Goal: Task Accomplishment & Management: Use online tool/utility

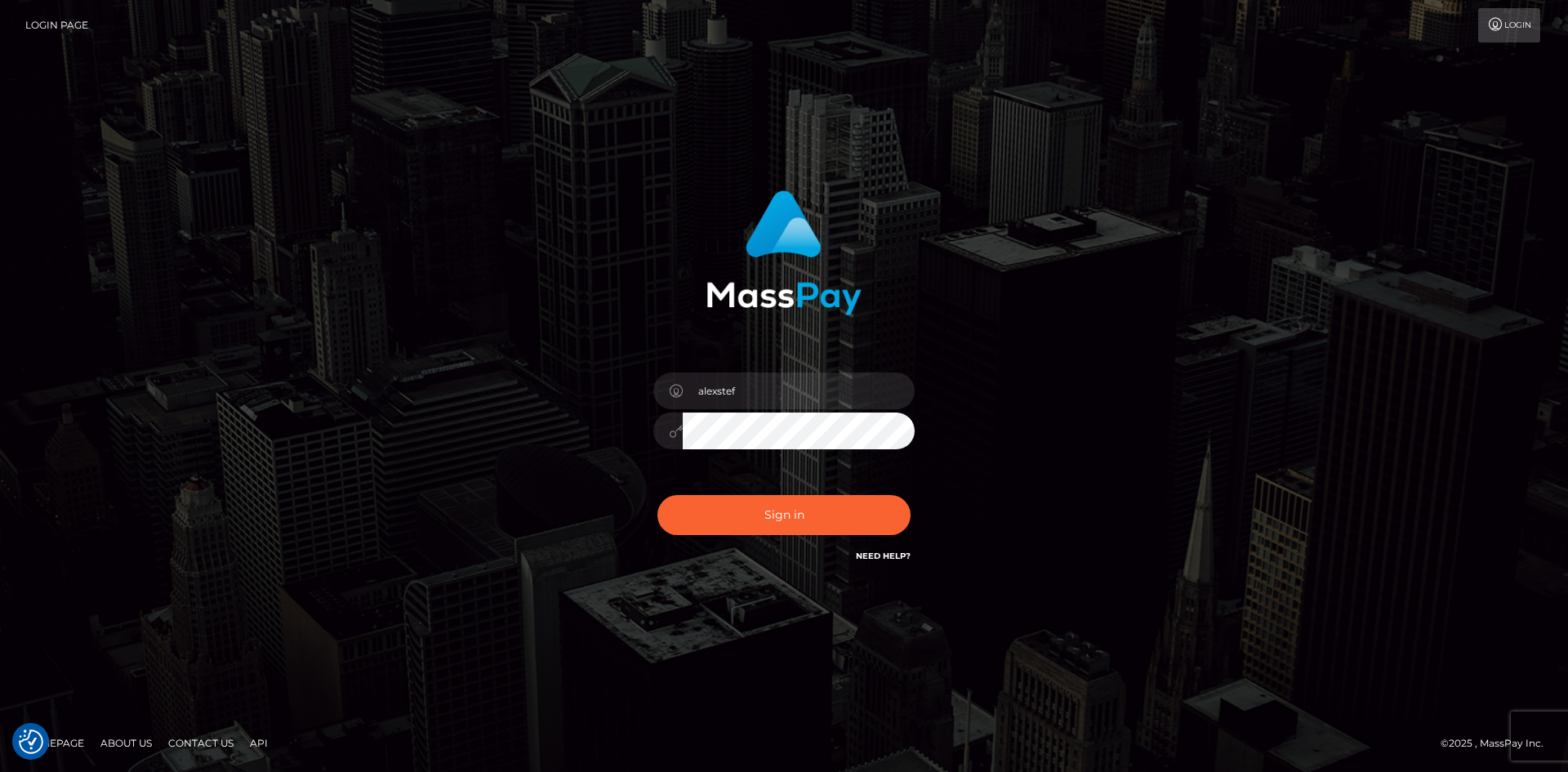
click at [793, 525] on button "Sign in" at bounding box center [784, 515] width 253 height 40
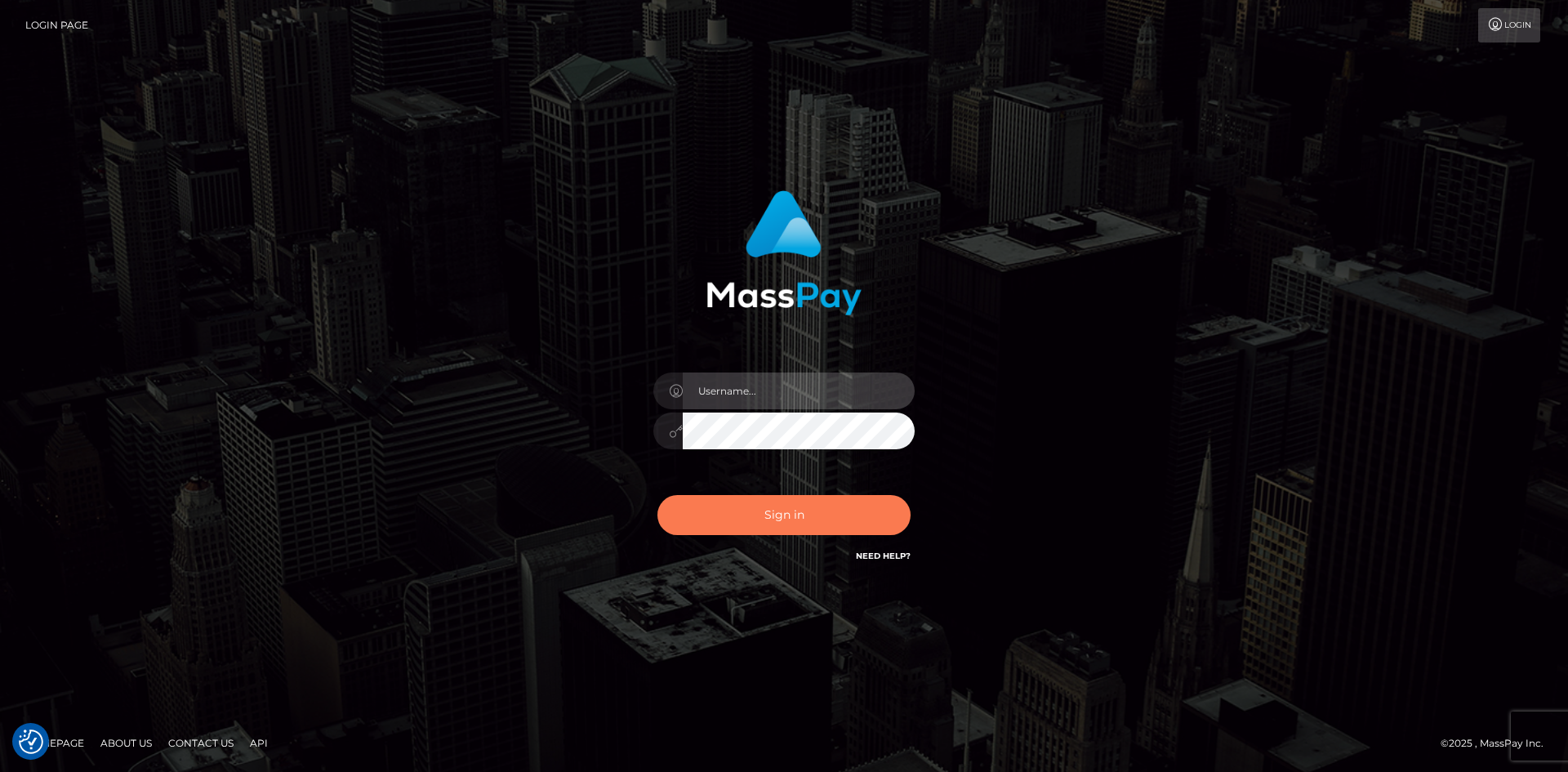
type input "alexstef"
click at [784, 509] on button "Sign in" at bounding box center [784, 515] width 253 height 40
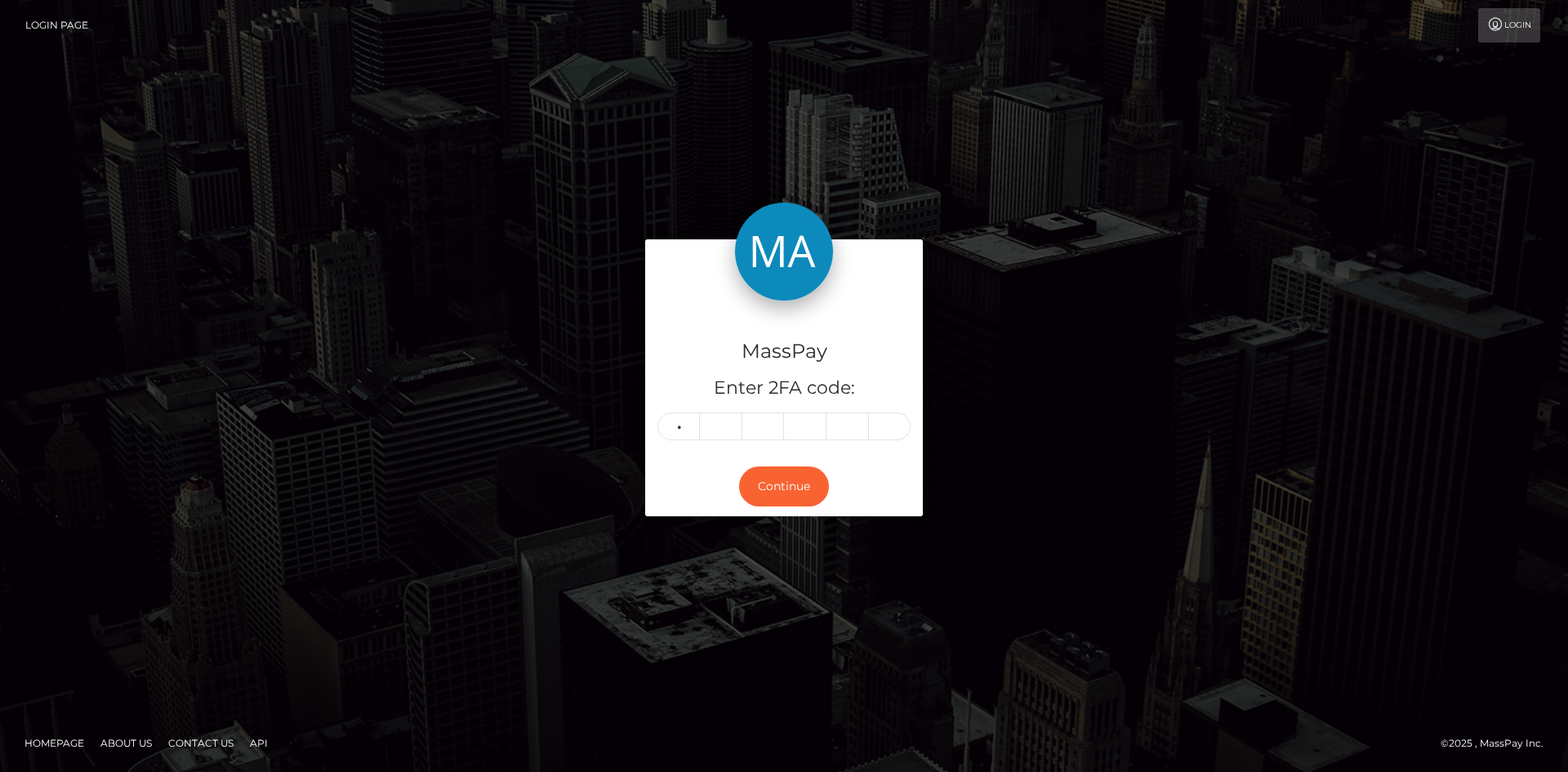
type input "5"
type input "8"
type input "1"
type input "0"
type input "2"
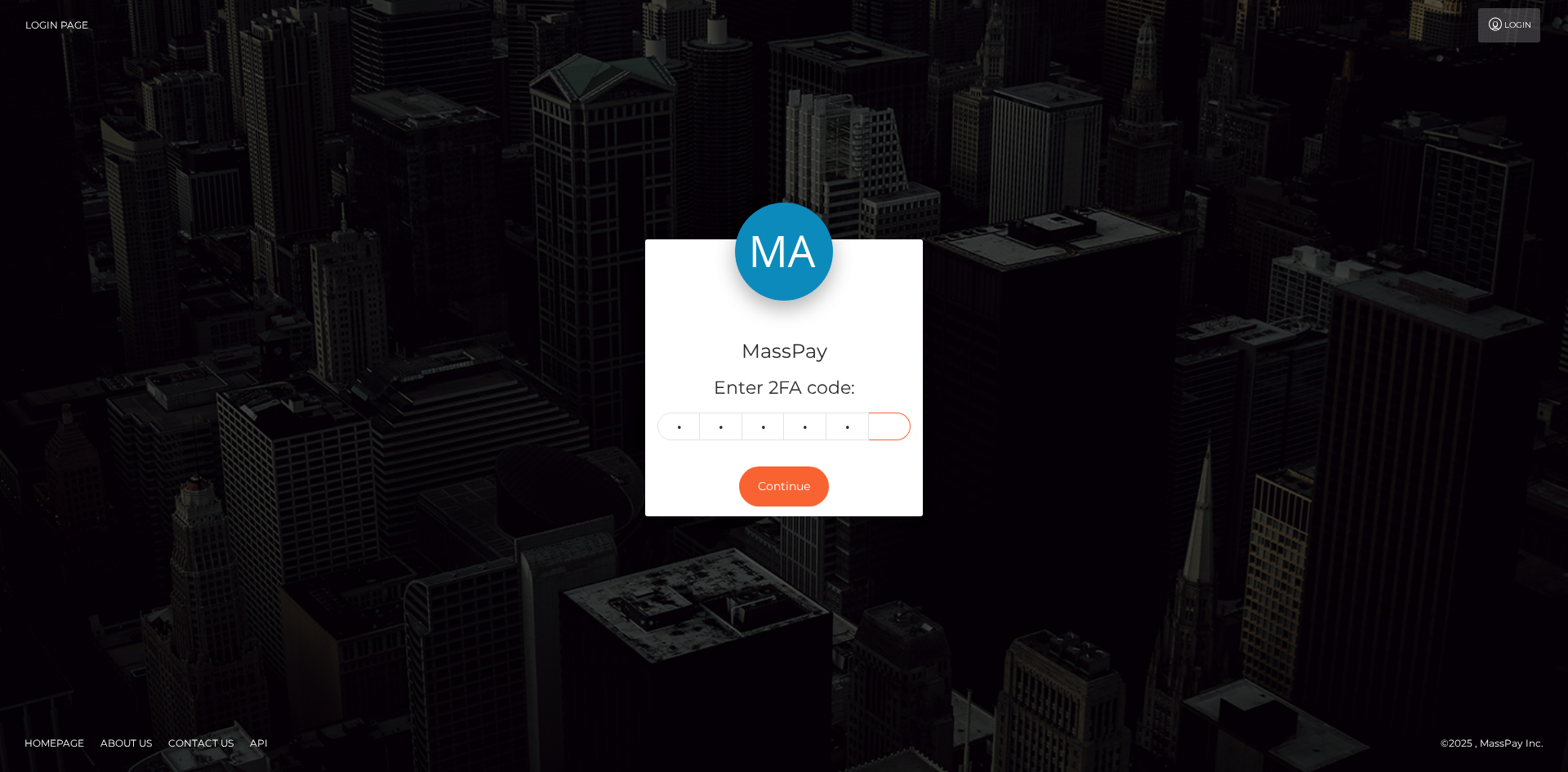
type input "7"
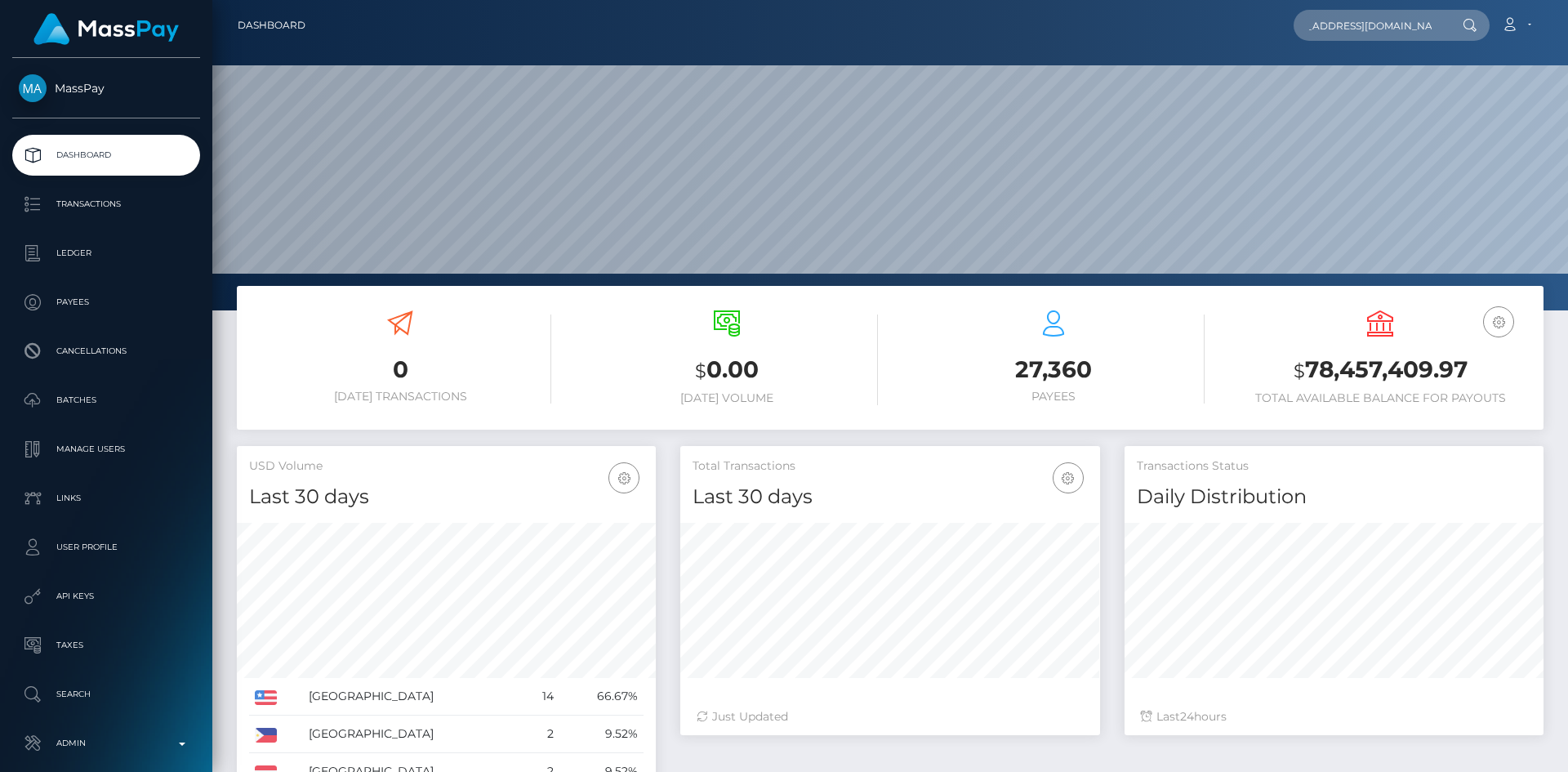
scroll to position [290, 420]
type input "cartikazukinagahira@gmail.com"
click at [1356, 82] on link "KAZUKI NAGAHIRA" at bounding box center [1359, 84] width 130 height 31
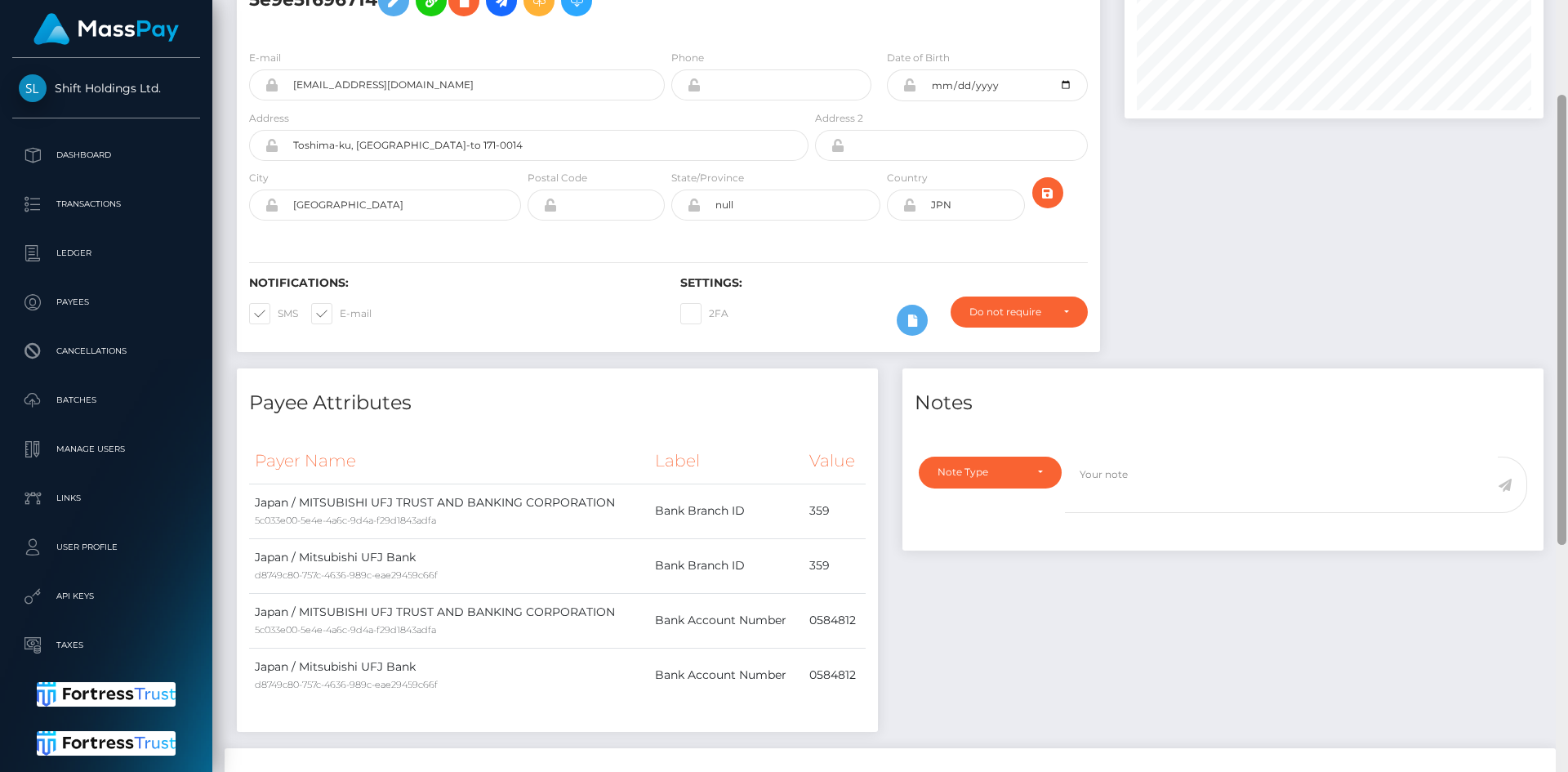
scroll to position [552, 0]
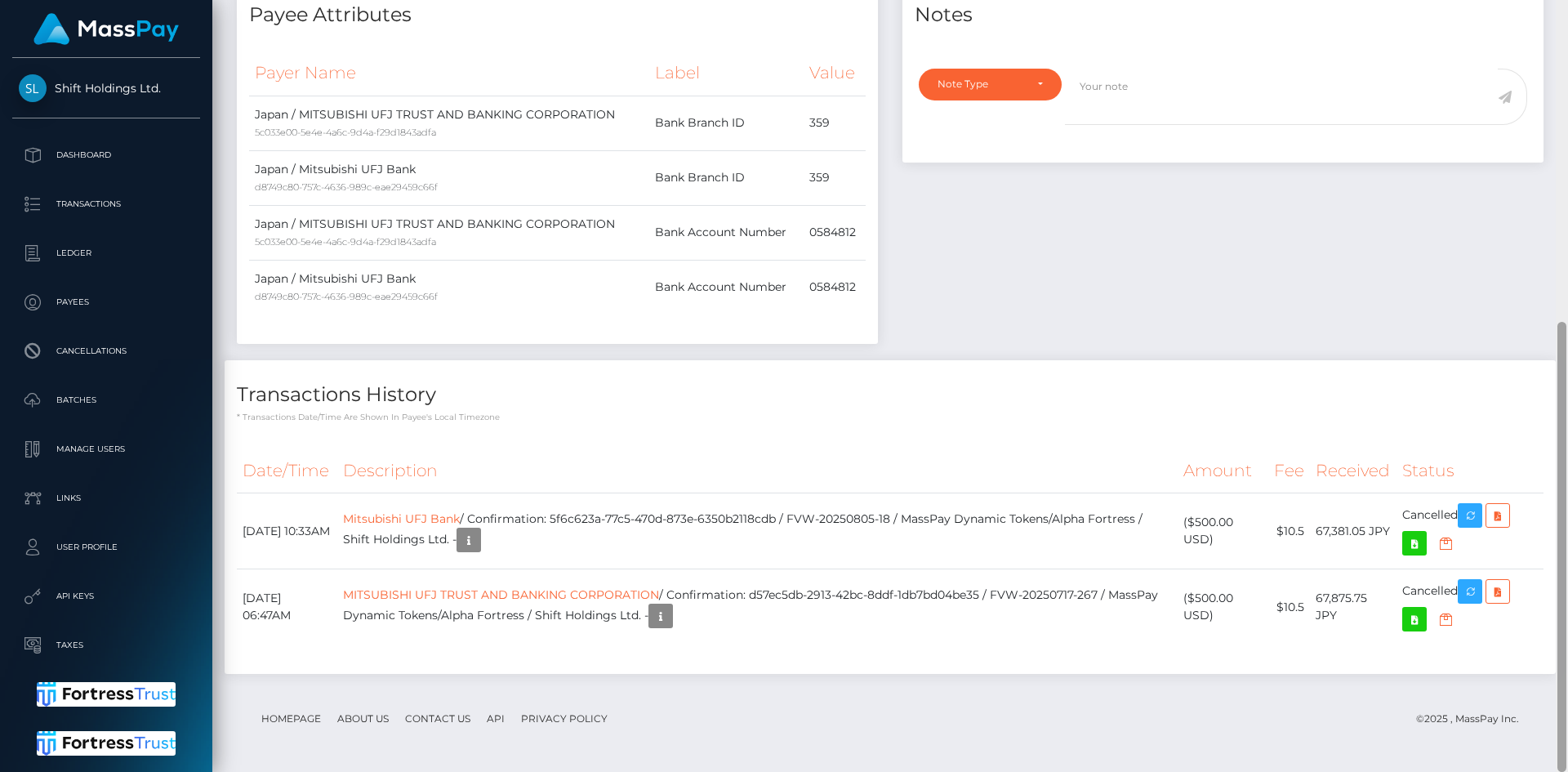
drag, startPoint x: 1566, startPoint y: 177, endPoint x: 1564, endPoint y: 216, distance: 39.1
click at [1564, 215] on div at bounding box center [1561, 386] width 12 height 772
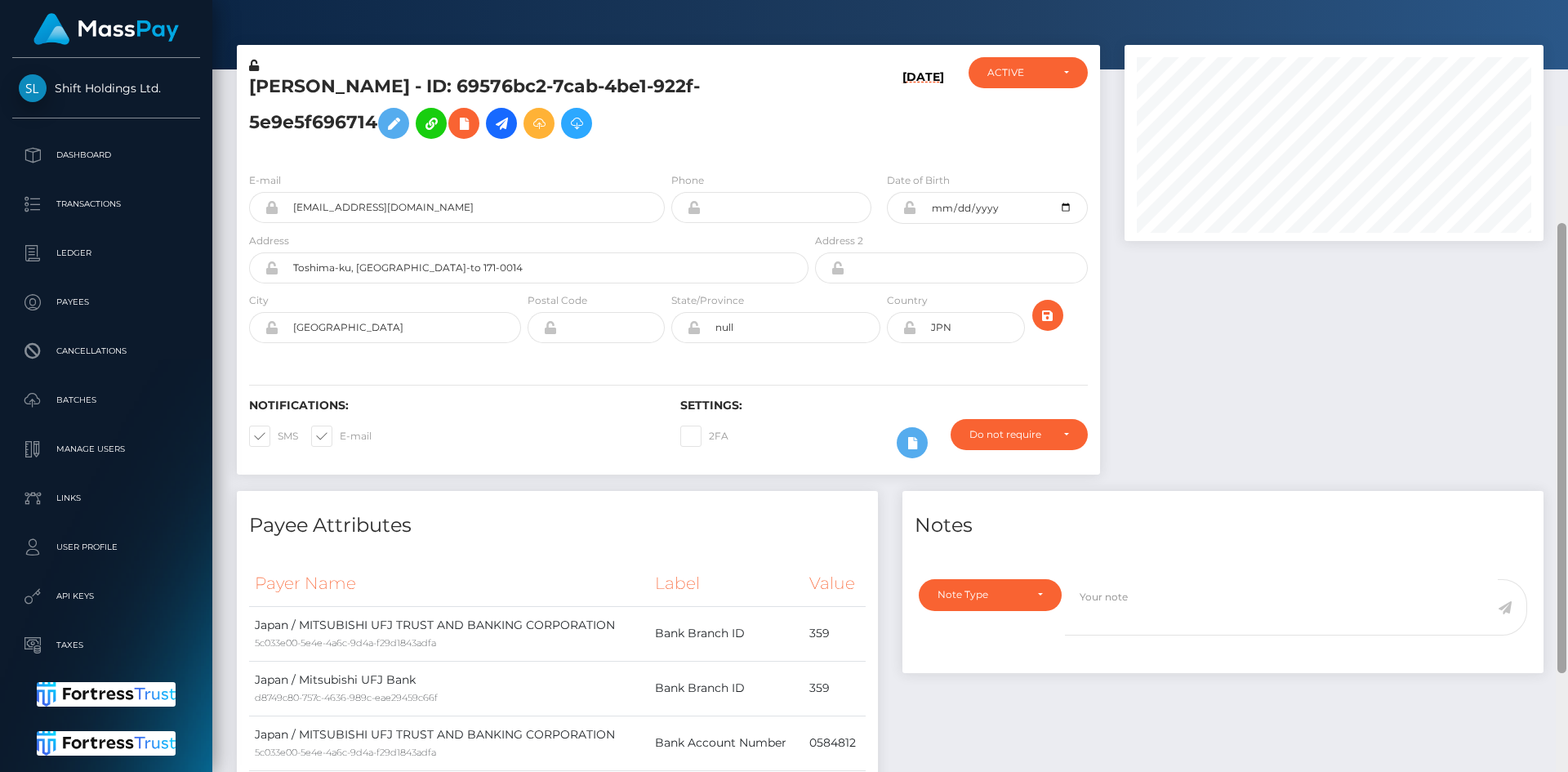
scroll to position [0, 0]
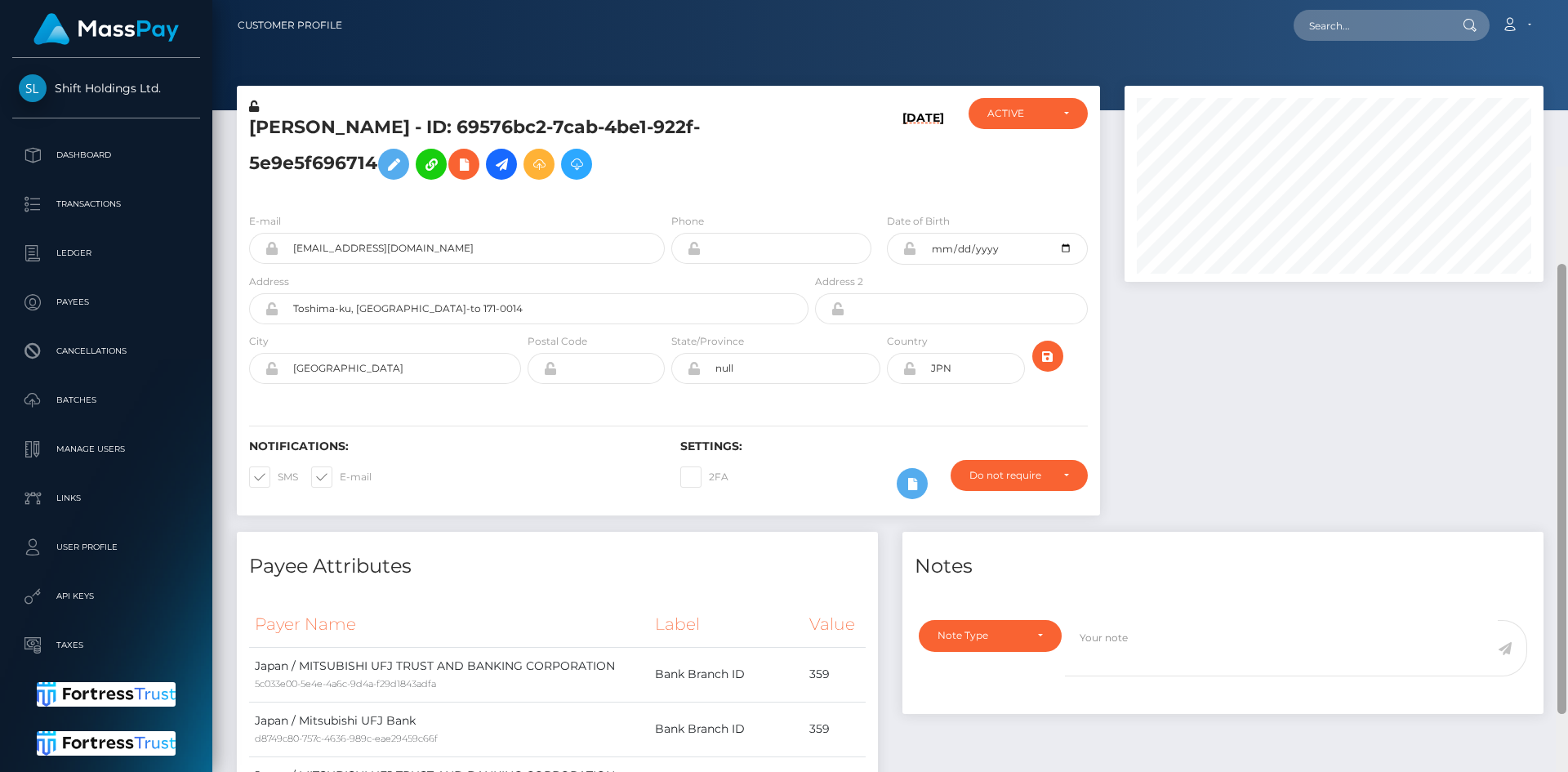
drag, startPoint x: 1564, startPoint y: 346, endPoint x: 1563, endPoint y: -27, distance: 373.0
click at [1563, 0] on html "Shift Holdings Ltd. Dashboard Transactions Ledger Payees Batches" at bounding box center [784, 386] width 1568 height 772
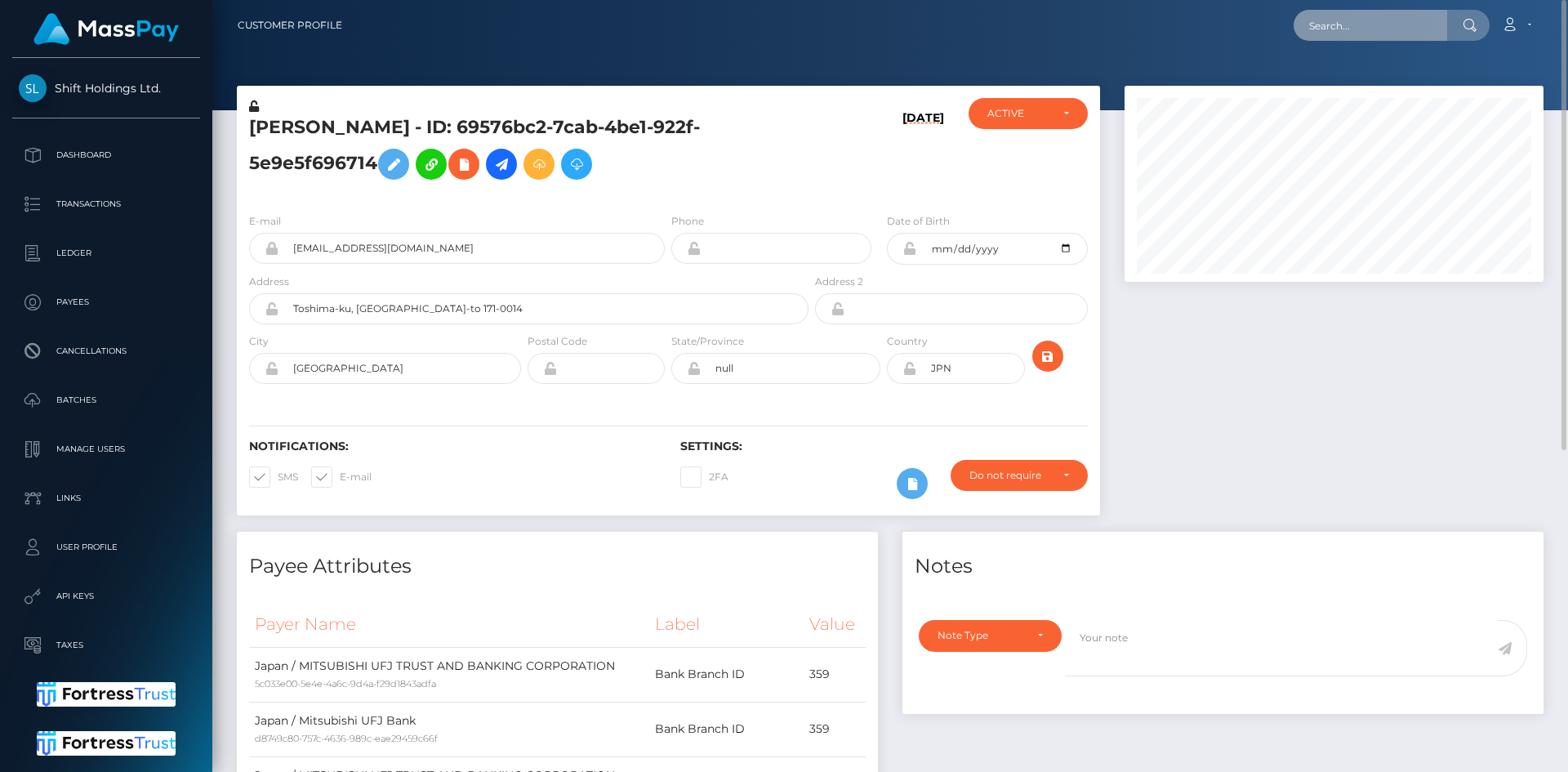
click at [1359, 37] on input "text" at bounding box center [1369, 25] width 153 height 31
paste input "miki1995tachibana@gmail.com"
type input "miki1995tachibana@gmail.com"
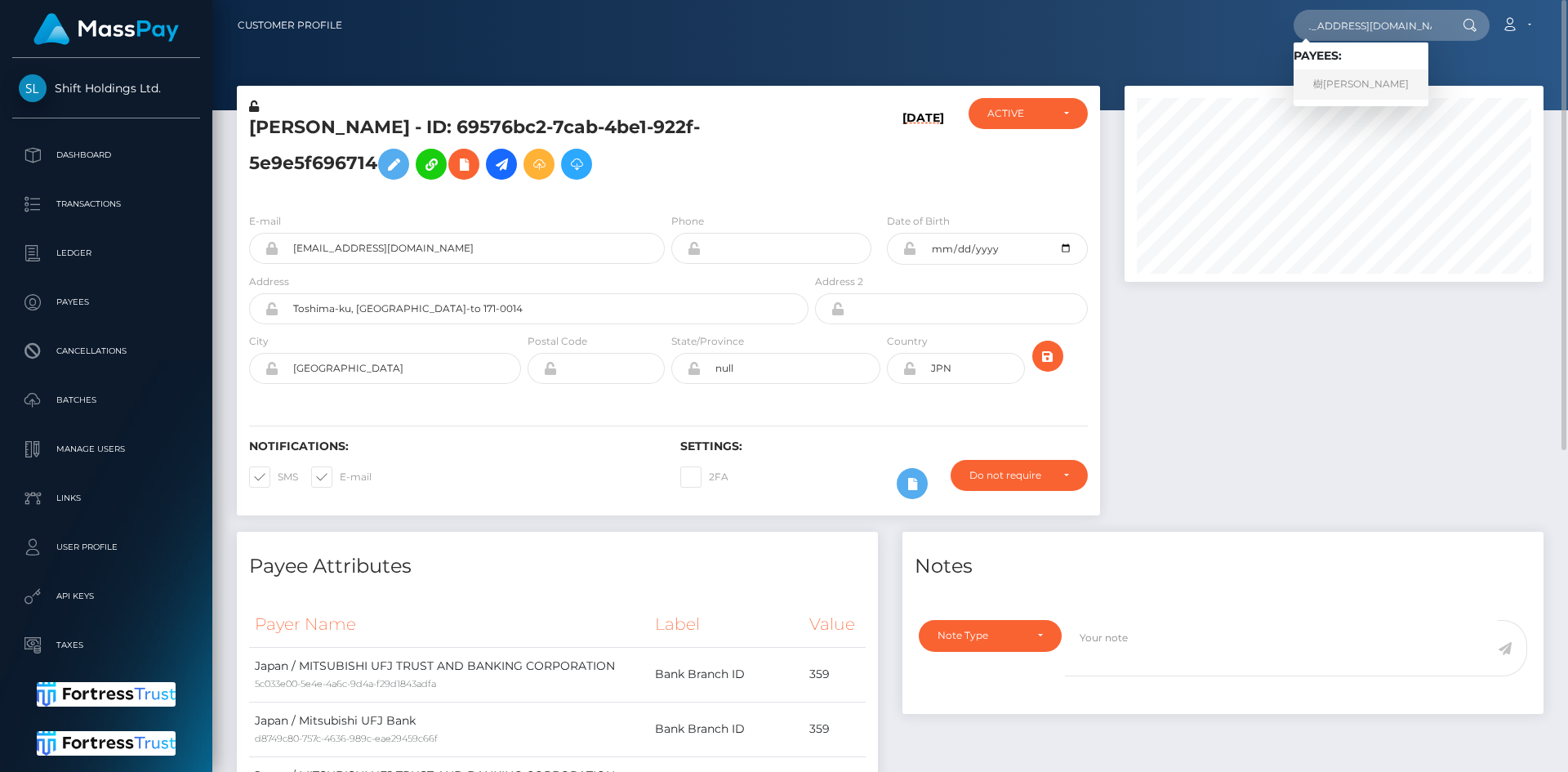
scroll to position [0, 0]
click at [1358, 81] on link "樹佑 松川" at bounding box center [1361, 84] width 134 height 31
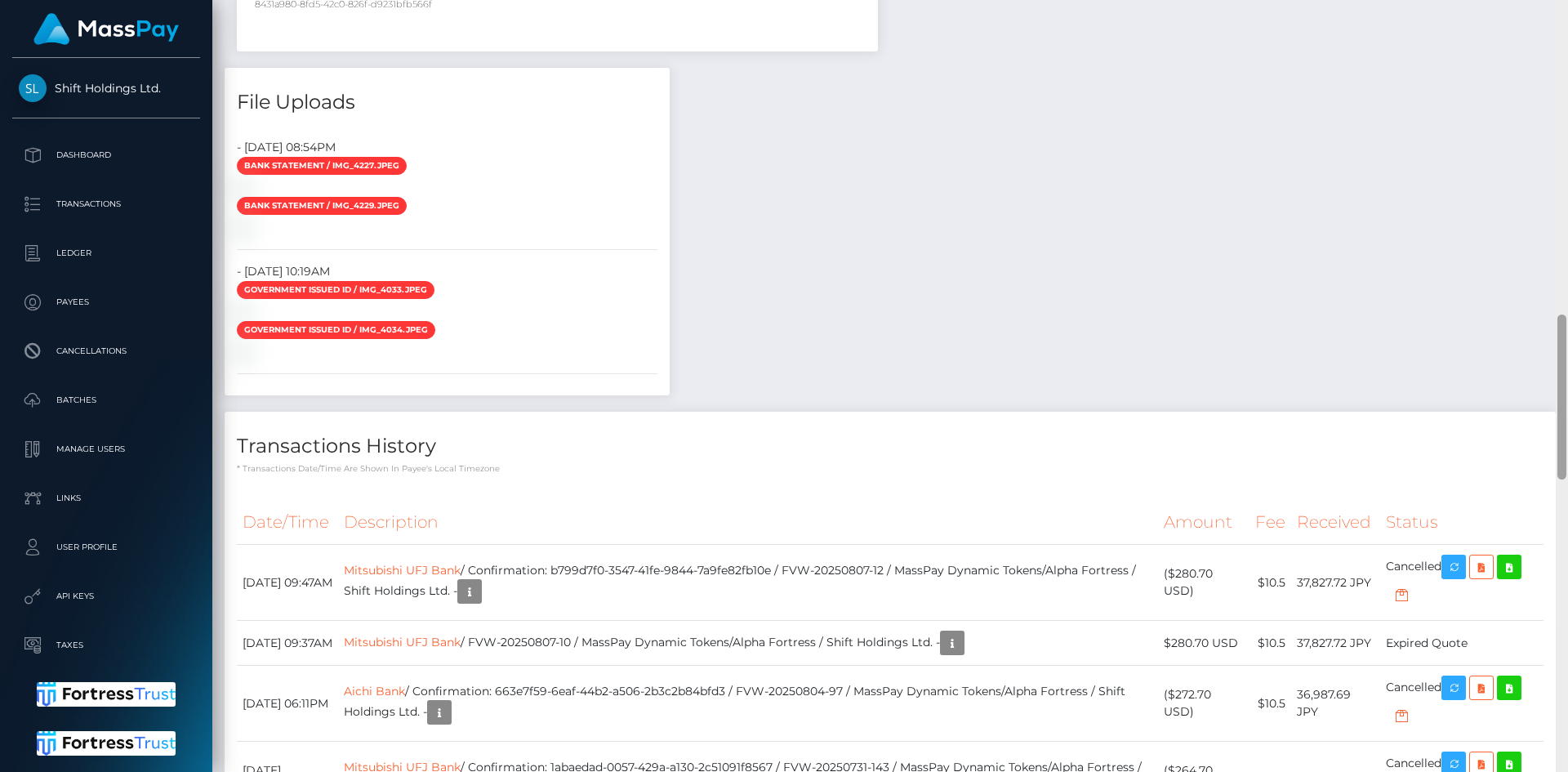
scroll to position [1497, 0]
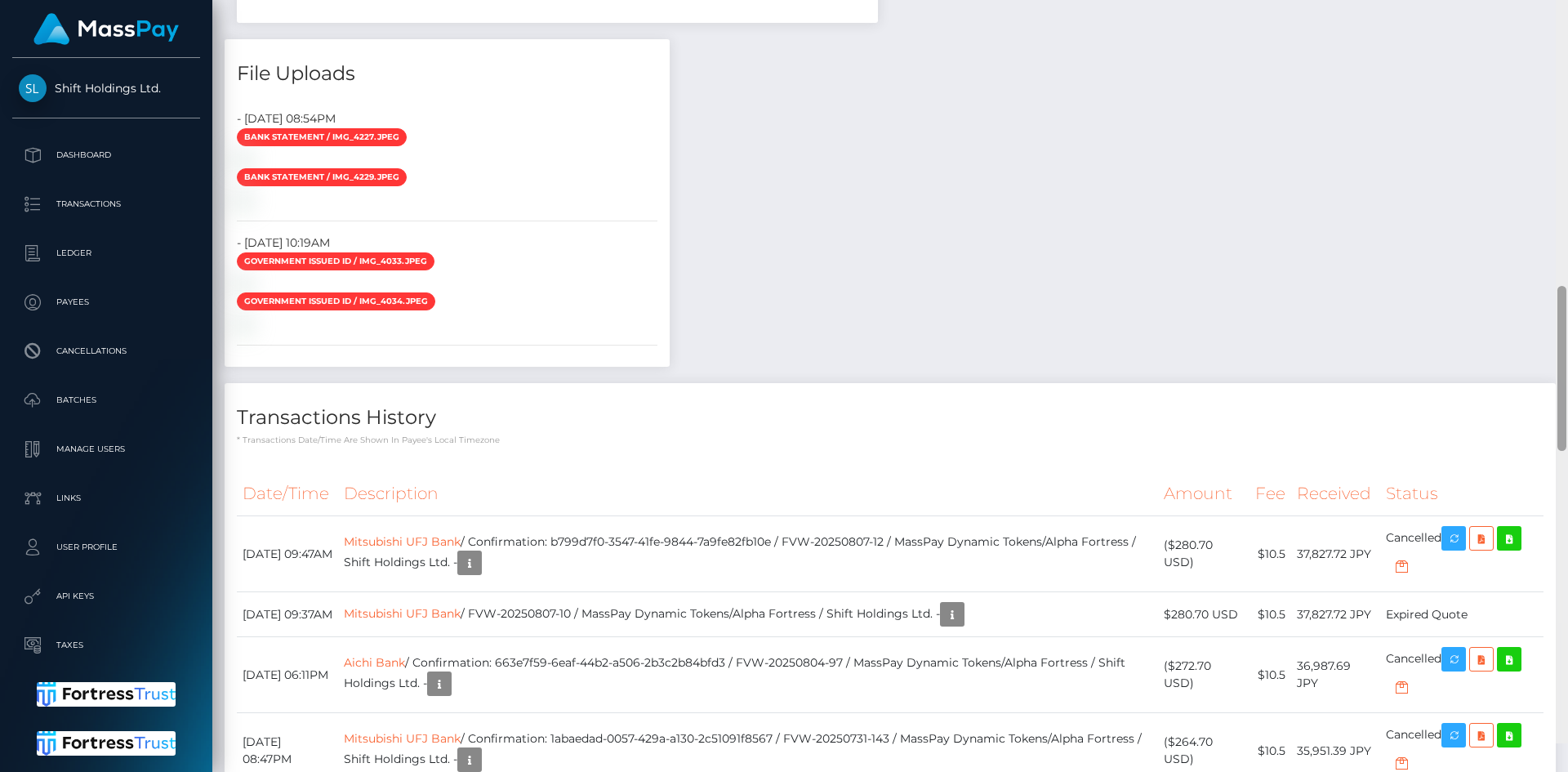
click at [1528, 593] on div "Customer Profile Loading... Loading..." at bounding box center [890, 386] width 1356 height 772
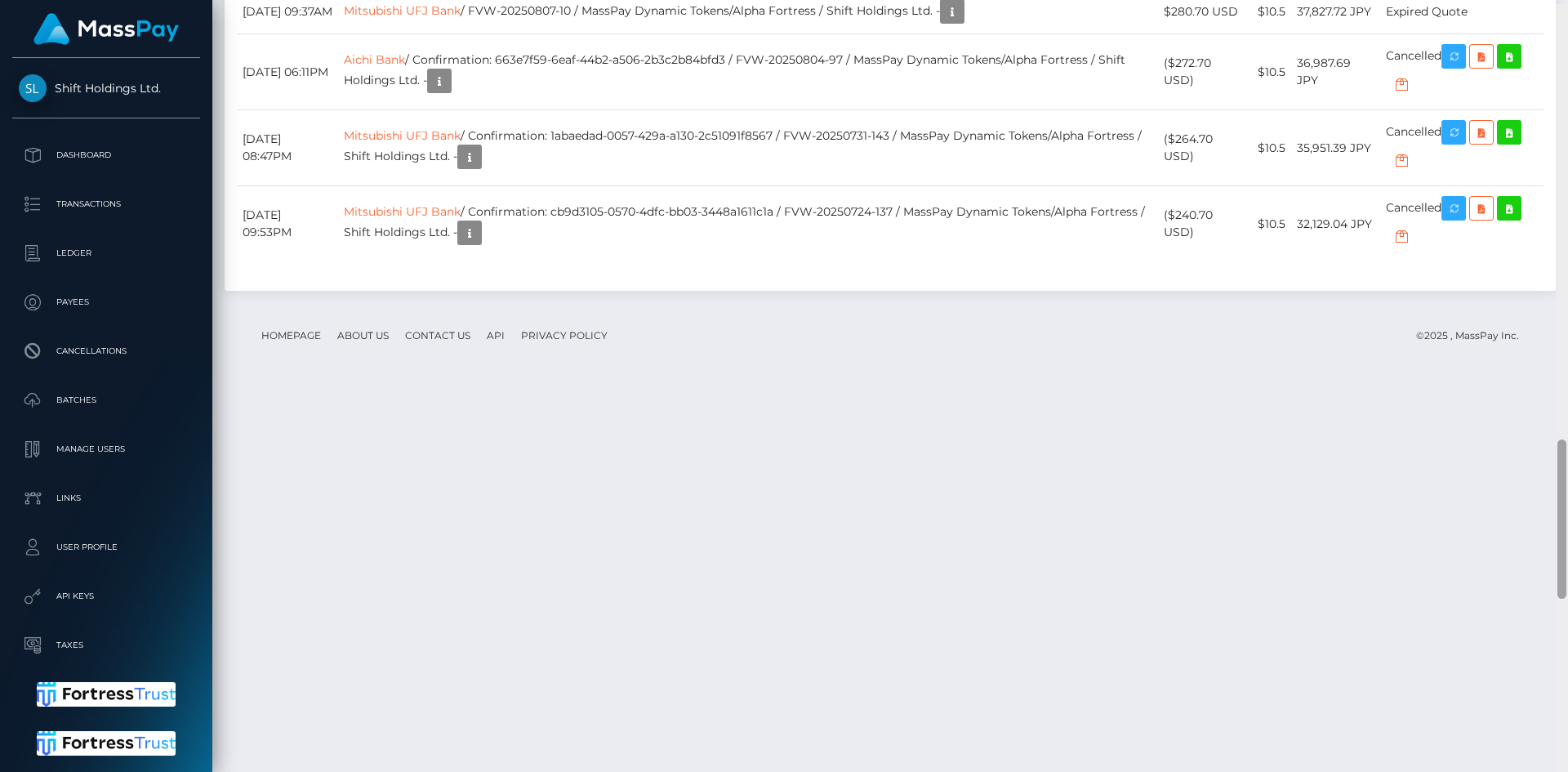
drag, startPoint x: 1561, startPoint y: 347, endPoint x: 1553, endPoint y: 472, distance: 125.3
click at [1553, 472] on div "Customer Profile Loading... Loading..." at bounding box center [890, 386] width 1356 height 772
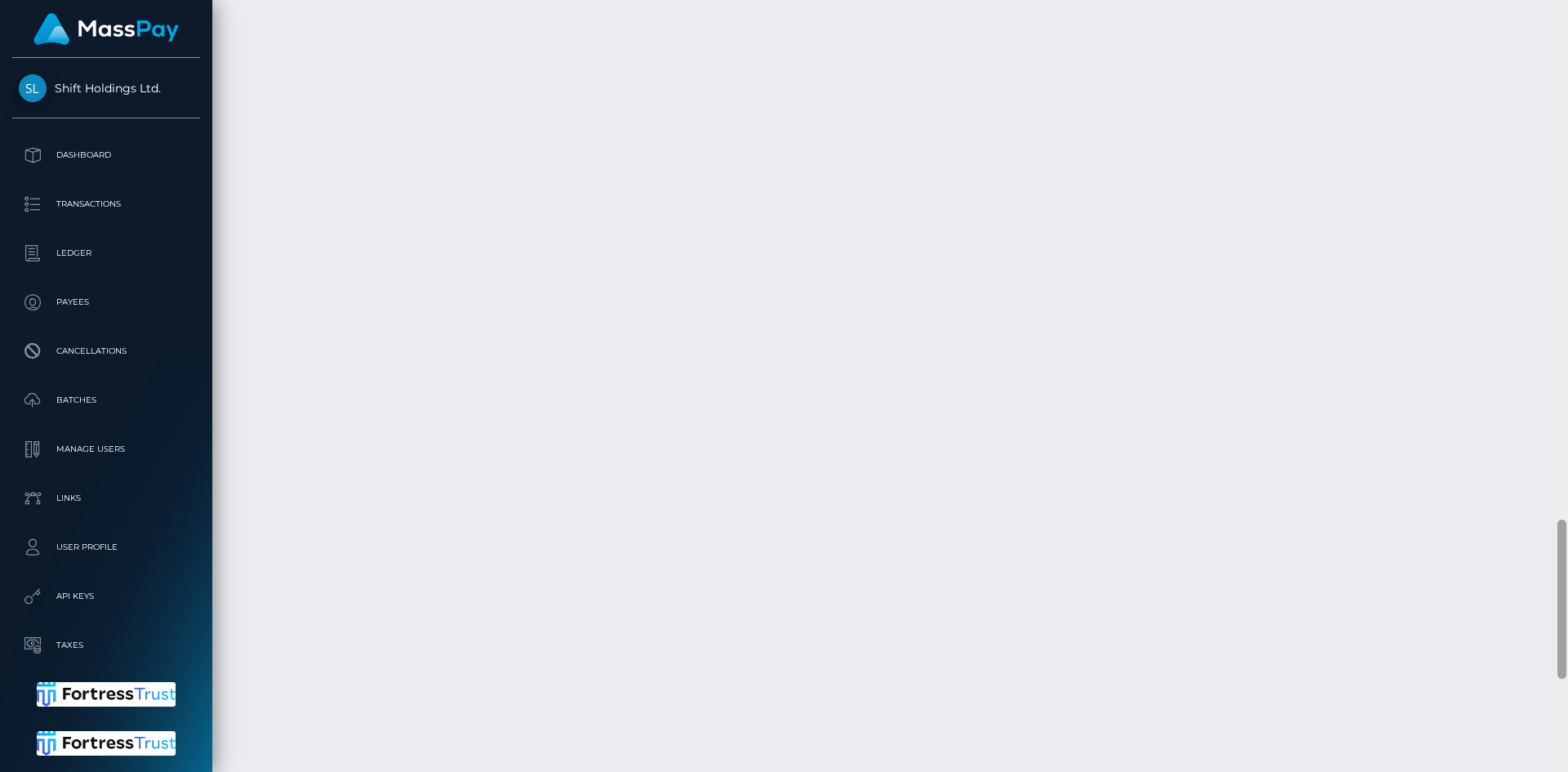
scroll to position [2734, 0]
drag, startPoint x: 1558, startPoint y: 500, endPoint x: 1567, endPoint y: 631, distance: 131.3
click at [1567, 631] on div at bounding box center [1561, 386] width 12 height 772
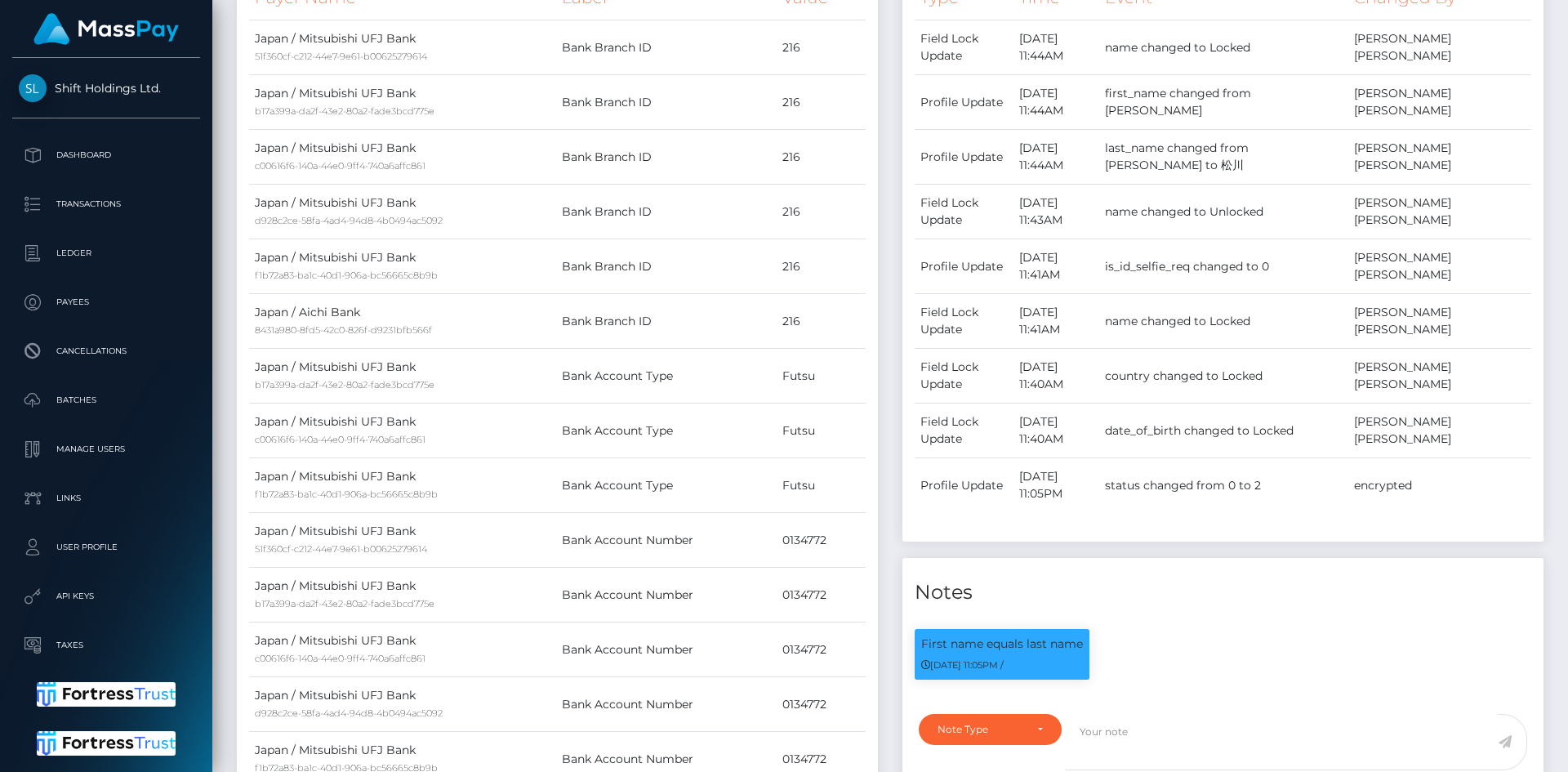
scroll to position [0, 0]
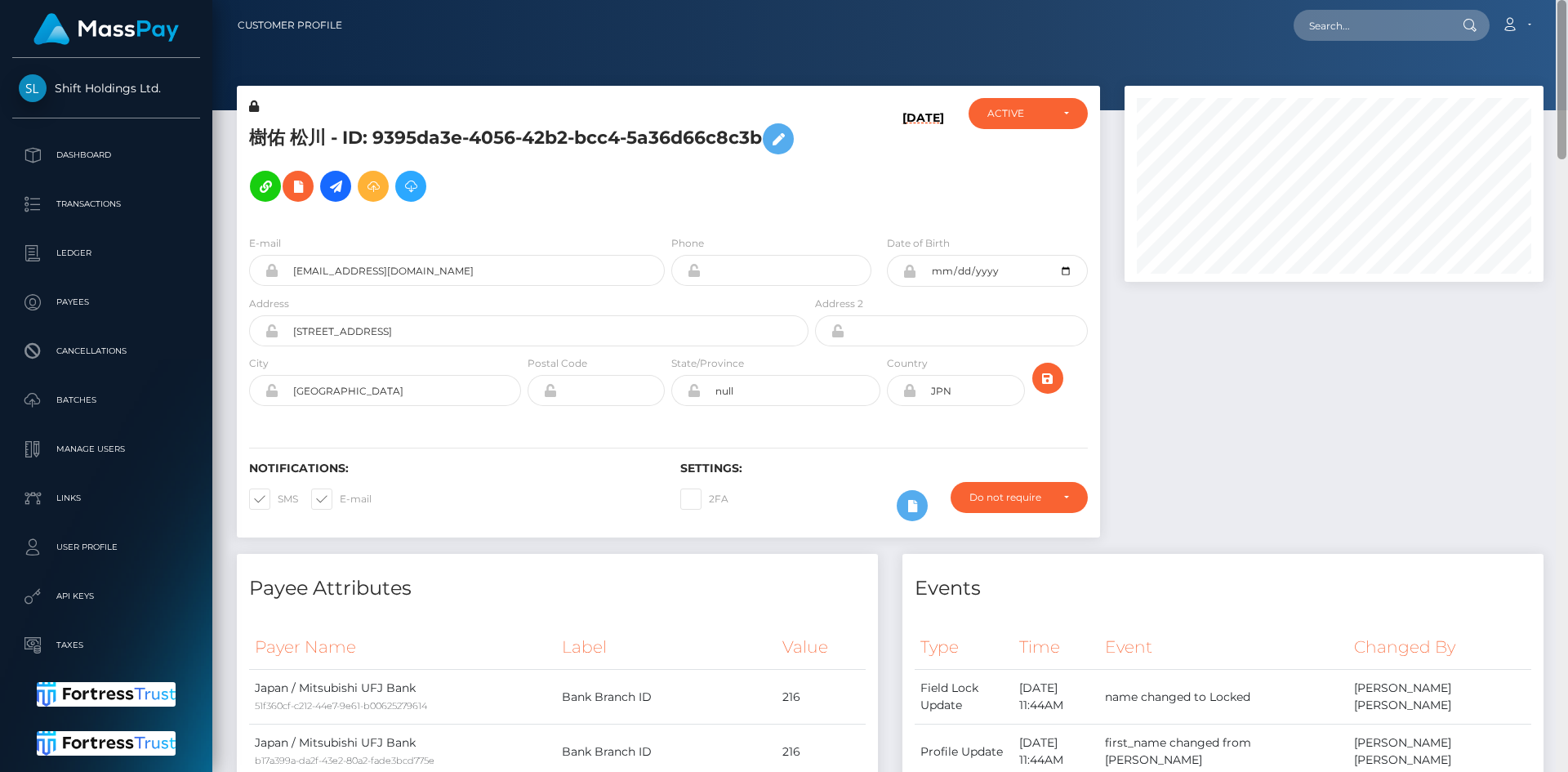
drag, startPoint x: 1563, startPoint y: 586, endPoint x: 1554, endPoint y: -68, distance: 654.1
click at [1554, 0] on html "Shift Holdings Ltd. Dashboard Transactions Ledger Payees Batches" at bounding box center [784, 386] width 1568 height 772
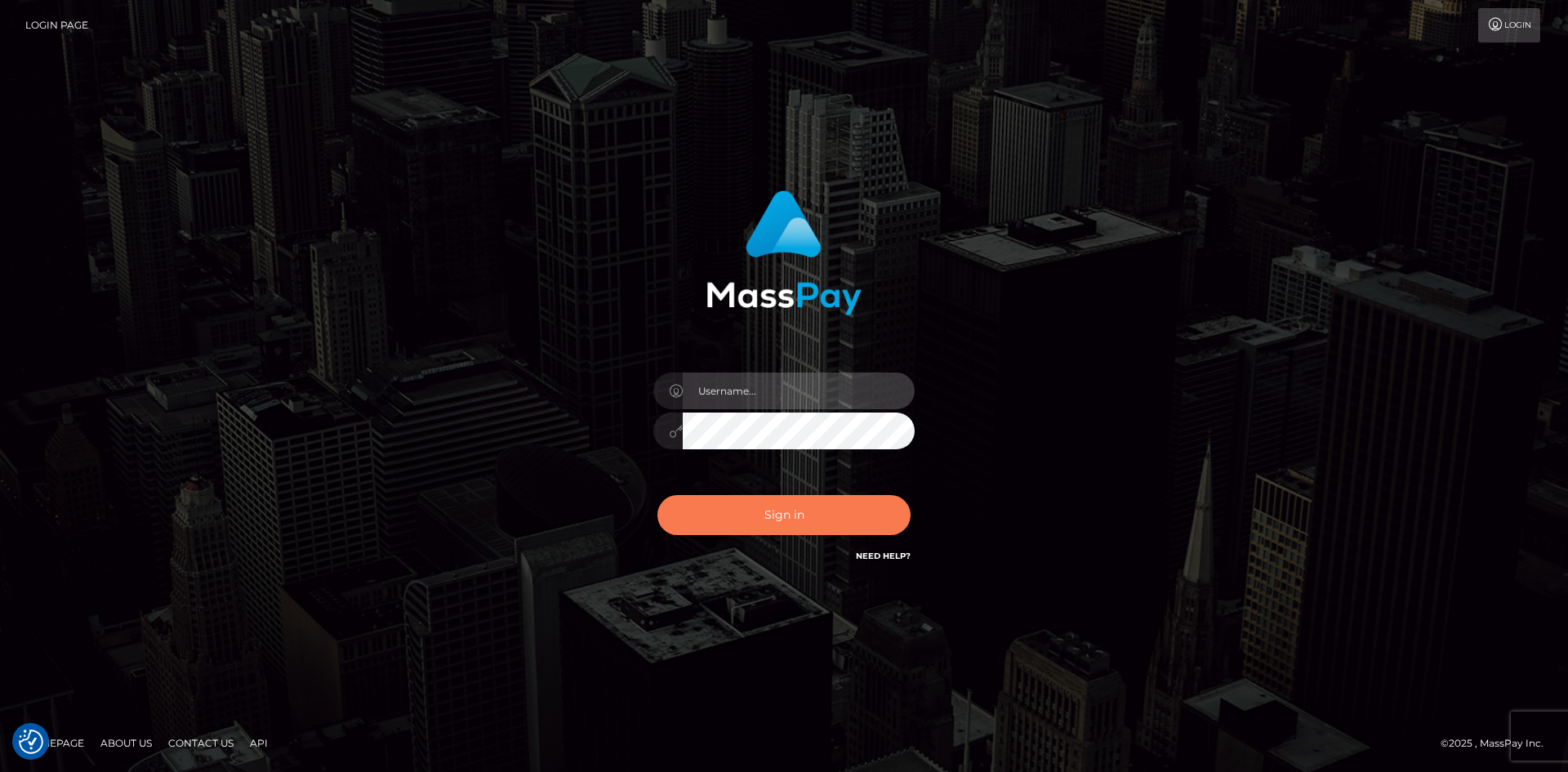
type input "alexstef"
click at [804, 516] on button "Sign in" at bounding box center [784, 515] width 253 height 40
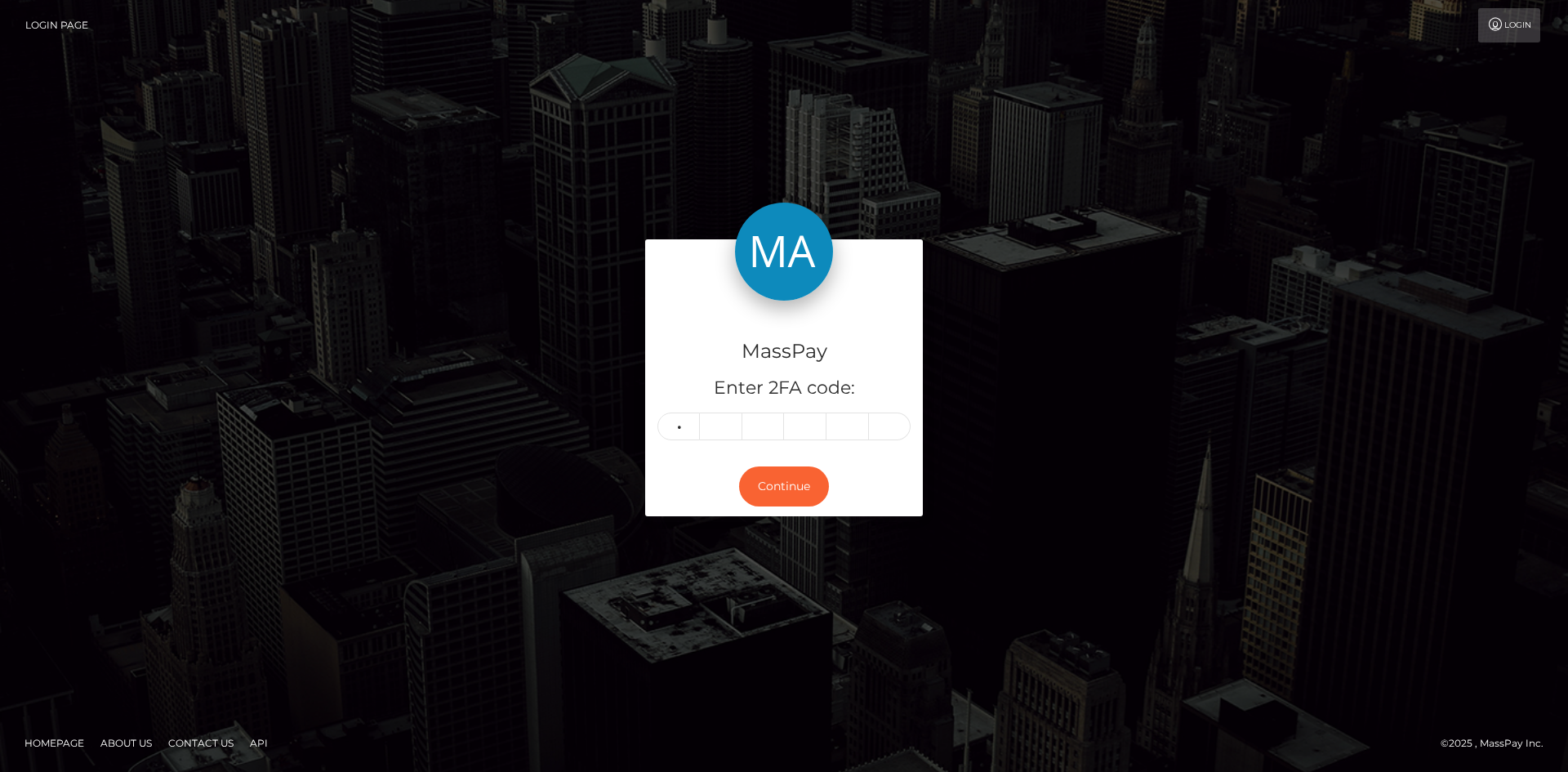
type input "9"
type input "1"
type input "7"
type input "5"
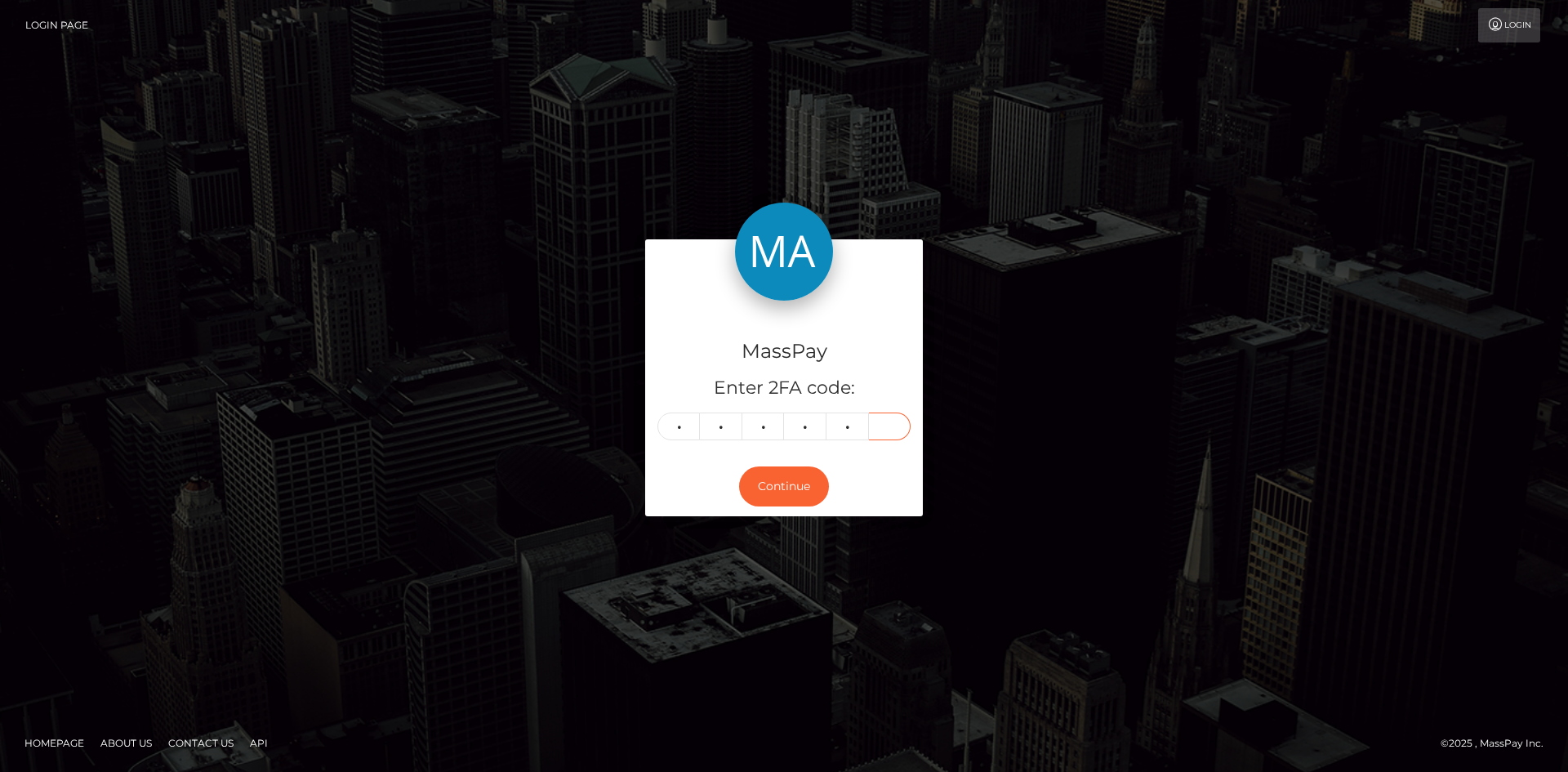
type input "1"
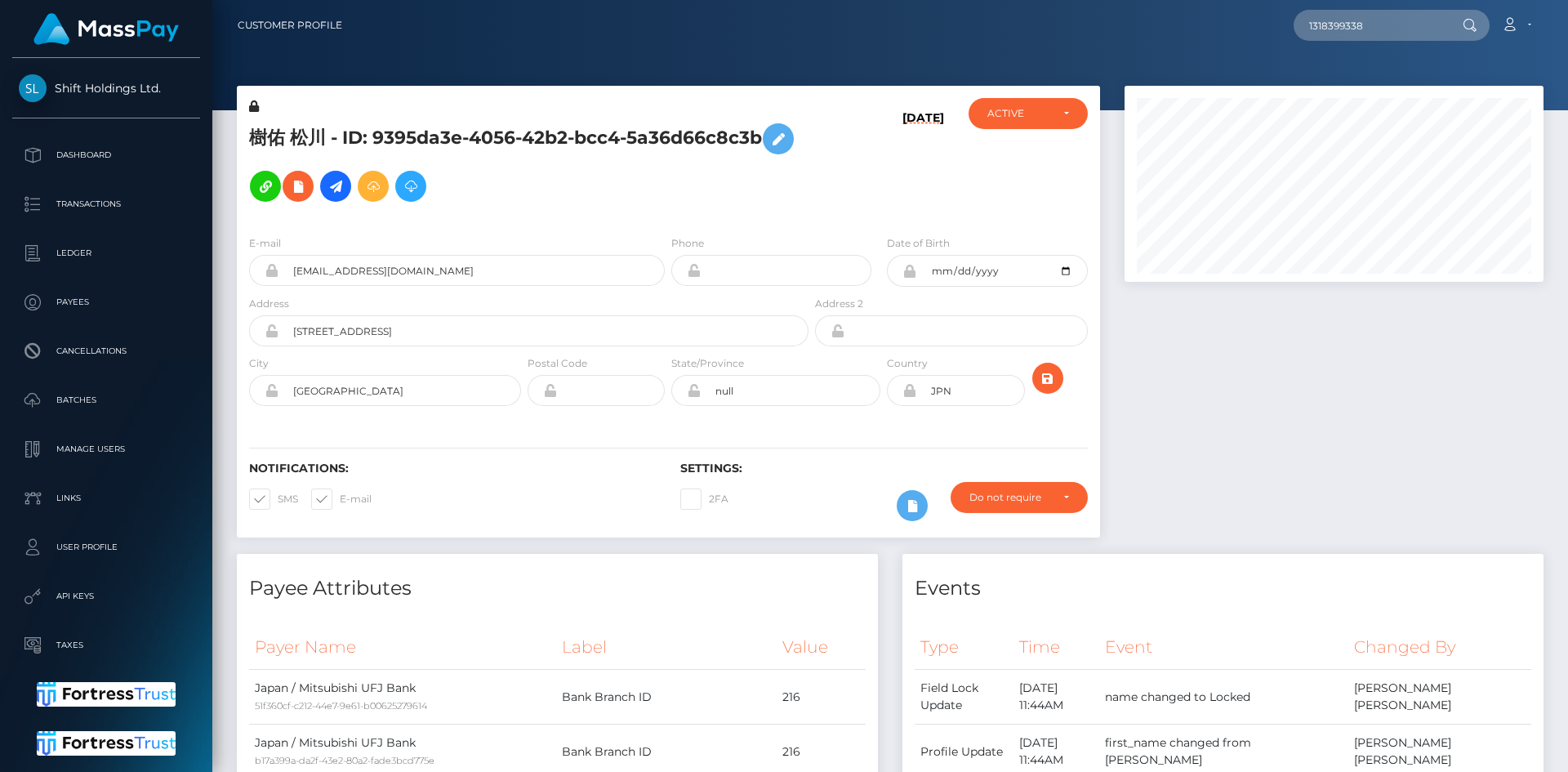
scroll to position [196, 420]
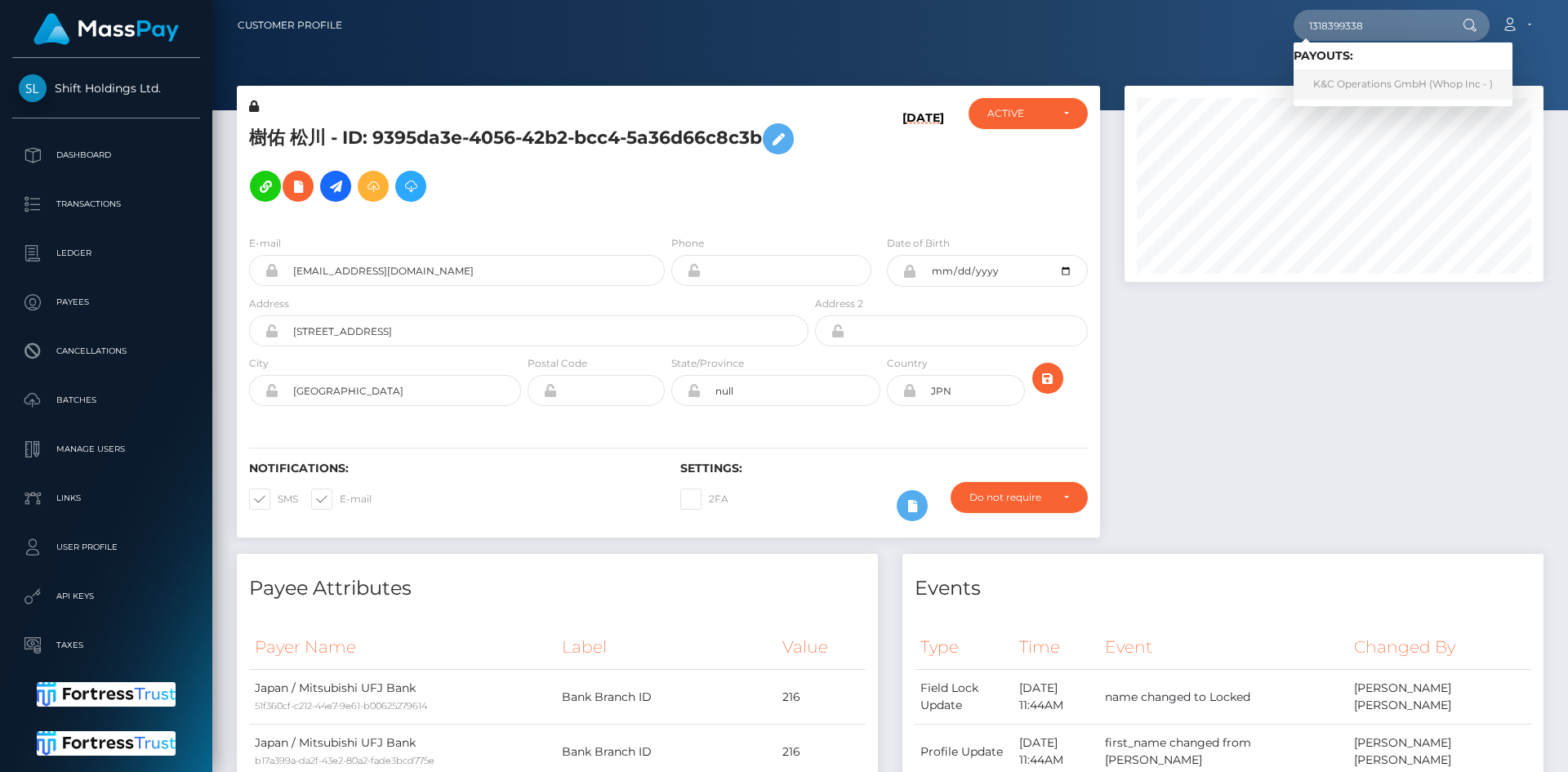
type input "1318399338"
click at [1355, 86] on link "K&C Operations GmbH (Whop Inc - )" at bounding box center [1403, 84] width 219 height 31
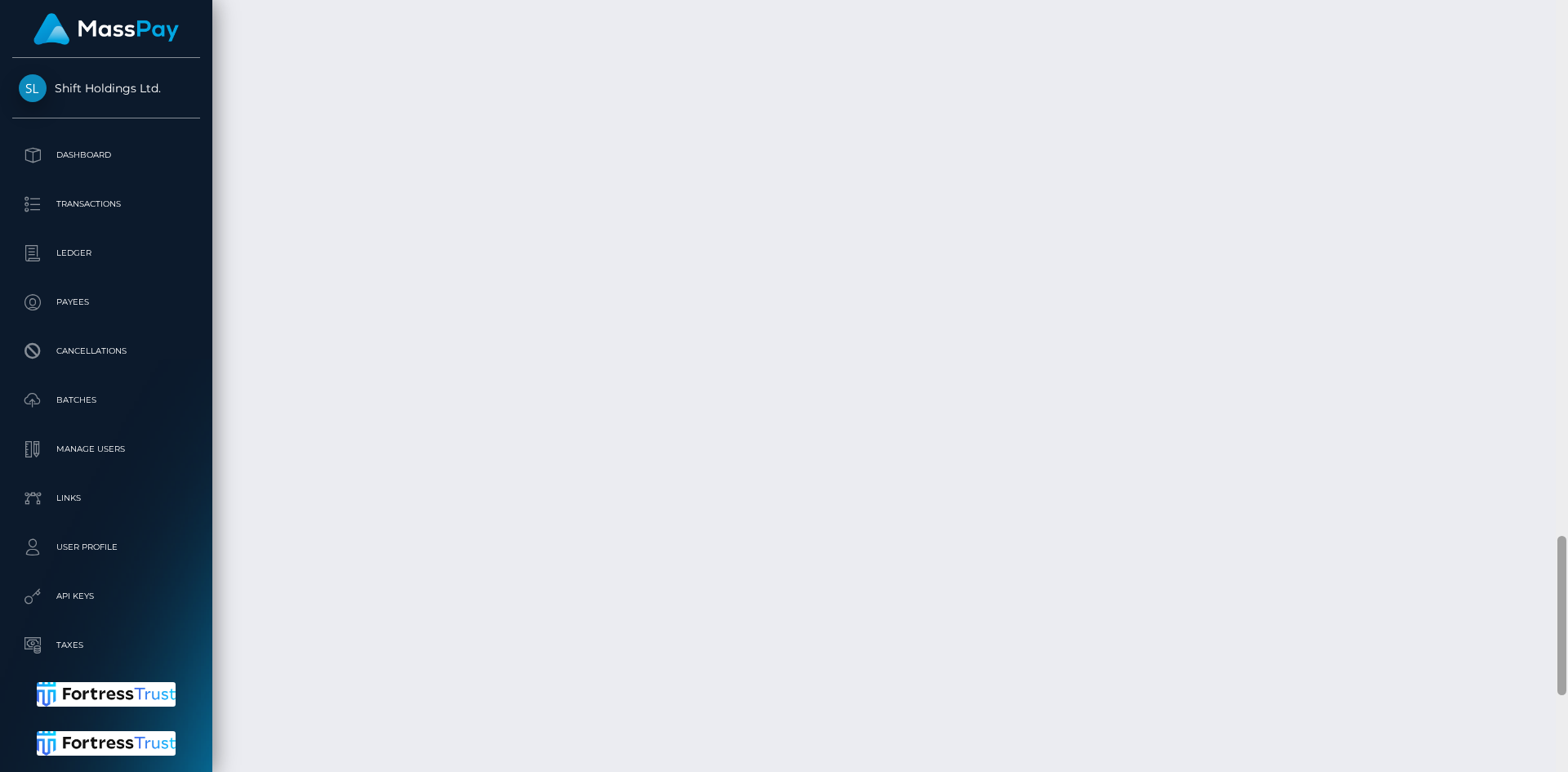
scroll to position [2956, 0]
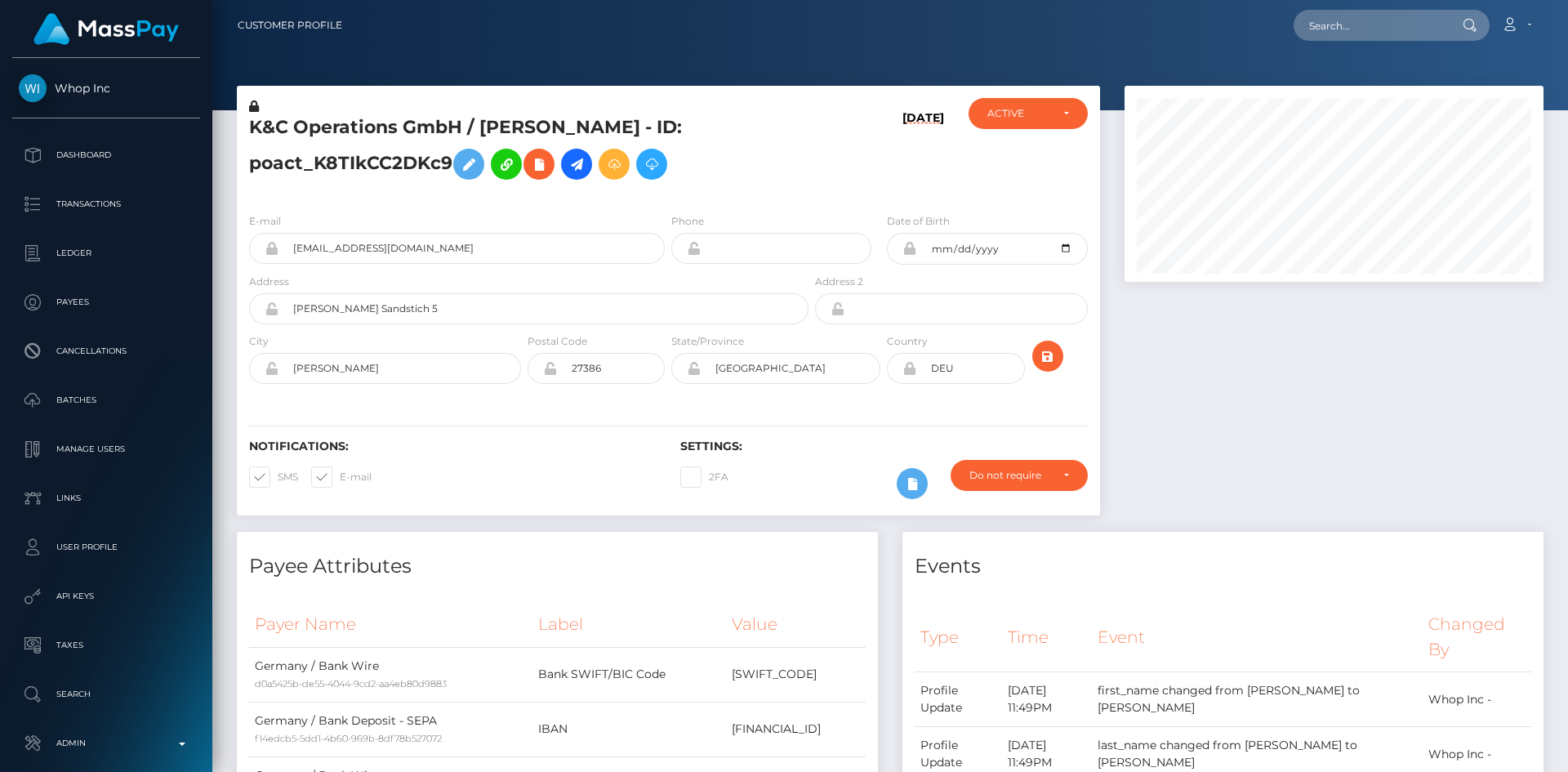
scroll to position [196, 420]
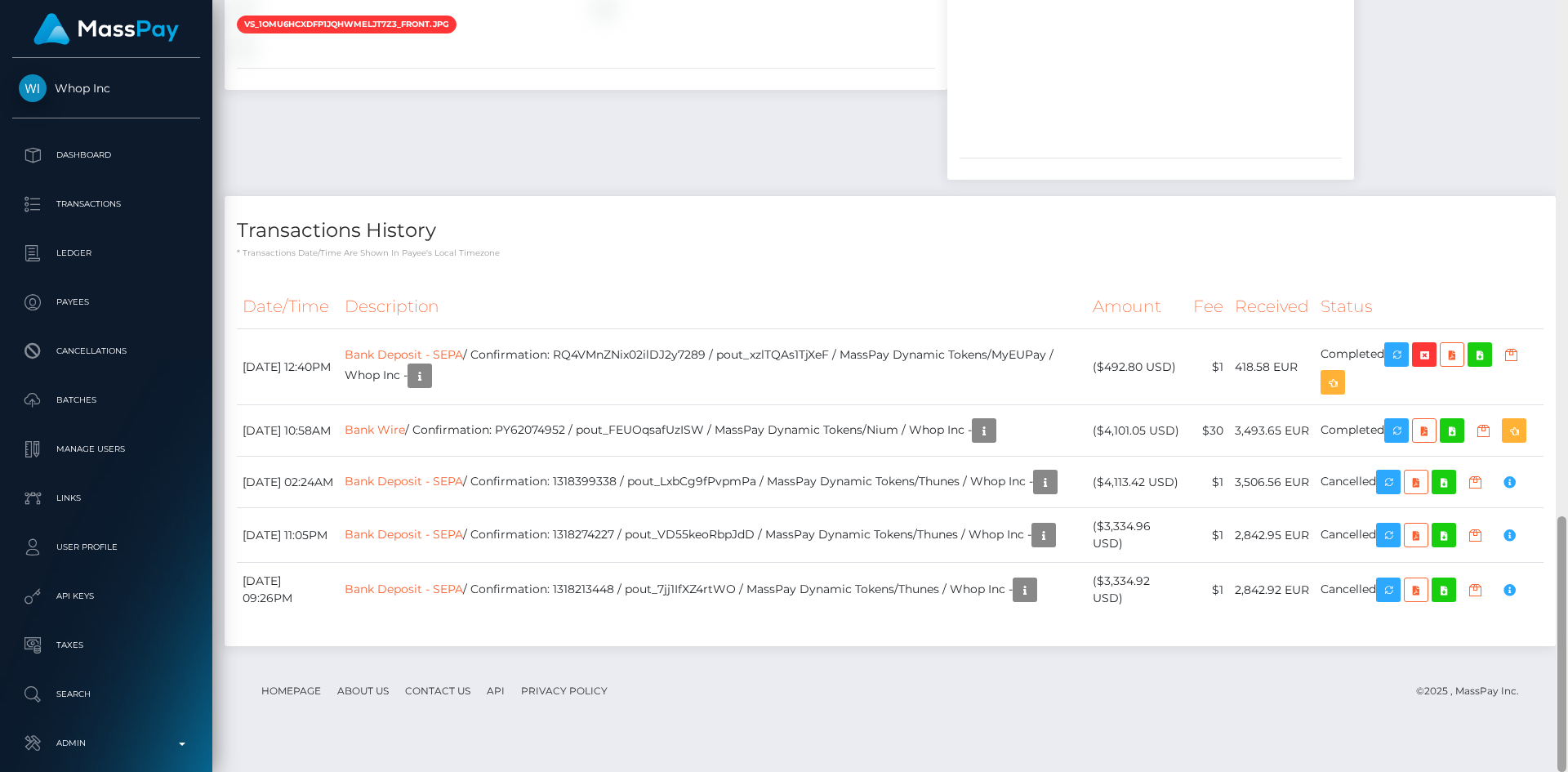
click at [1562, 588] on div at bounding box center [1561, 643] width 9 height 256
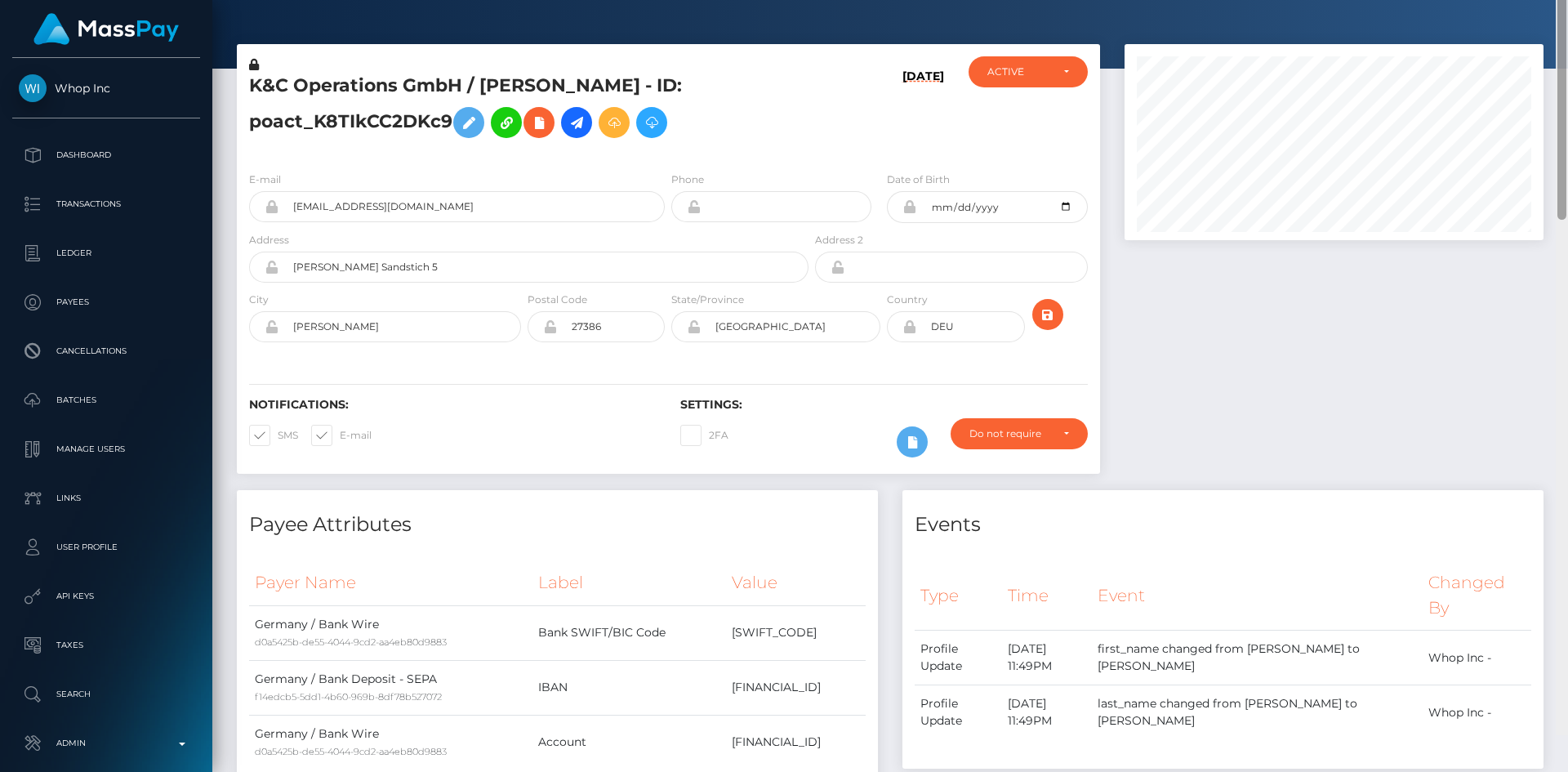
scroll to position [0, 0]
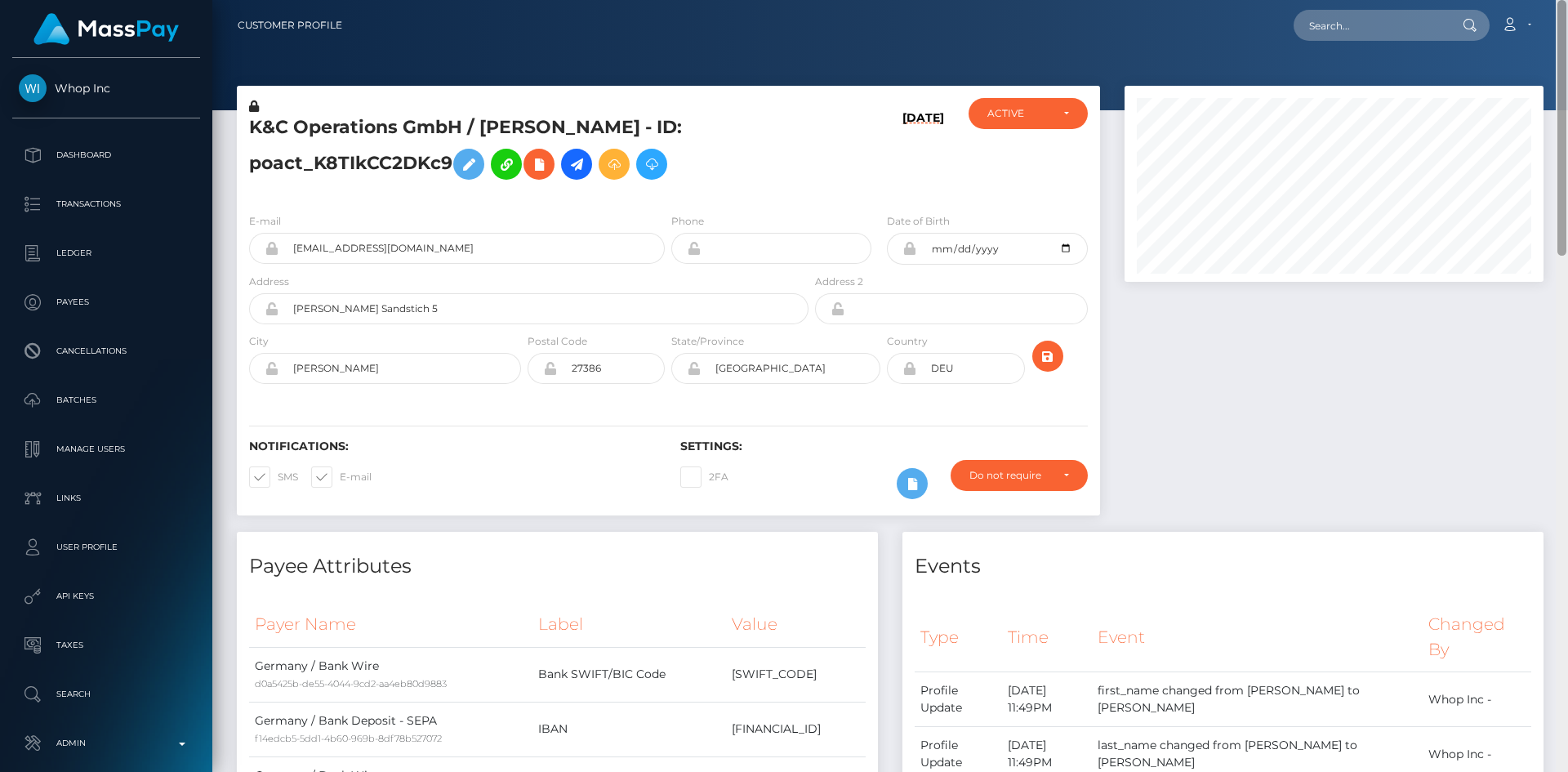
drag, startPoint x: 1564, startPoint y: 549, endPoint x: 1567, endPoint y: -71, distance: 620.0
click at [1567, 0] on html "Whop Inc Dashboard Transactions Ledger Payees Cancellations Links" at bounding box center [784, 386] width 1568 height 772
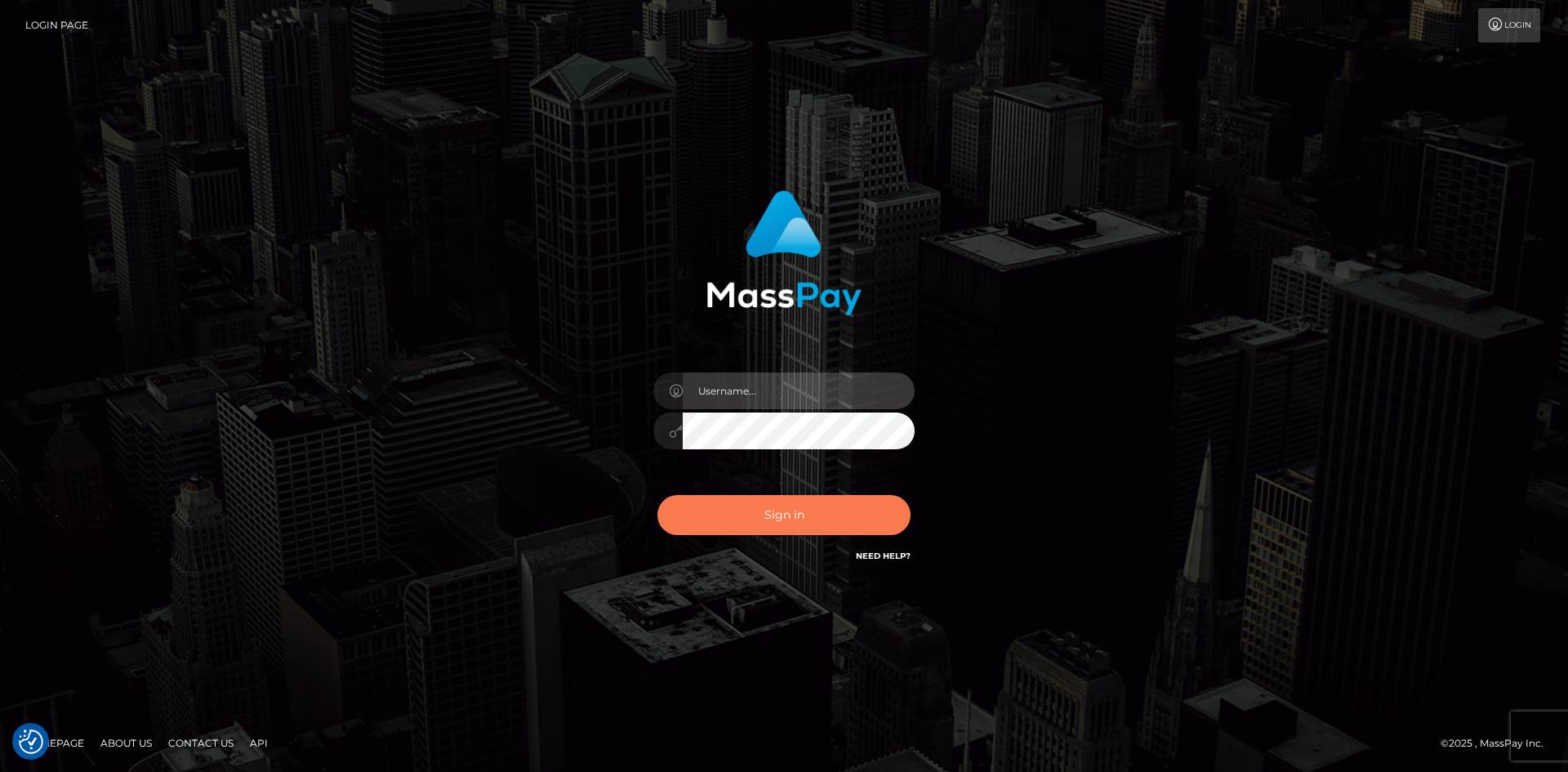
type input "alexstef"
click at [744, 501] on button "Sign in" at bounding box center [784, 515] width 253 height 40
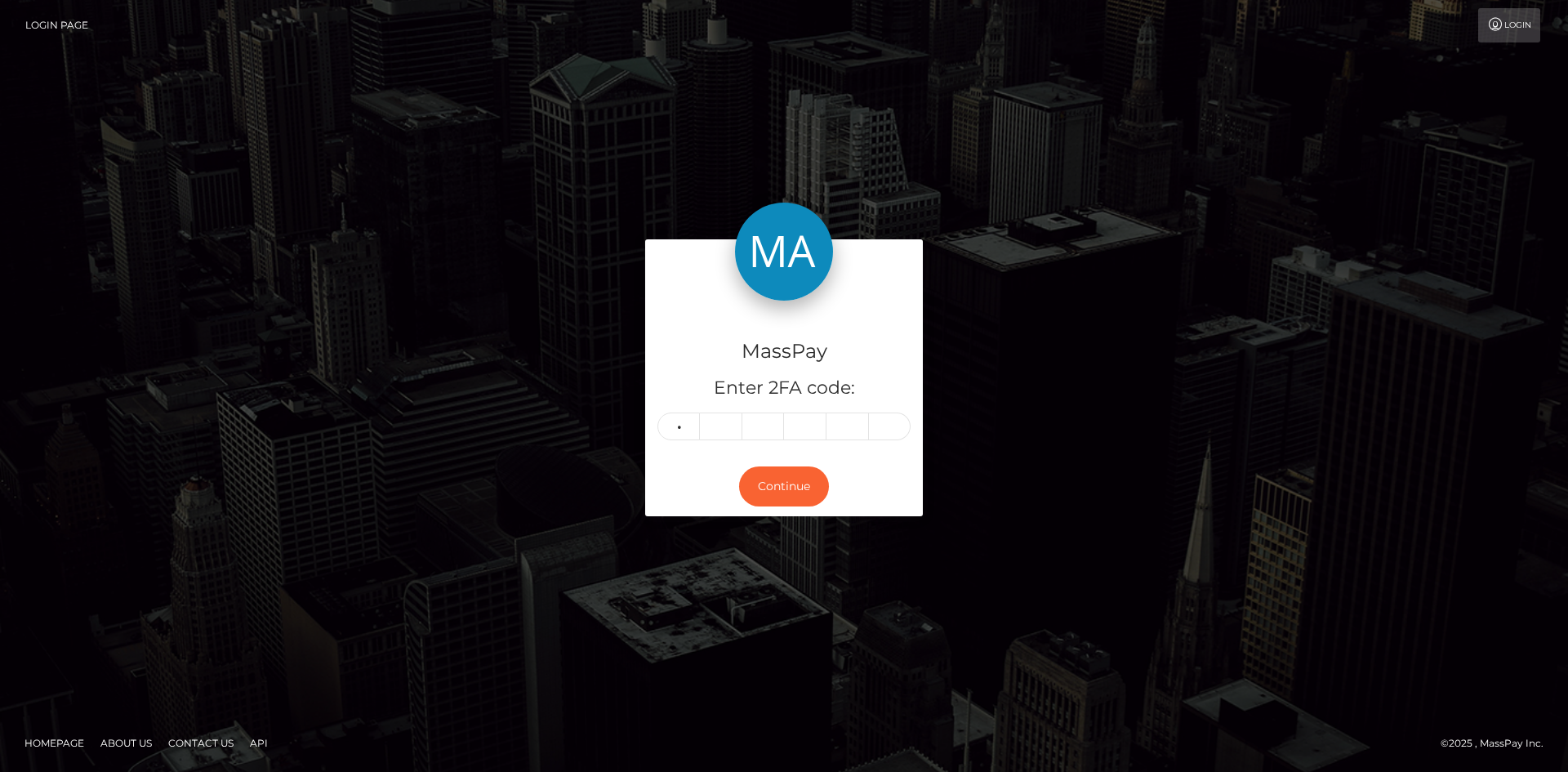
type input "8"
type input "5"
type input "3"
type input "7"
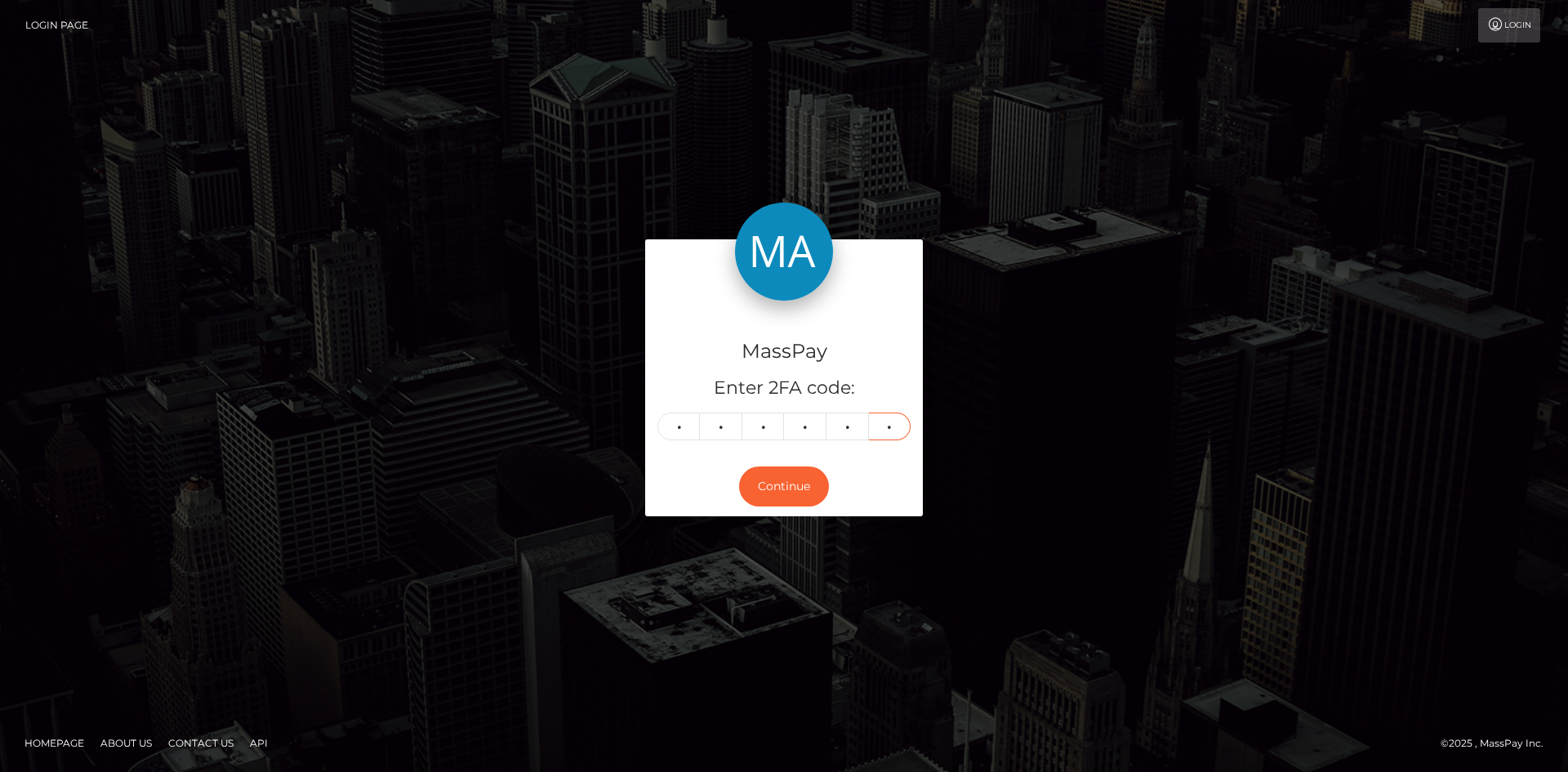
type input "0"
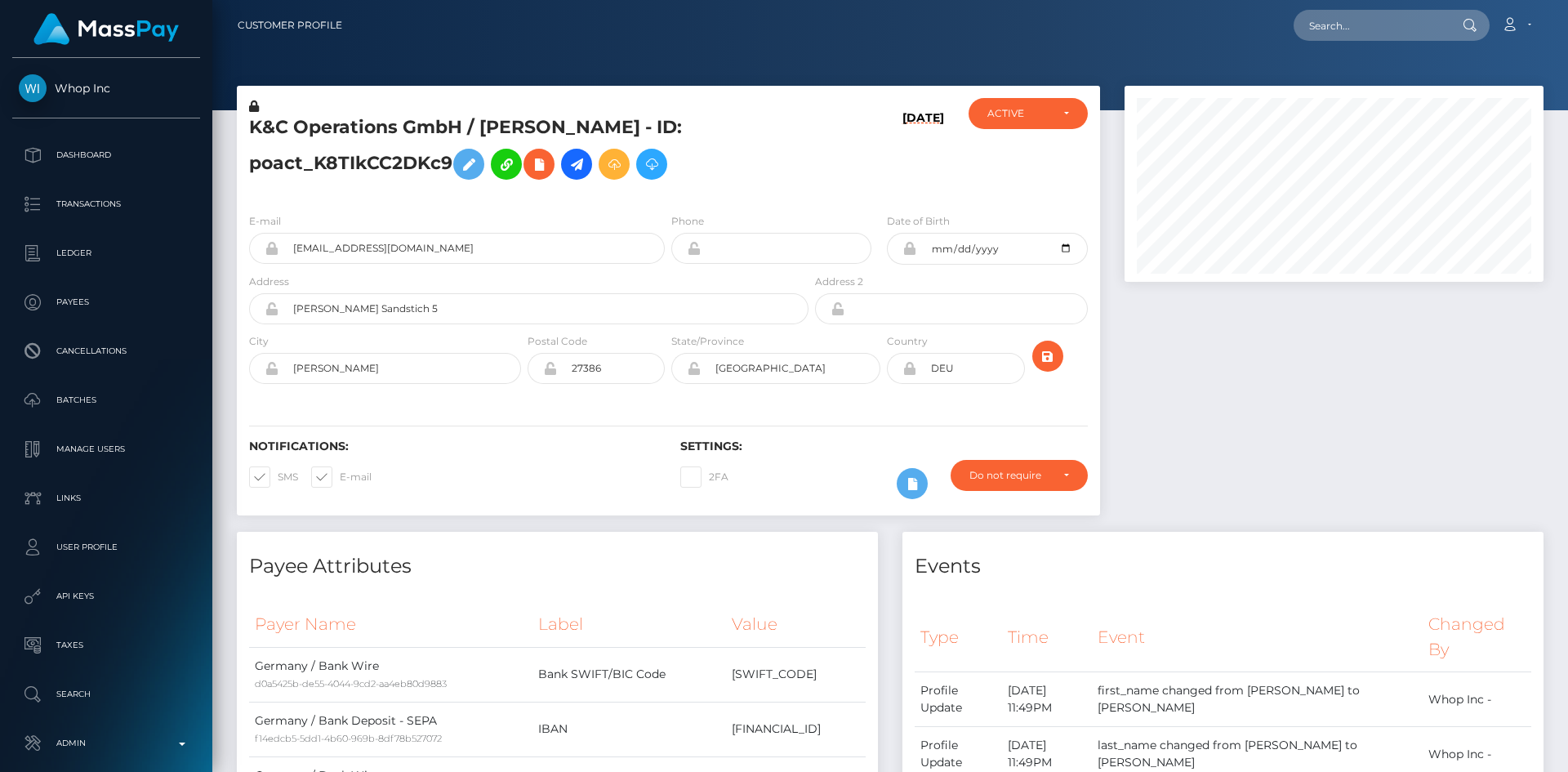
scroll to position [196, 420]
click at [1342, 23] on input "text" at bounding box center [1369, 25] width 153 height 31
paste input "MSP792ed33b1a5485d"
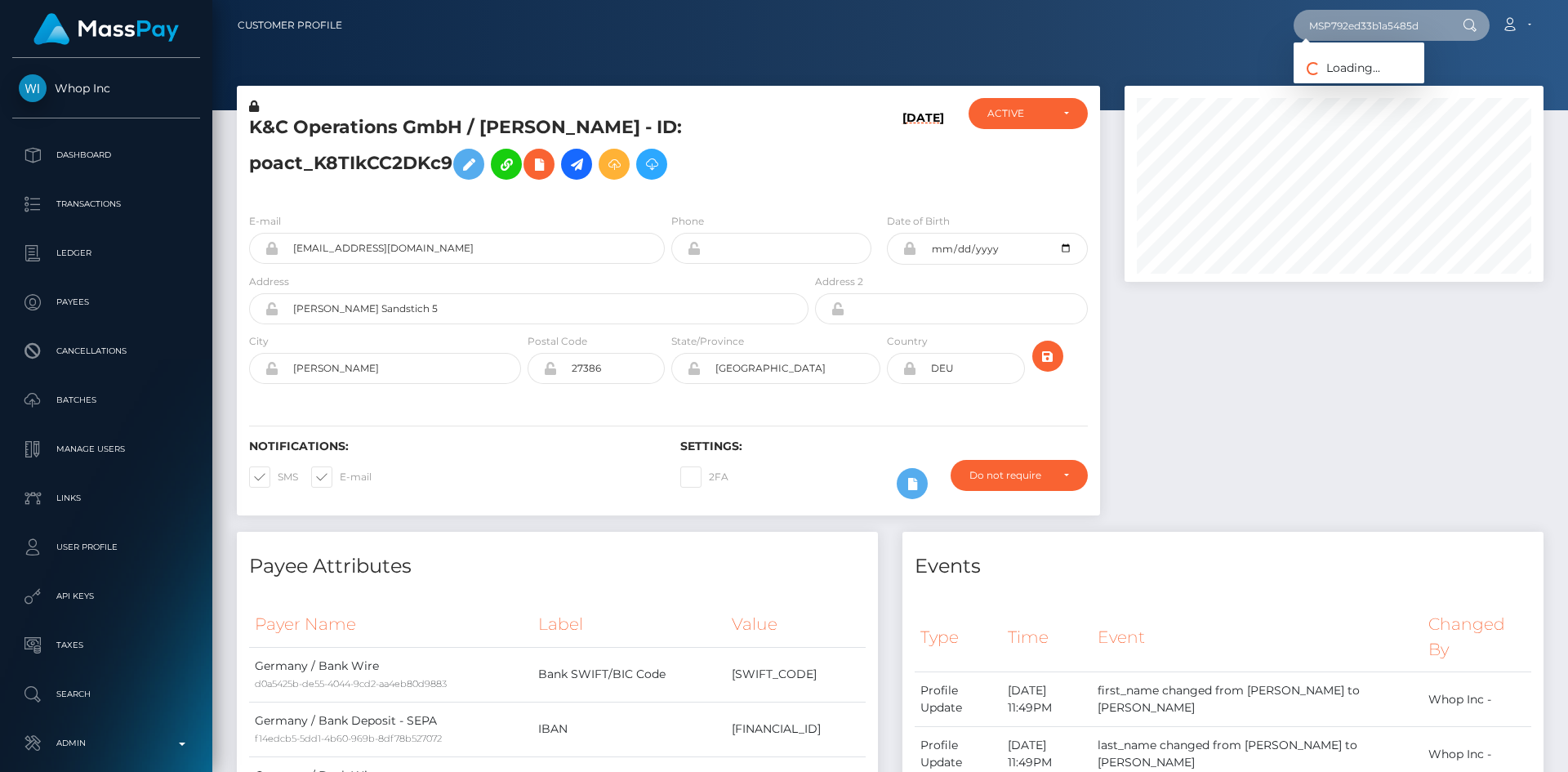
type input "MSP792ed33b1a5485d"
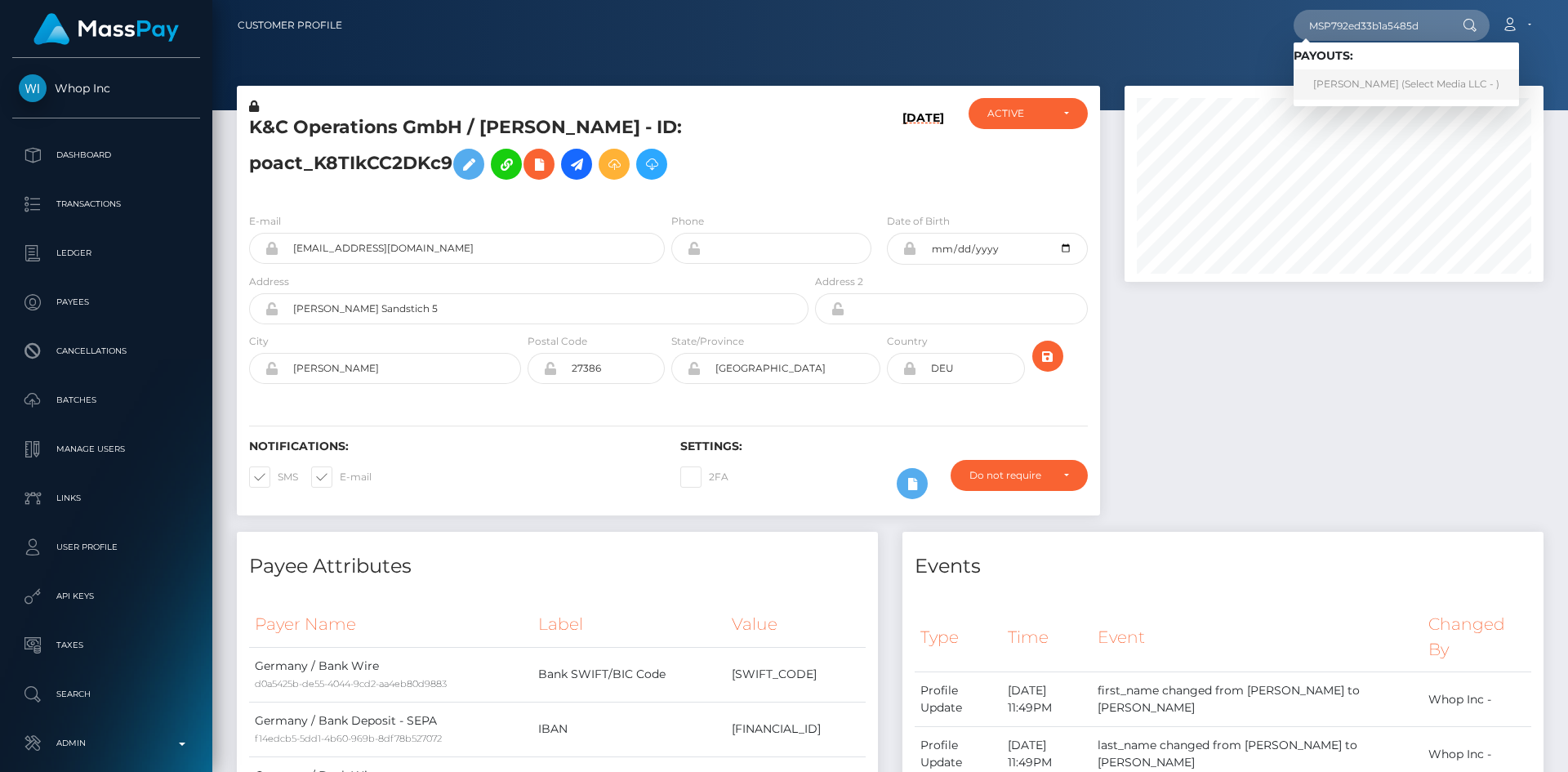
click at [1330, 77] on link "Allen Mark Mangaring (Select Media LLC - )" at bounding box center [1406, 84] width 225 height 31
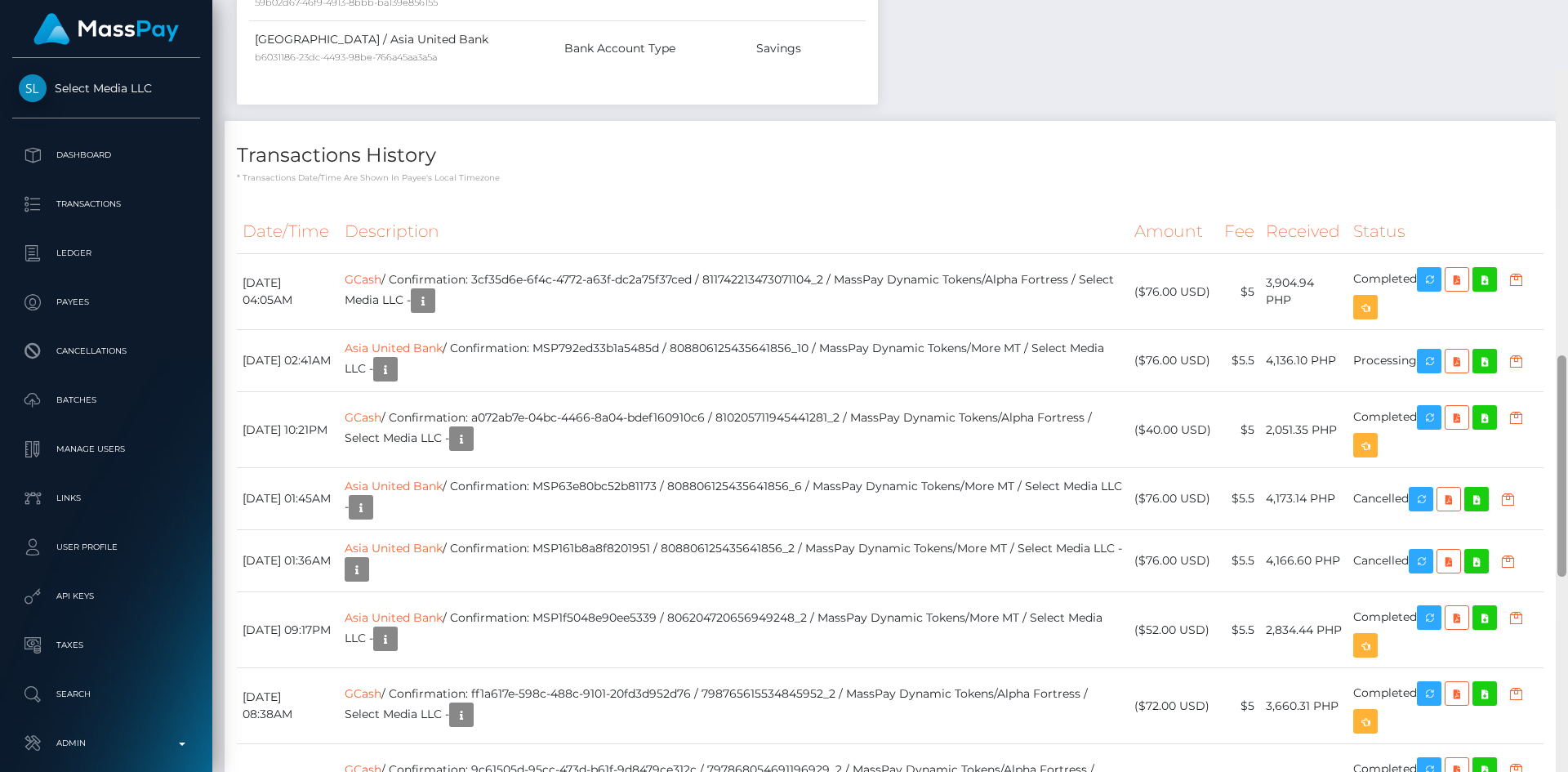
scroll to position [902, 0]
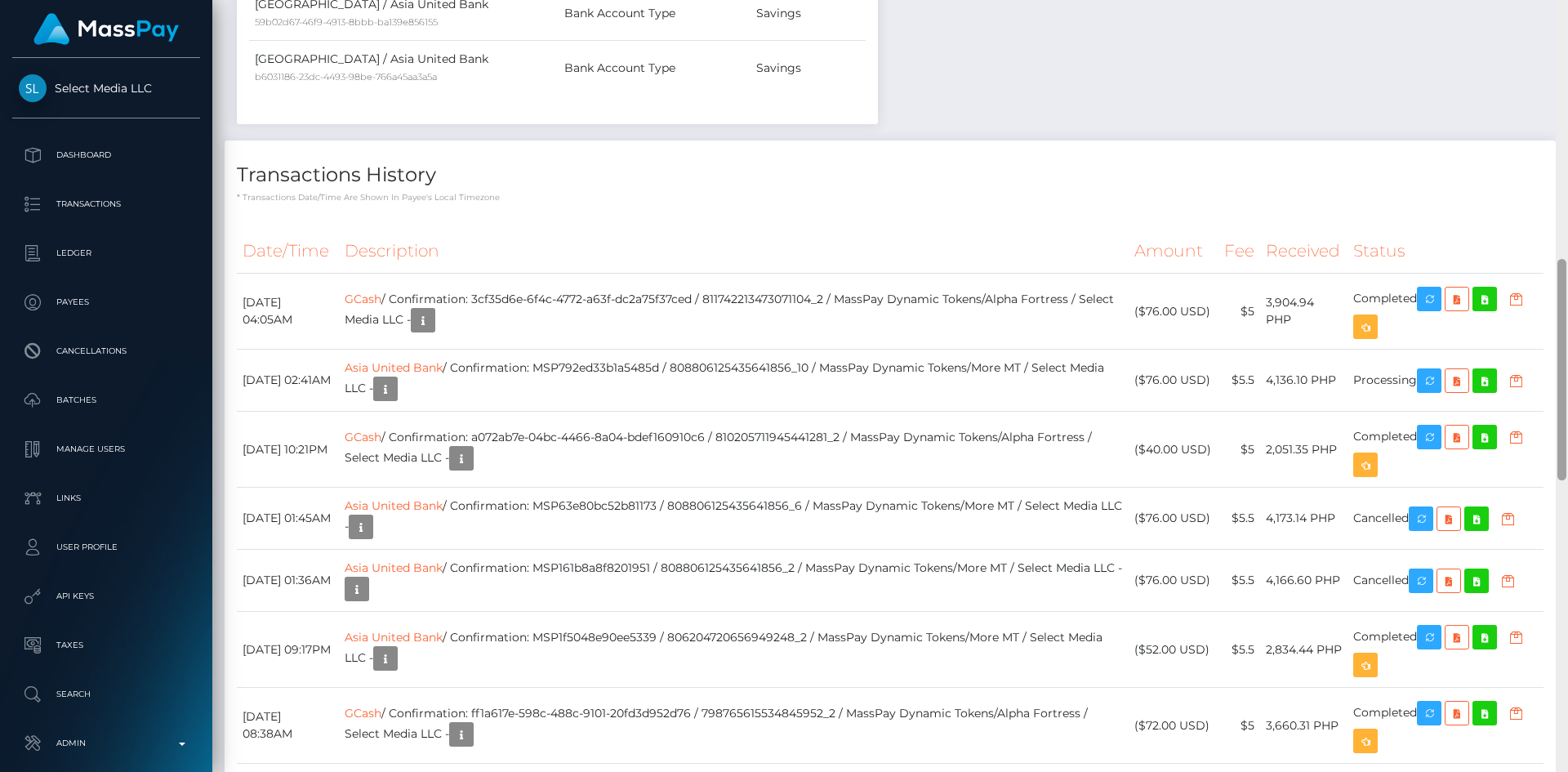
drag, startPoint x: 1563, startPoint y: 200, endPoint x: 1565, endPoint y: 459, distance: 259.0
click at [1565, 459] on div at bounding box center [1561, 370] width 9 height 221
click at [1427, 386] on icon "button" at bounding box center [1429, 381] width 20 height 21
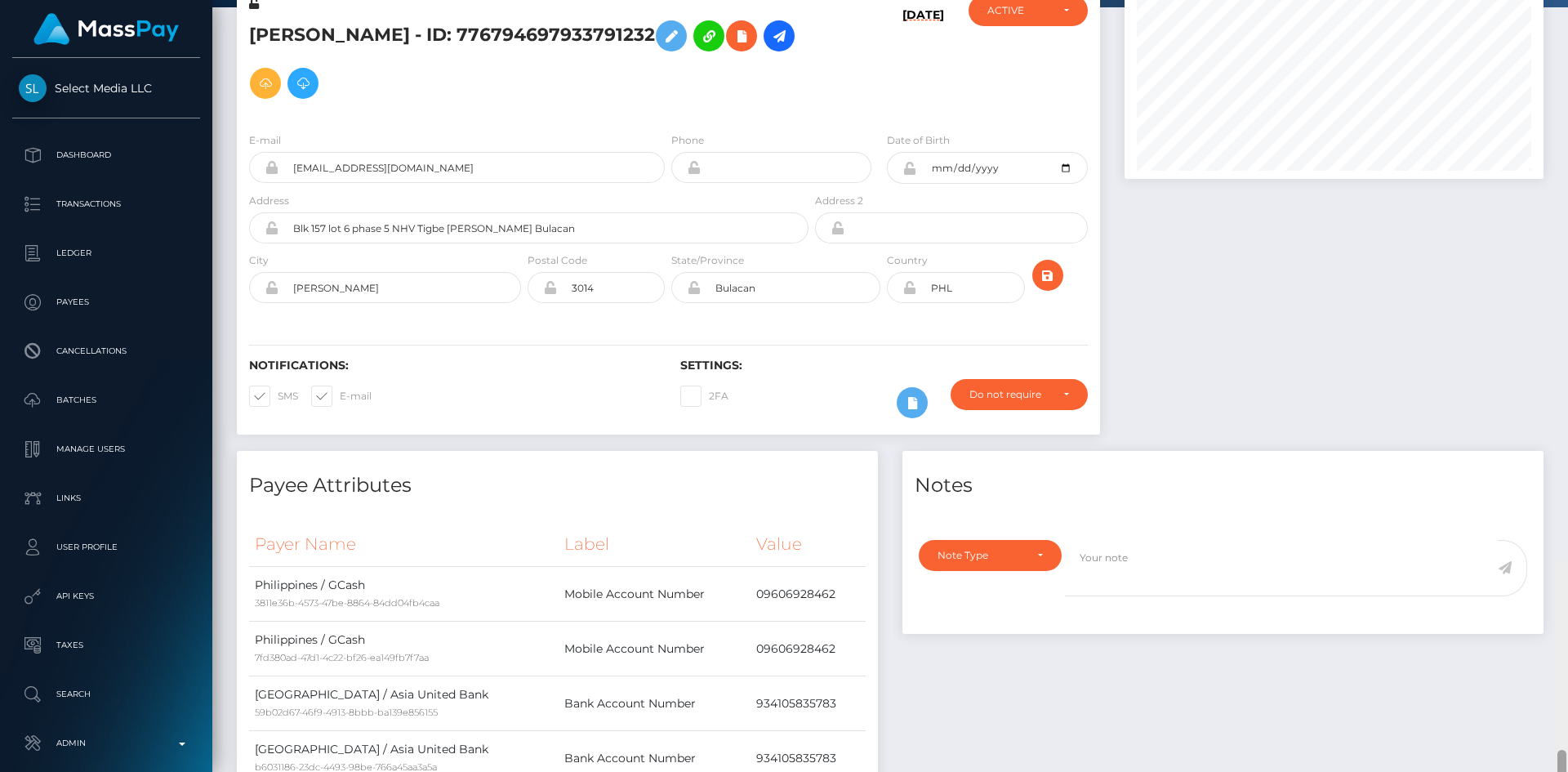
scroll to position [0, 0]
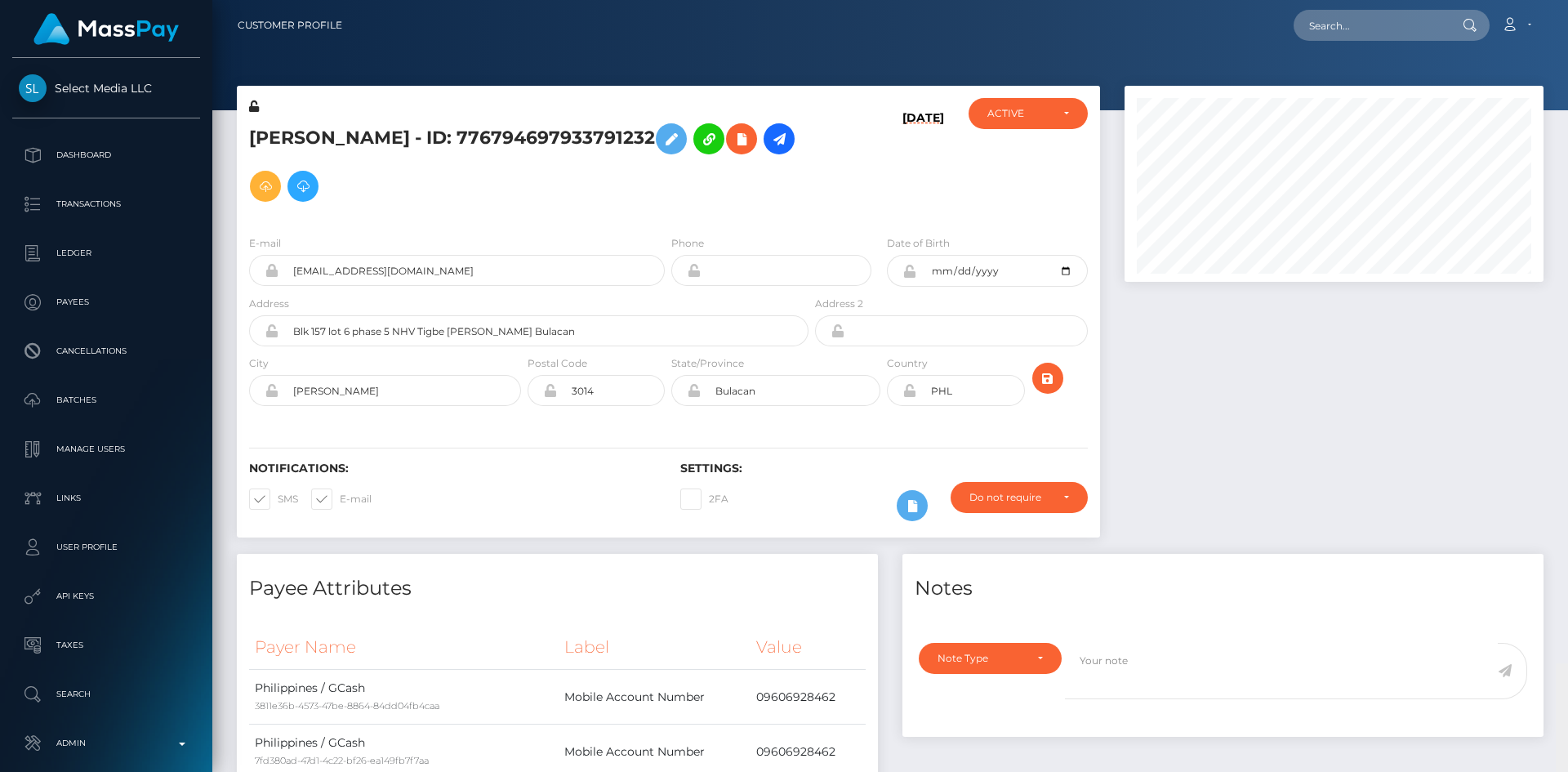
drag, startPoint x: 1562, startPoint y: 288, endPoint x: 1545, endPoint y: 9, distance: 279.5
click at [1567, 0] on html "Select Media LLC Dashboard Transactions Ledger Payees Batches" at bounding box center [784, 386] width 1568 height 772
click at [1423, 26] on input "text" at bounding box center [1369, 25] width 153 height 31
paste input "kausarmmember@outlook.com"
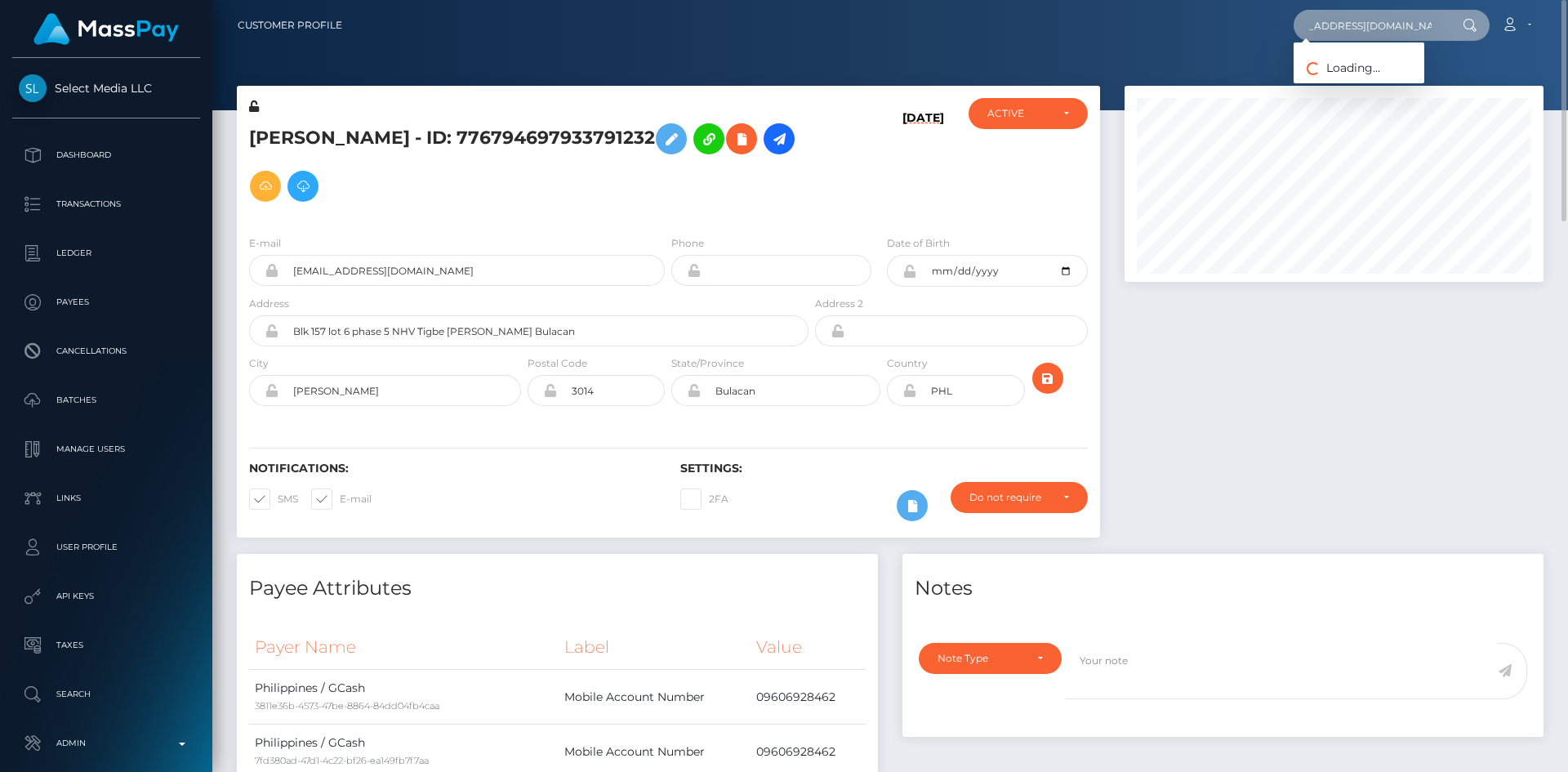
type input "kausarmmember@outlook.com"
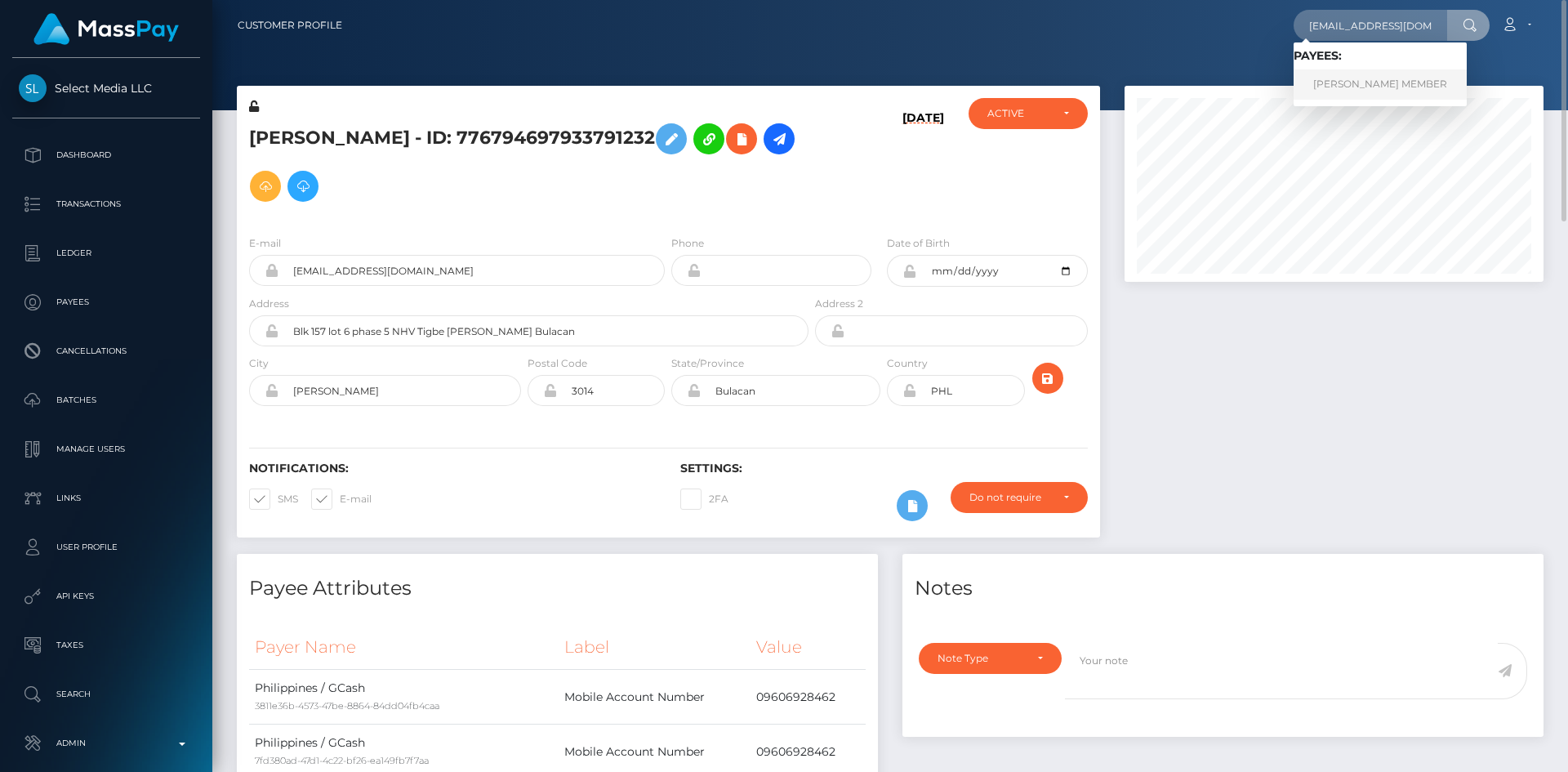
click at [1374, 74] on link "MISS KAUSAR MAJID MEMBER" at bounding box center [1379, 84] width 173 height 31
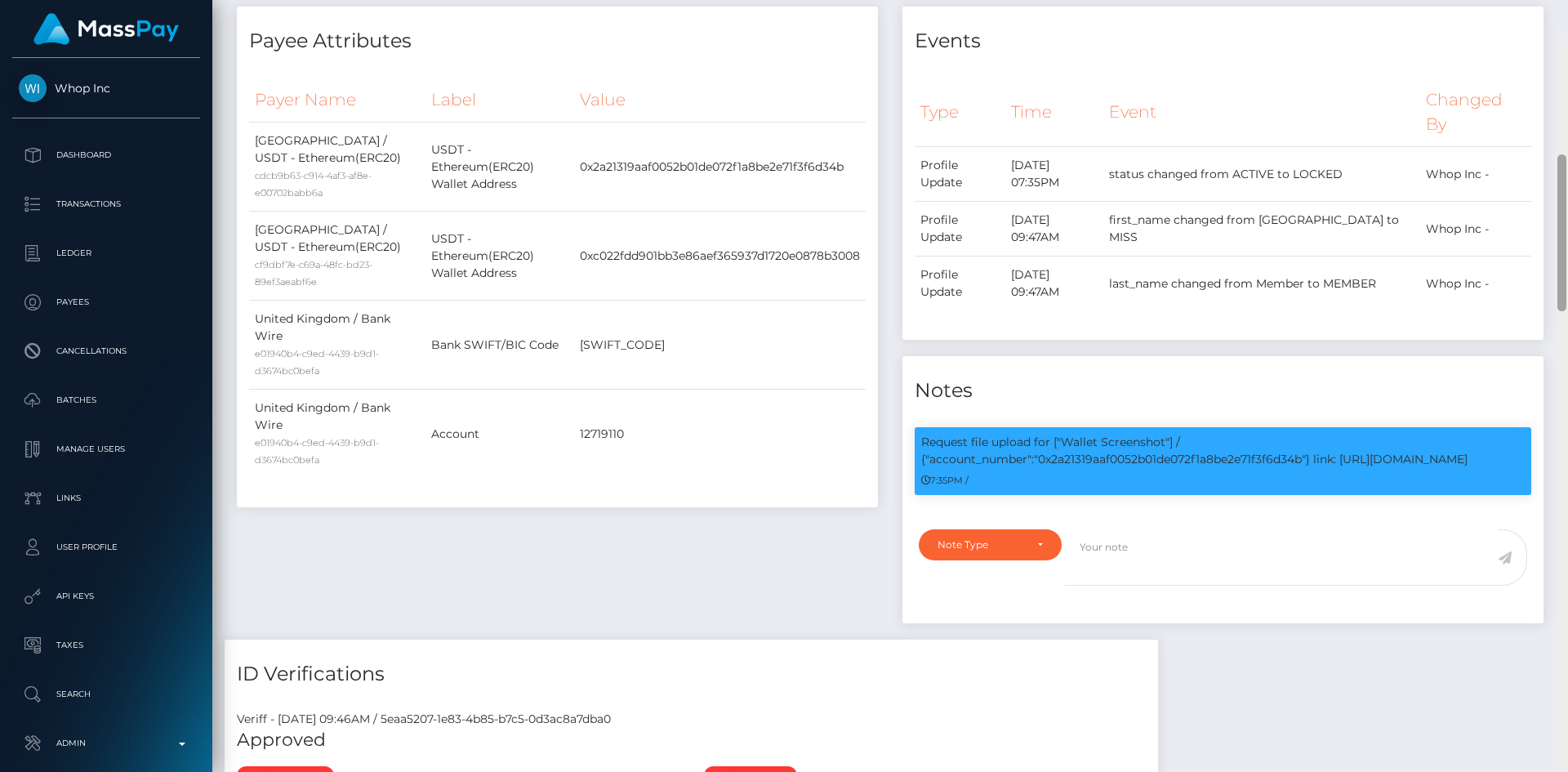
scroll to position [583, 0]
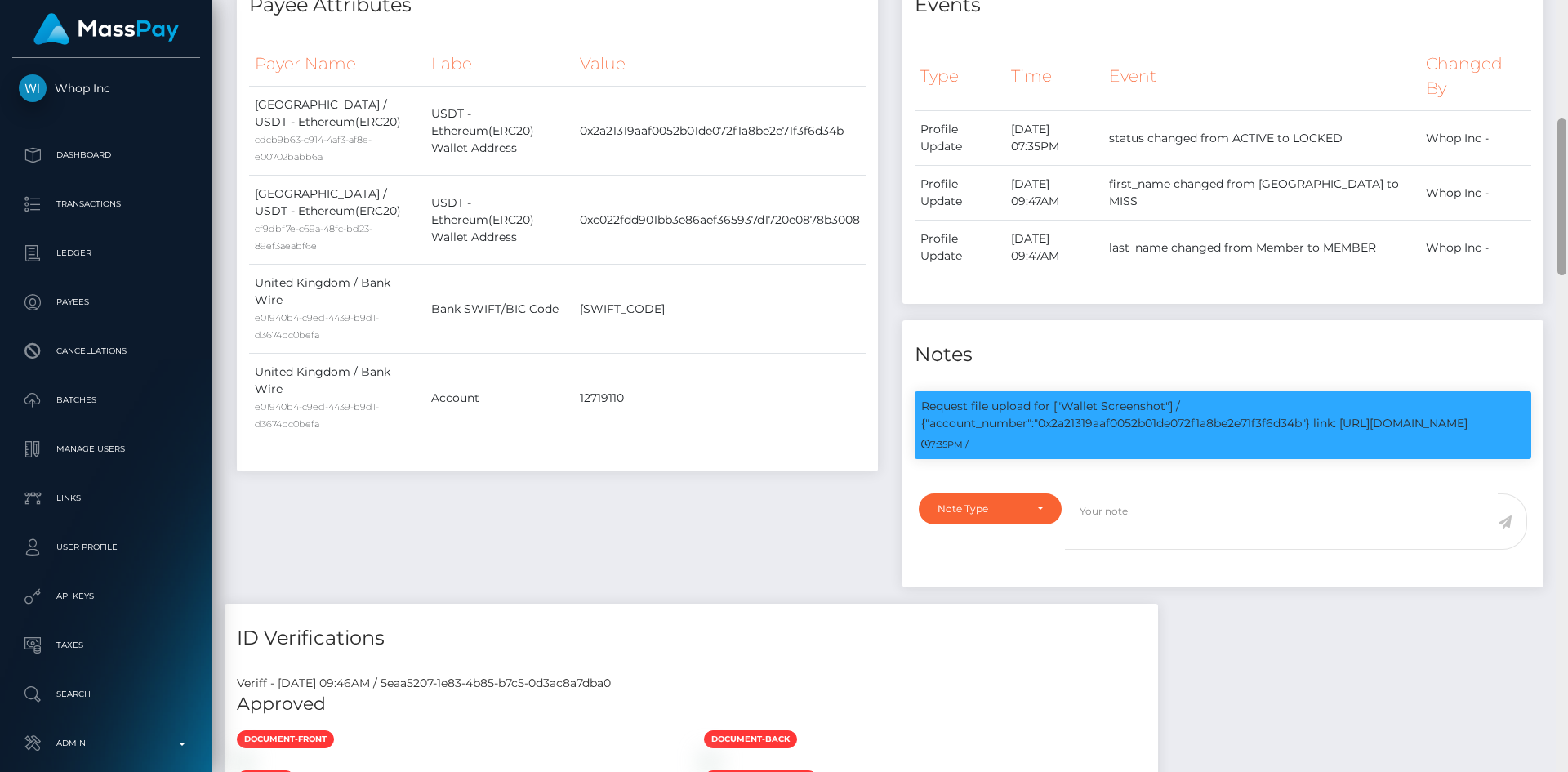
drag, startPoint x: 1561, startPoint y: 153, endPoint x: 1564, endPoint y: 255, distance: 102.0
click at [1564, 255] on div at bounding box center [1561, 197] width 9 height 157
drag, startPoint x: 1041, startPoint y: 402, endPoint x: 1488, endPoint y: 397, distance: 447.0
click at [1488, 398] on p "Request file upload for ["Wallet Screenshot"] / {"account_number":"0x2a21319aaf…" at bounding box center [1222, 415] width 604 height 35
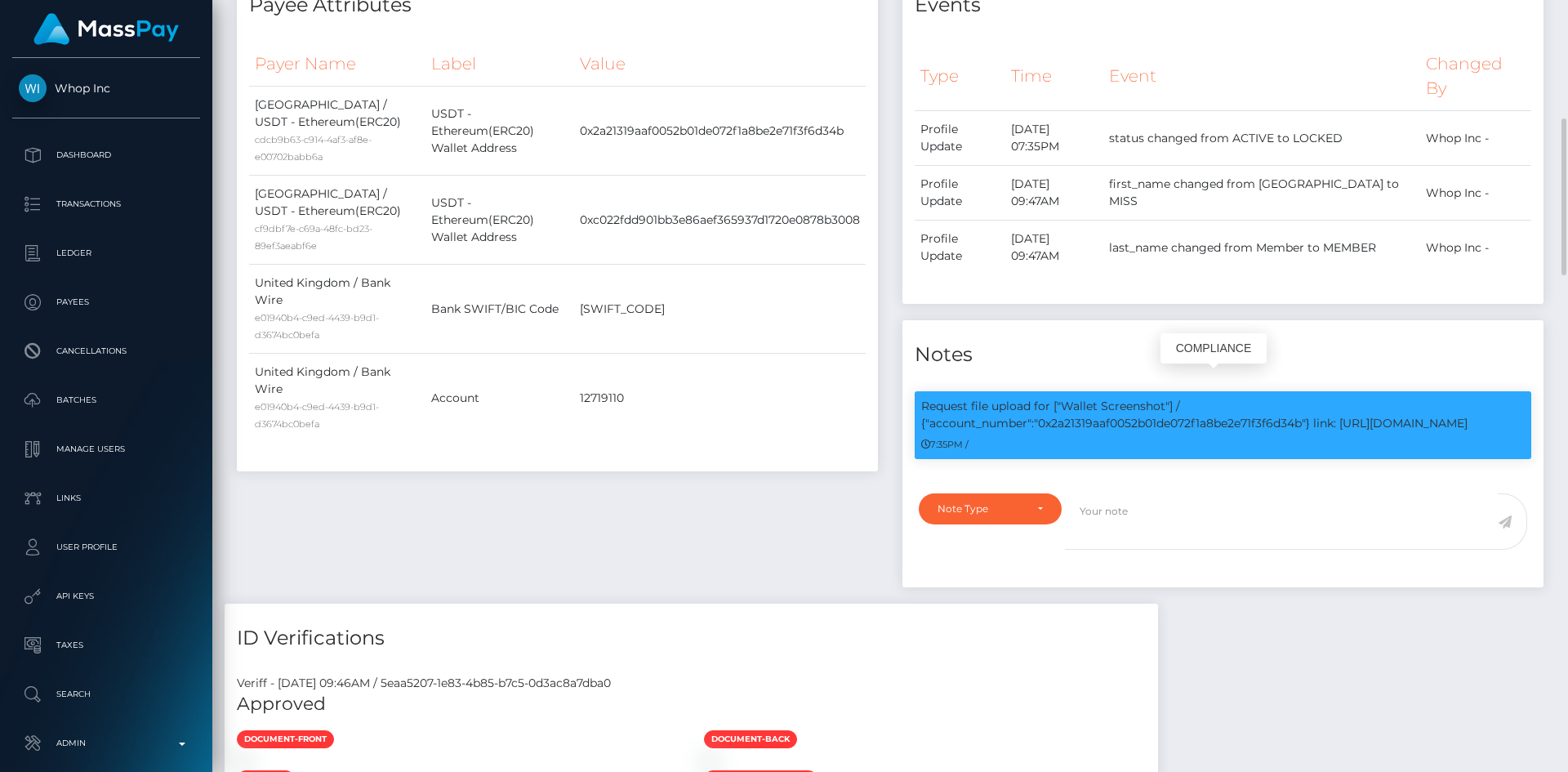
copy p "0x2a21319aaf0052b01de072f1a8be2e71f3f6d34b"} link: [URL][DOMAIN_NAME]"
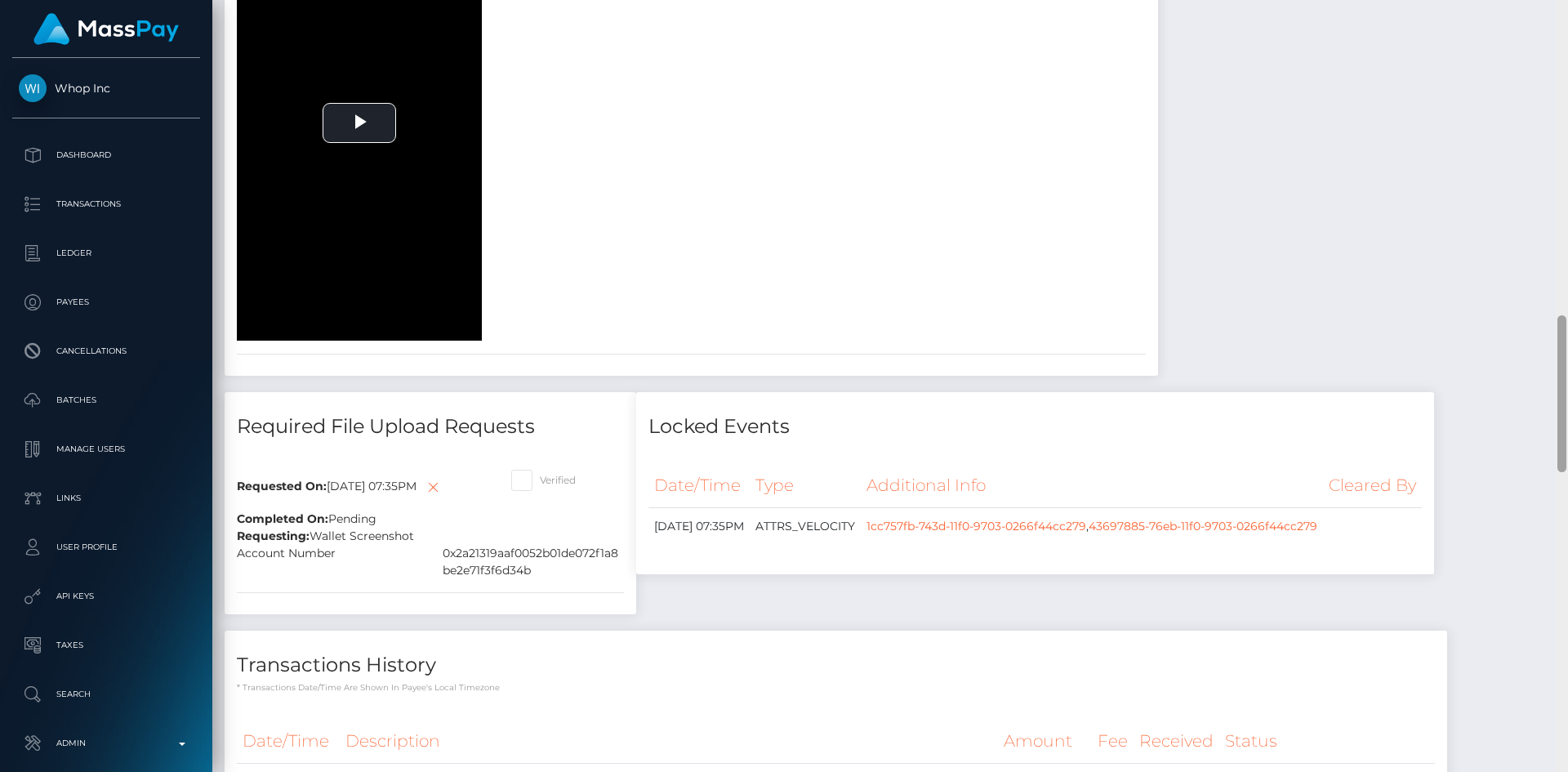
drag, startPoint x: 1563, startPoint y: 262, endPoint x: 615, endPoint y: 402, distance: 958.3
click at [1555, 459] on div "Customer Profile Loading... Loading..." at bounding box center [890, 386] width 1356 height 772
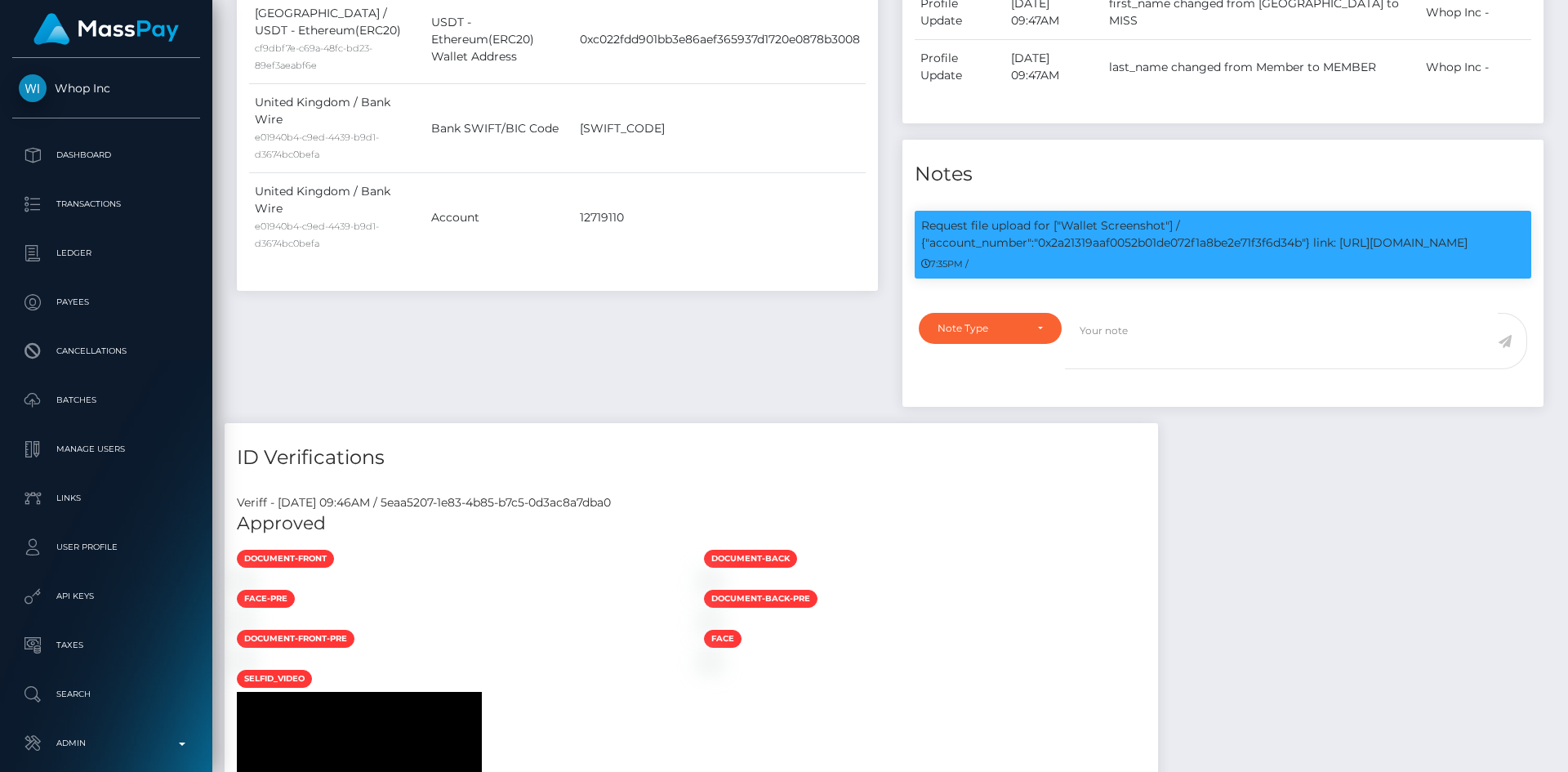
scroll to position [0, 0]
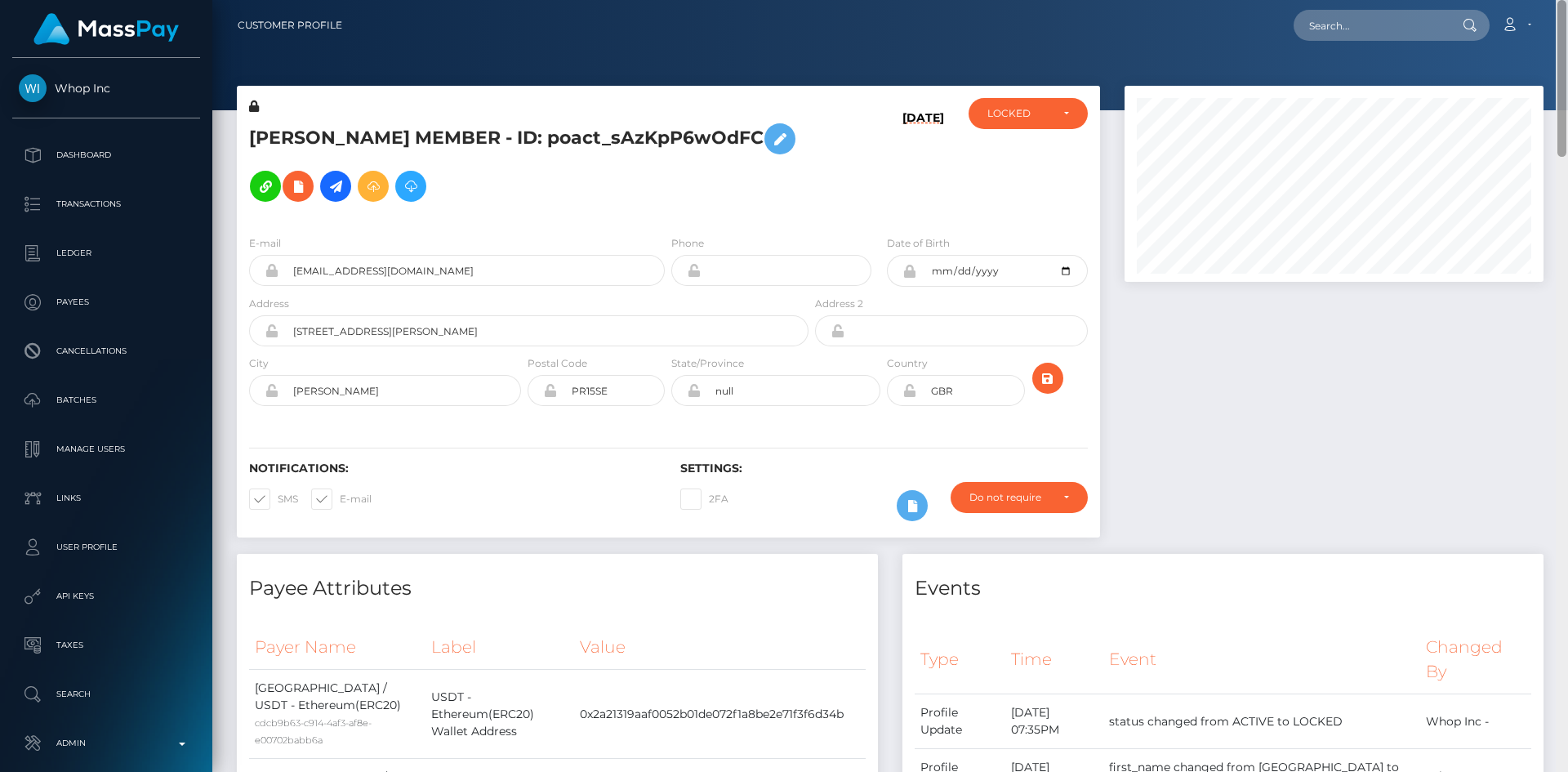
drag, startPoint x: 1560, startPoint y: 449, endPoint x: 1561, endPoint y: -71, distance: 520.0
click at [1561, 0] on html "Whop Inc Dashboard Transactions Ledger Payees Cancellations Links" at bounding box center [784, 386] width 1568 height 772
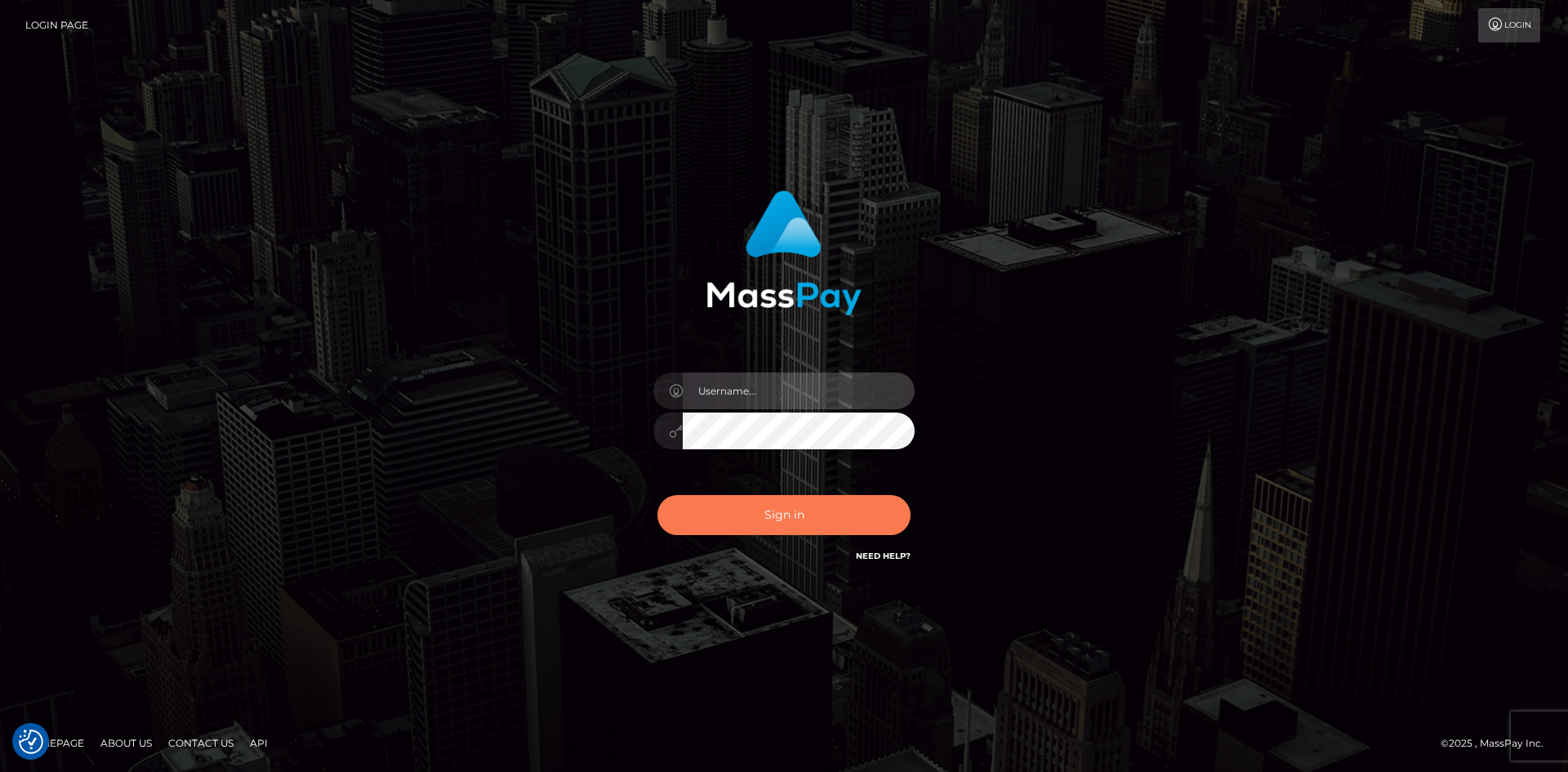
type input "alexstef"
click at [806, 503] on button "Sign in" at bounding box center [784, 515] width 253 height 40
type input "alexstef"
click at [797, 499] on button "Sign in" at bounding box center [784, 515] width 253 height 40
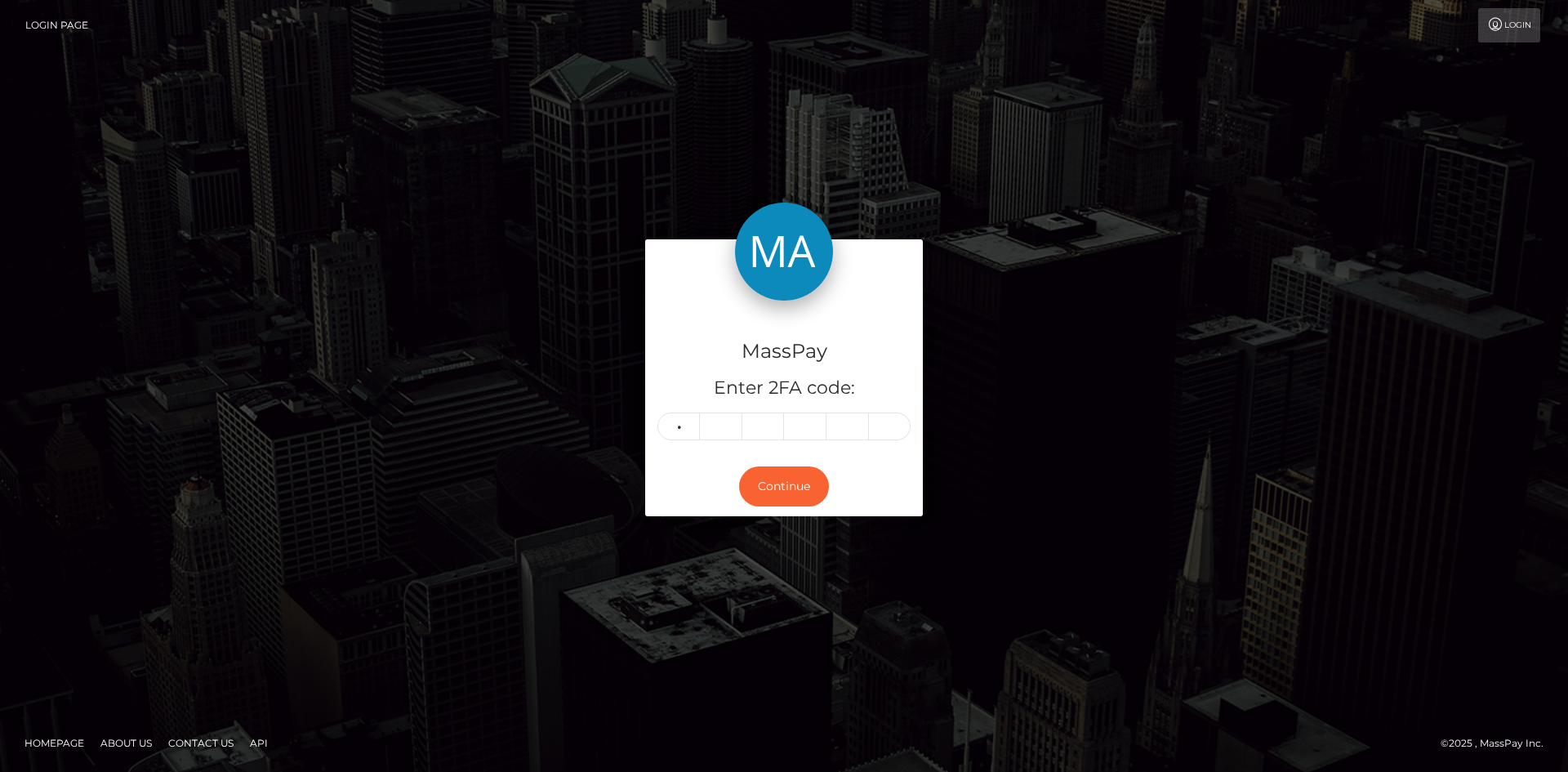
type input "5"
type input "7"
type input "4"
type input "8"
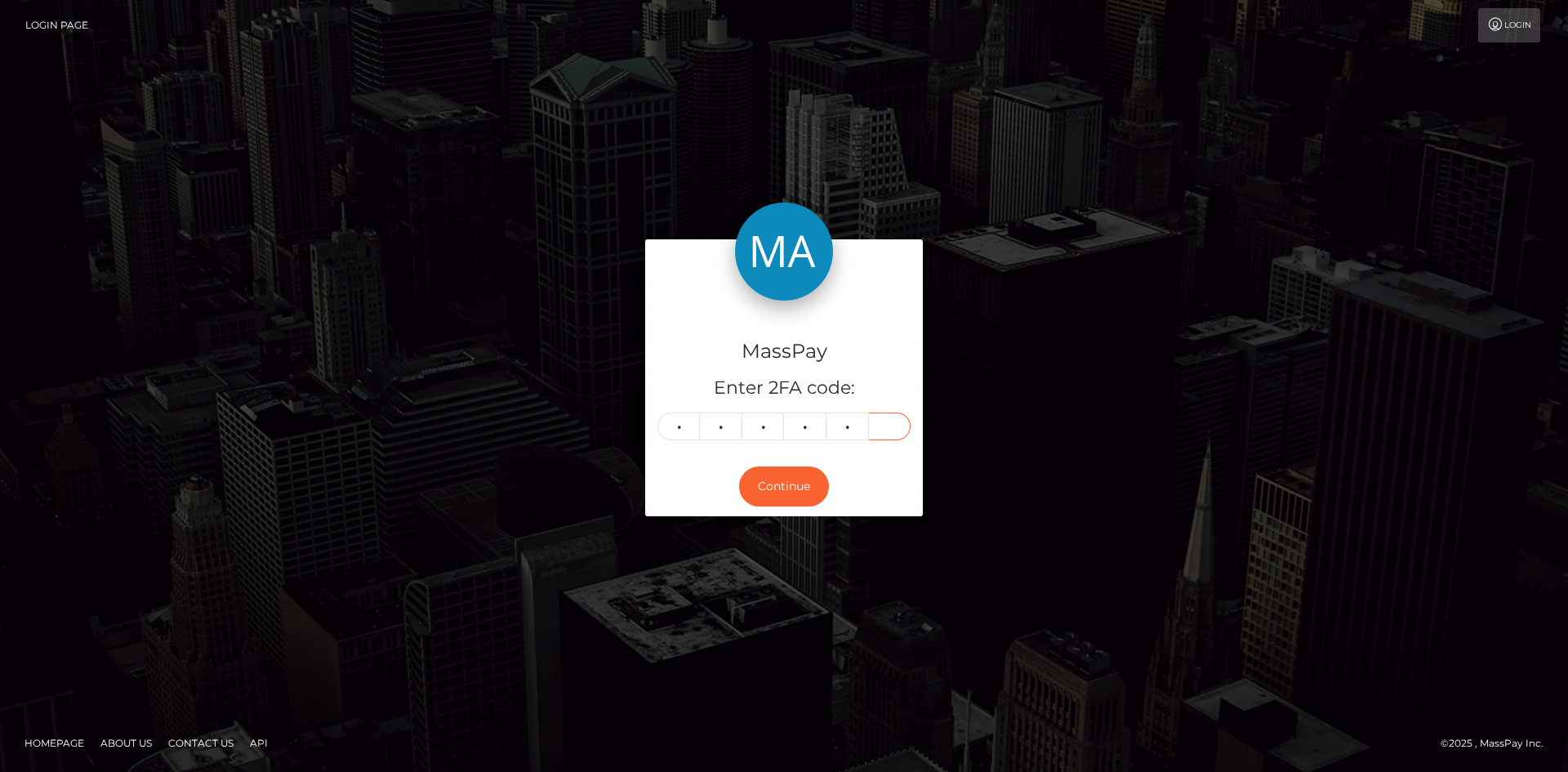
type input "2"
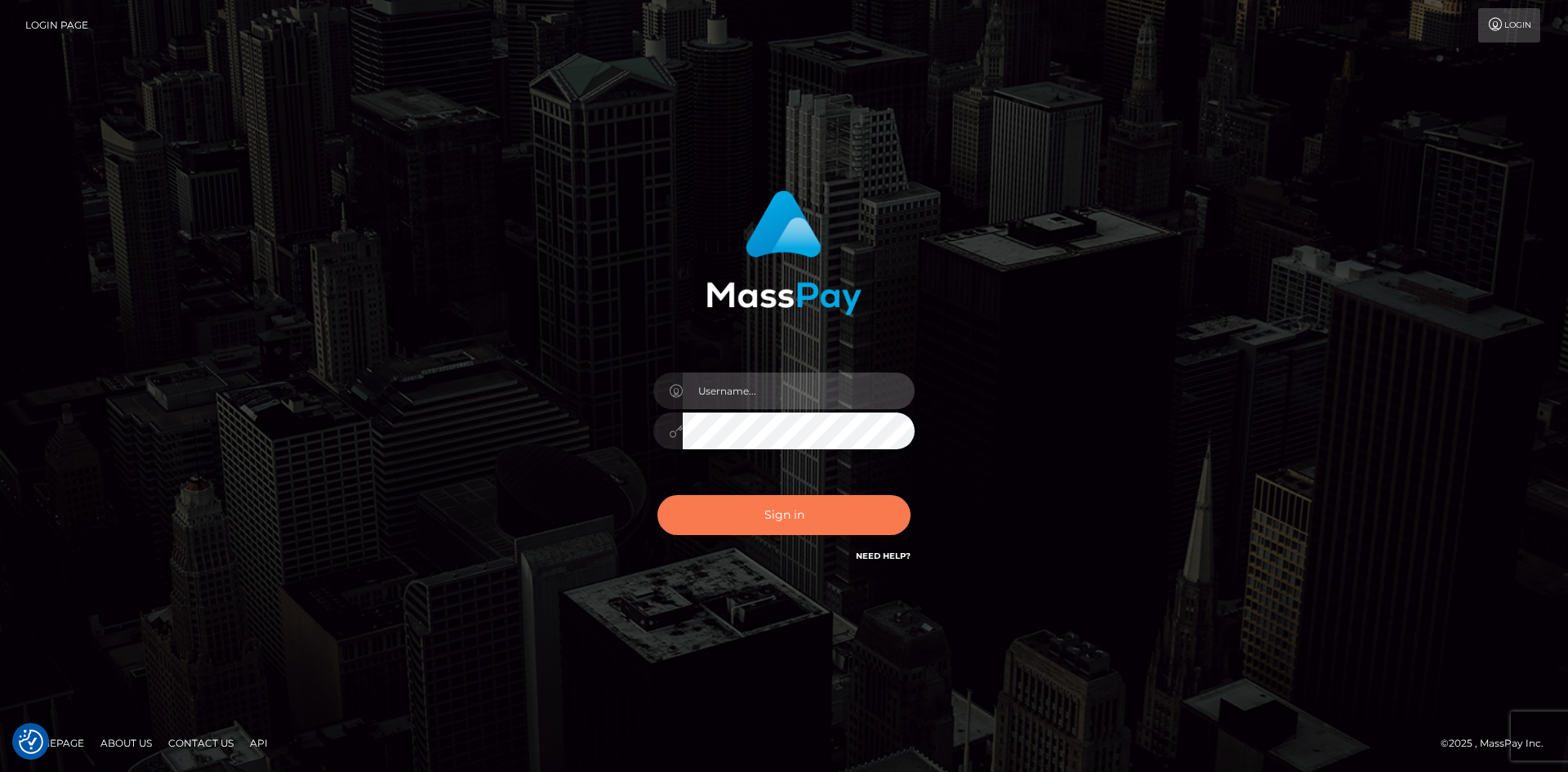
type input "alexstef"
click at [838, 516] on button "Sign in" at bounding box center [784, 515] width 253 height 40
type input "alexstef"
click at [840, 520] on button "Sign in" at bounding box center [784, 515] width 253 height 40
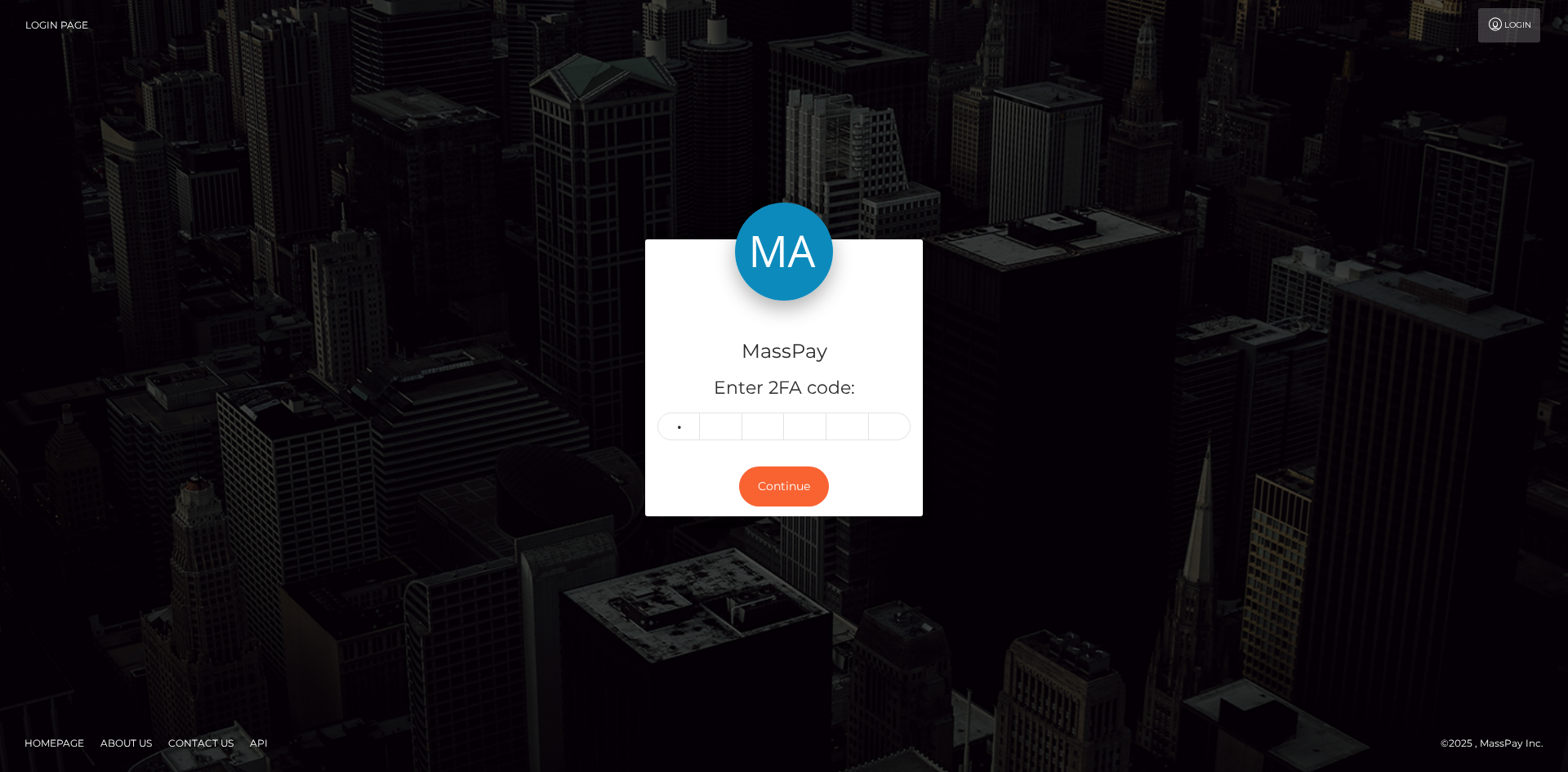
type input "2"
type input "3"
type input "2"
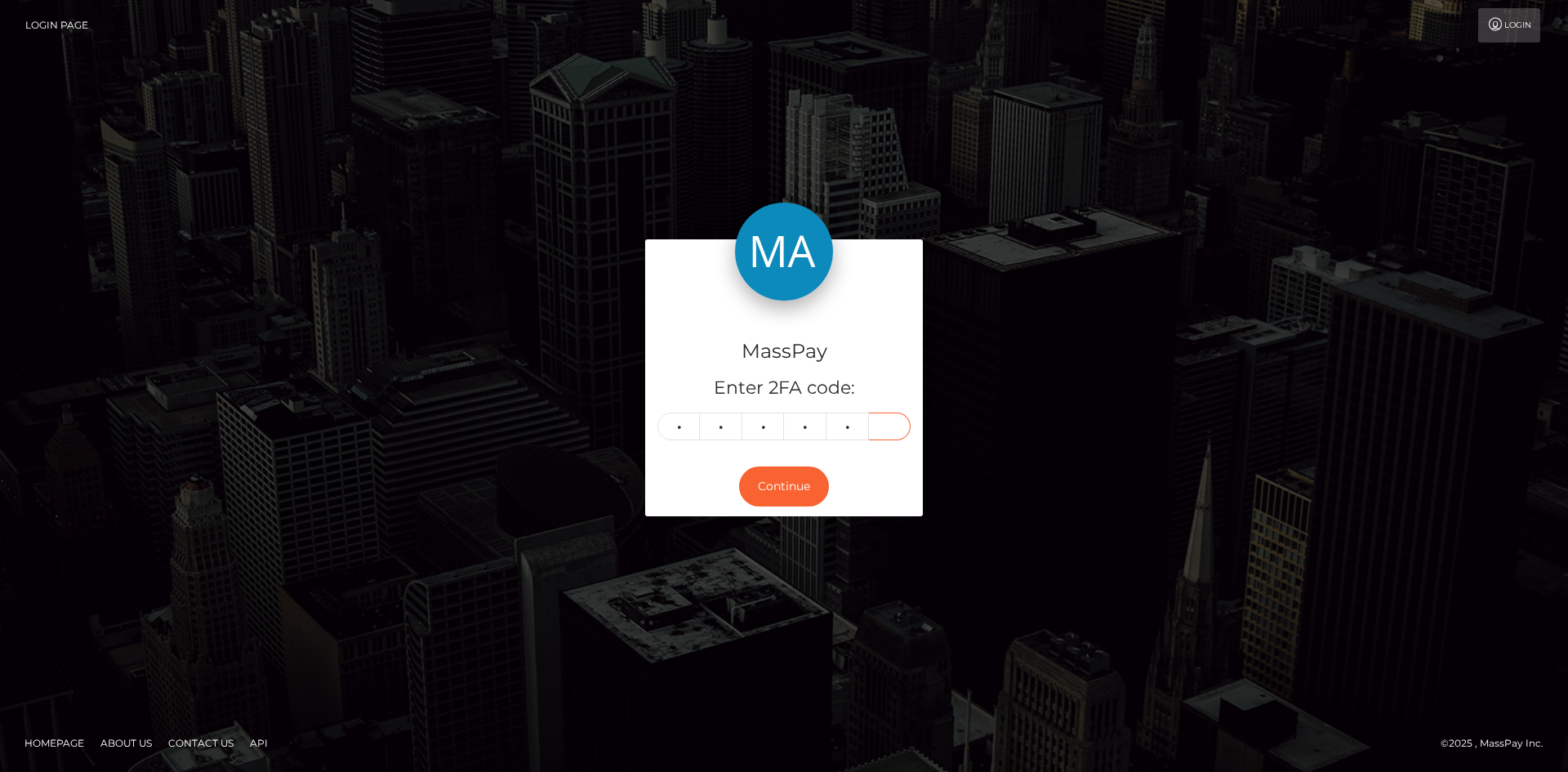
type input "1"
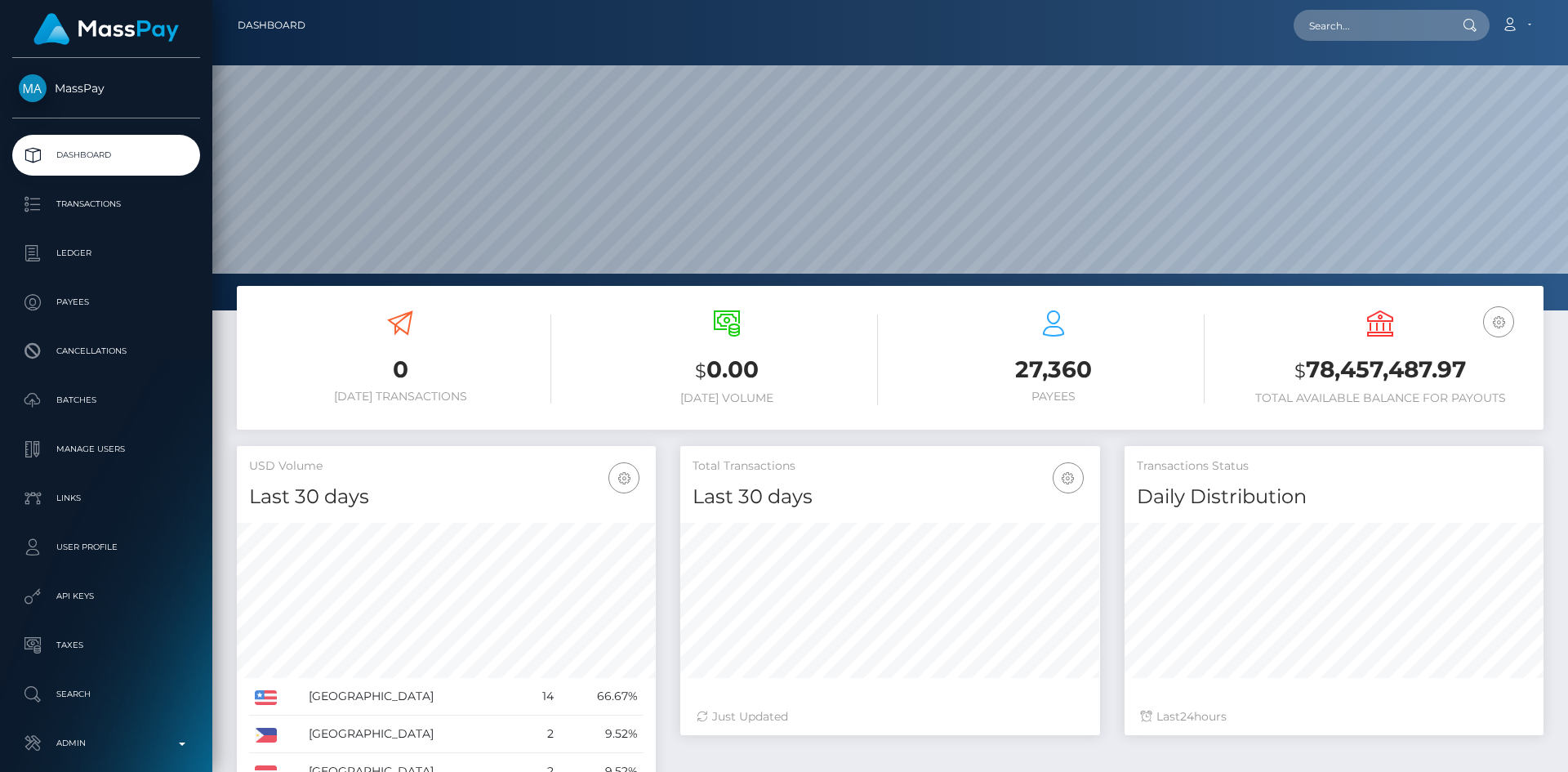
scroll to position [290, 420]
drag, startPoint x: 1392, startPoint y: 18, endPoint x: 1306, endPoint y: 40, distance: 88.8
click at [1392, 18] on input "text" at bounding box center [1369, 25] width 153 height 31
paste input "[EMAIL_ADDRESS][DOMAIN_NAME]"
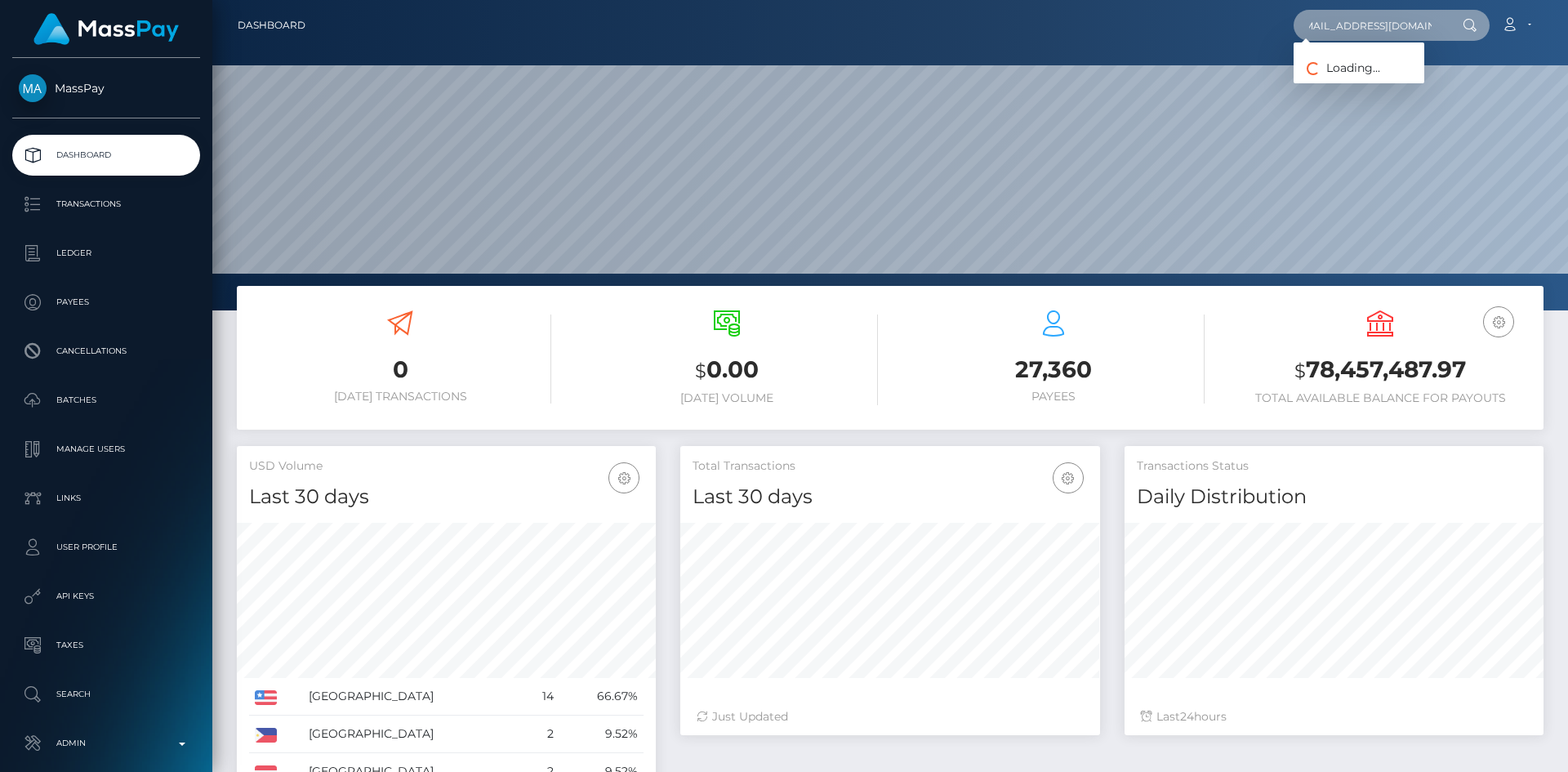
type input "[EMAIL_ADDRESS][DOMAIN_NAME]"
click at [1358, 87] on link "STEFANO QUAINI" at bounding box center [1359, 84] width 130 height 31
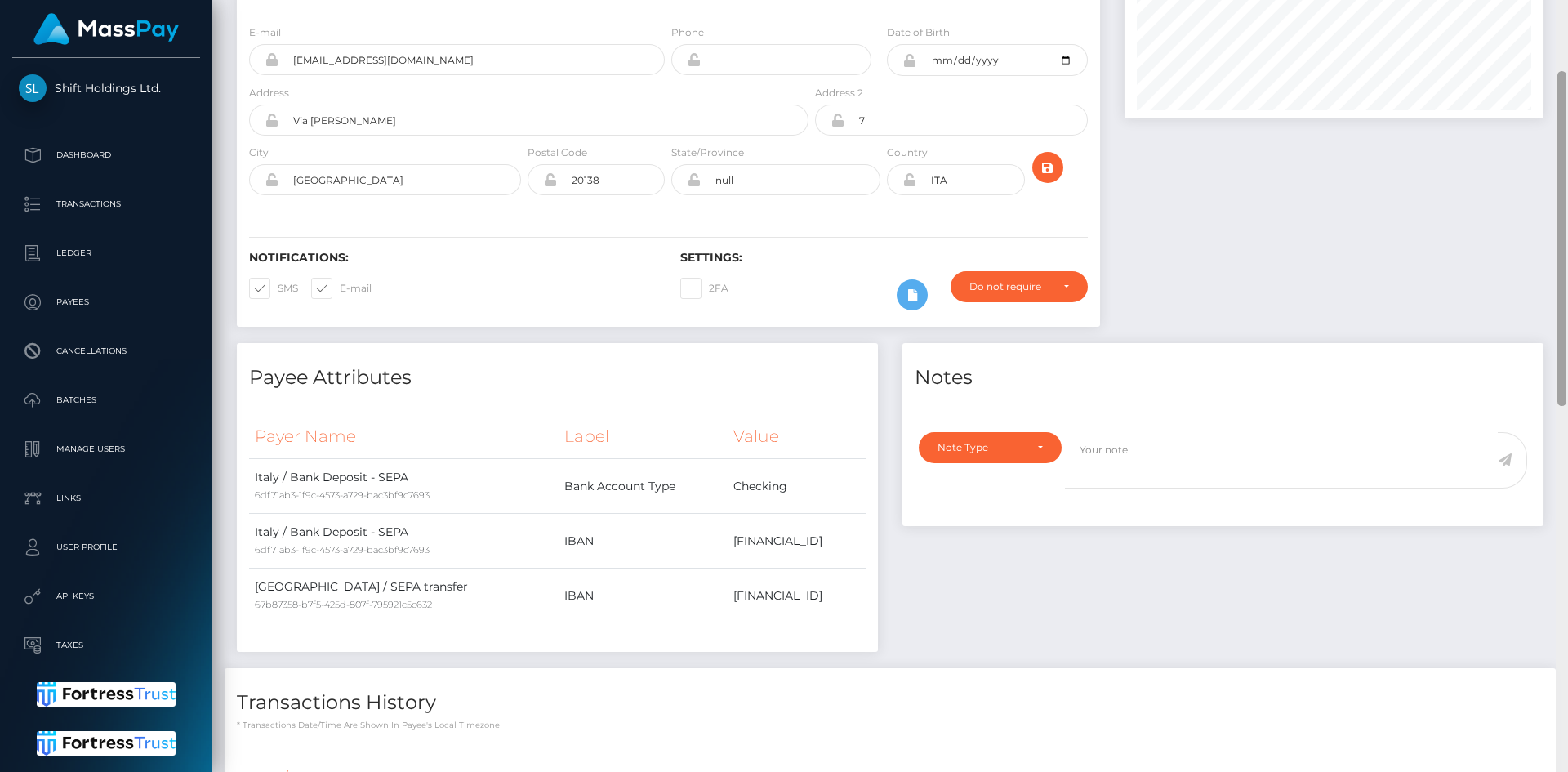
scroll to position [935, 0]
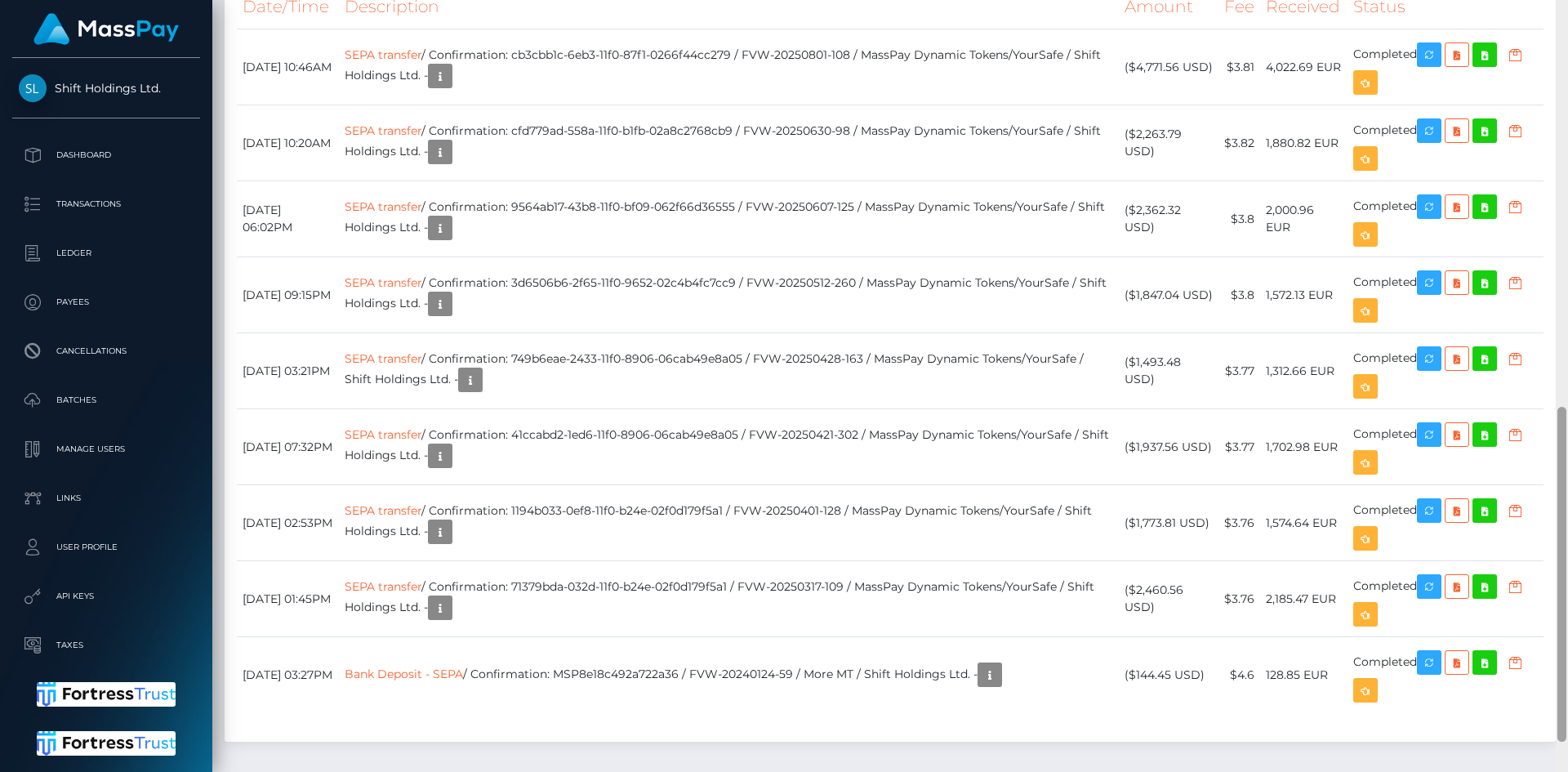
drag, startPoint x: 1567, startPoint y: 291, endPoint x: 1567, endPoint y: 417, distance: 126.0
click at [1567, 417] on div at bounding box center [1561, 386] width 12 height 772
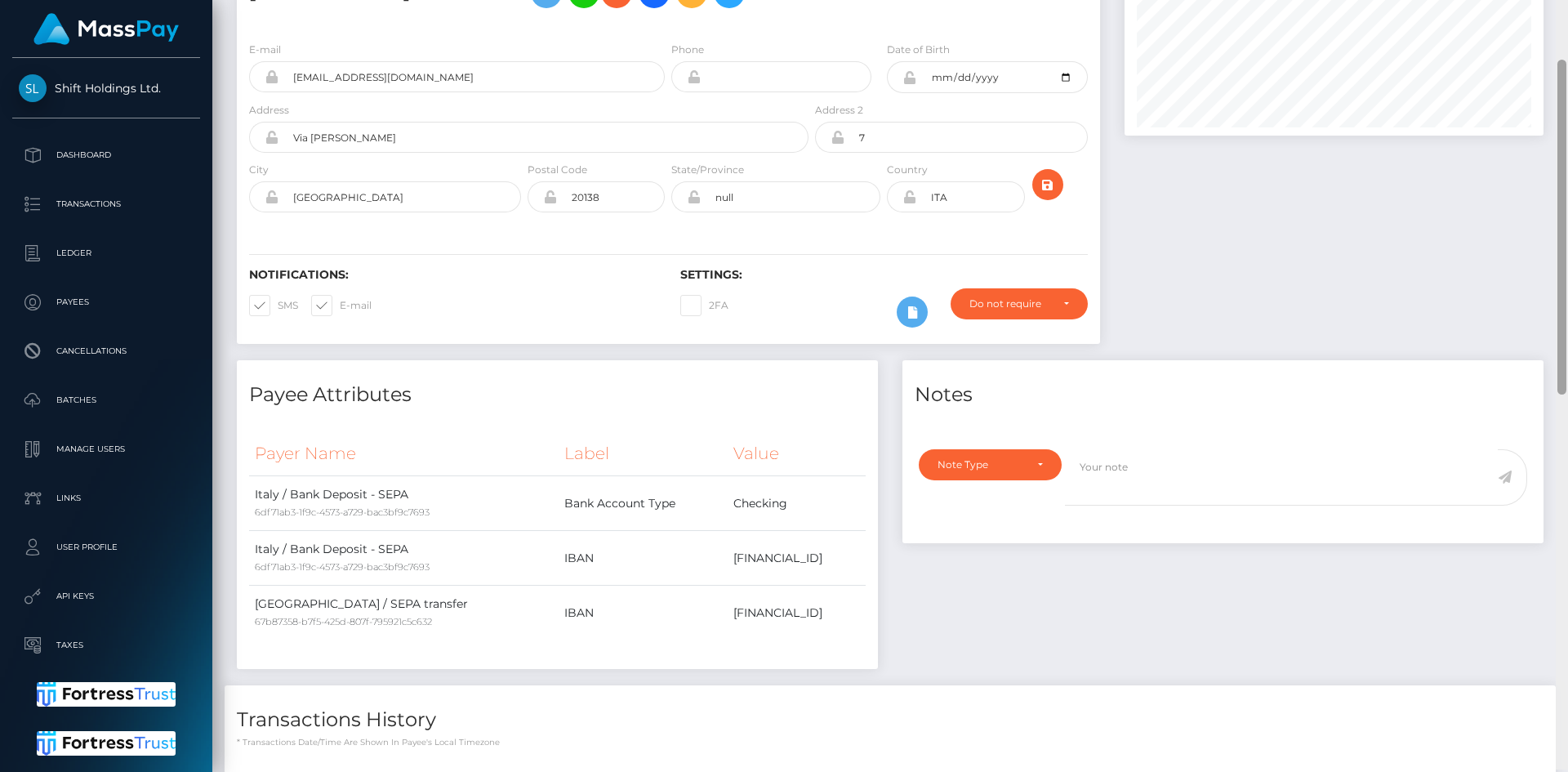
scroll to position [143, 0]
drag, startPoint x: 1561, startPoint y: 427, endPoint x: 1567, endPoint y: 82, distance: 345.1
click at [1567, 82] on div at bounding box center [1561, 386] width 12 height 772
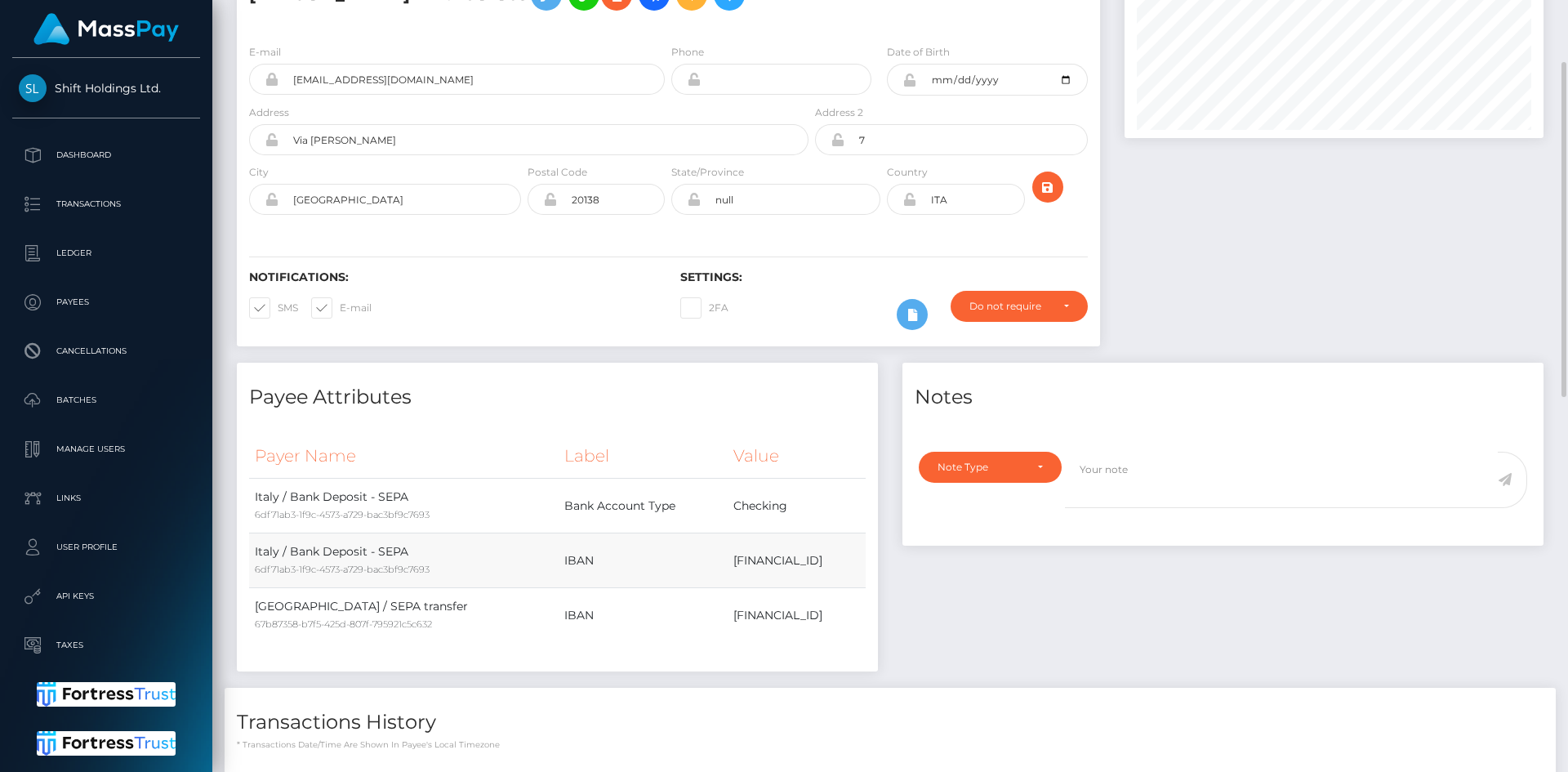
click at [816, 567] on td "IT23J0306909552100000012975" at bounding box center [796, 560] width 138 height 54
click at [774, 559] on td "IT23J0306909552100000012975" at bounding box center [796, 560] width 138 height 54
copy td "IT23J0306909552100000012975"
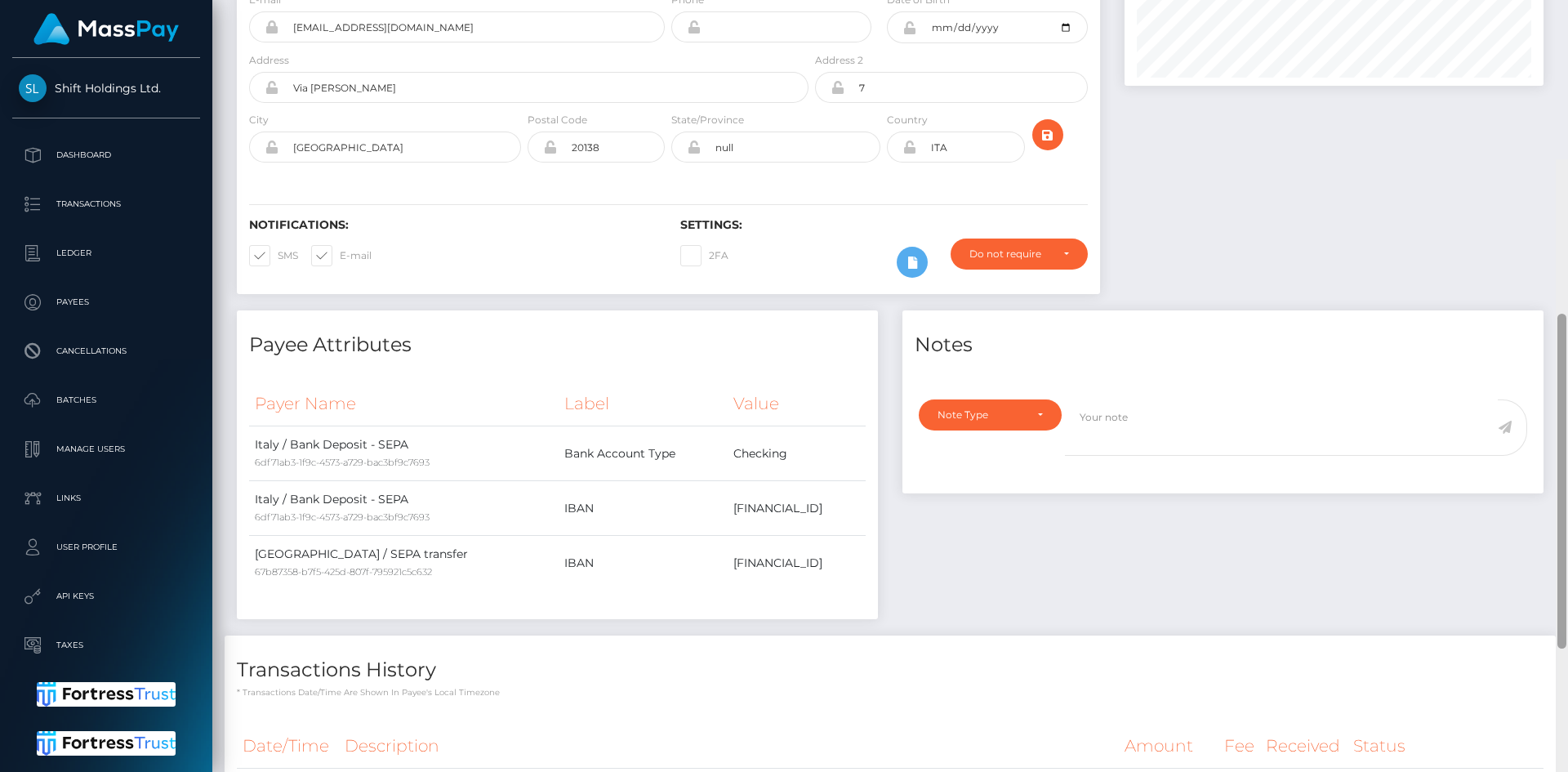
scroll to position [0, 0]
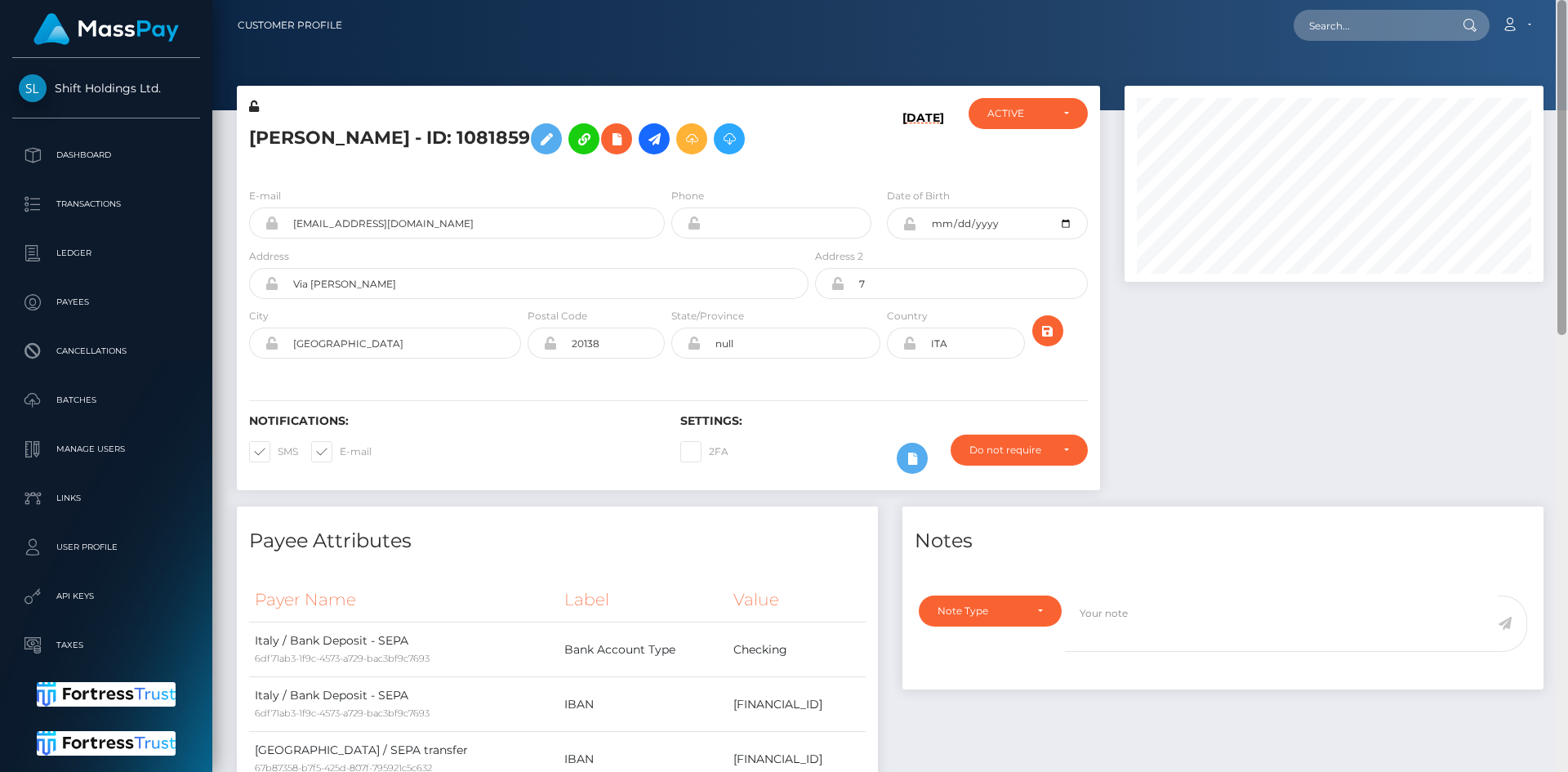
drag, startPoint x: 1560, startPoint y: 356, endPoint x: 1567, endPoint y: 221, distance: 135.2
click at [1567, 223] on div at bounding box center [1561, 386] width 12 height 772
click at [1386, 24] on input "text" at bounding box center [1369, 25] width 153 height 31
paste input "poact_Tm2uN6zLusRb"
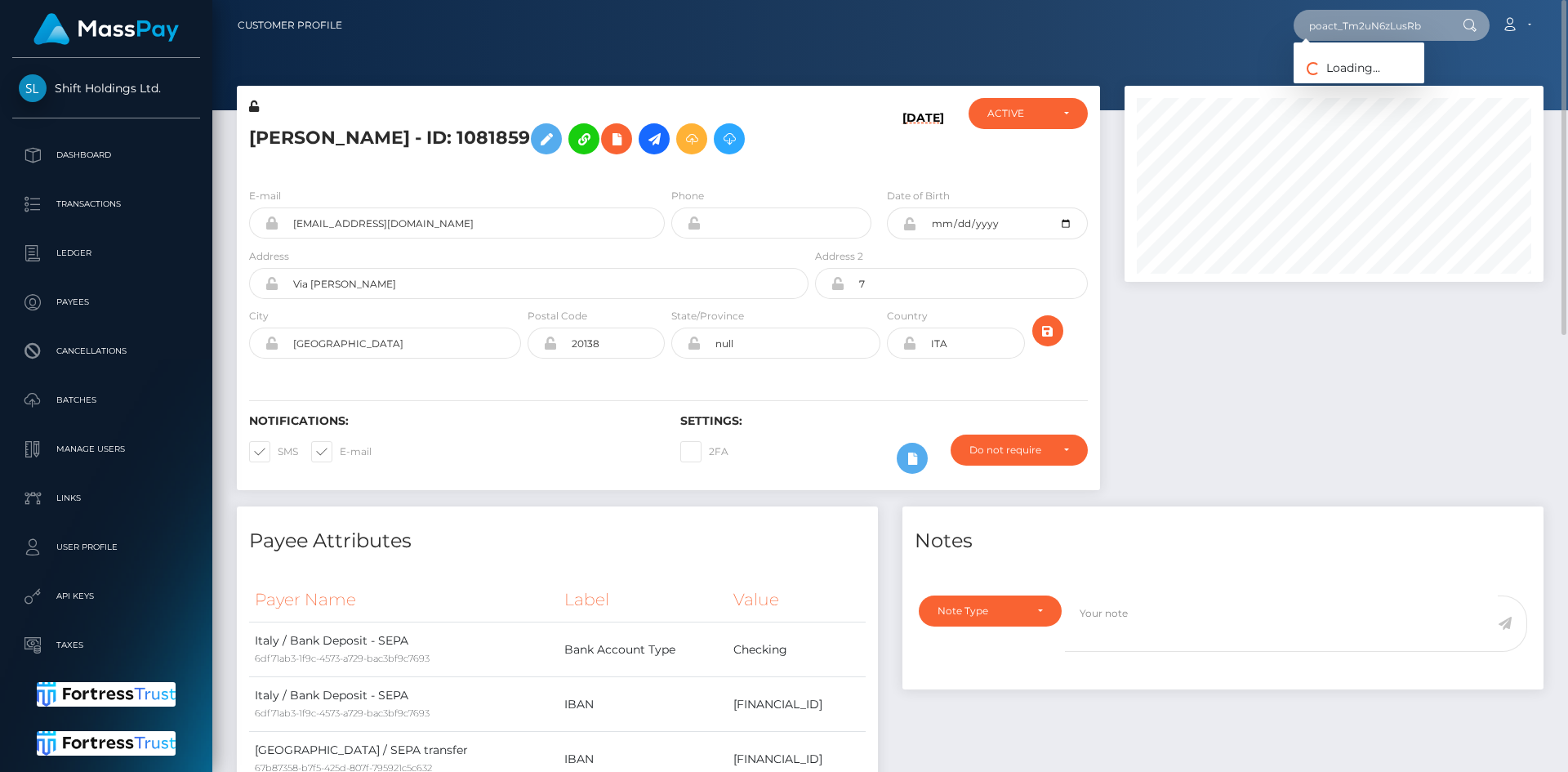
type input "poact_Tm2uN6zLusRb"
click at [1342, 86] on link "Fauzan Azhari" at bounding box center [1359, 84] width 130 height 31
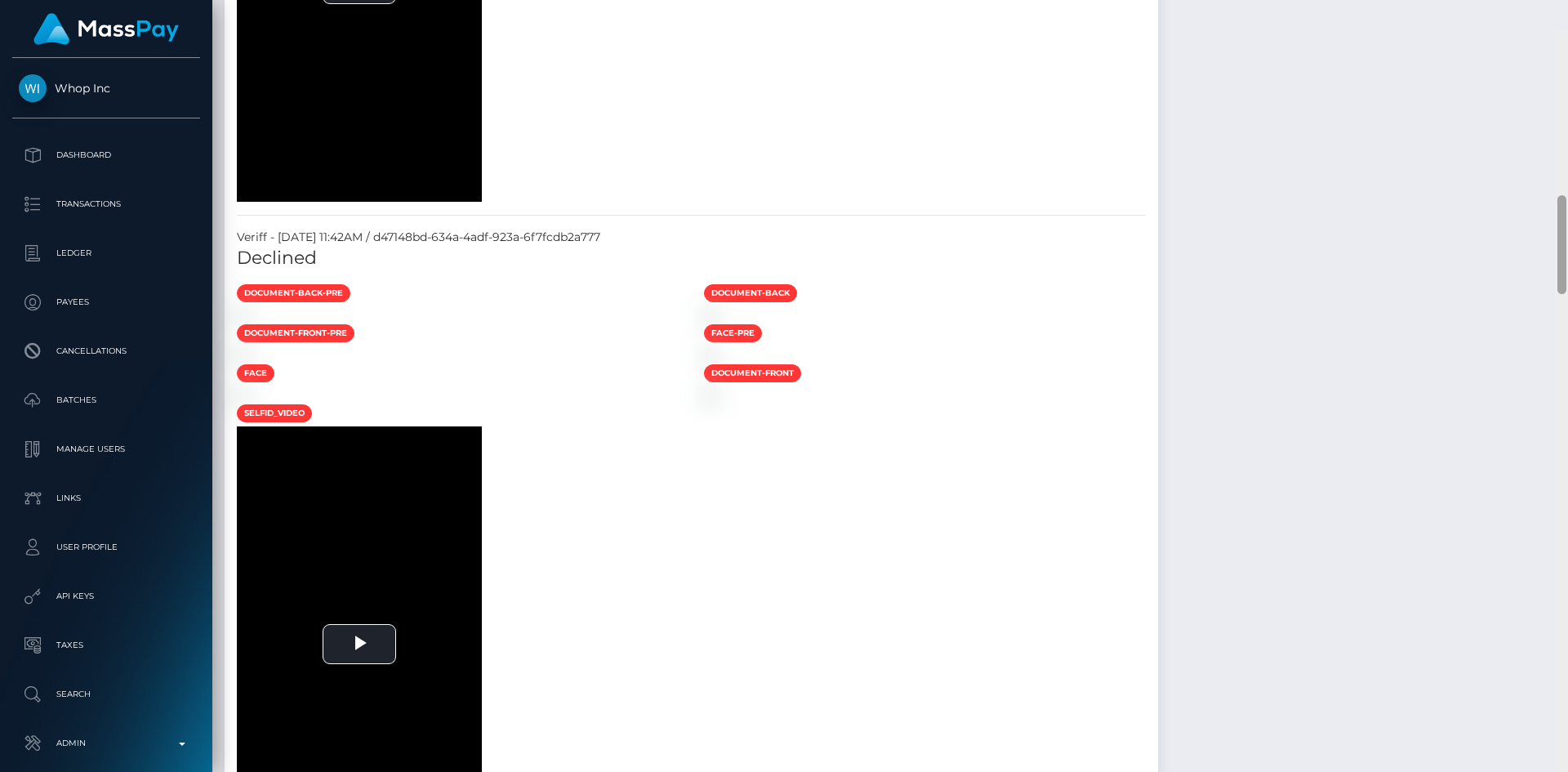
scroll to position [1285, 0]
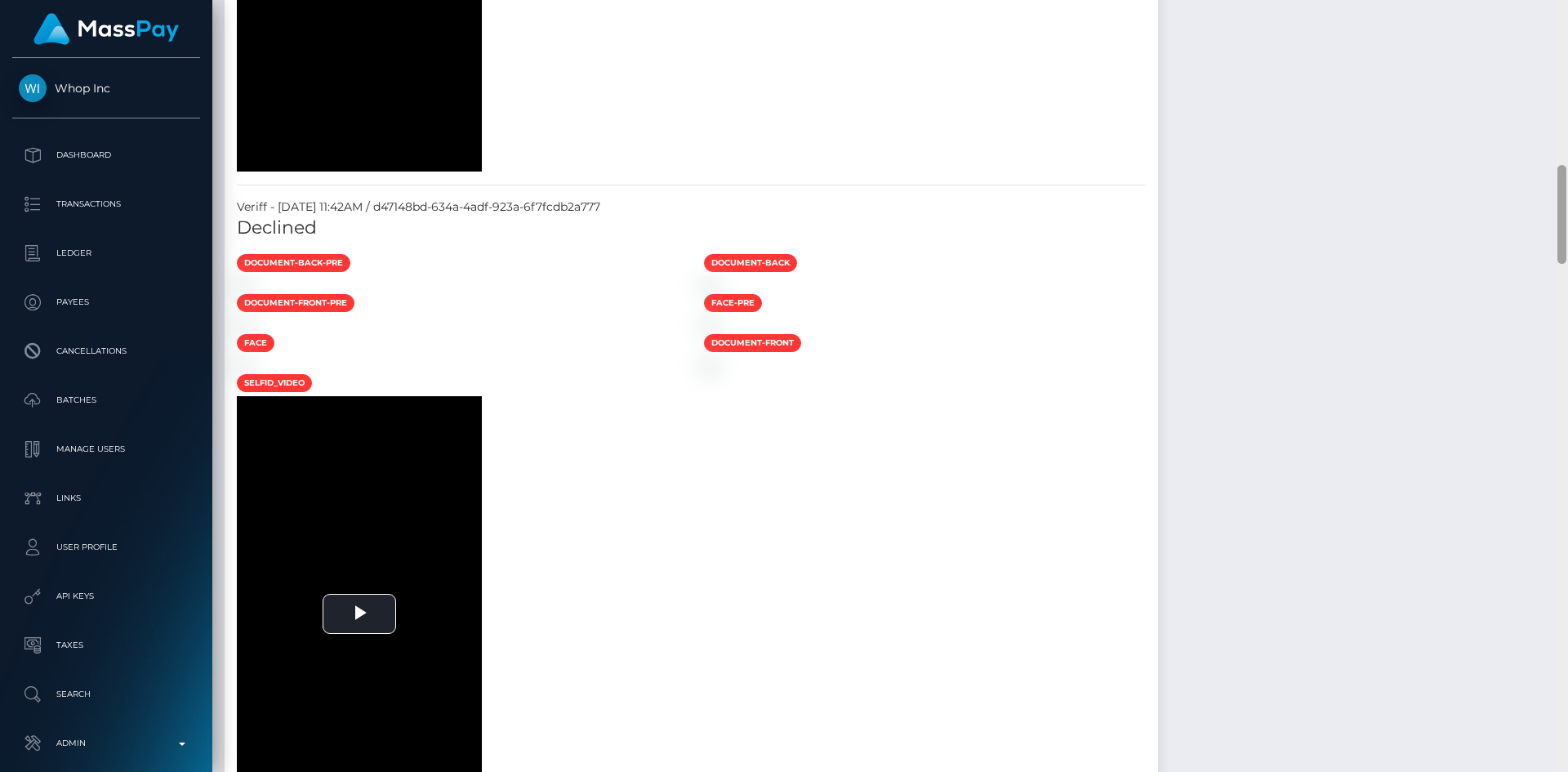
click at [1562, 320] on div at bounding box center [1561, 386] width 12 height 772
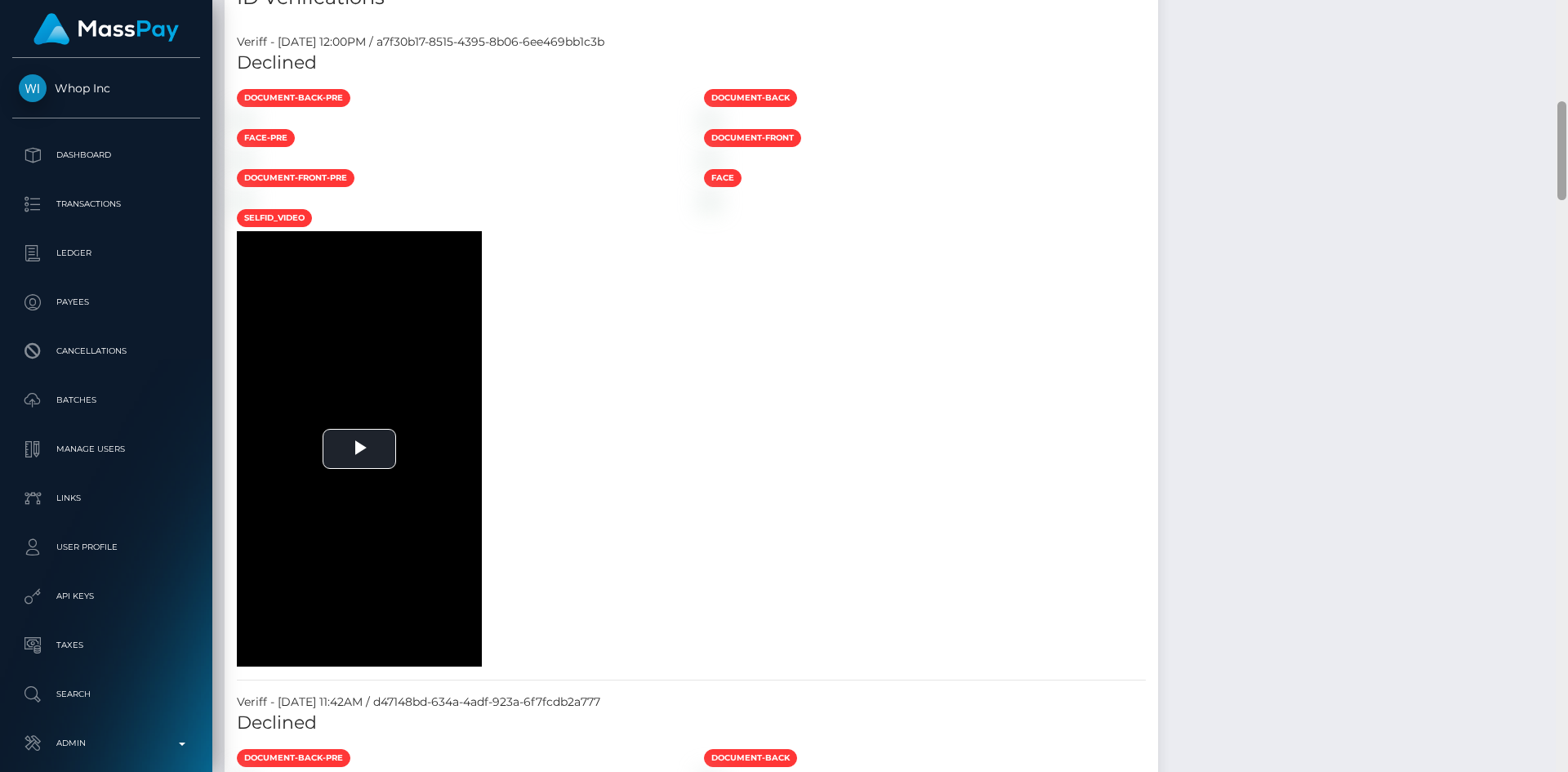
scroll to position [0, 0]
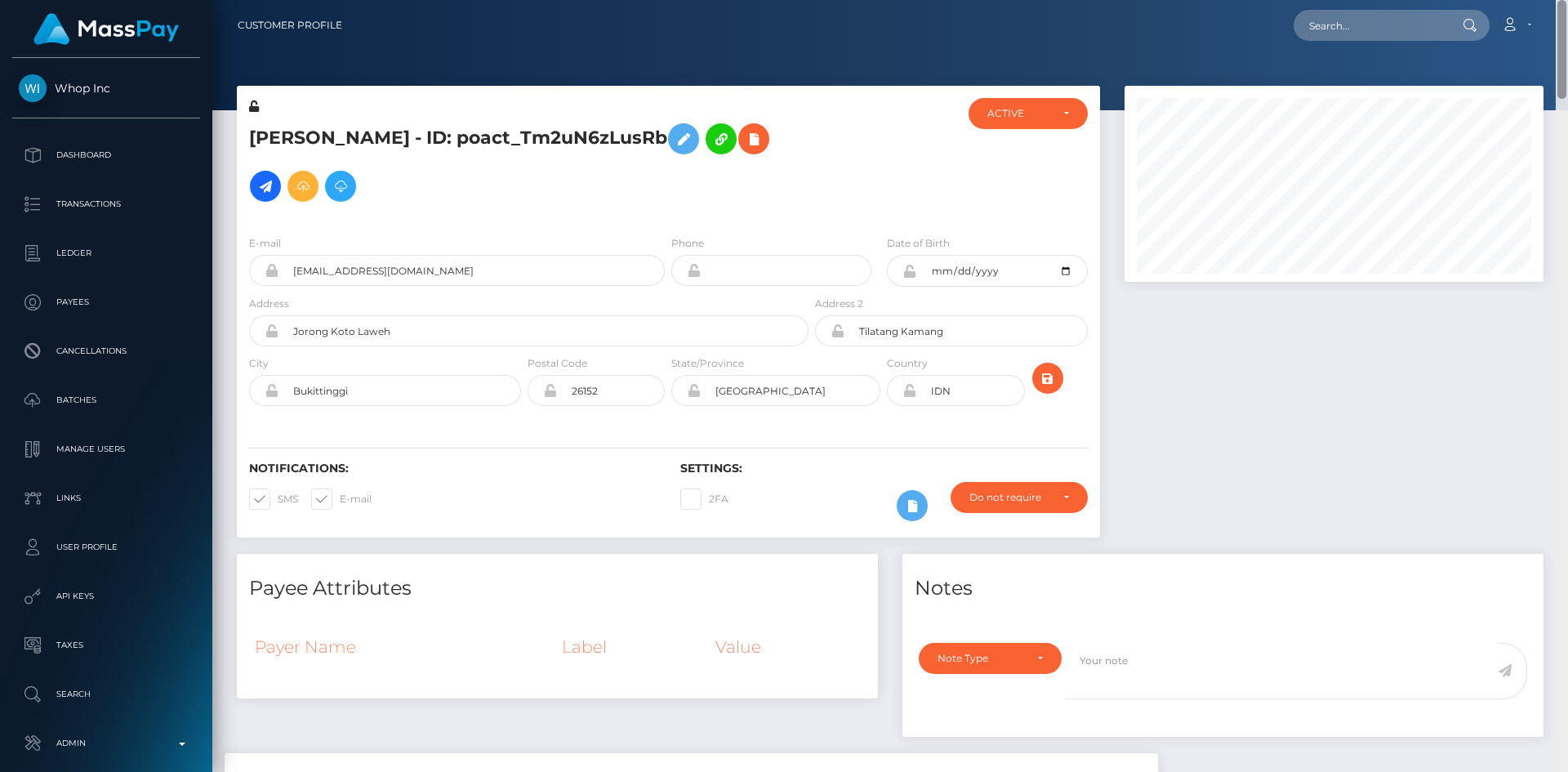
drag, startPoint x: 1560, startPoint y: 238, endPoint x: 1533, endPoint y: 3, distance: 236.5
click at [1533, 3] on div "Customer Profile Loading... Loading..." at bounding box center [890, 386] width 1356 height 772
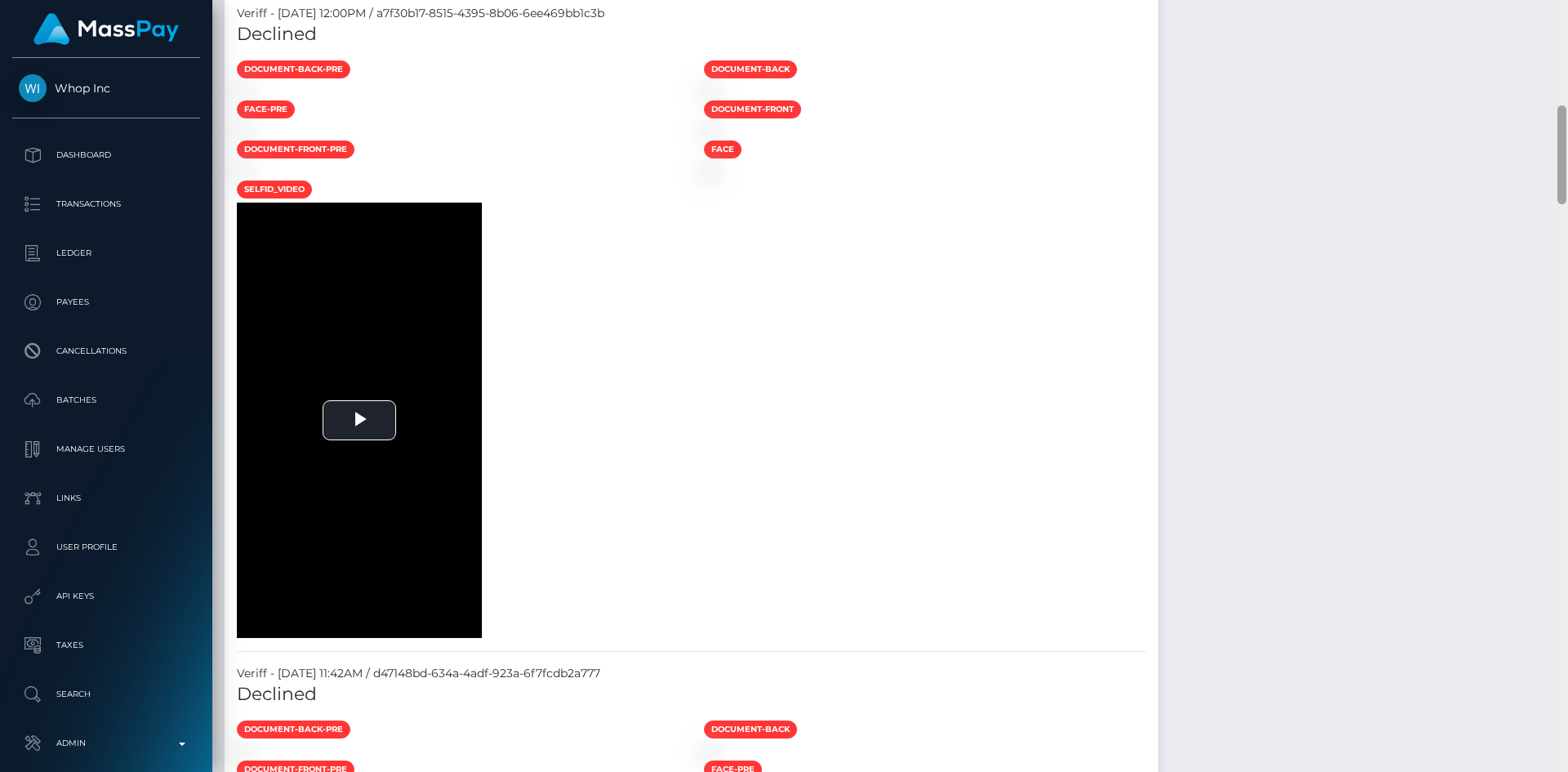
scroll to position [876, 0]
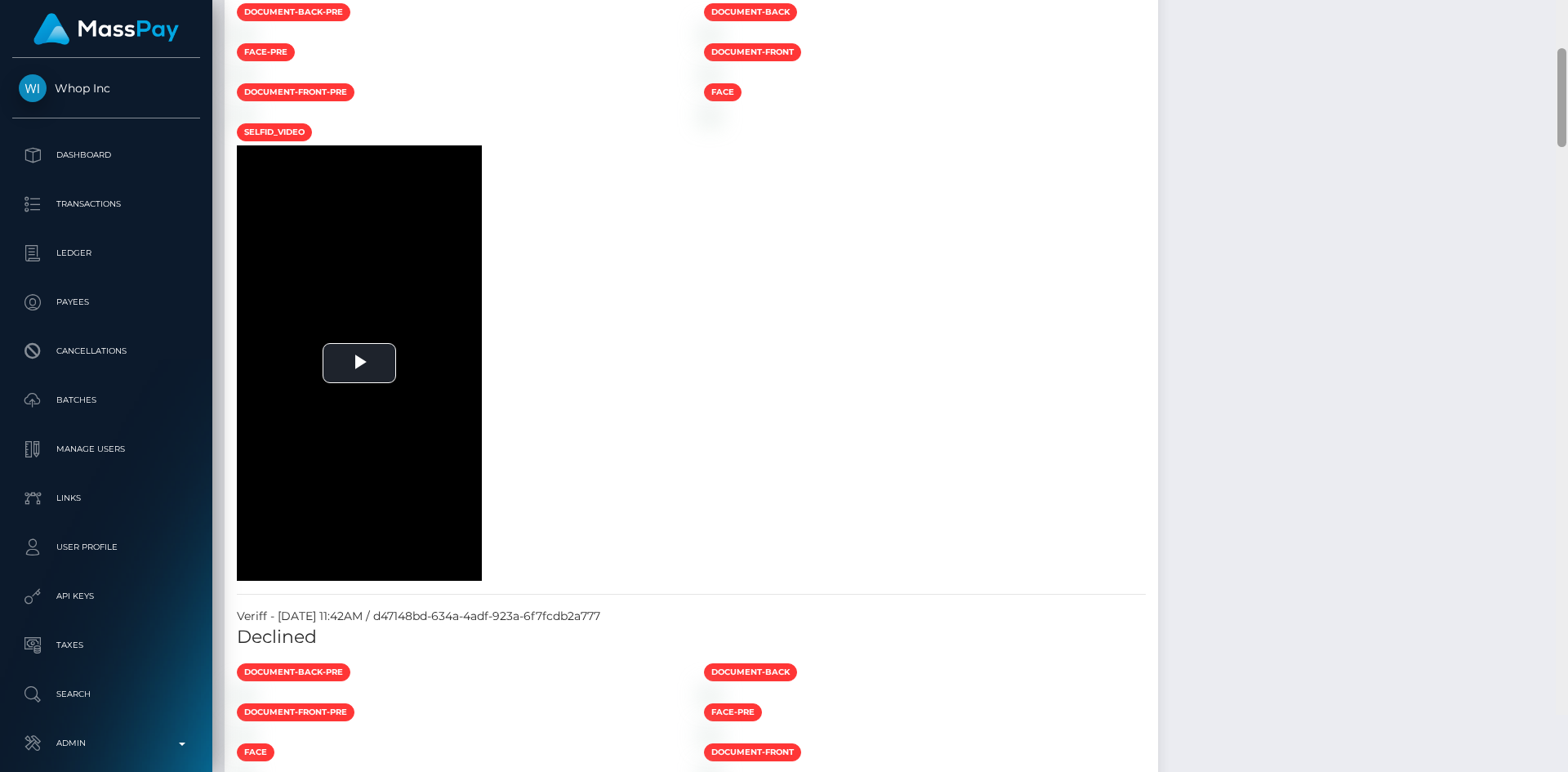
drag, startPoint x: 1560, startPoint y: 73, endPoint x: 1520, endPoint y: 192, distance: 125.5
click at [1556, 186] on div at bounding box center [1561, 328] width 12 height 772
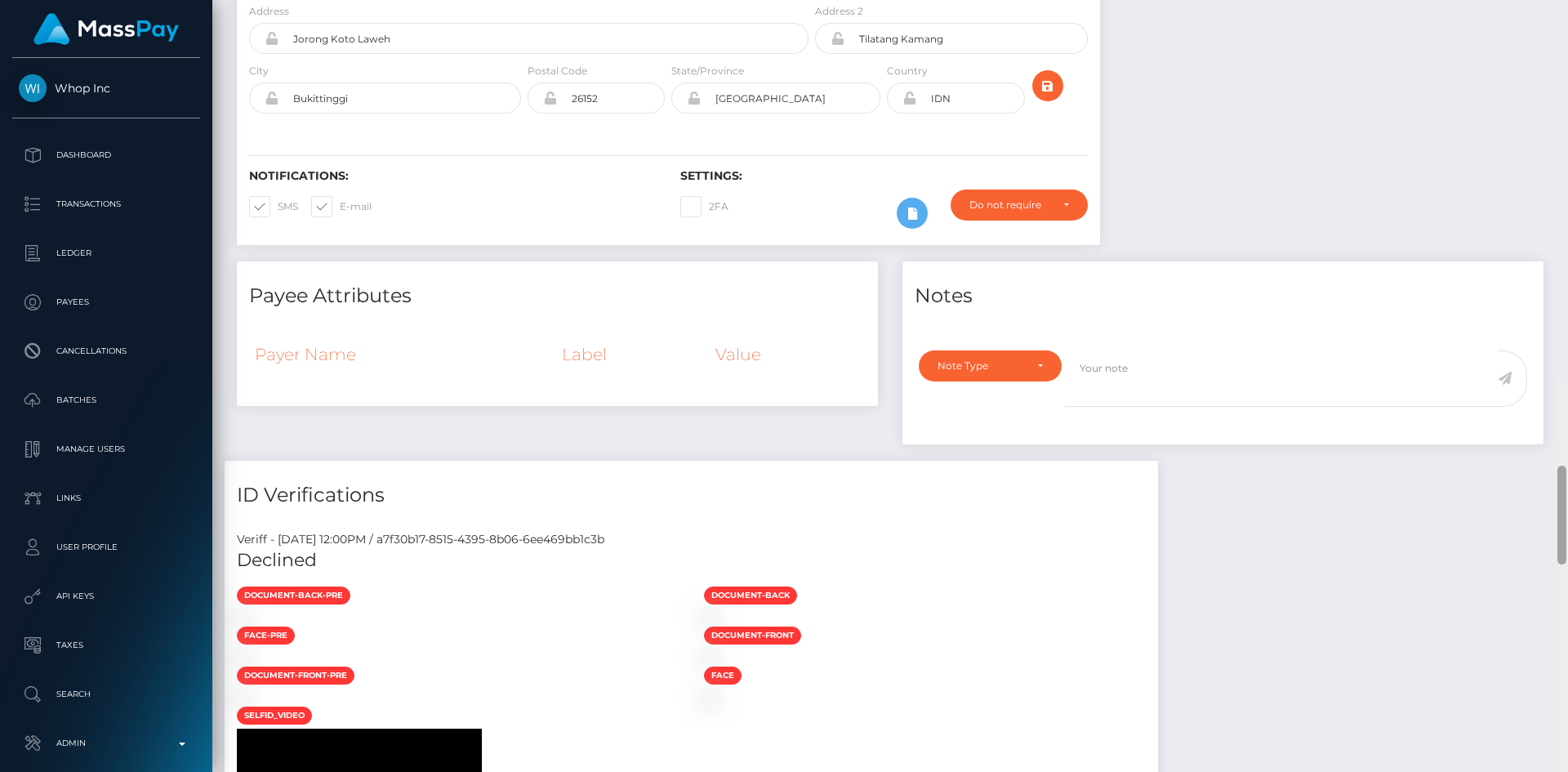
scroll to position [0, 0]
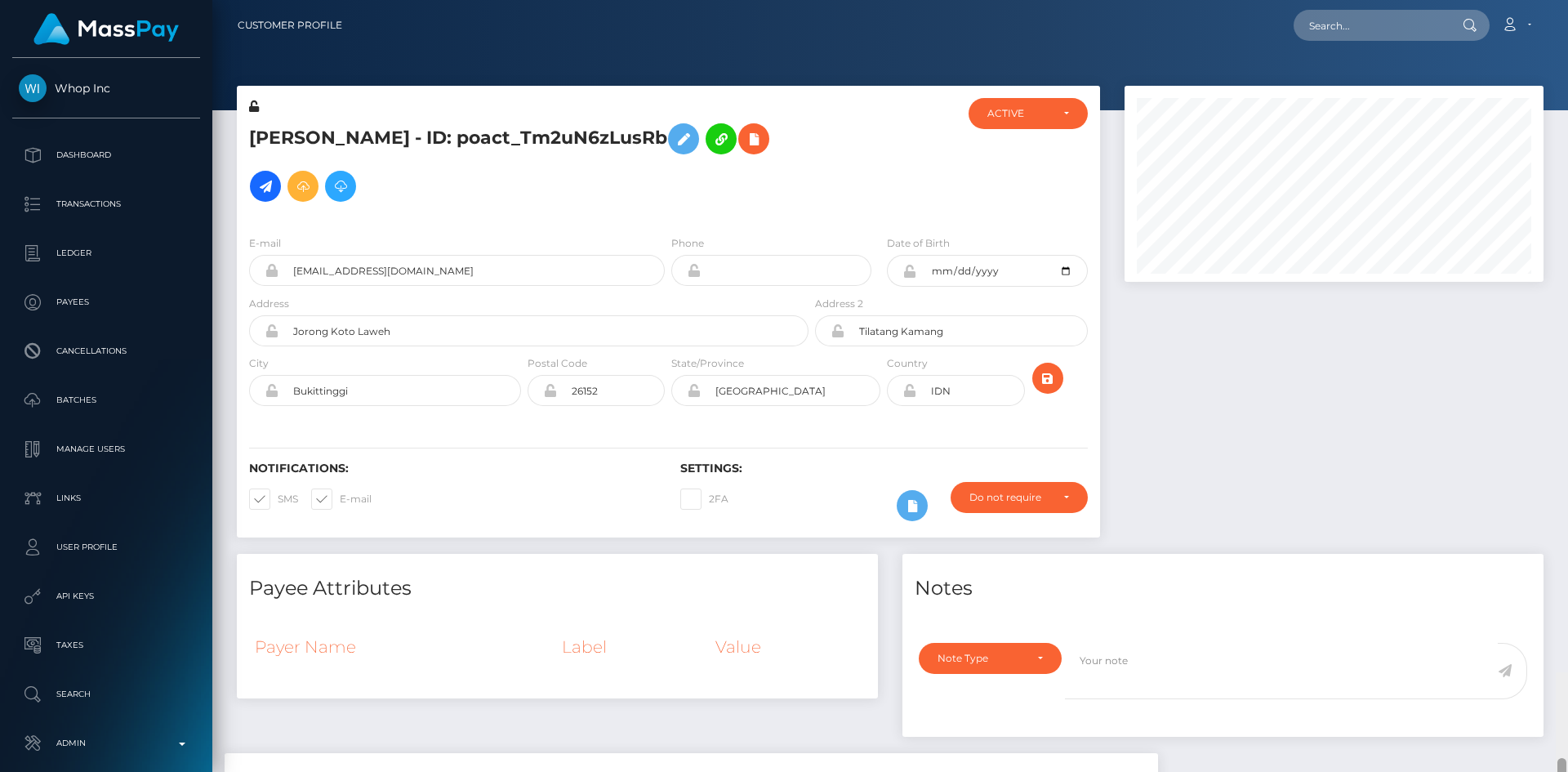
drag, startPoint x: 1559, startPoint y: 147, endPoint x: 1562, endPoint y: -17, distance: 164.0
click at [1562, 0] on html "Whop Inc Dashboard Transactions Ledger Payees Cancellations Links" at bounding box center [784, 386] width 1568 height 772
click at [1369, 33] on input "text" at bounding box center [1369, 25] width 153 height 31
paste input "poact_MWt0OVdjAcZ9"
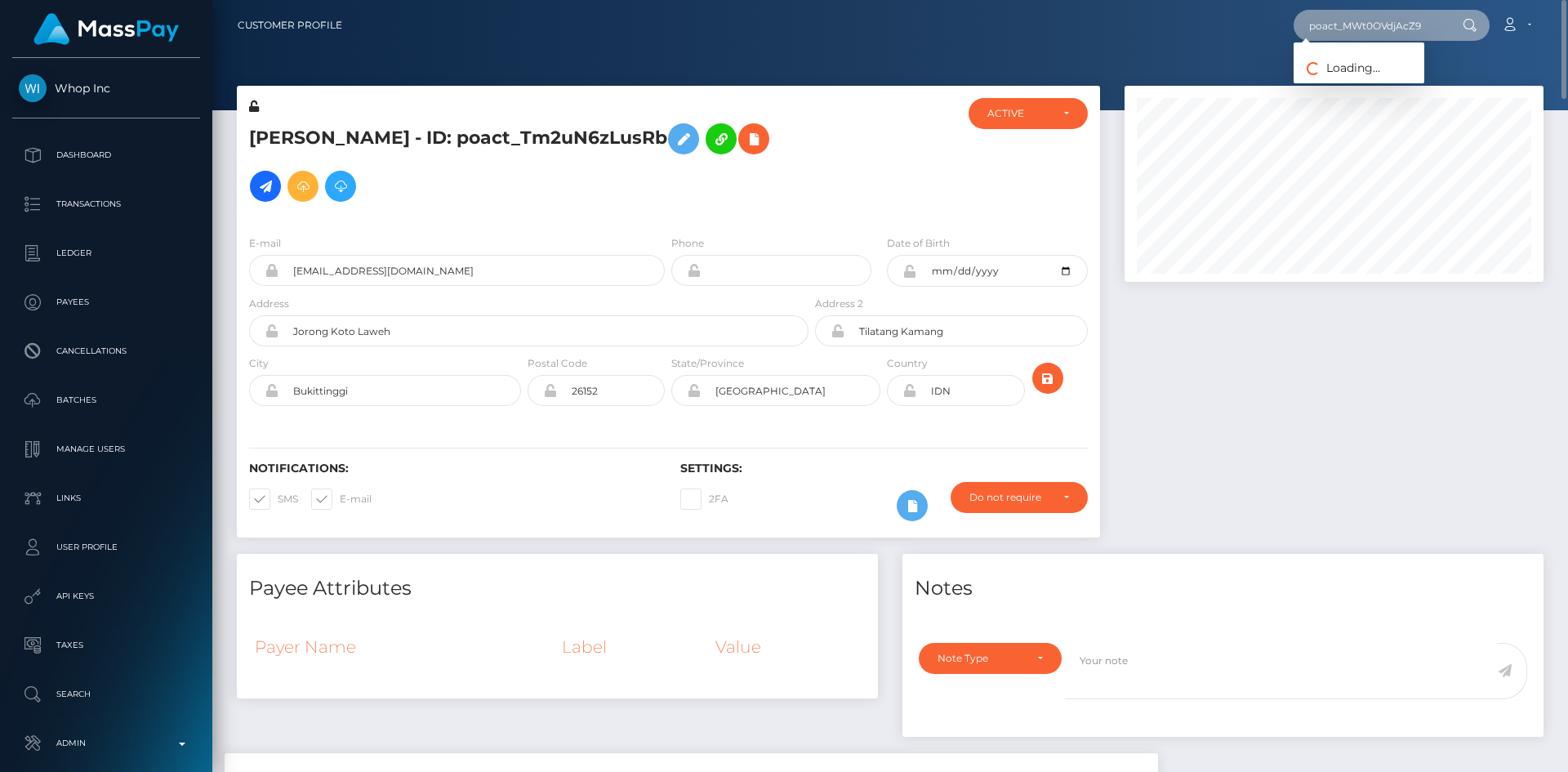
type input "poact_MWt0OVdjAcZ9"
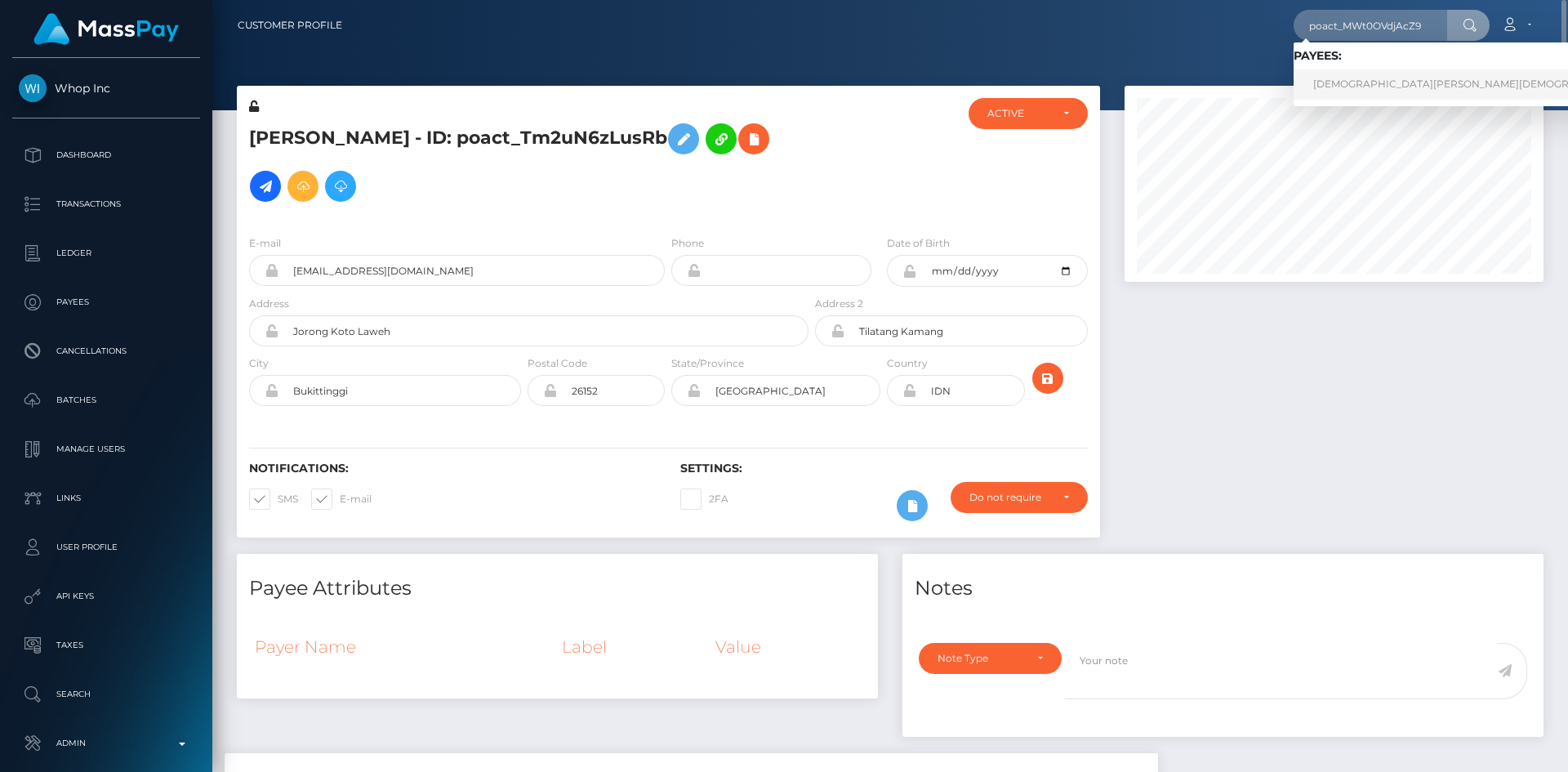
click at [1348, 90] on link "Shivam Shivam" at bounding box center [1475, 84] width 365 height 31
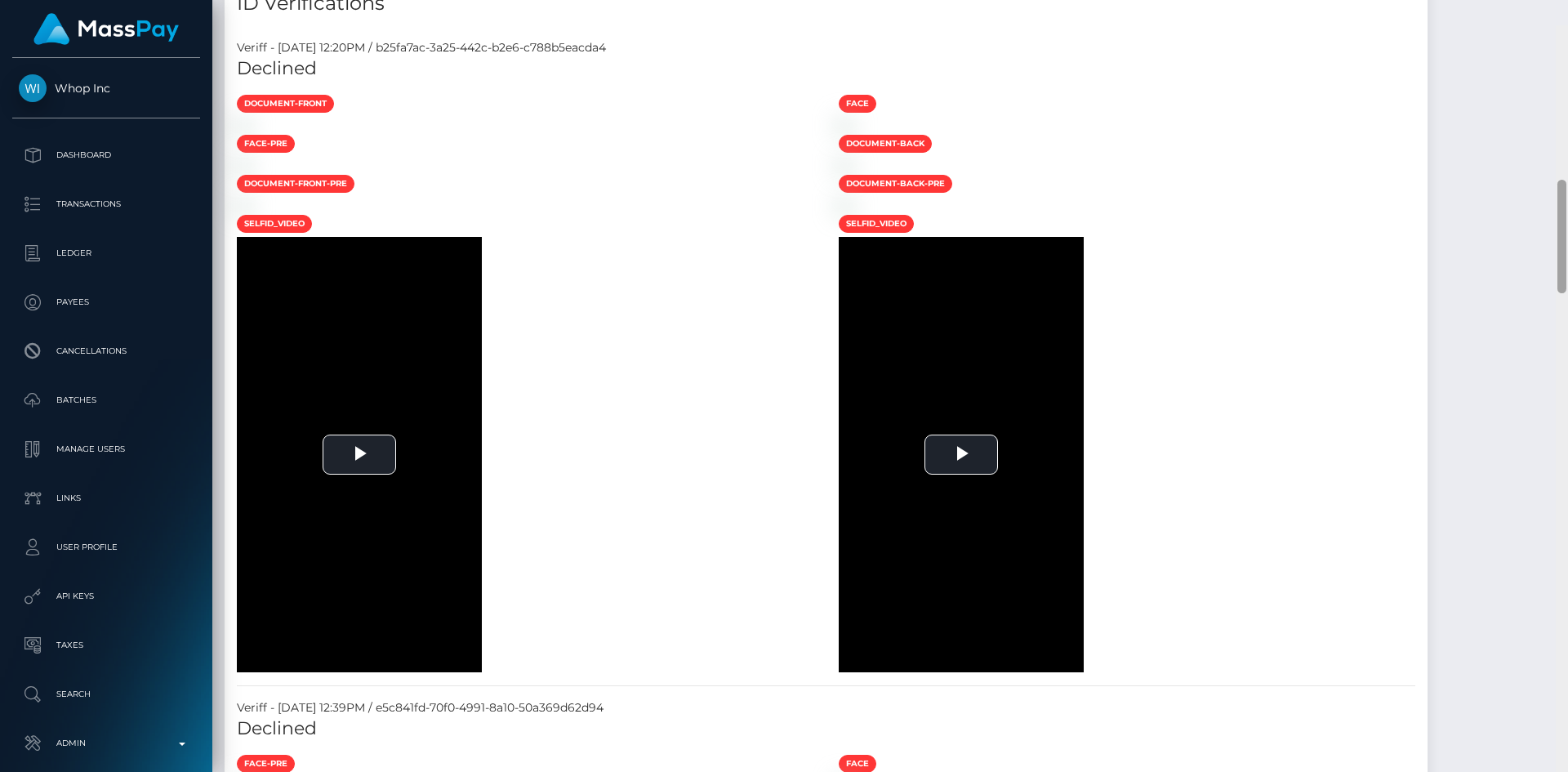
scroll to position [1061, 0]
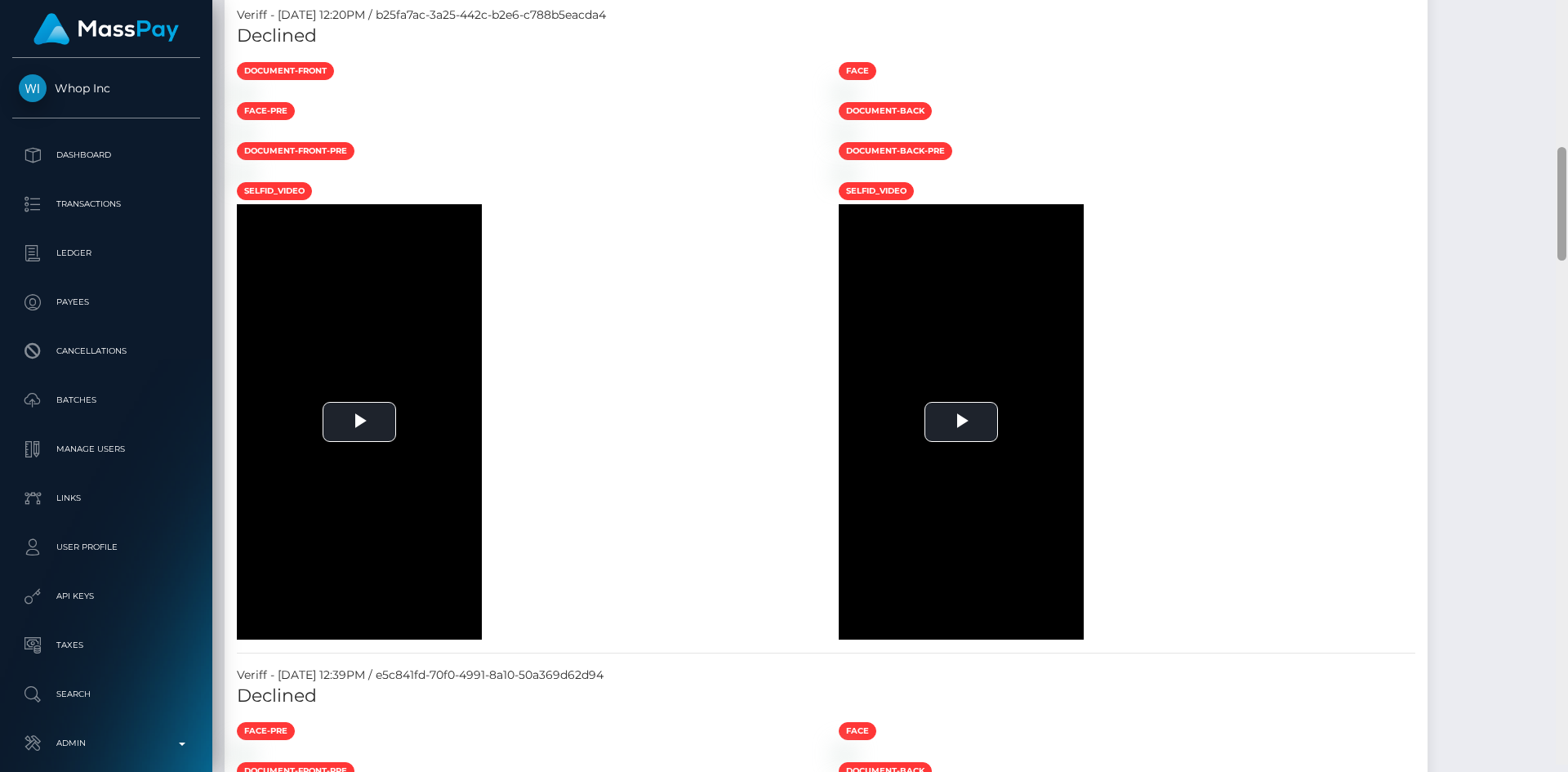
click at [1556, 319] on div at bounding box center [1561, 379] width 12 height 772
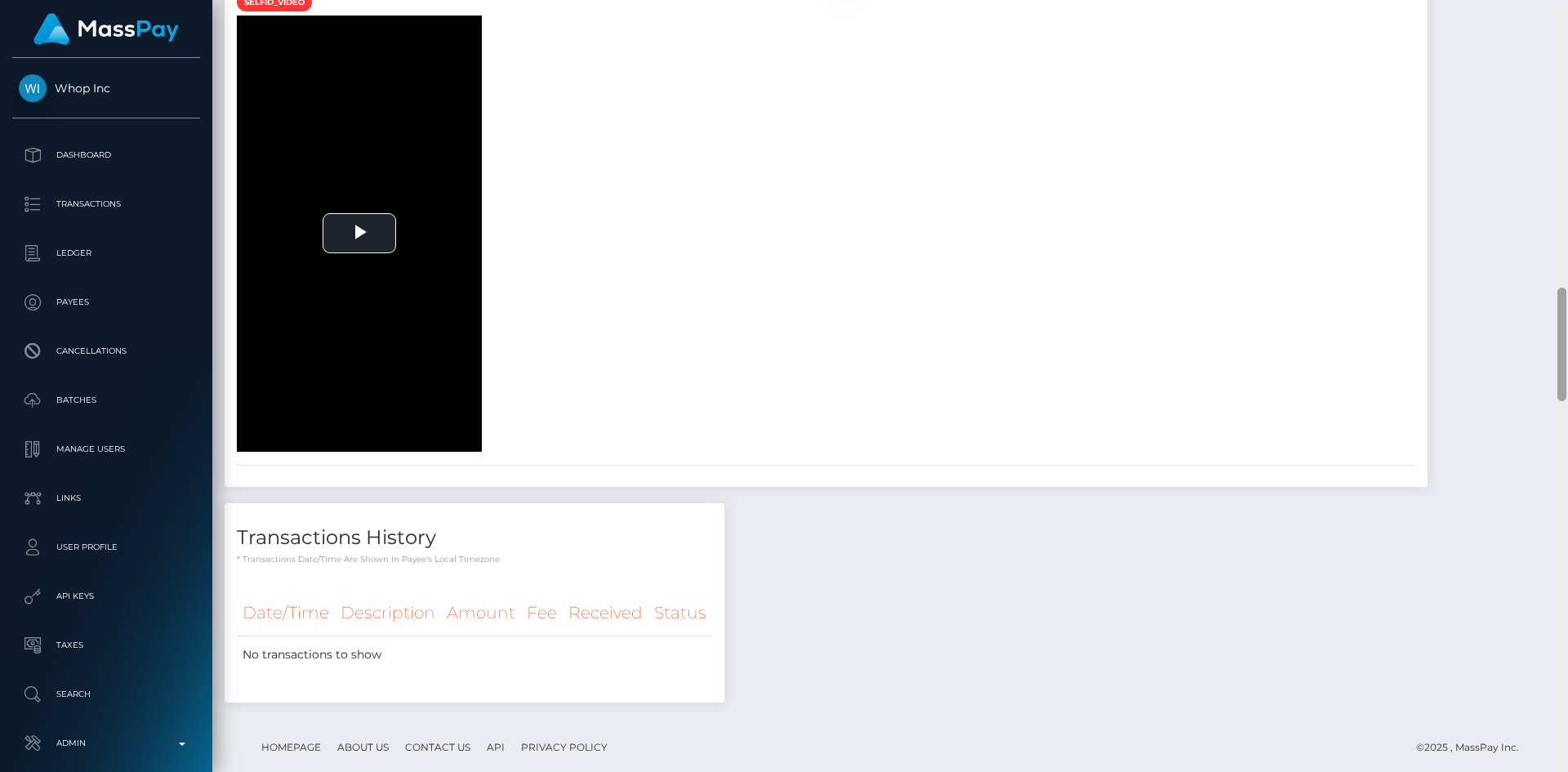
scroll to position [1915, 0]
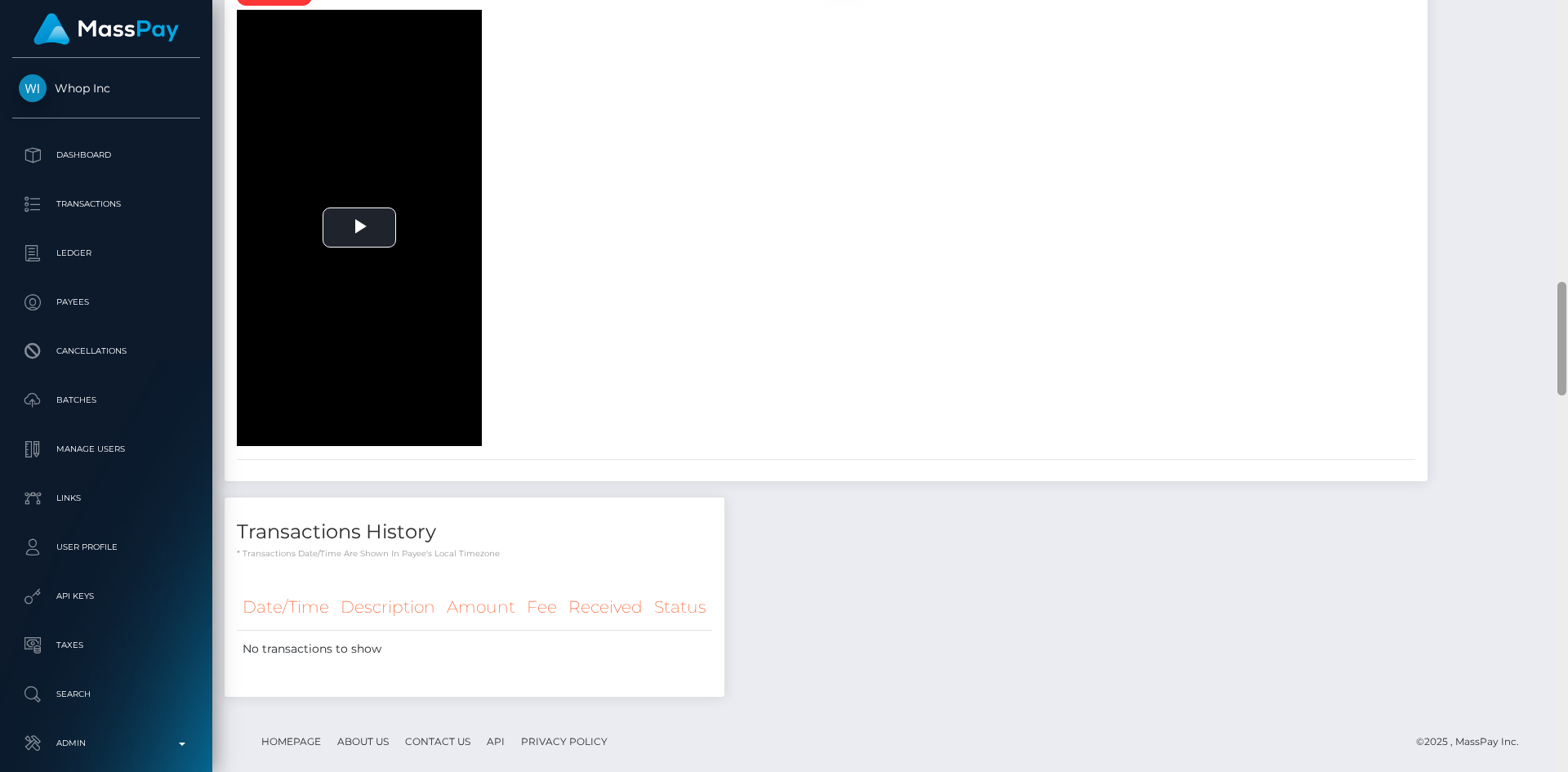
drag, startPoint x: 1561, startPoint y: 244, endPoint x: 1529, endPoint y: 351, distance: 111.7
click at [1529, 351] on div "Customer Profile Loading... Loading..." at bounding box center [890, 386] width 1356 height 772
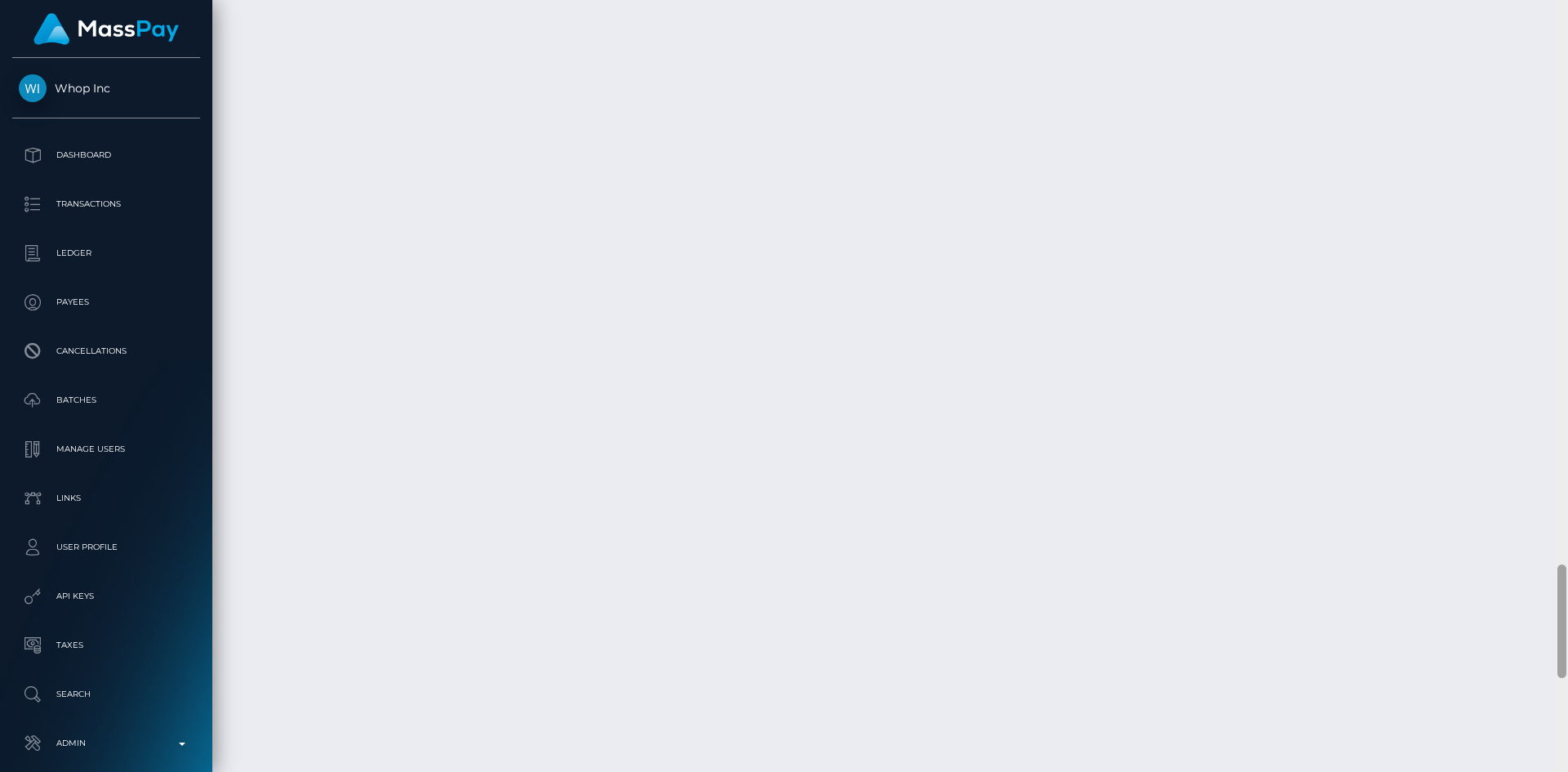
scroll to position [3973, 0]
drag, startPoint x: 1560, startPoint y: 356, endPoint x: 1528, endPoint y: 650, distance: 295.7
click at [1533, 653] on div "Customer Profile Loading... Loading..." at bounding box center [890, 386] width 1356 height 772
drag, startPoint x: 1566, startPoint y: 624, endPoint x: 1556, endPoint y: 450, distance: 174.3
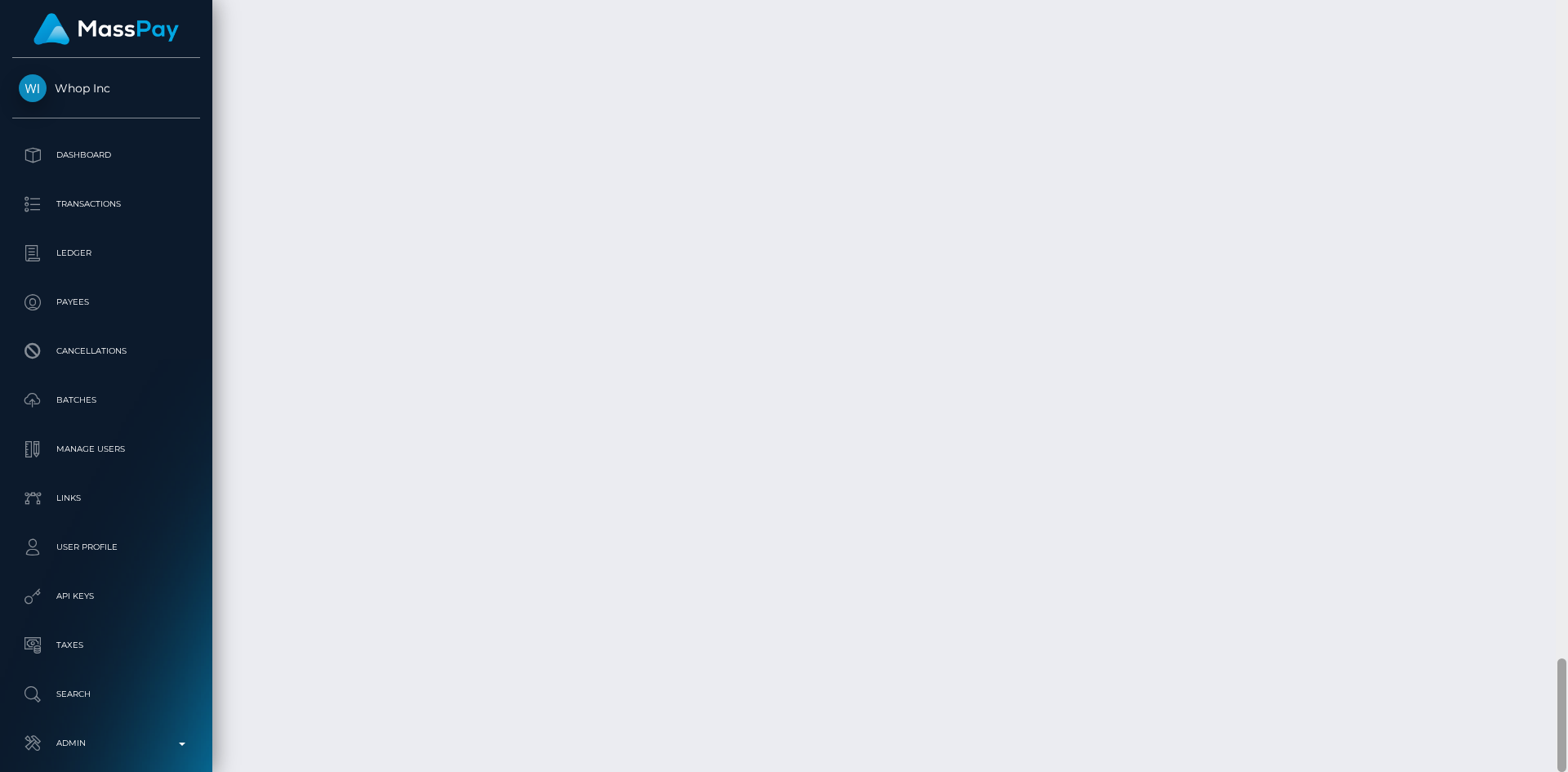
click at [1556, 450] on div at bounding box center [1561, 386] width 12 height 772
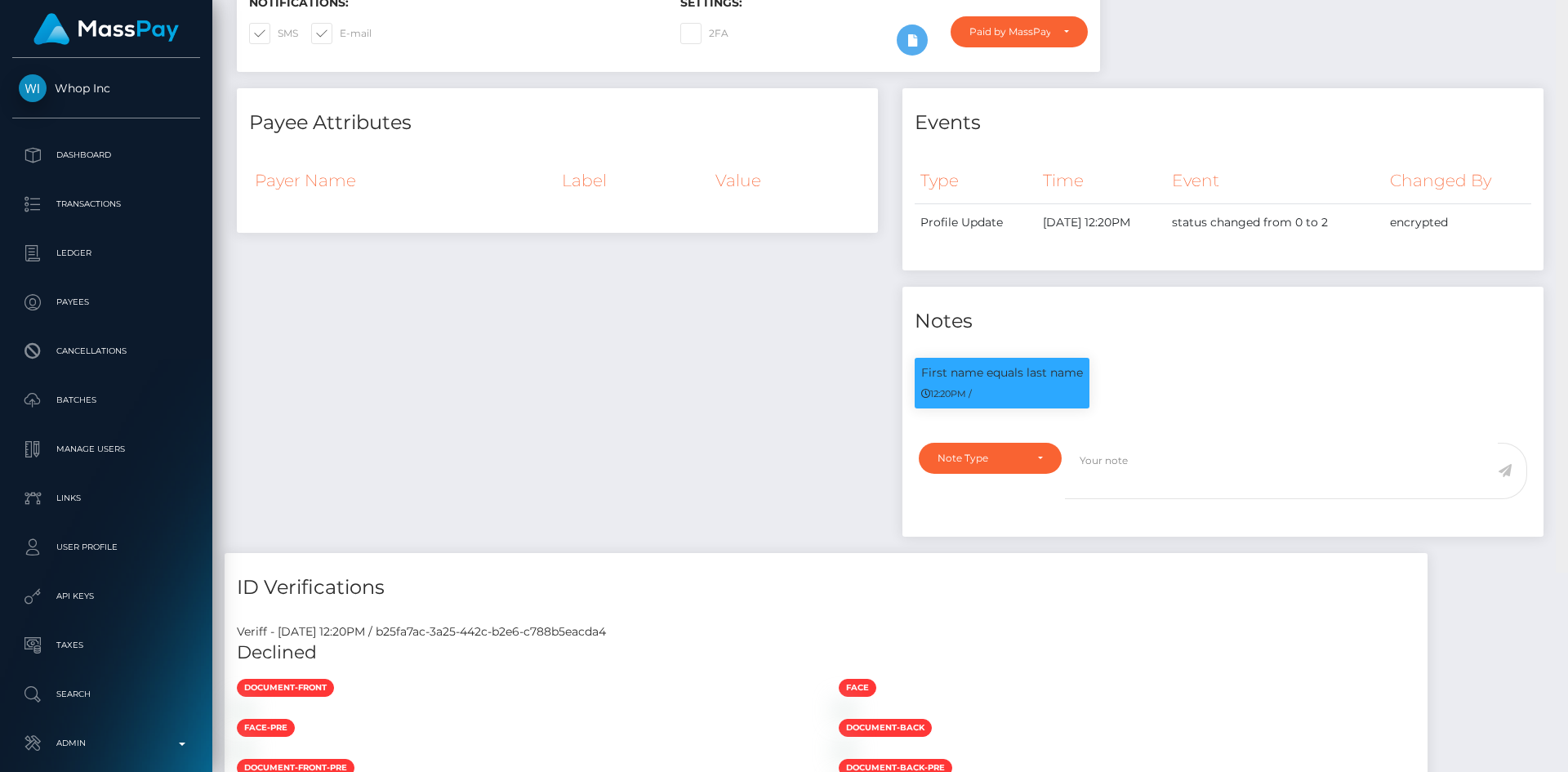
scroll to position [0, 0]
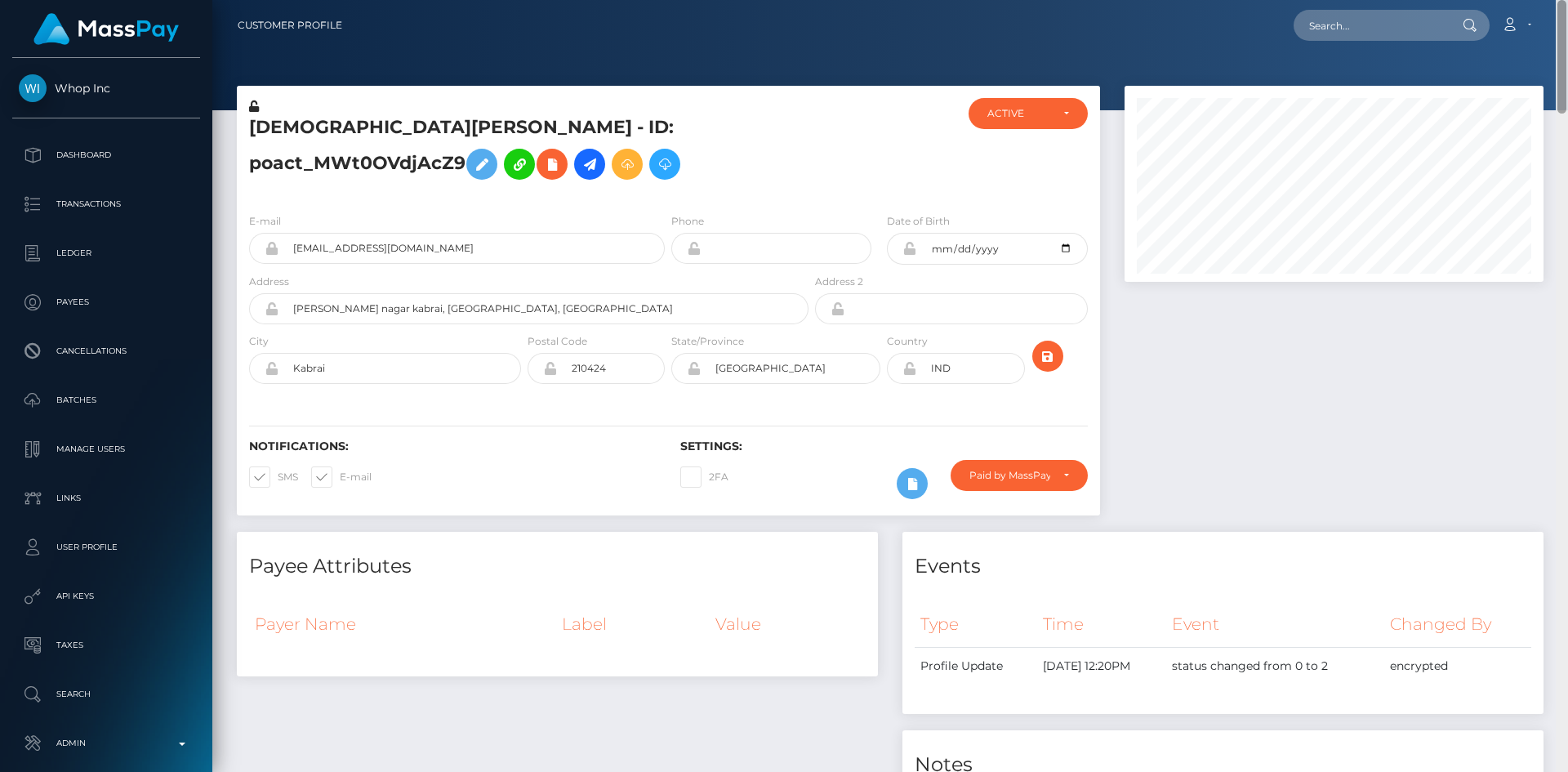
drag, startPoint x: 1557, startPoint y: 676, endPoint x: 1362, endPoint y: 36, distance: 669.0
click at [1567, 2] on div "Customer Profile Loading... Loading..." at bounding box center [890, 386] width 1356 height 772
click at [1355, 21] on input "text" at bounding box center [1369, 25] width 153 height 31
paste input "poact_MBEoZB5IUbSv"
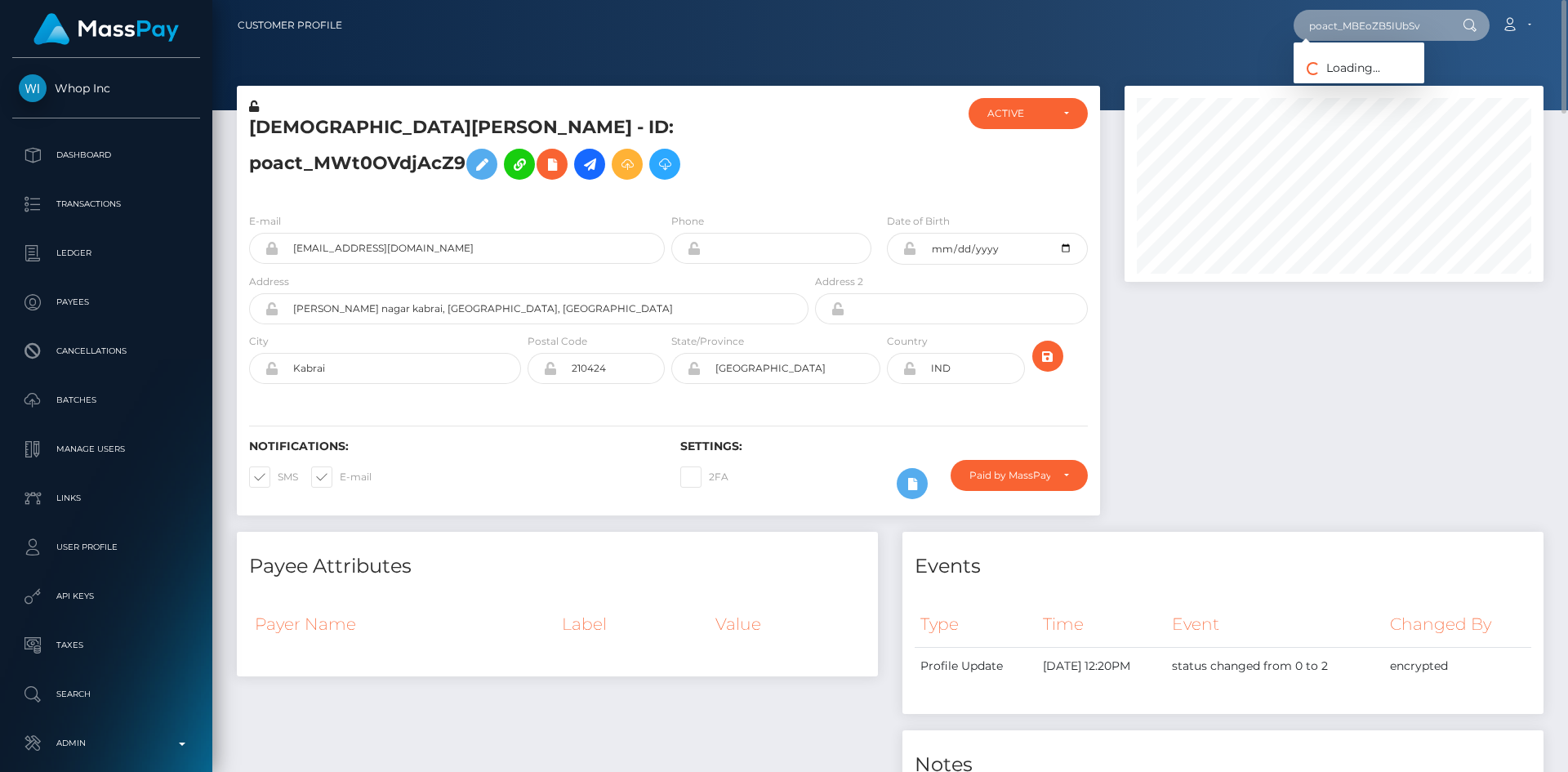
type input "poact_MBEoZB5IUbSv"
click at [1343, 86] on link "ABDALLAH ELNEMAKY" at bounding box center [1359, 84] width 130 height 31
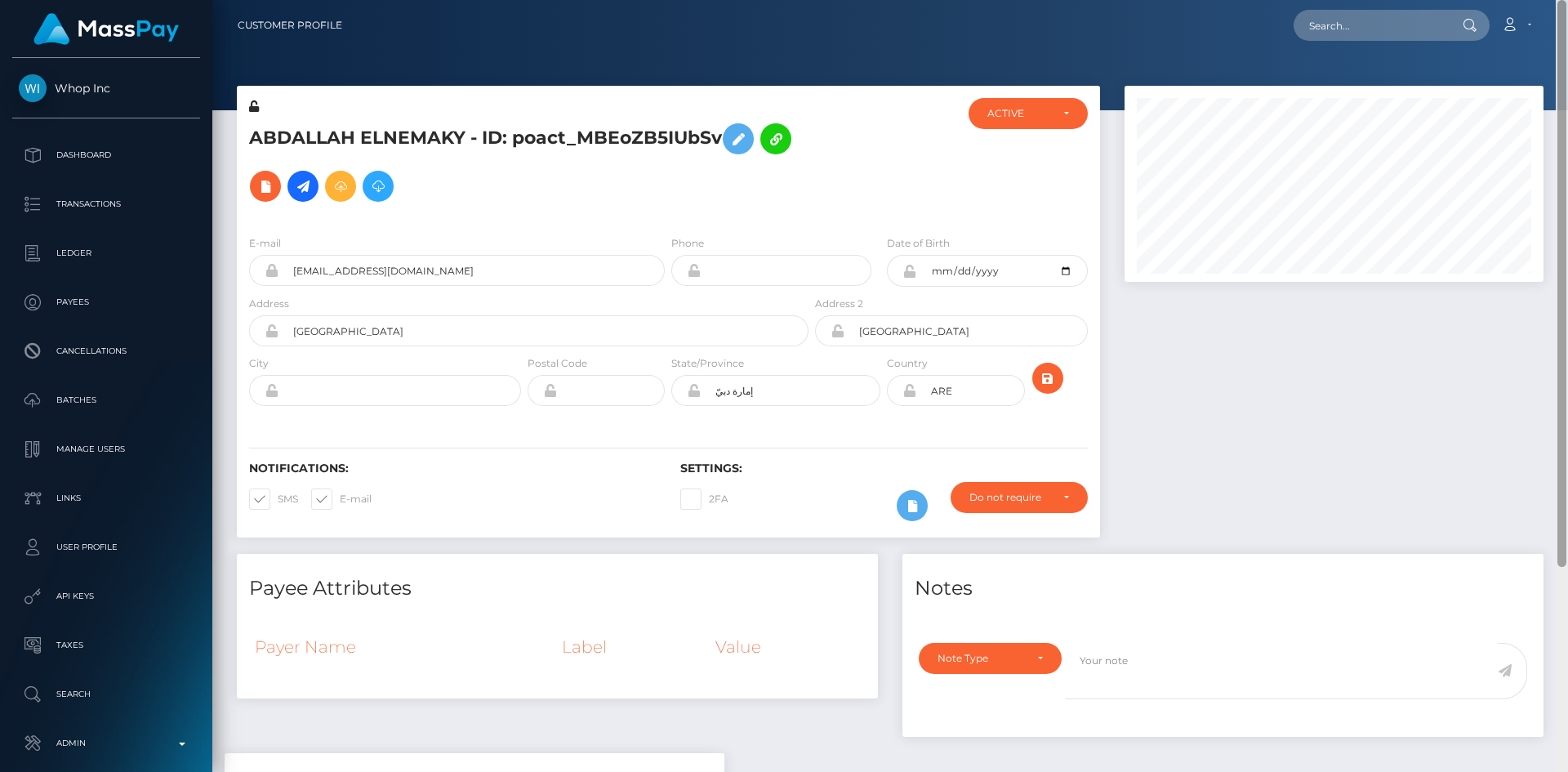
drag, startPoint x: 1565, startPoint y: 134, endPoint x: 1544, endPoint y: 40, distance: 96.3
click at [1564, 49] on div "Customer Profile Loading... Loading..." at bounding box center [890, 386] width 1356 height 772
click at [252, 189] on button at bounding box center [265, 186] width 31 height 31
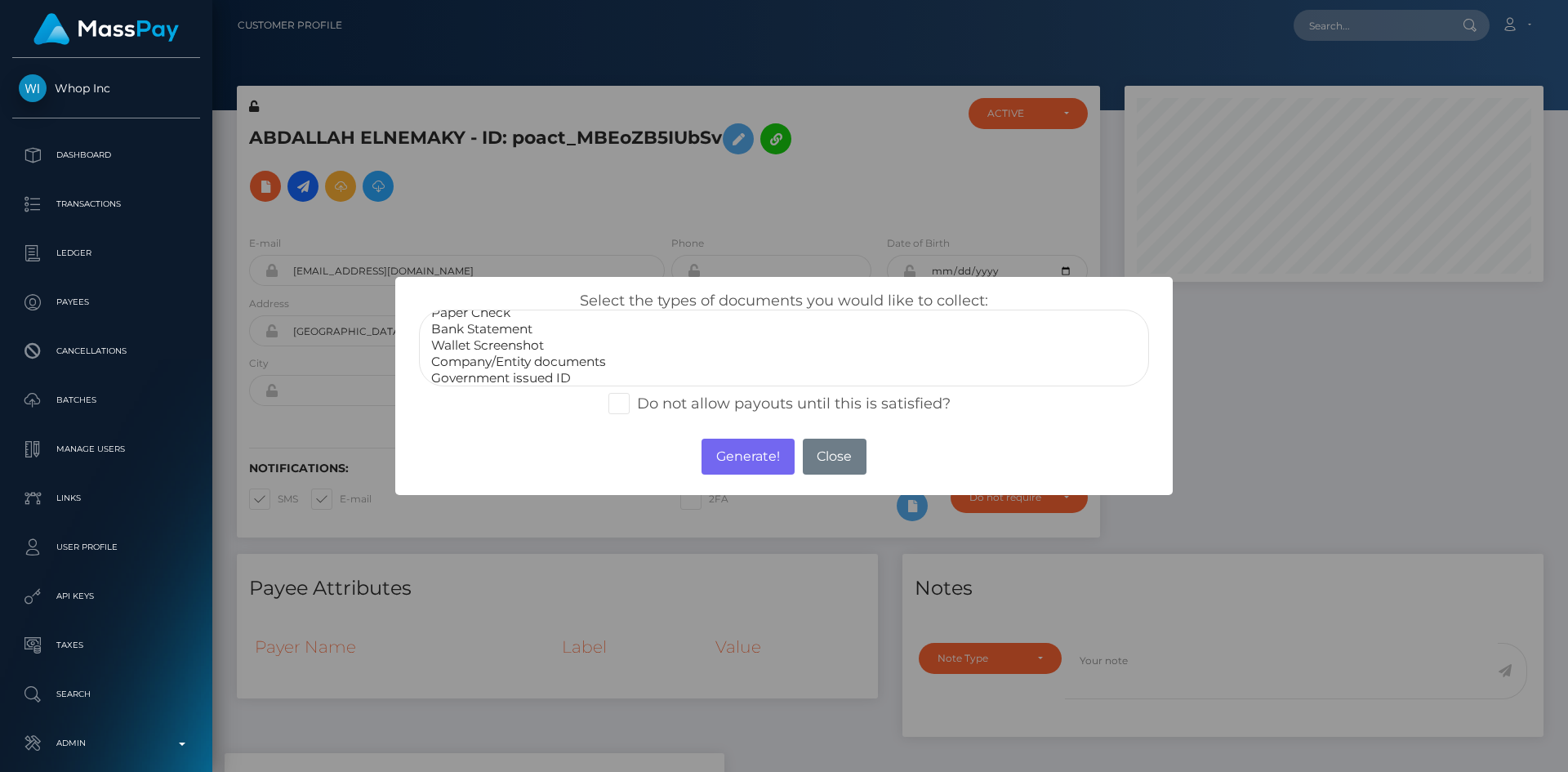
scroll to position [33, 0]
select select "Government issued ID"
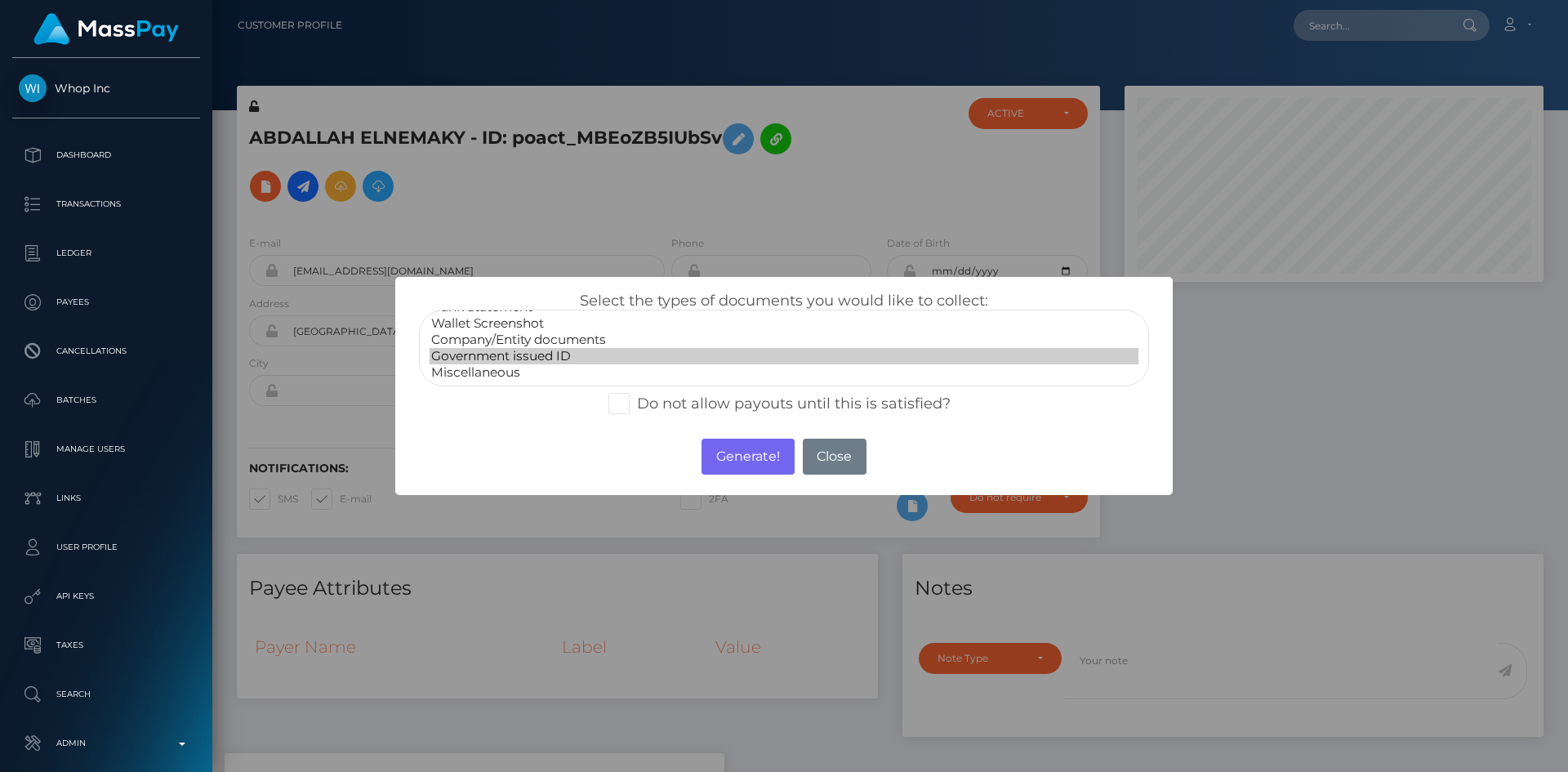
click at [545, 359] on option "Government issued ID" at bounding box center [784, 356] width 708 height 17
click at [727, 462] on button "Generate!" at bounding box center [747, 457] width 92 height 36
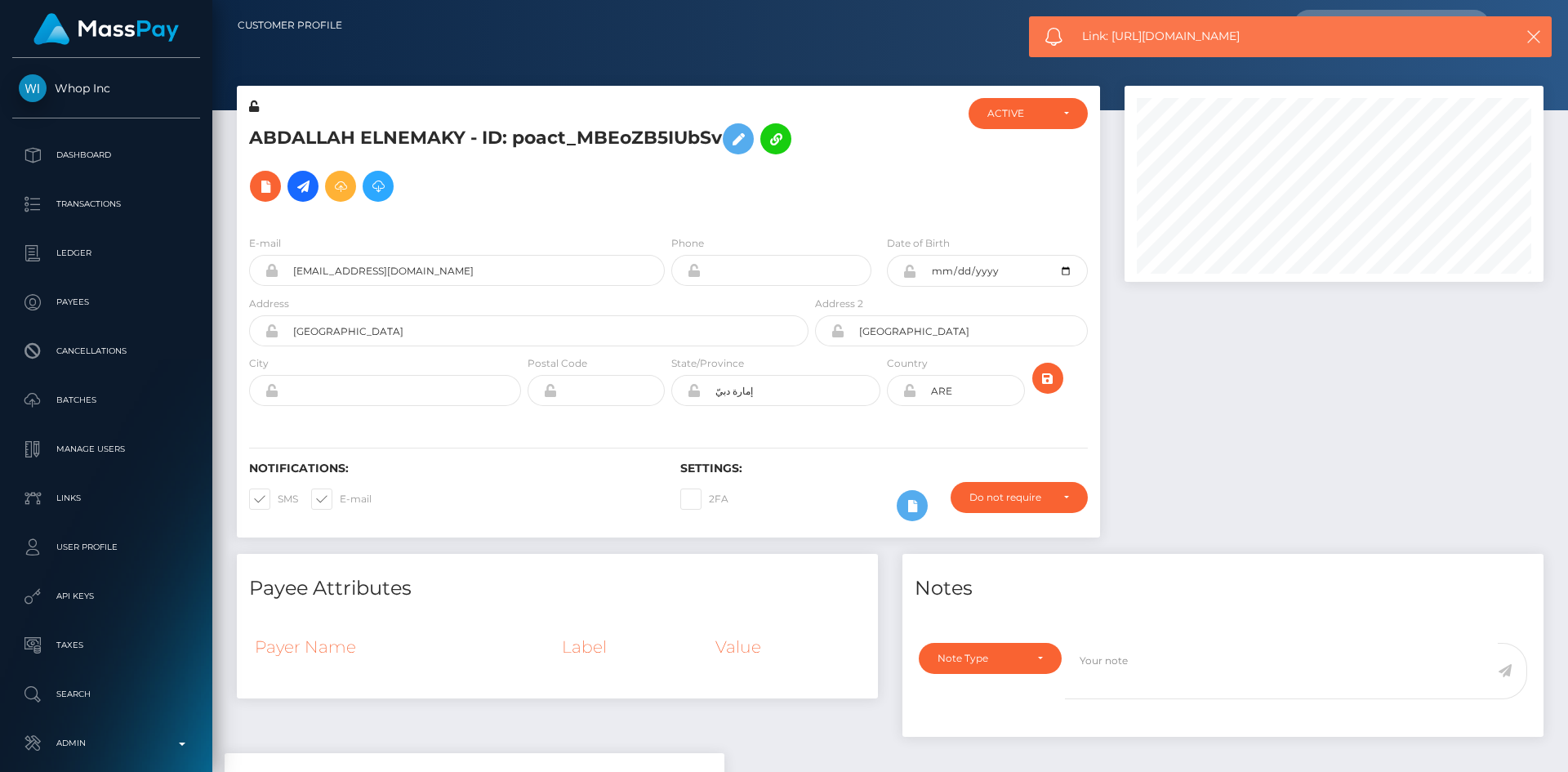
click at [1139, 38] on span "Link: https://l.maspay.io/SgKTR" at bounding box center [1283, 36] width 403 height 17
copy span "Link: https://l.maspay.io/SgKTR"
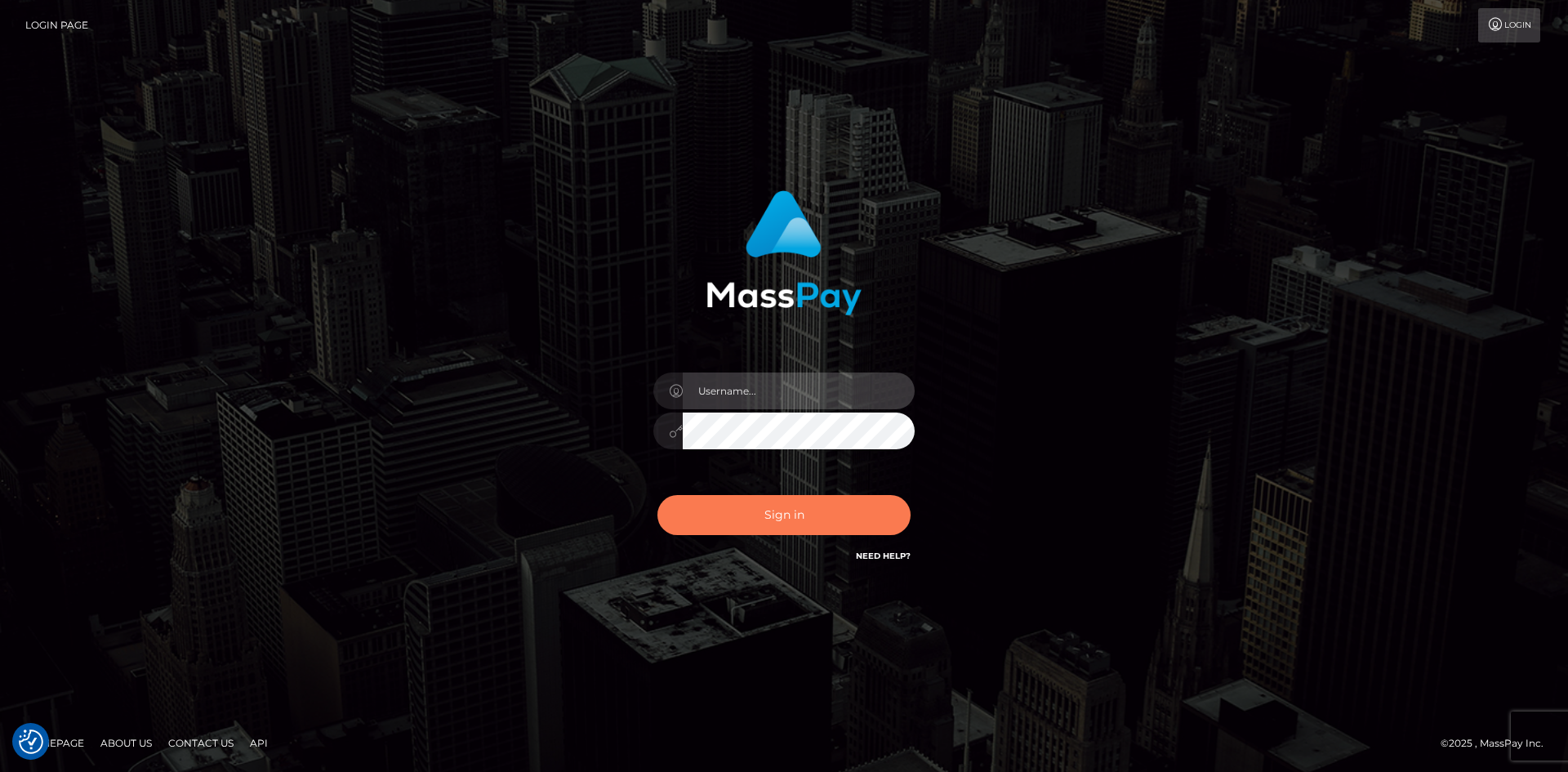
type input "alexstef"
click at [778, 502] on button "Sign in" at bounding box center [784, 515] width 253 height 40
type input "alexstef"
click at [776, 500] on button "Sign in" at bounding box center [784, 515] width 253 height 40
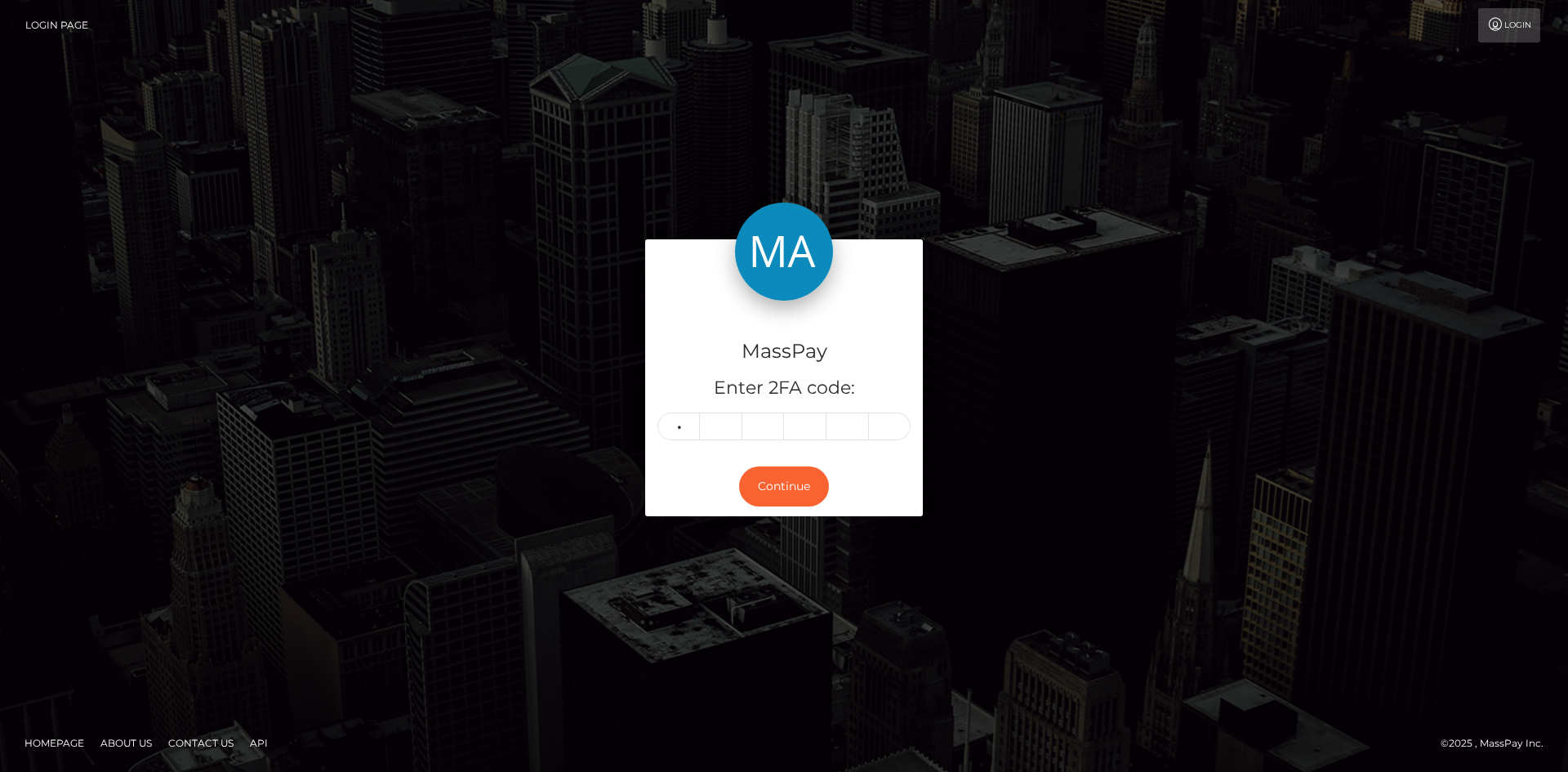
type input "8"
type input "9"
type input "7"
type input "9"
type input "8"
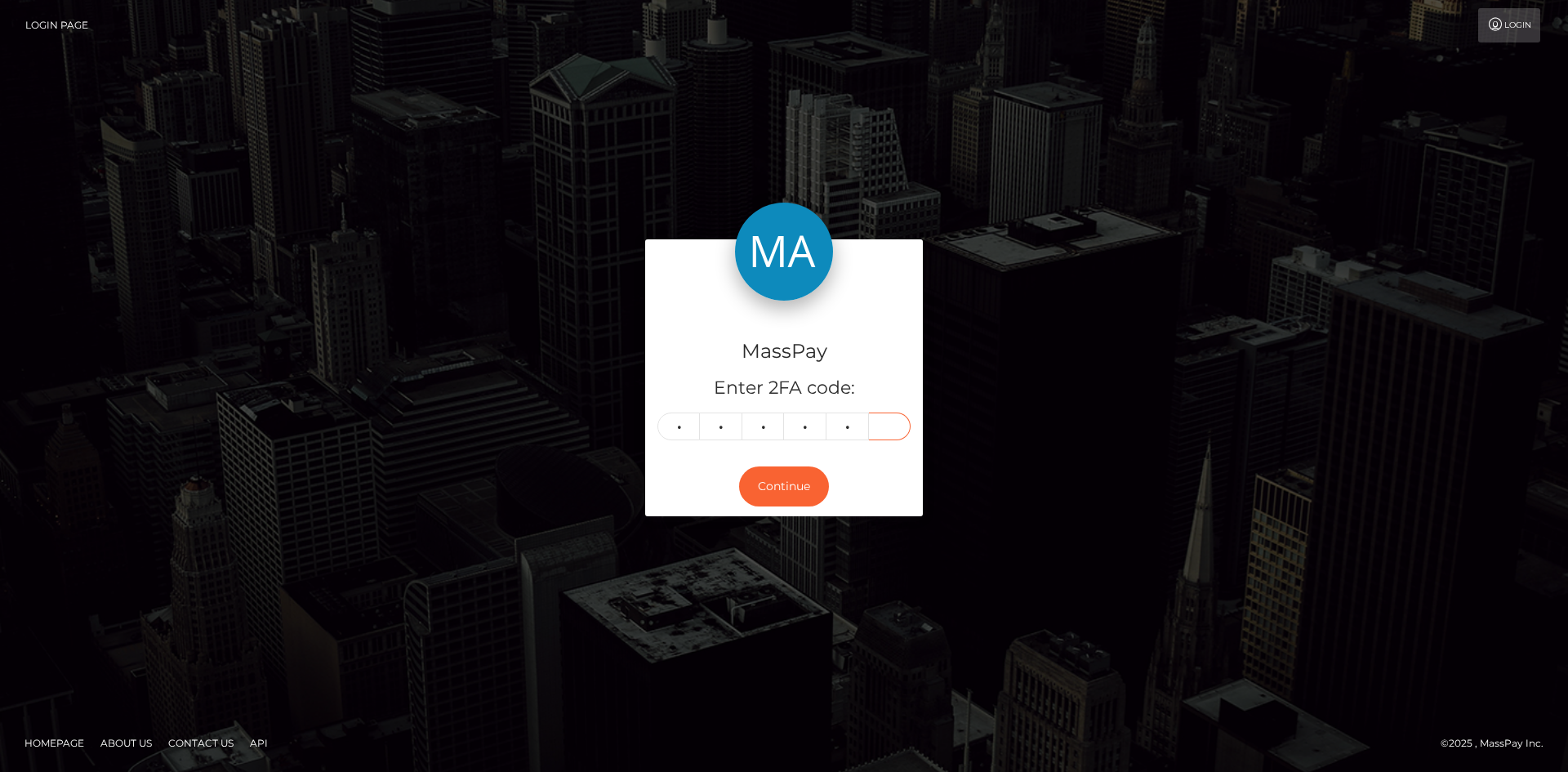
type input "5"
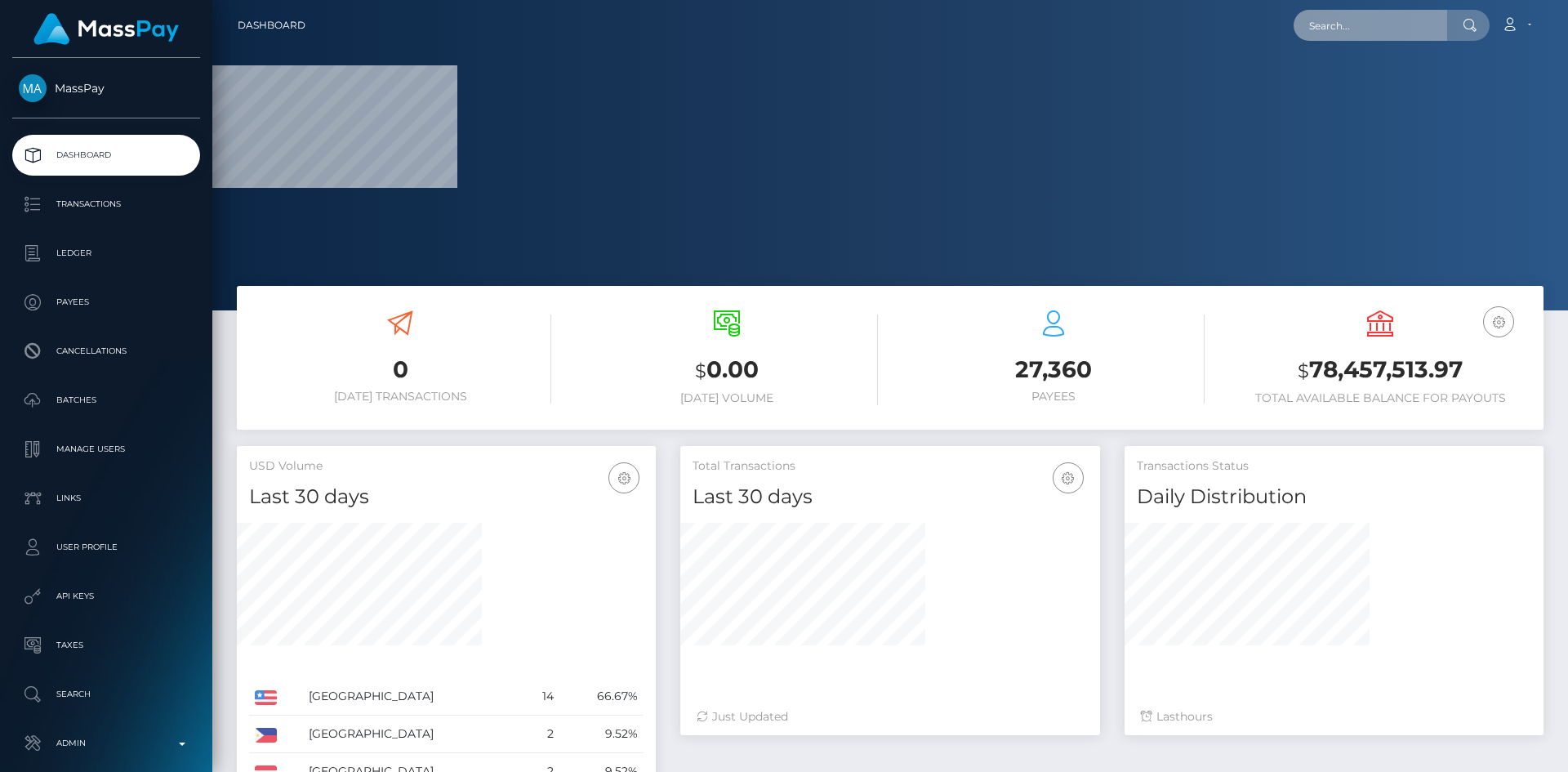
click at [1320, 31] on input "text" at bounding box center [1369, 25] width 153 height 31
paste input "MSP21f79b437c891f7"
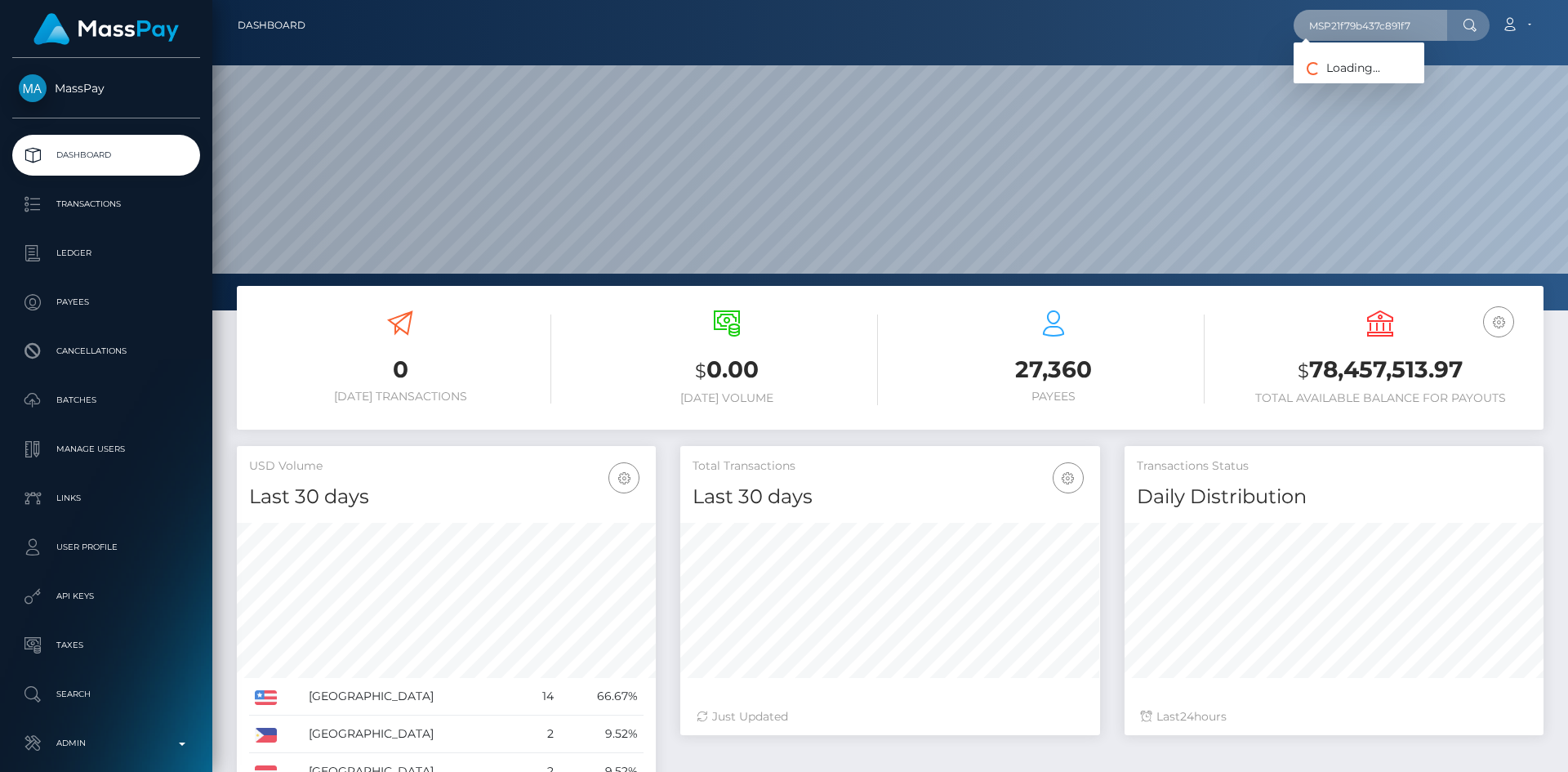
scroll to position [290, 420]
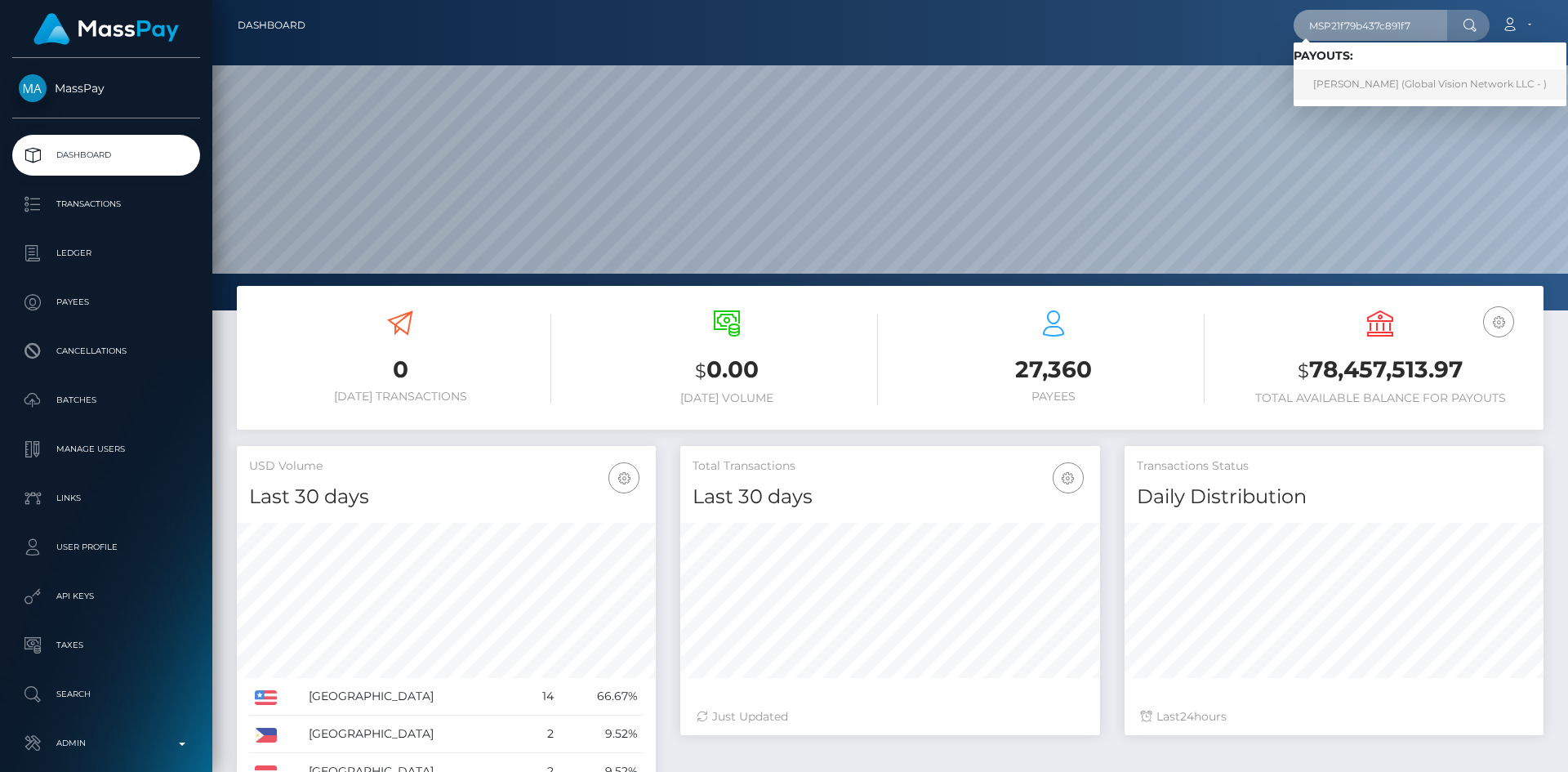
type input "MSP21f79b437c891f7"
click at [1372, 82] on link "Jose Enrique Quintana (Global Vision Network LLC - )" at bounding box center [1430, 84] width 273 height 31
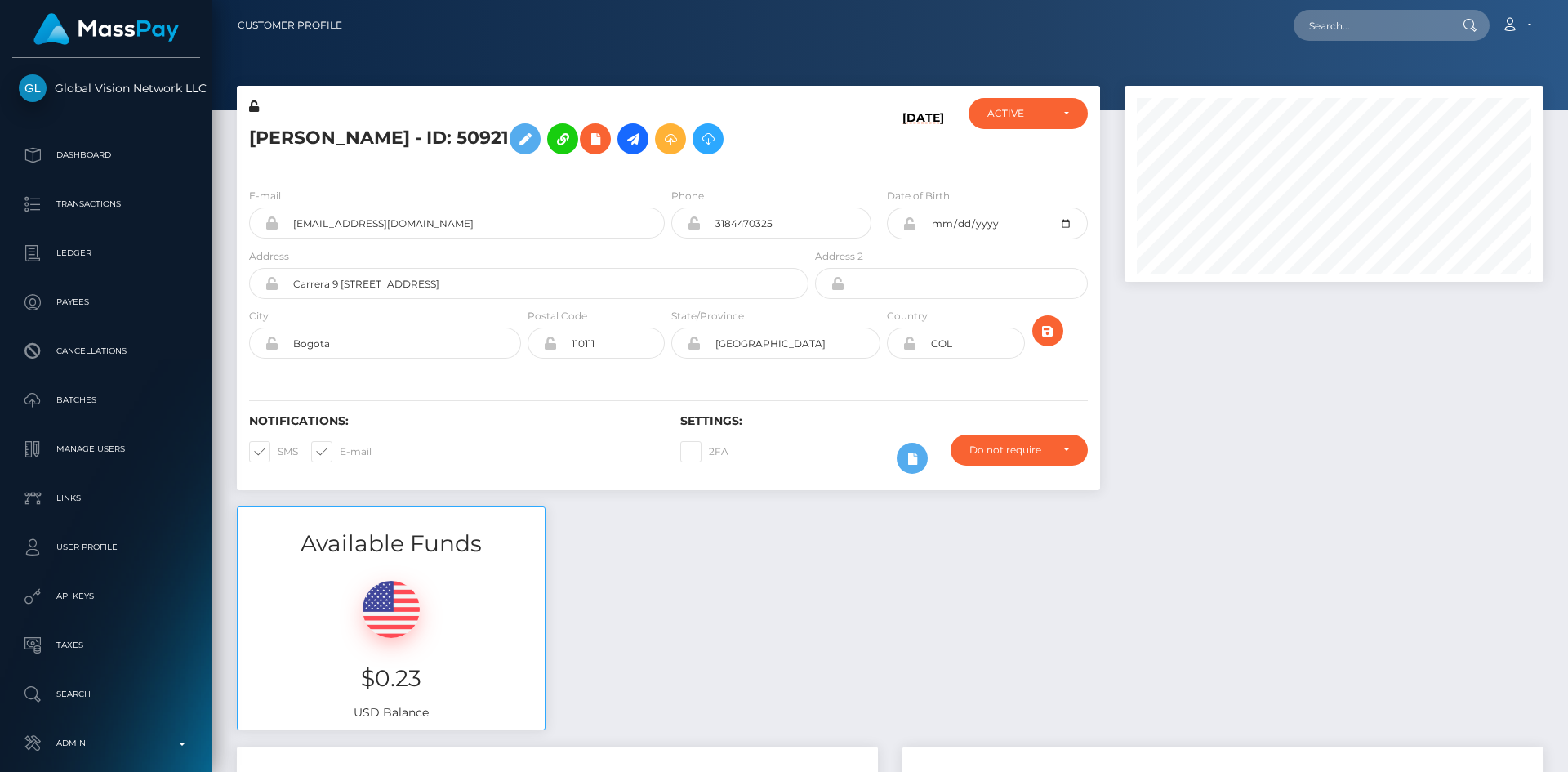
scroll to position [196, 420]
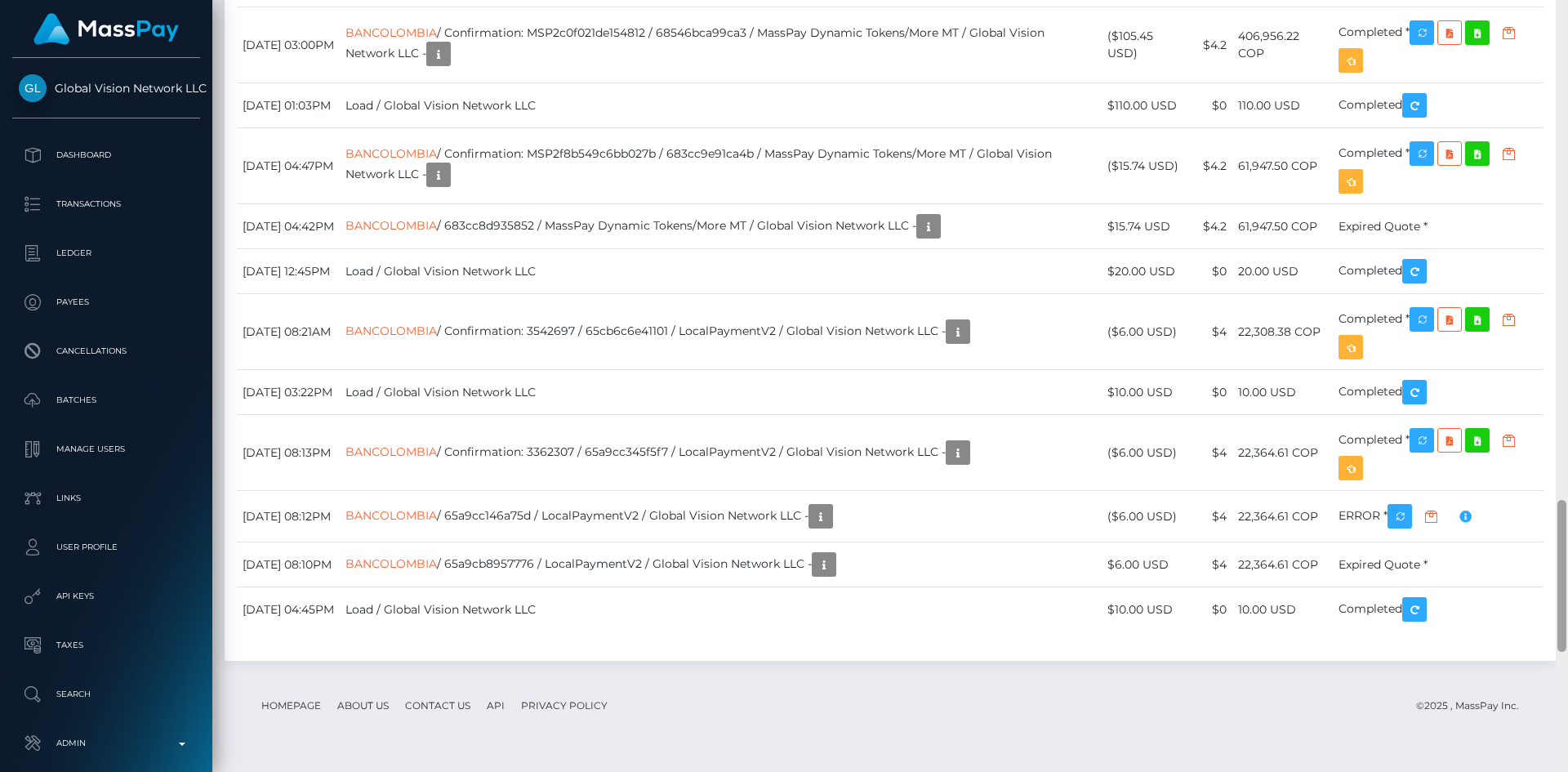
click at [1562, 612] on div at bounding box center [1561, 576] width 9 height 152
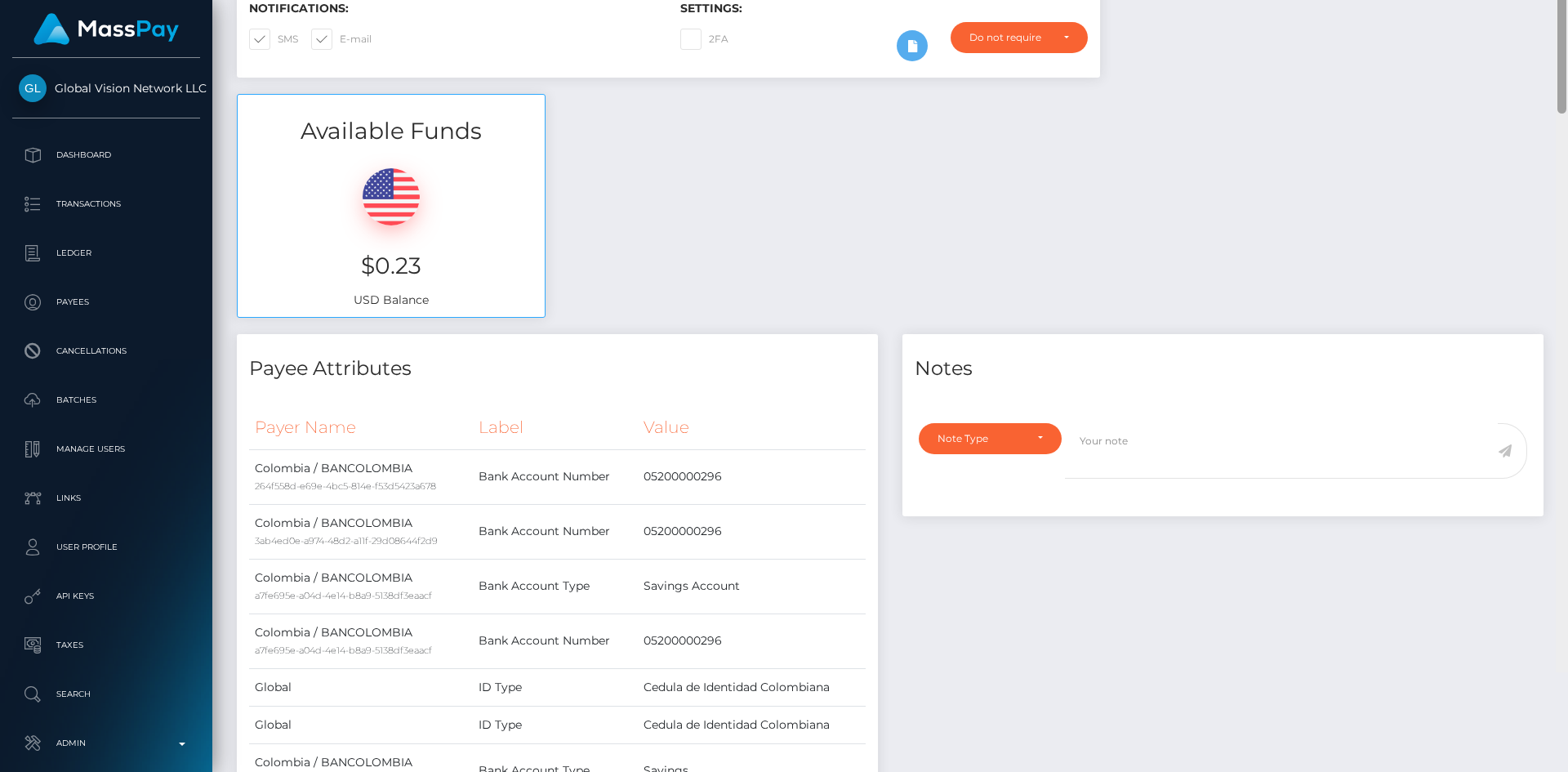
scroll to position [0, 0]
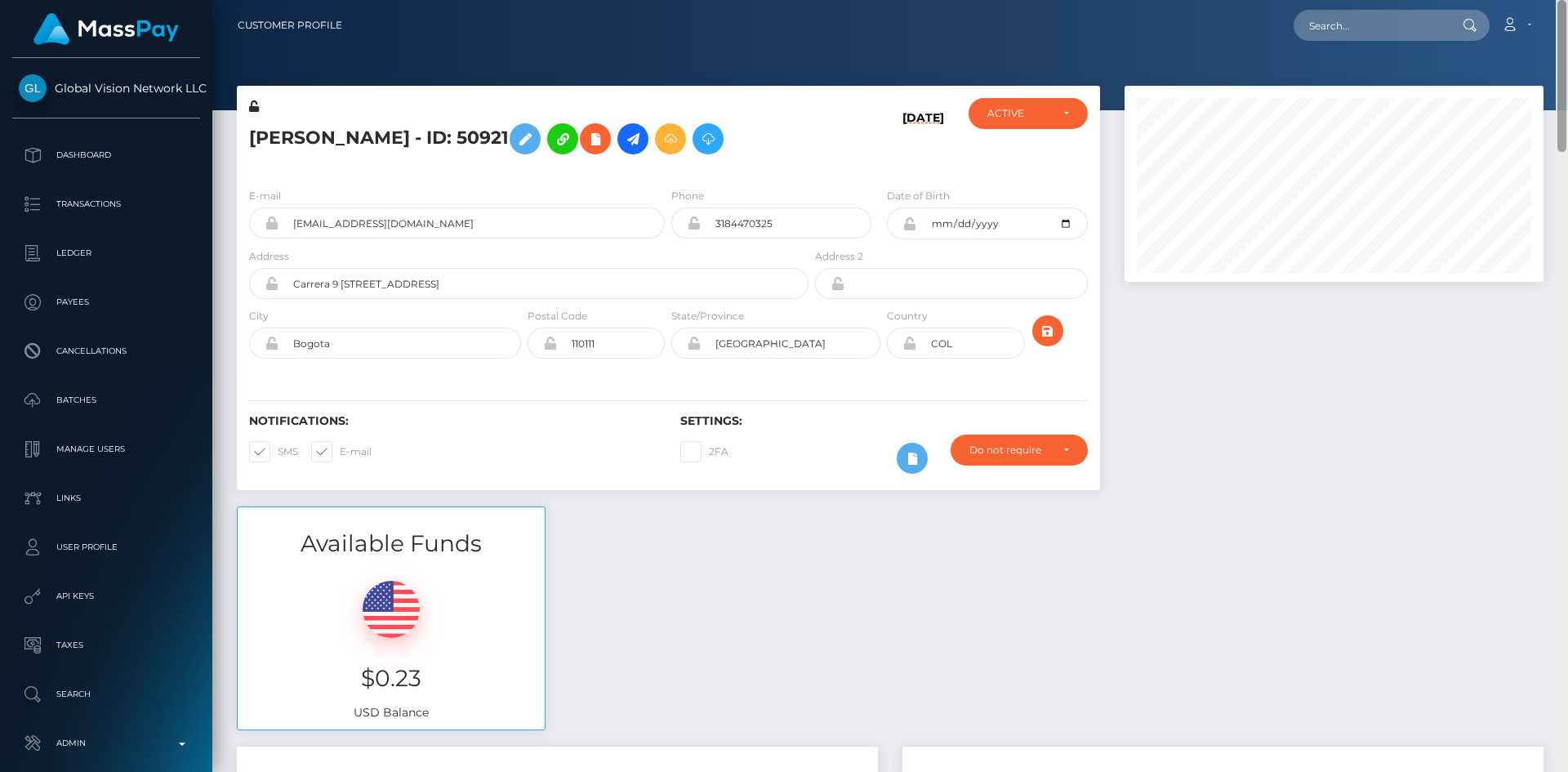
drag, startPoint x: 1565, startPoint y: 537, endPoint x: 1551, endPoint y: -25, distance: 562.2
click at [1551, 0] on html "Global Vision Network LLC Dashboard Transactions Ledger Payees" at bounding box center [784, 386] width 1568 height 772
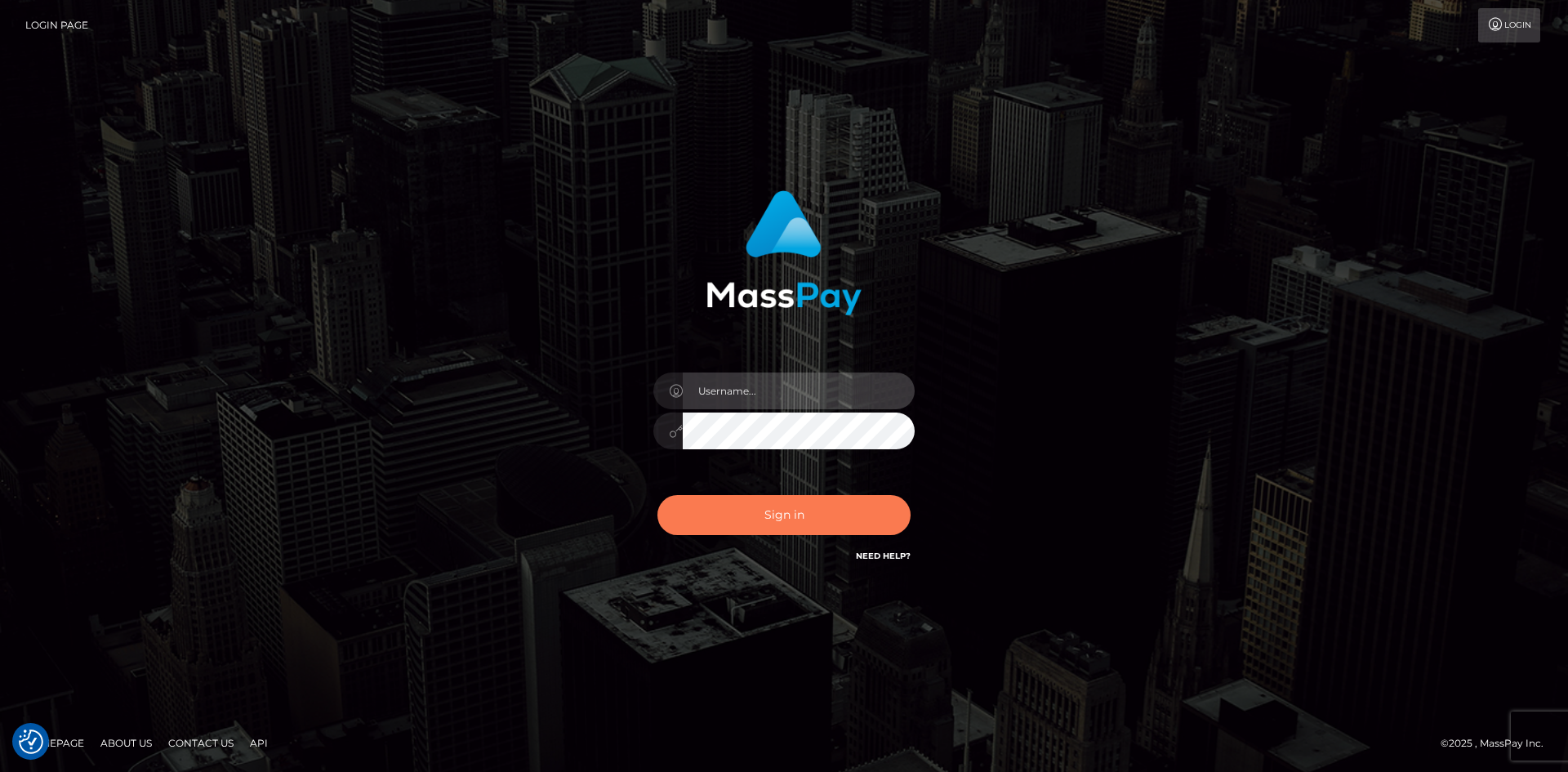
type input "alexstef"
click at [806, 505] on button "Sign in" at bounding box center [784, 515] width 253 height 40
type input "alexstef"
click at [796, 503] on button "Sign in" at bounding box center [784, 515] width 253 height 40
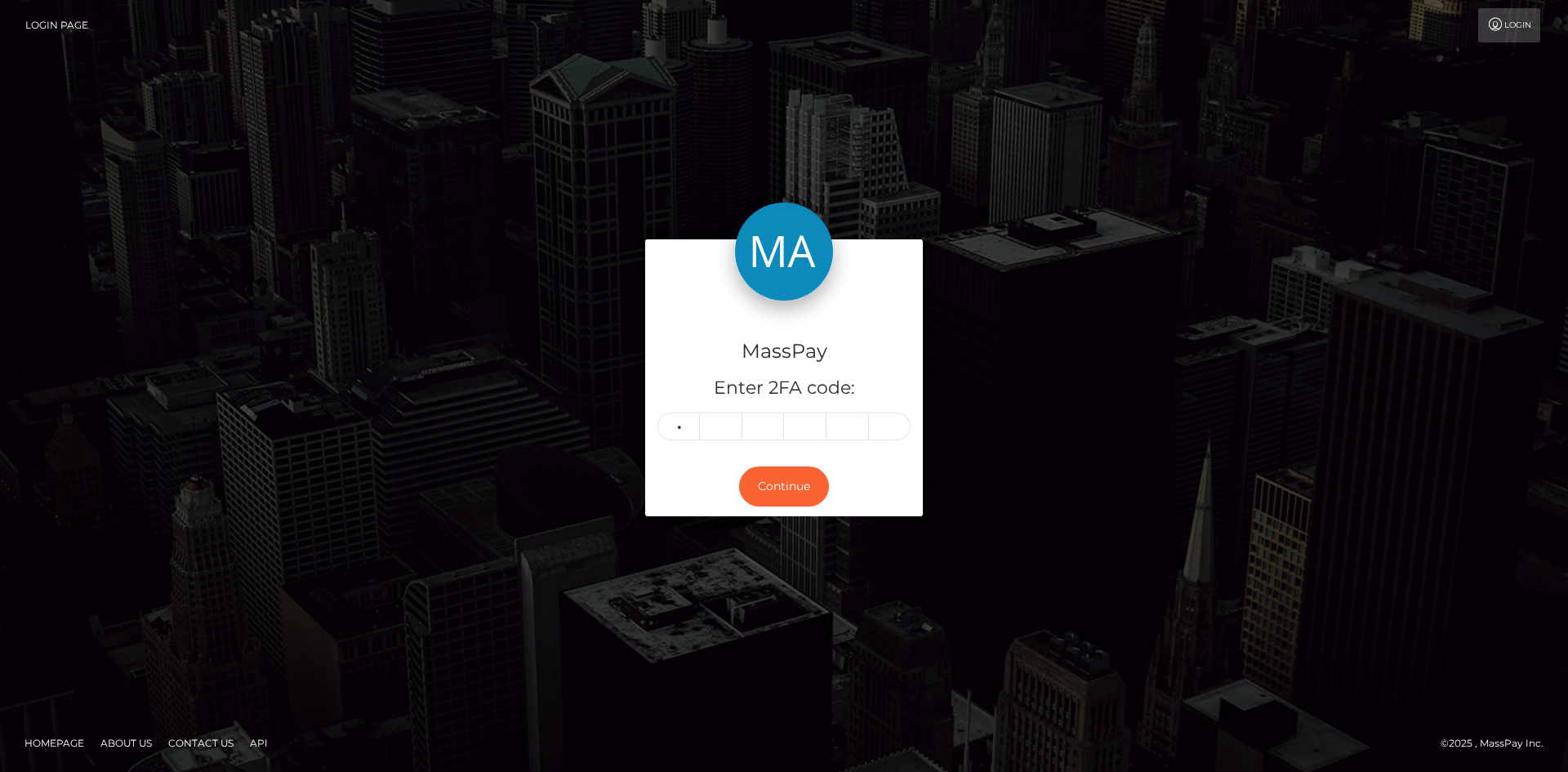
type input "6"
type input "3"
type input "1"
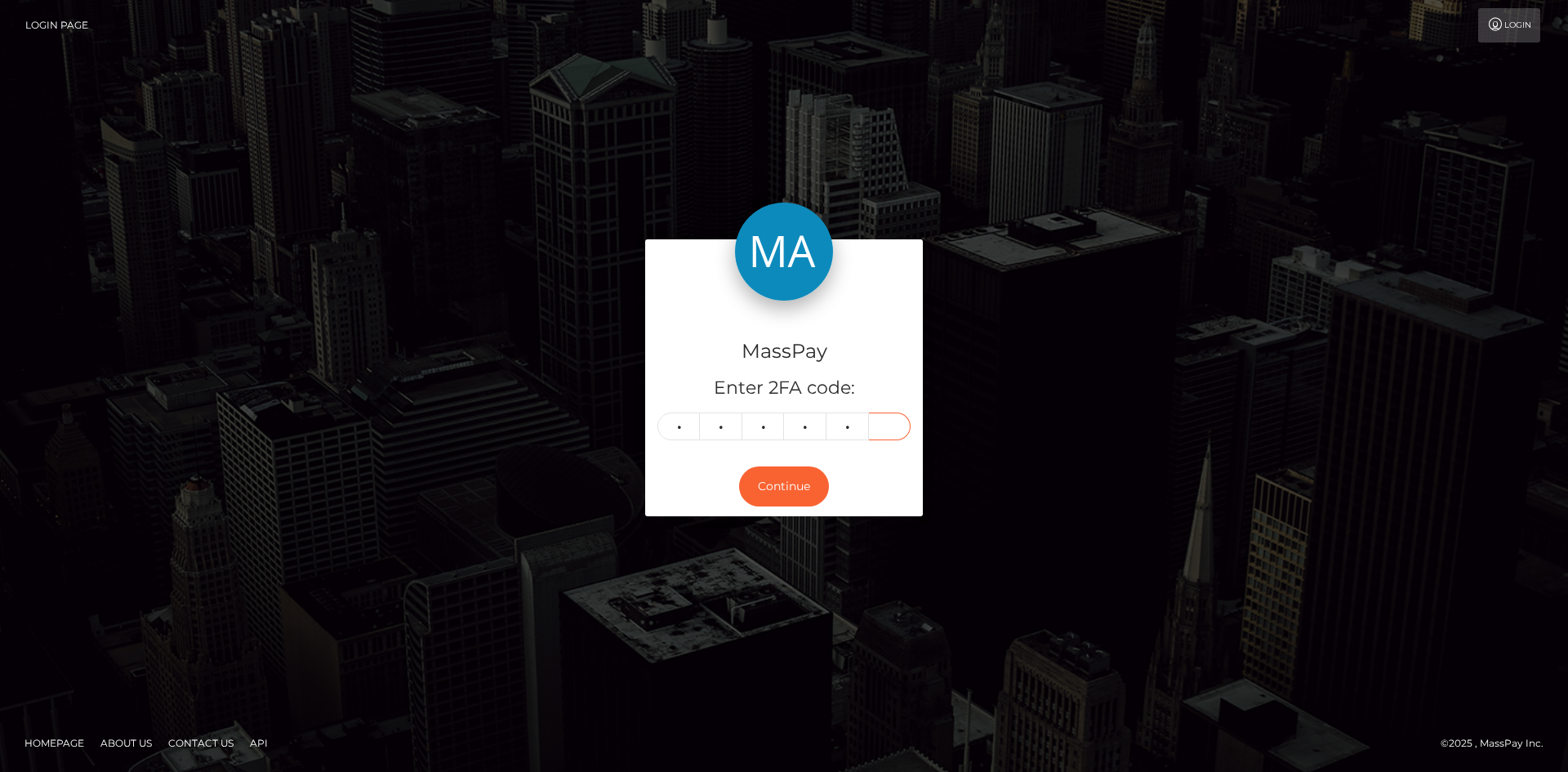
type input "9"
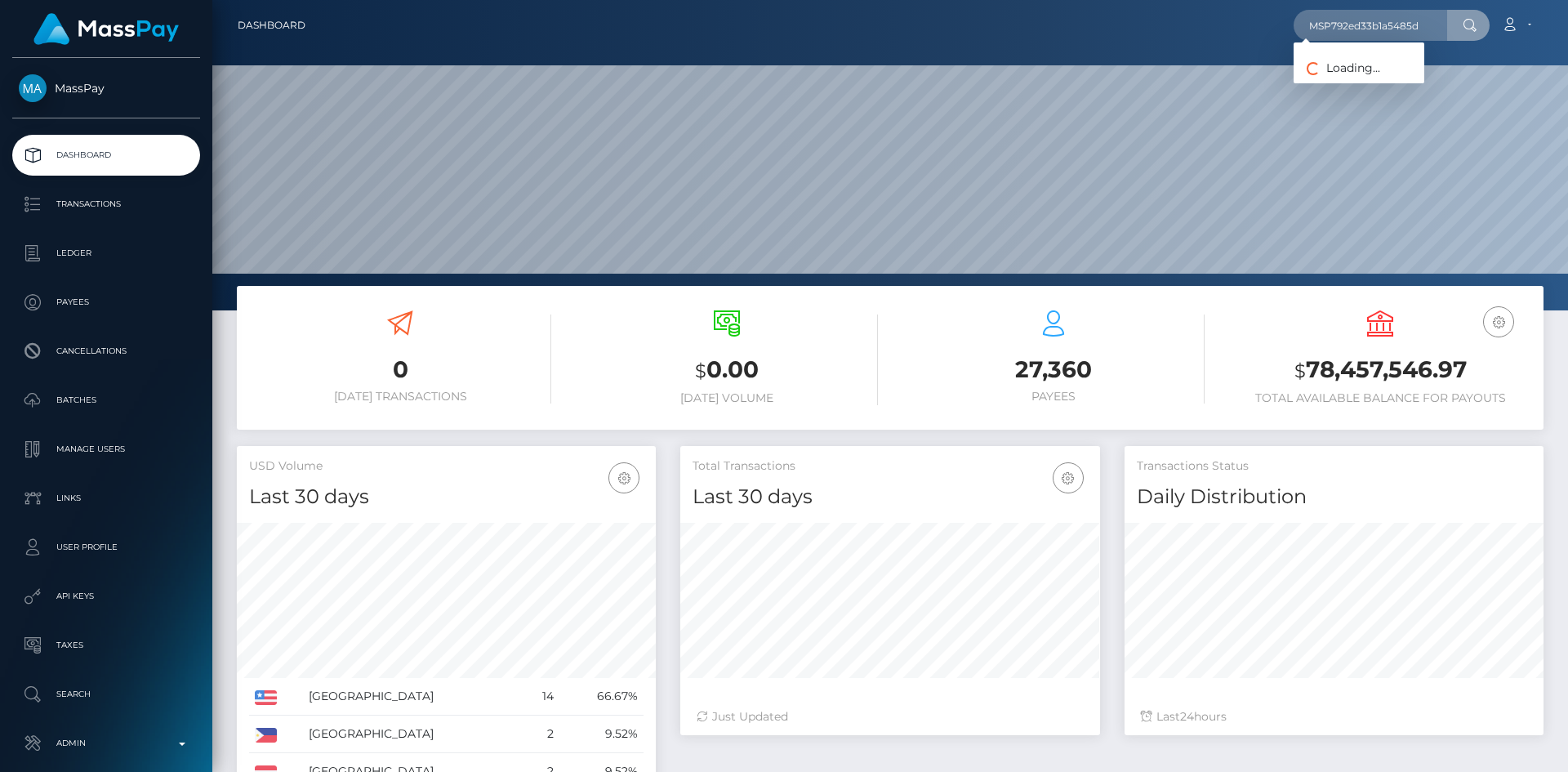
scroll to position [290, 420]
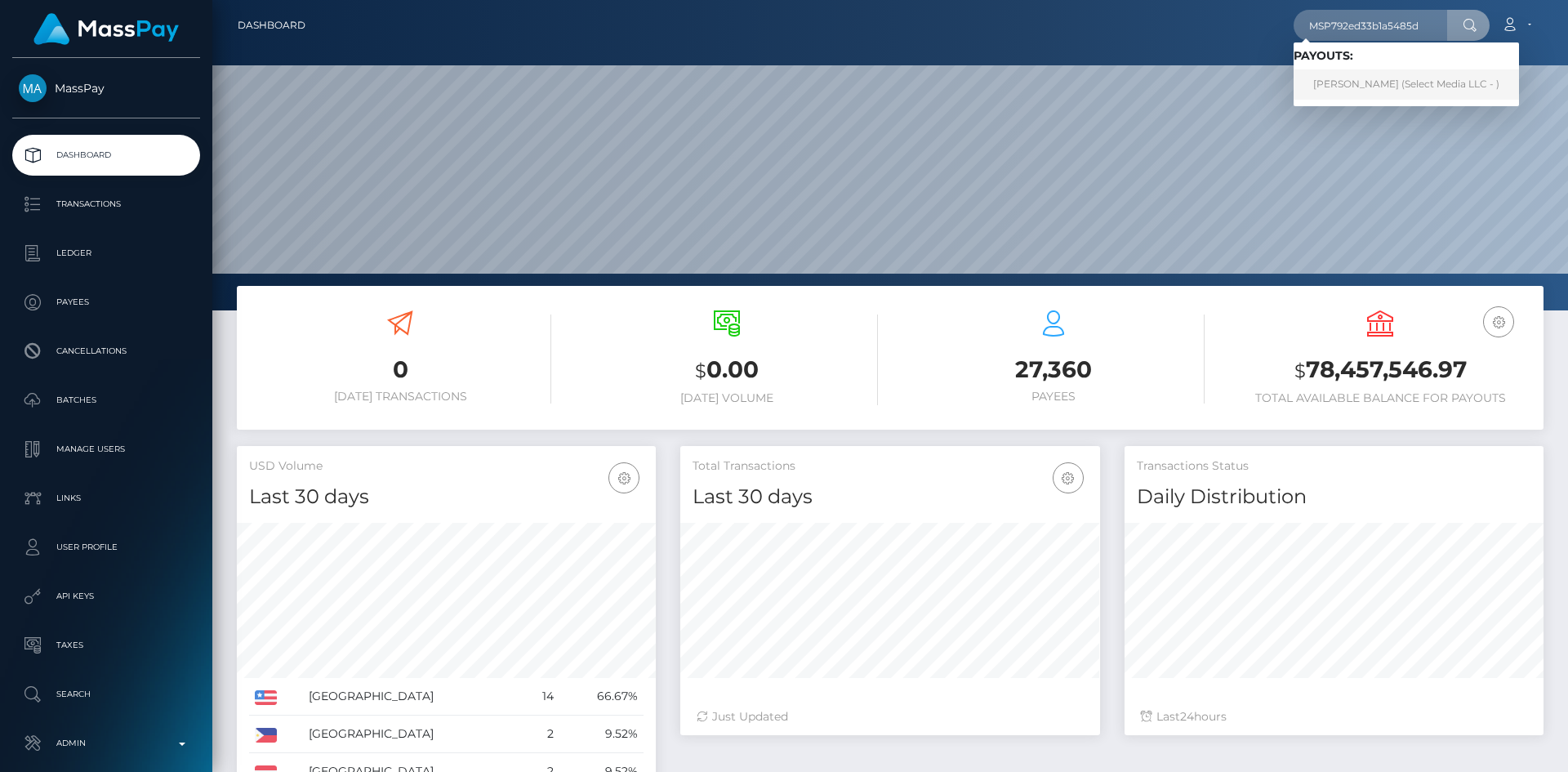
type input "MSP792ed33b1a5485d"
click at [1334, 92] on link "[PERSON_NAME] (Select Media LLC - )" at bounding box center [1406, 84] width 225 height 31
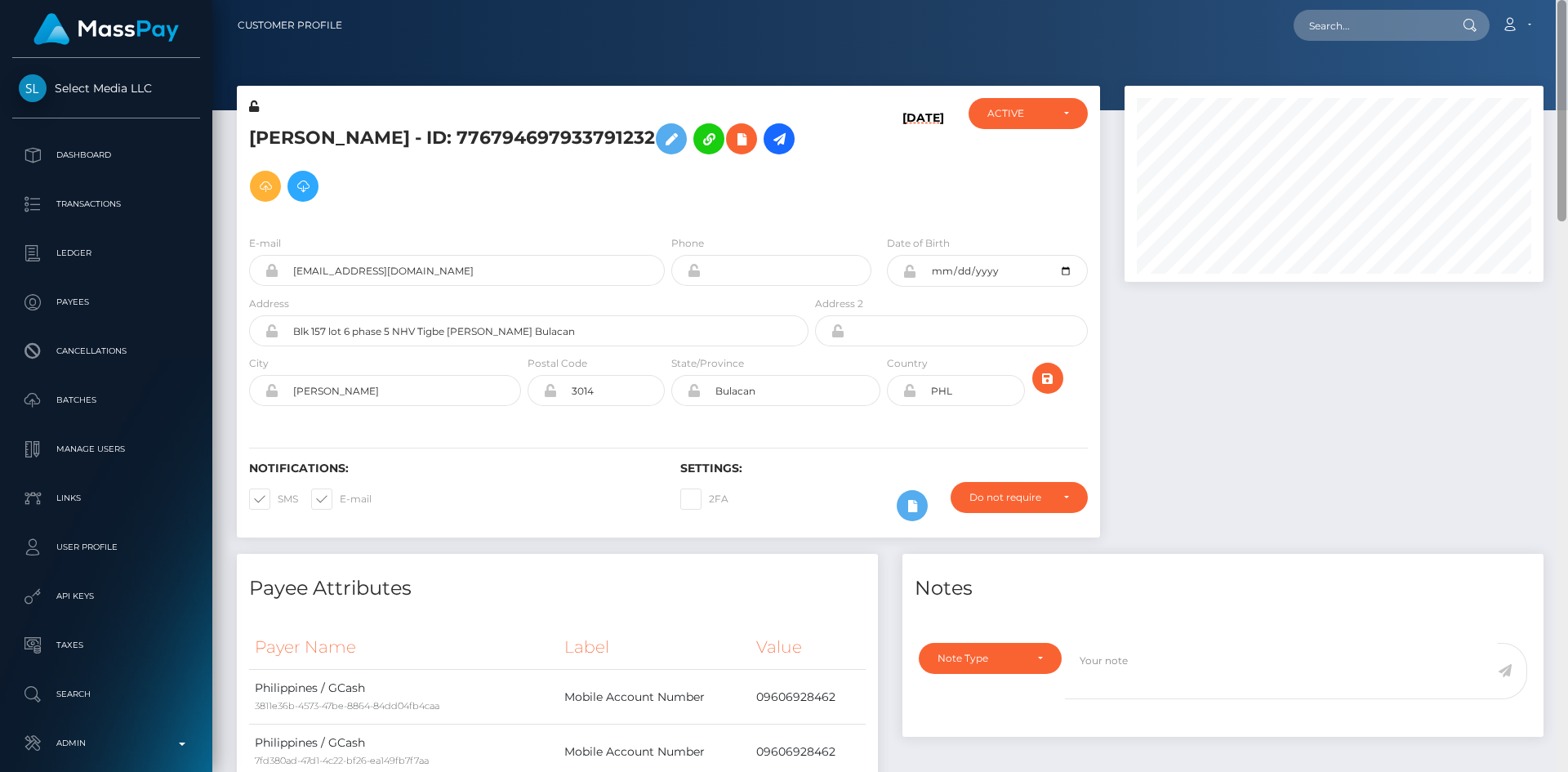
drag, startPoint x: 1558, startPoint y: 170, endPoint x: 1564, endPoint y: 48, distance: 122.1
click at [1565, 51] on div at bounding box center [1561, 111] width 9 height 221
click at [1365, 21] on input "text" at bounding box center [1369, 25] width 153 height 31
paste input "yujiesun72@gmail.com"
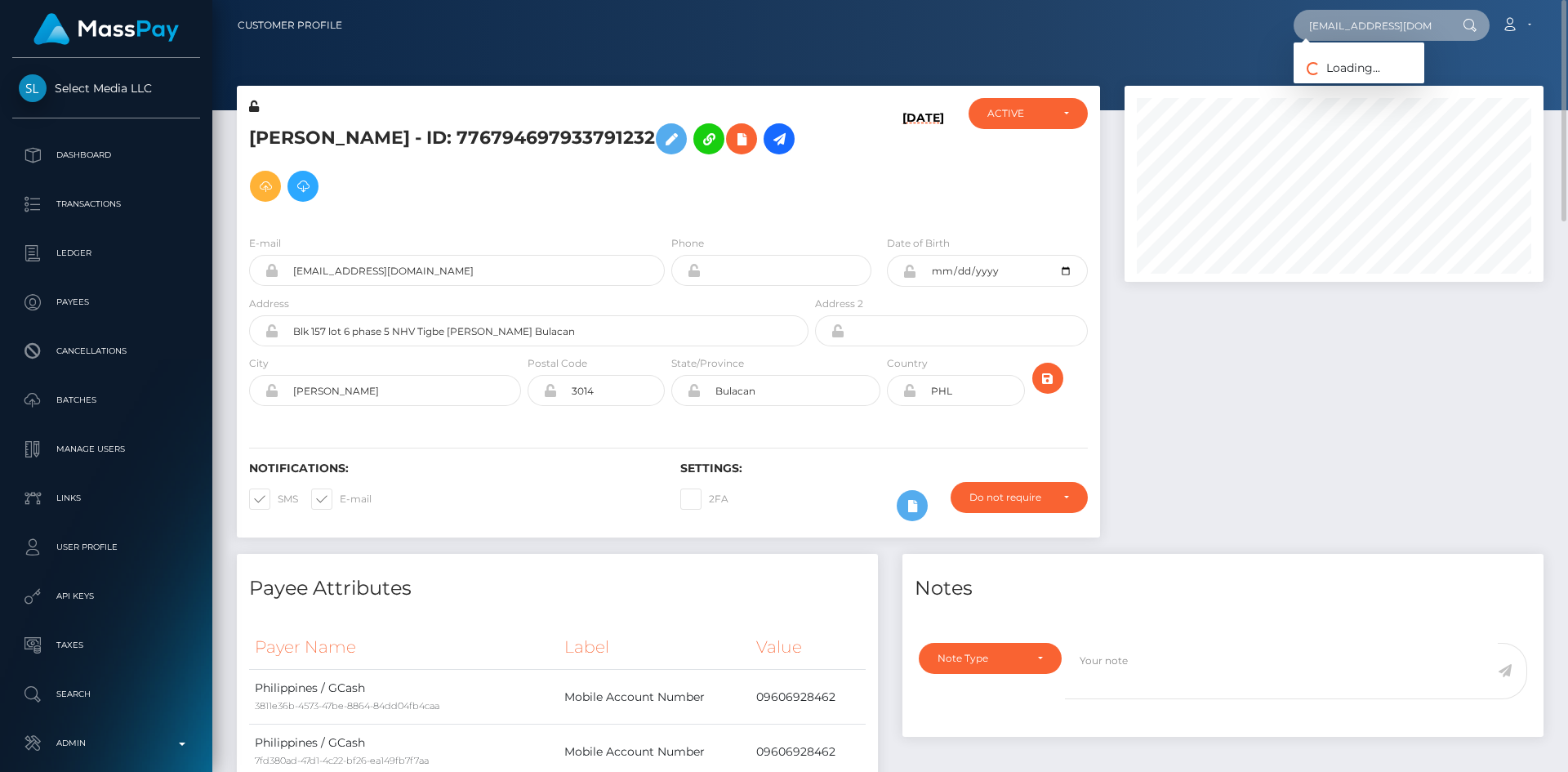
type input "yujiesun72@gmail.com"
click at [1340, 87] on link "Jia Yang" at bounding box center [1359, 84] width 130 height 31
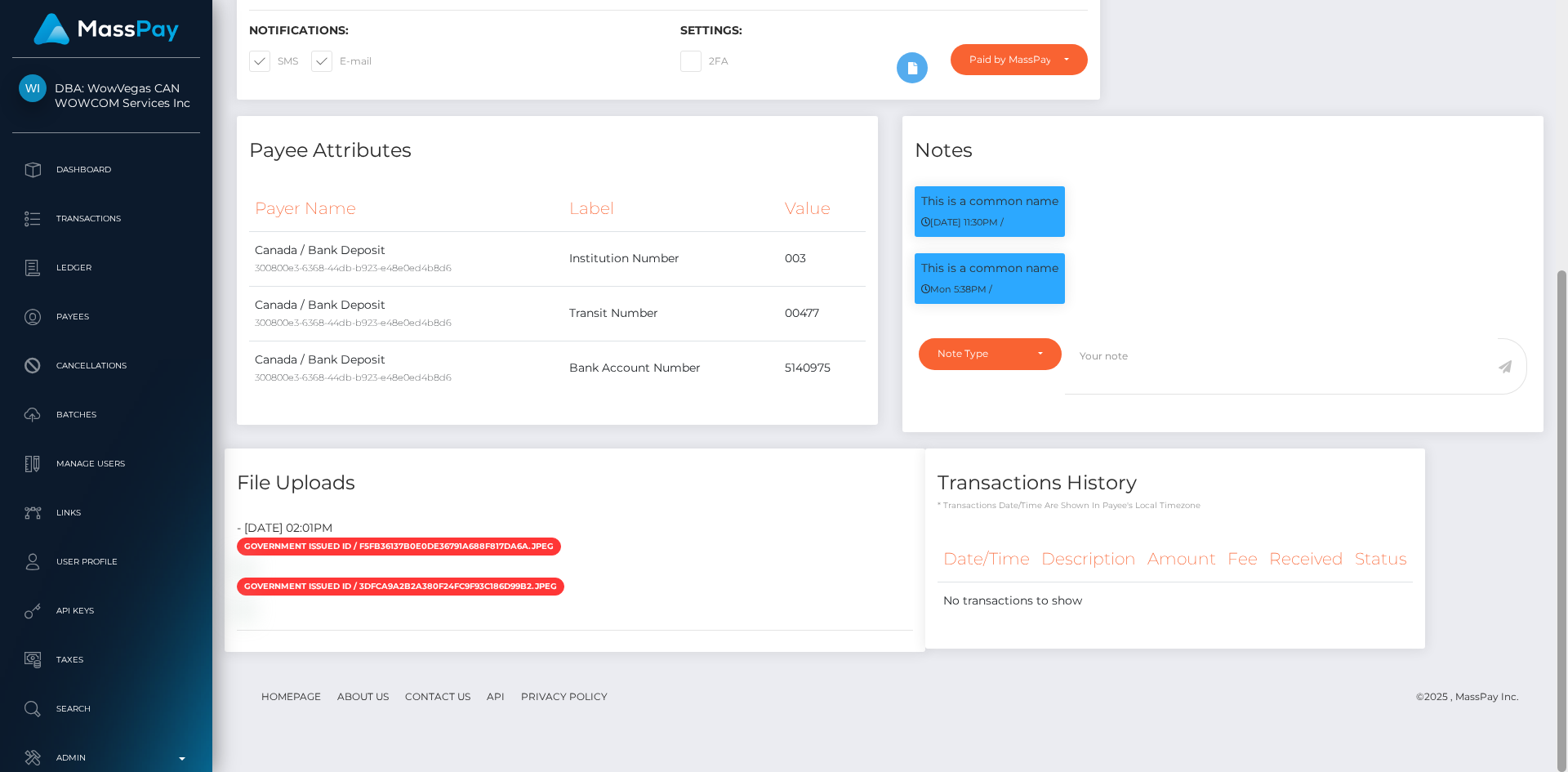
scroll to position [657, 0]
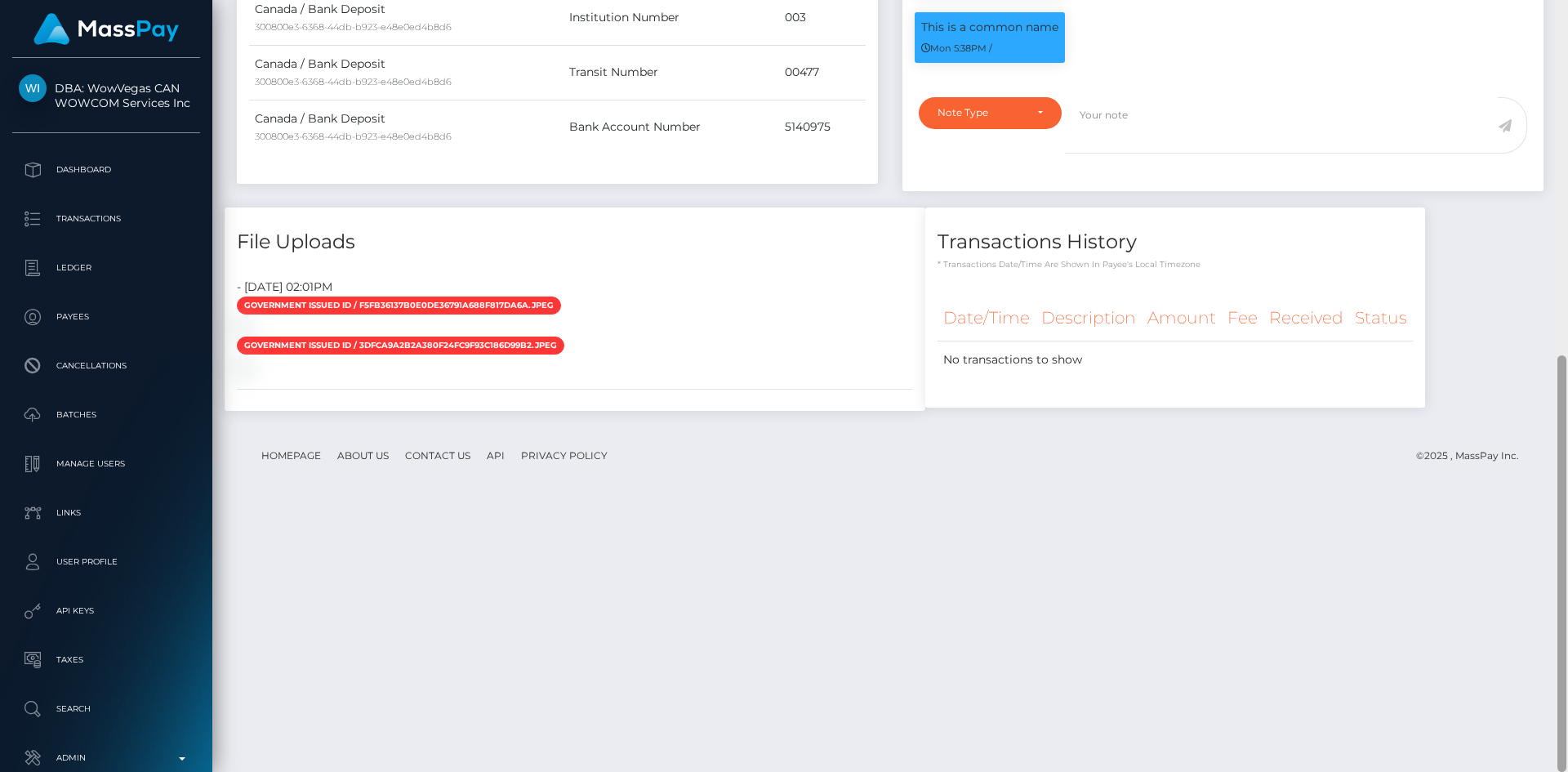
drag, startPoint x: 1562, startPoint y: 134, endPoint x: 1494, endPoint y: 599, distance: 469.9
click at [1532, 612] on div "Customer Profile Loading... Loading..." at bounding box center [890, 386] width 1356 height 772
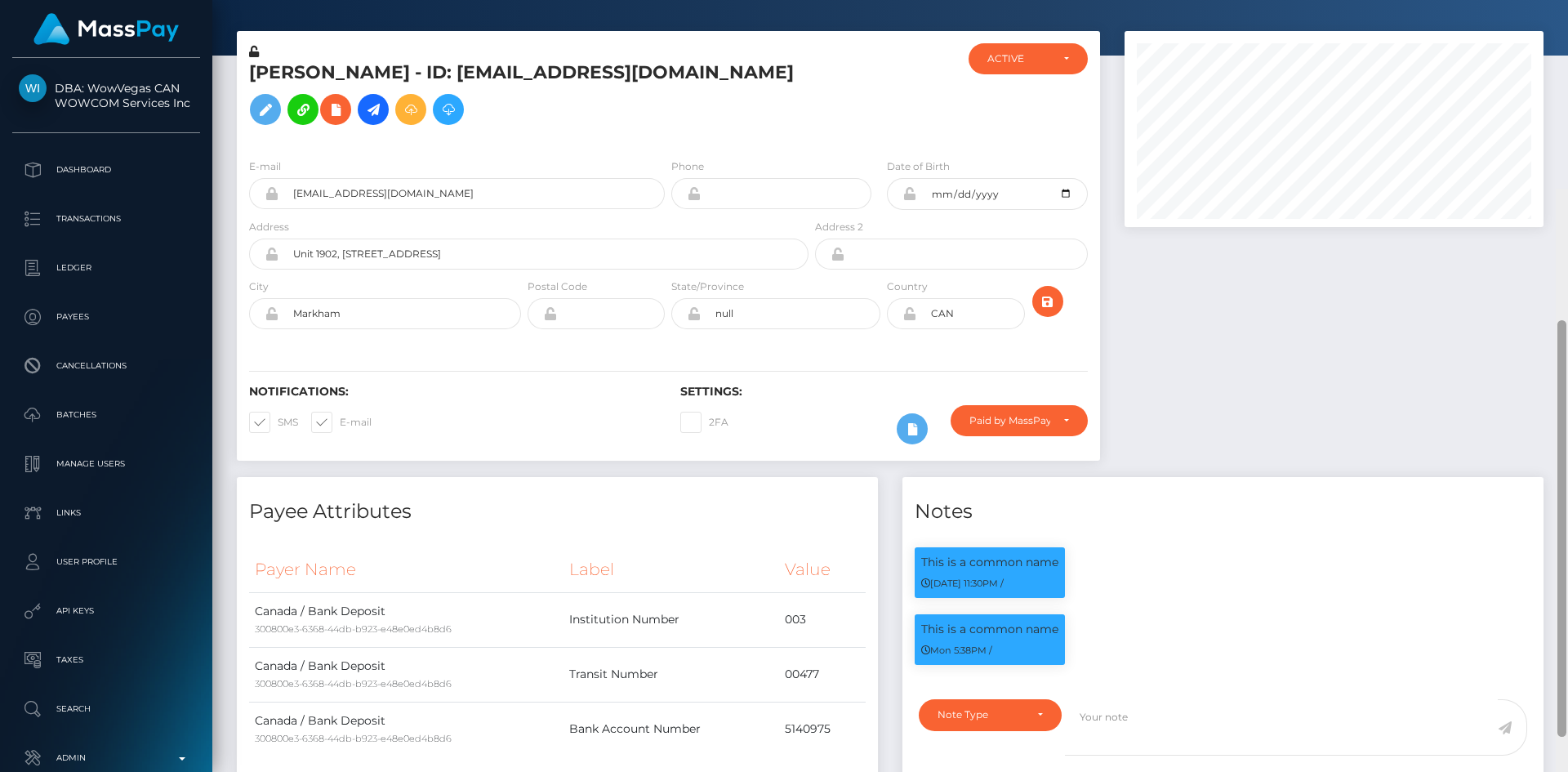
scroll to position [0, 0]
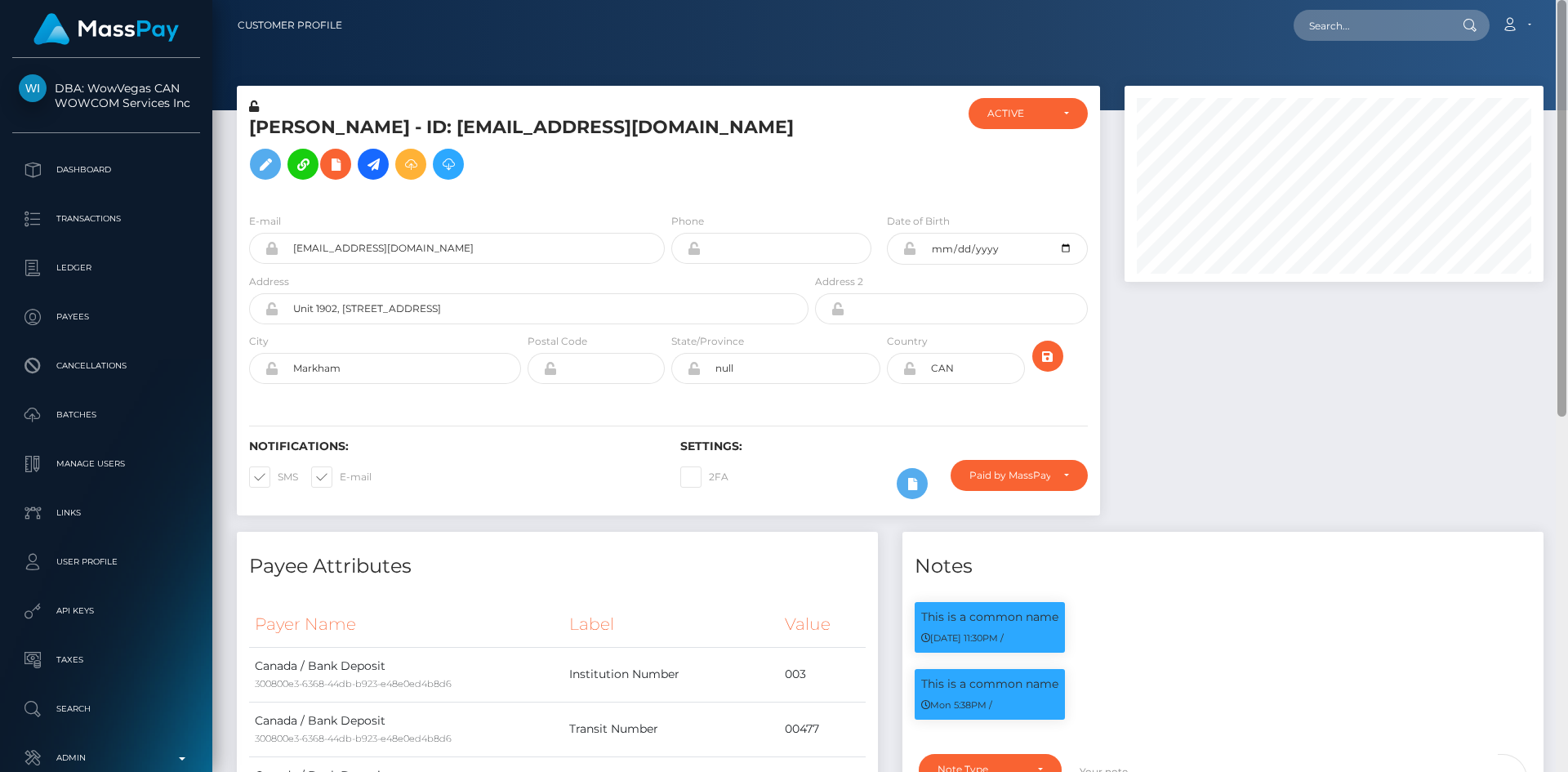
drag, startPoint x: 1559, startPoint y: 510, endPoint x: 1567, endPoint y: 144, distance: 366.1
click at [1567, 144] on div at bounding box center [1561, 386] width 12 height 772
click at [1349, 43] on nav "Customer Profile Loading... Loading... Account" at bounding box center [890, 25] width 1356 height 50
click at [1346, 24] on input "text" at bounding box center [1369, 25] width 153 height 31
paste input "239725f1-683b-11f0-a026-06178c1a380f"
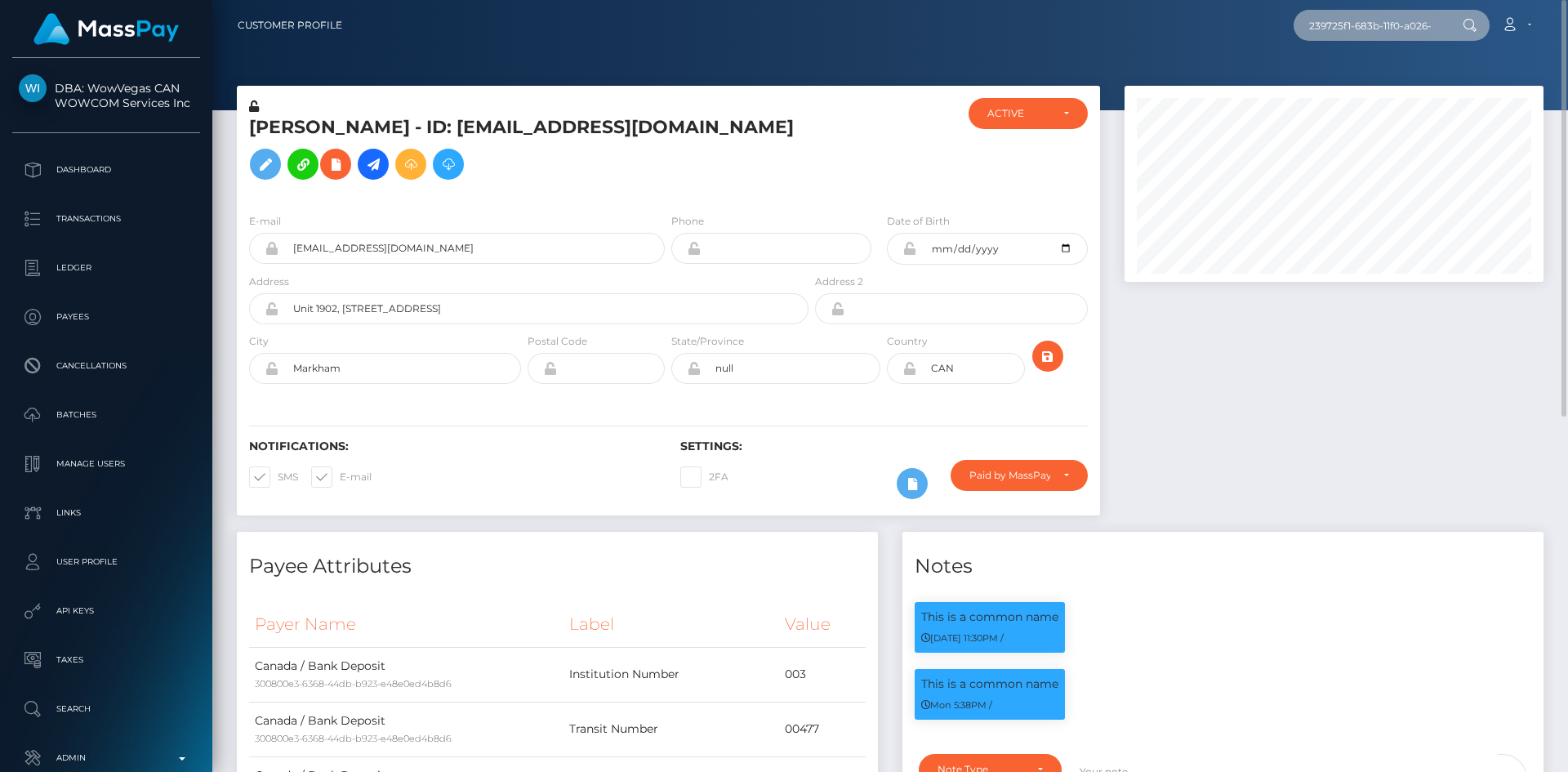
scroll to position [0, 65]
type input "239725f1-683b-11f0-a026-06178c1a380f"
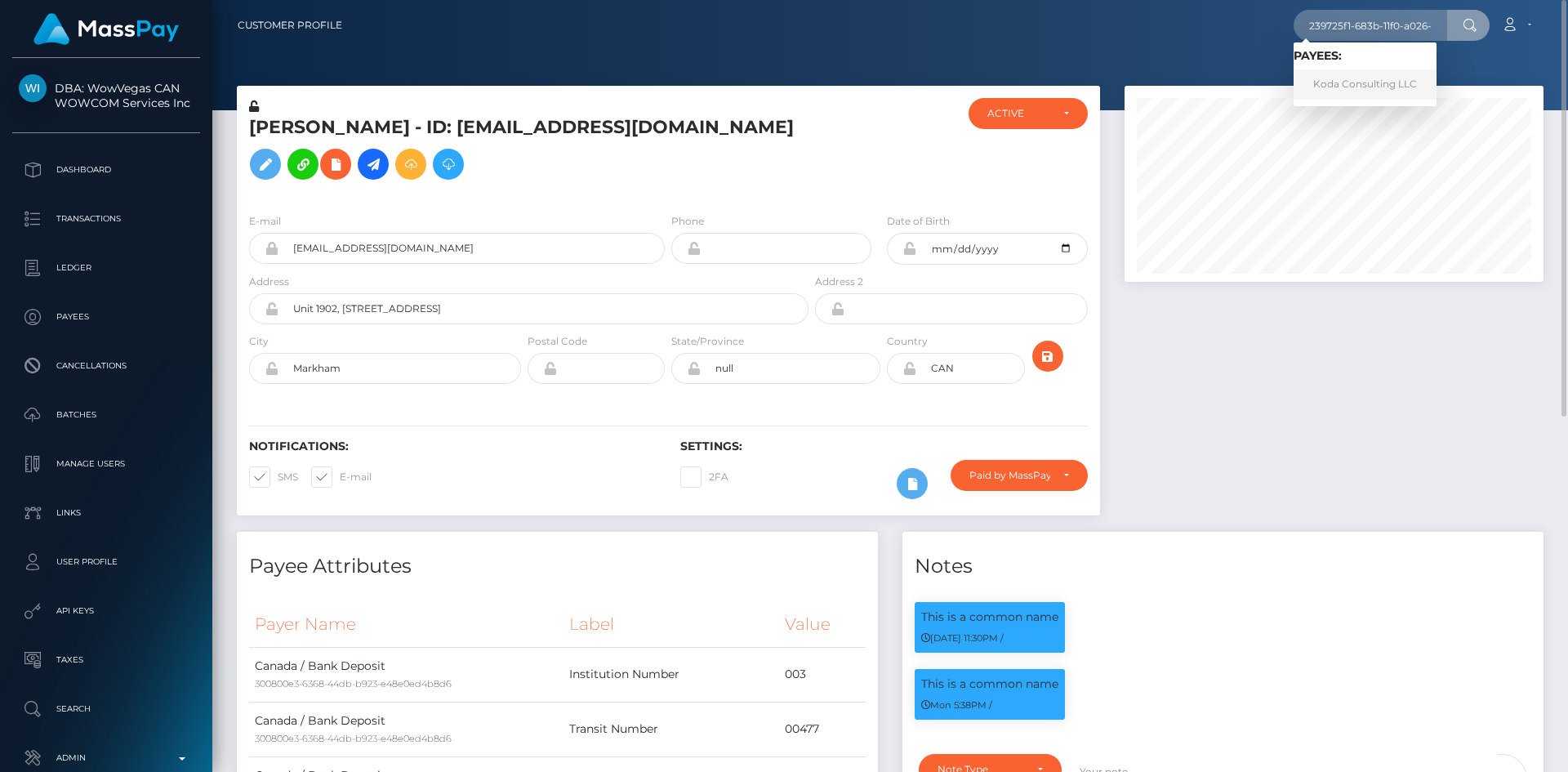
click at [1359, 89] on link "Koda Consulting LLC" at bounding box center [1364, 84] width 143 height 31
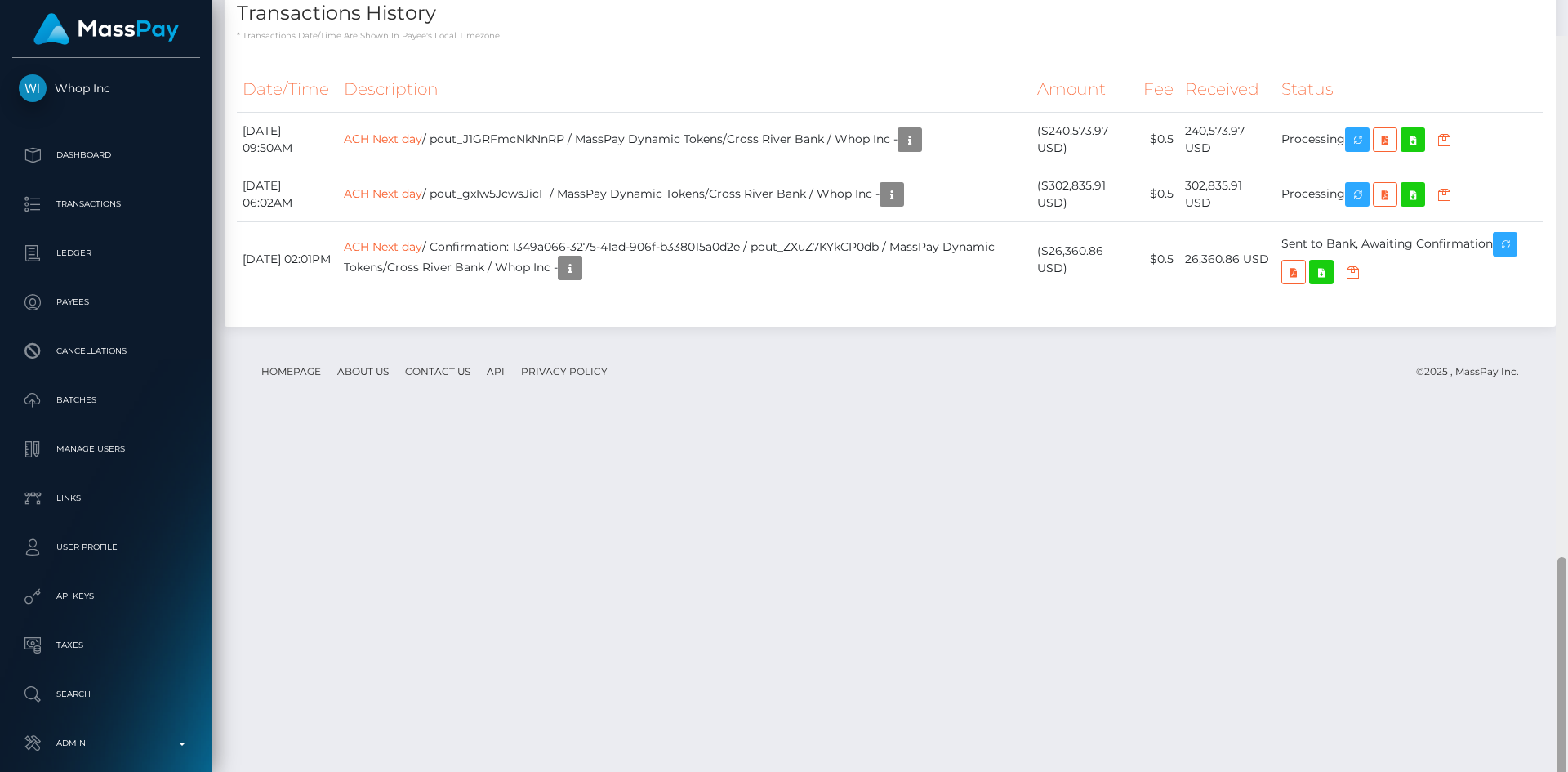
scroll to position [1680, 0]
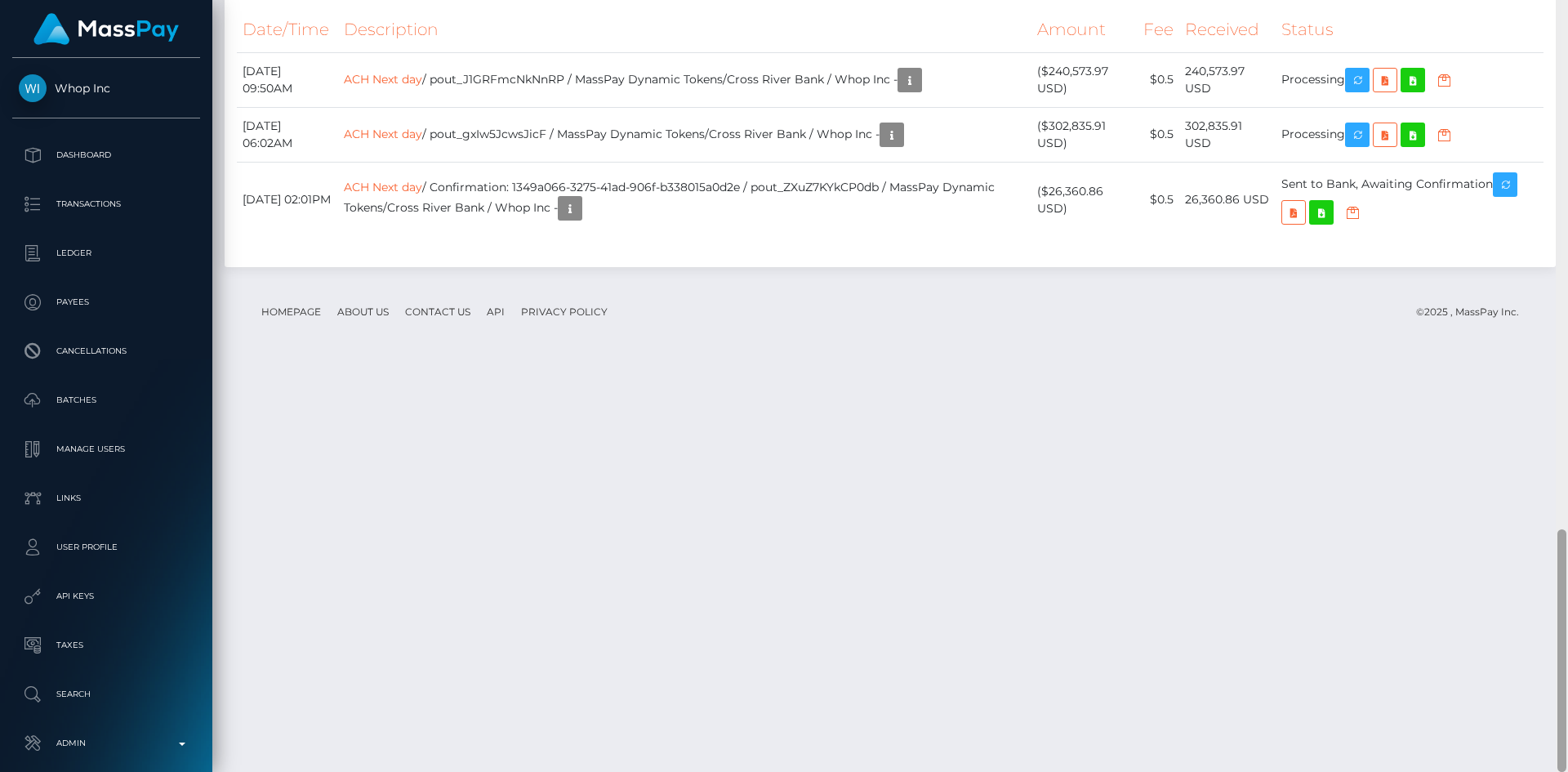
drag, startPoint x: 1562, startPoint y: 238, endPoint x: 1565, endPoint y: 795, distance: 557.0
click at [1565, 771] on html "Whop Inc Dashboard Transactions Ledger Payees Cancellations Links" at bounding box center [784, 386] width 1568 height 772
drag, startPoint x: 776, startPoint y: 591, endPoint x: 549, endPoint y: 594, distance: 227.0
click at [549, 238] on td "ACH Next day / Confirmation: 1349a066-3275-41ad-906f-b338015a0d2e / pout_ZXuZ7K…" at bounding box center [684, 200] width 693 height 76
copy td "1349a066-3275-41ad-906f-b338015a0d2e"
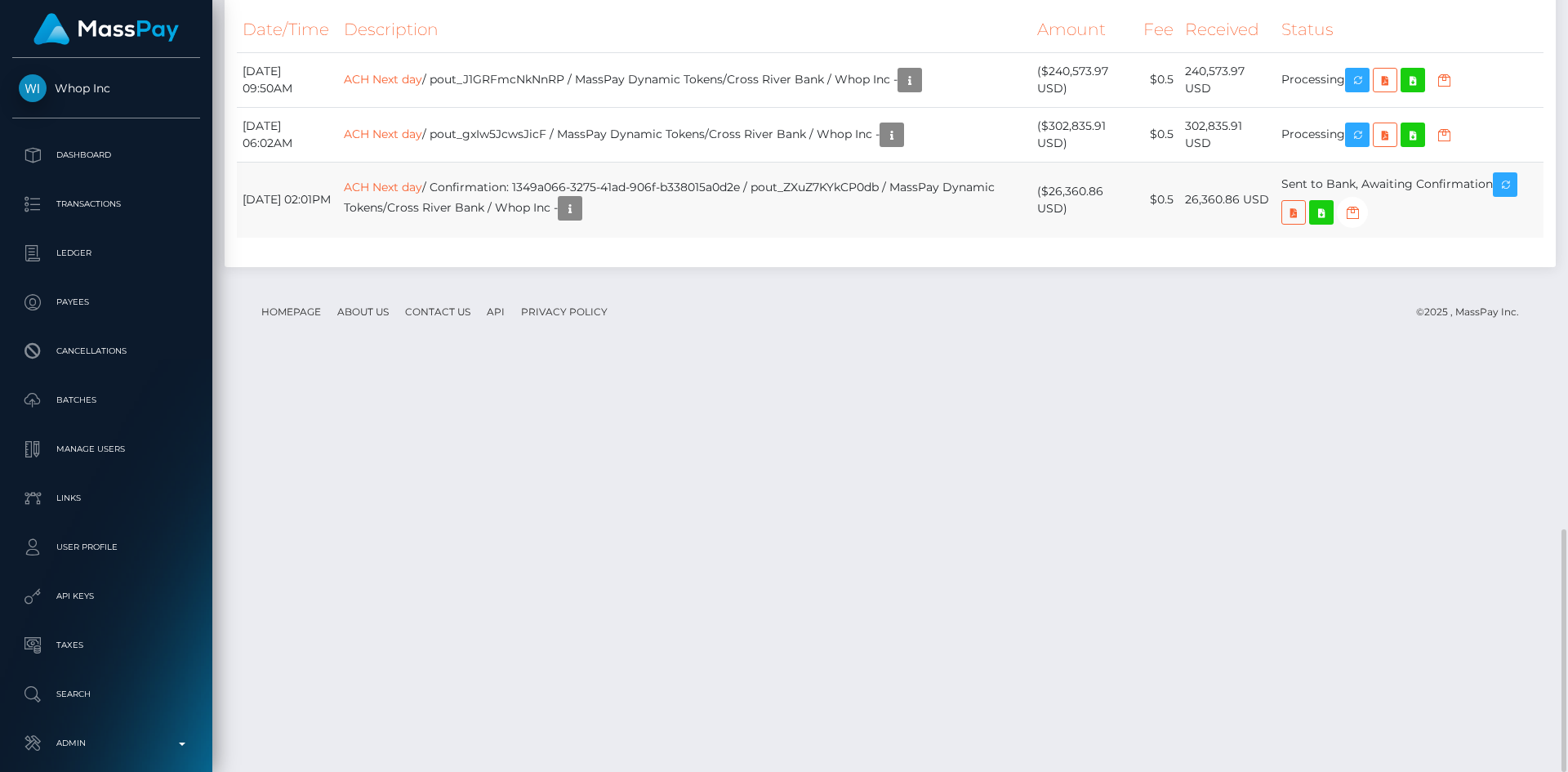
click at [838, 238] on td "ACH Next day / Confirmation: 1349a066-3275-41ad-906f-b338015a0d2e / pout_ZXuZ7K…" at bounding box center [684, 200] width 693 height 76
drag, startPoint x: 918, startPoint y: 590, endPoint x: 470, endPoint y: 587, distance: 448.0
click at [470, 238] on td "ACH Next day / Confirmation: 1349a066-3275-41ad-906f-b338015a0d2e / pout_ZXuZ7K…" at bounding box center [684, 200] width 693 height 76
copy td "Confirmation: 1349a066-3275-41ad-906f-b338015a0d2e / pout_ZXuZ7KYkCP0db"
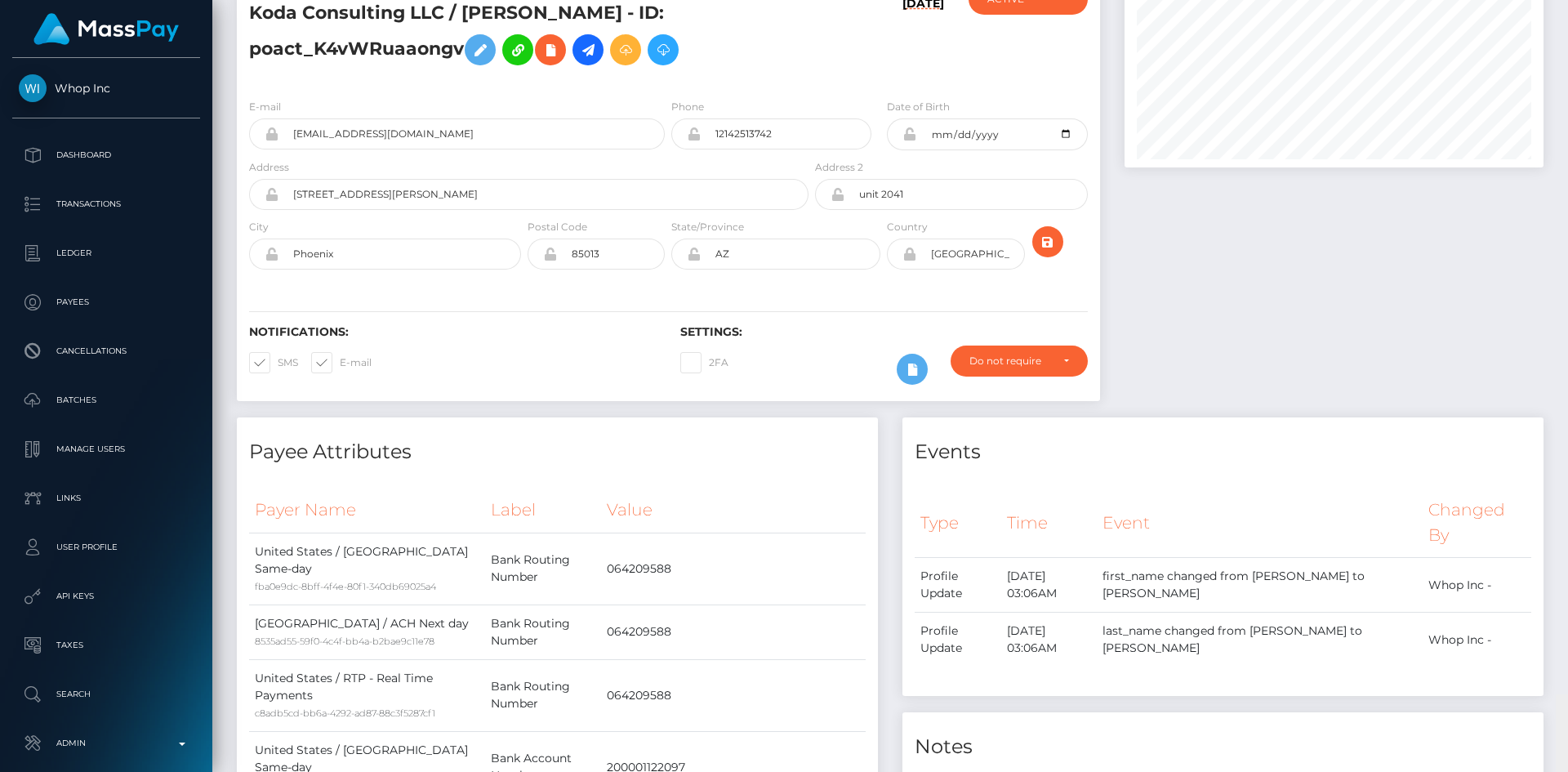
scroll to position [0, 0]
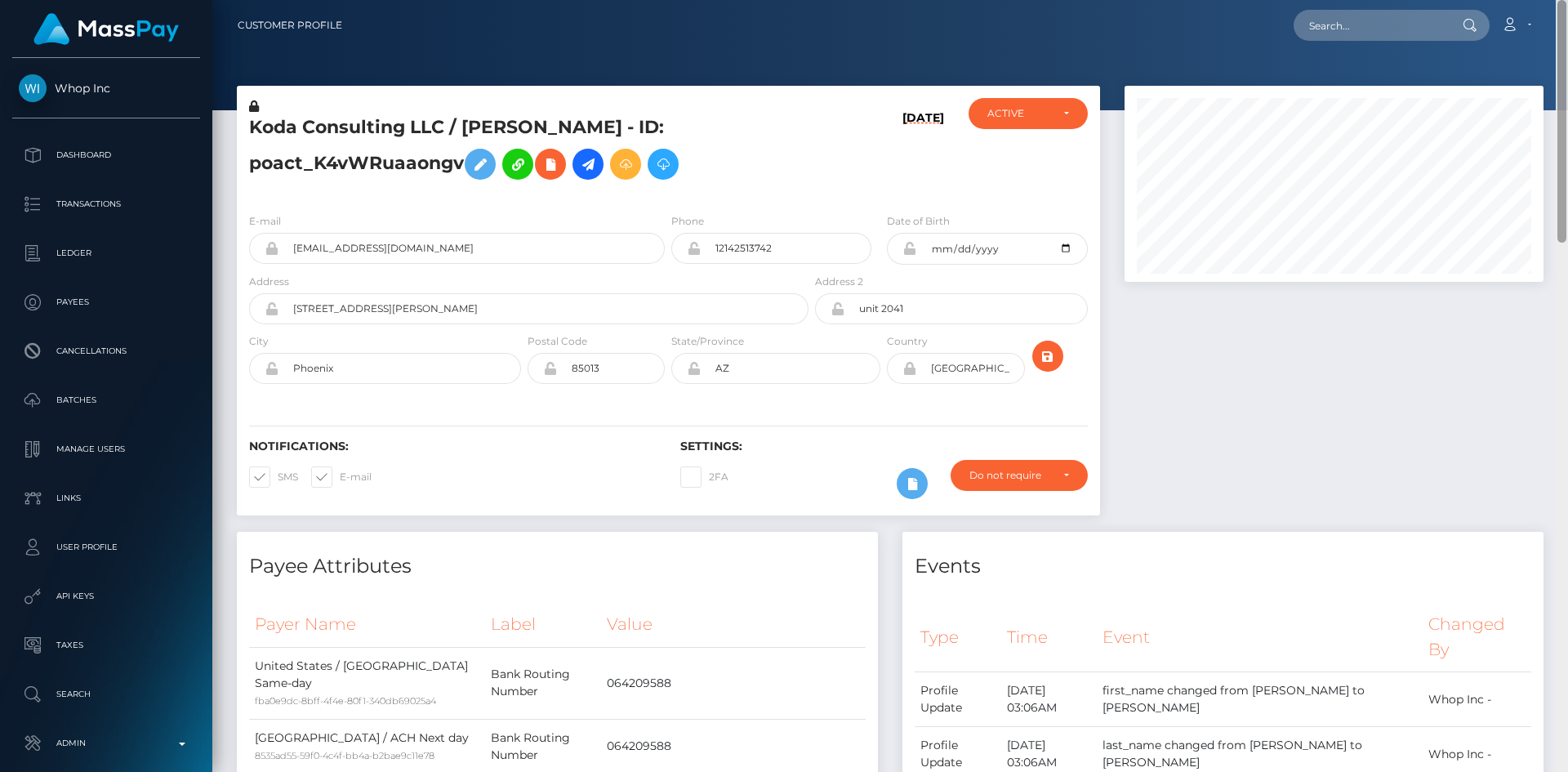
drag, startPoint x: 1563, startPoint y: 401, endPoint x: 1567, endPoint y: -35, distance: 436.0
click at [1567, 0] on html "Whop Inc Dashboard Transactions Ledger Payees Cancellations Links" at bounding box center [784, 386] width 1568 height 772
drag, startPoint x: 1376, startPoint y: 20, endPoint x: 1358, endPoint y: 32, distance: 21.6
click at [1377, 20] on input "text" at bounding box center [1369, 25] width 153 height 31
paste input "19d0dda1-af69-40b6-9281-b335008edb3f"
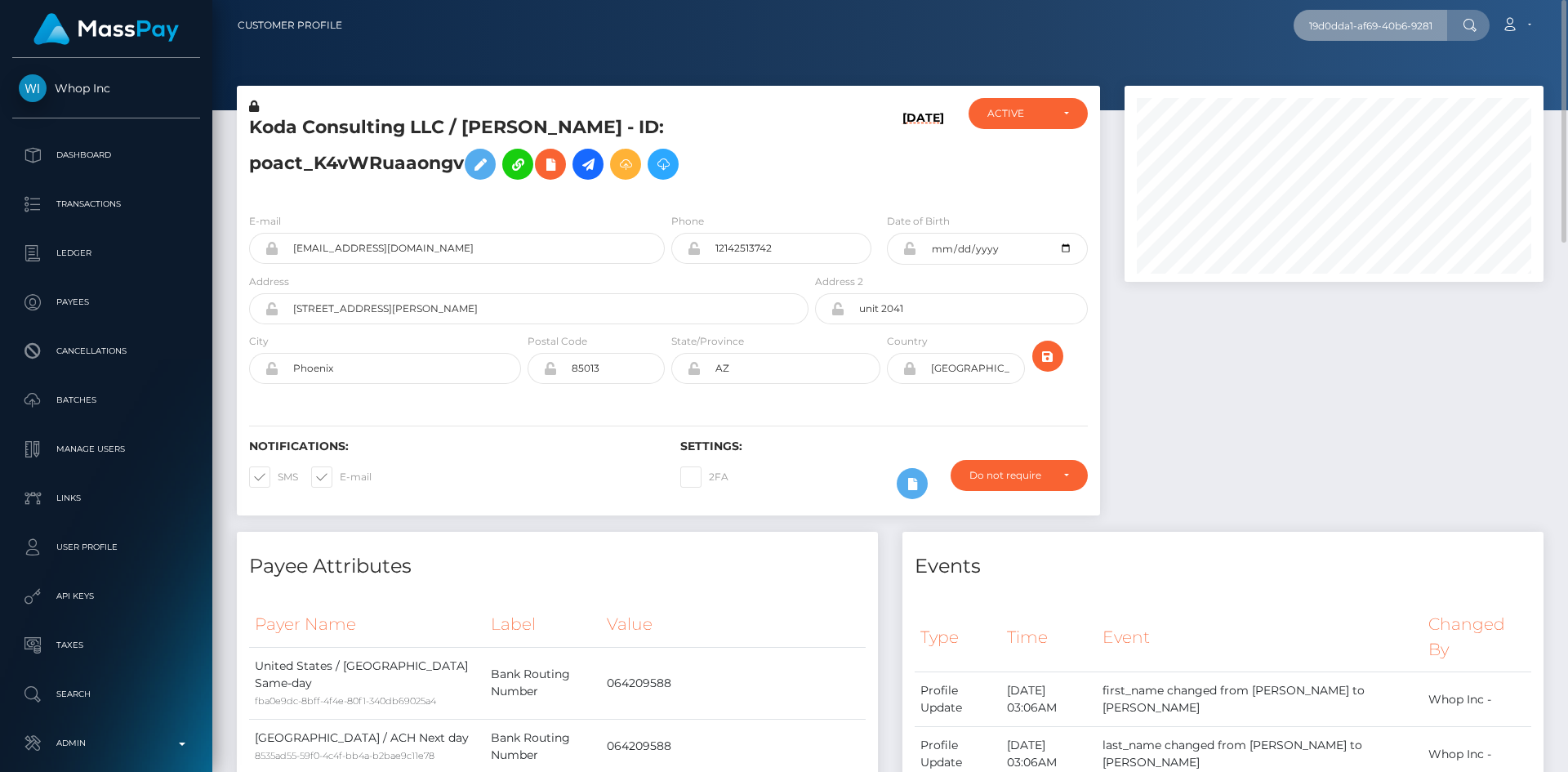
scroll to position [0, 78]
type input "19d0dda1-af69-40b6-9281-b335008edb3f"
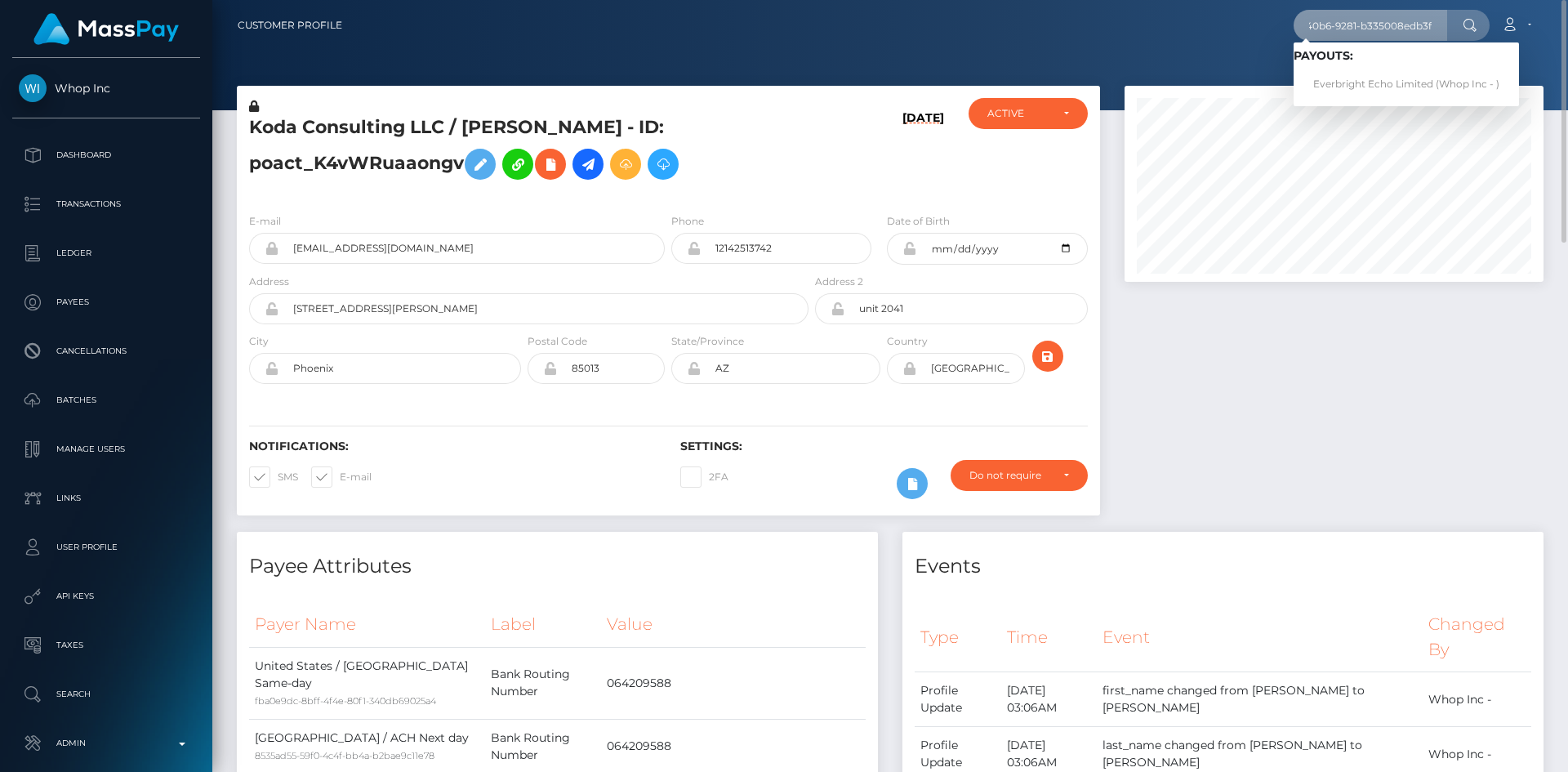
scroll to position [0, 0]
click at [1360, 92] on link "Everbright Echo Limited (Whop Inc - )" at bounding box center [1406, 84] width 225 height 31
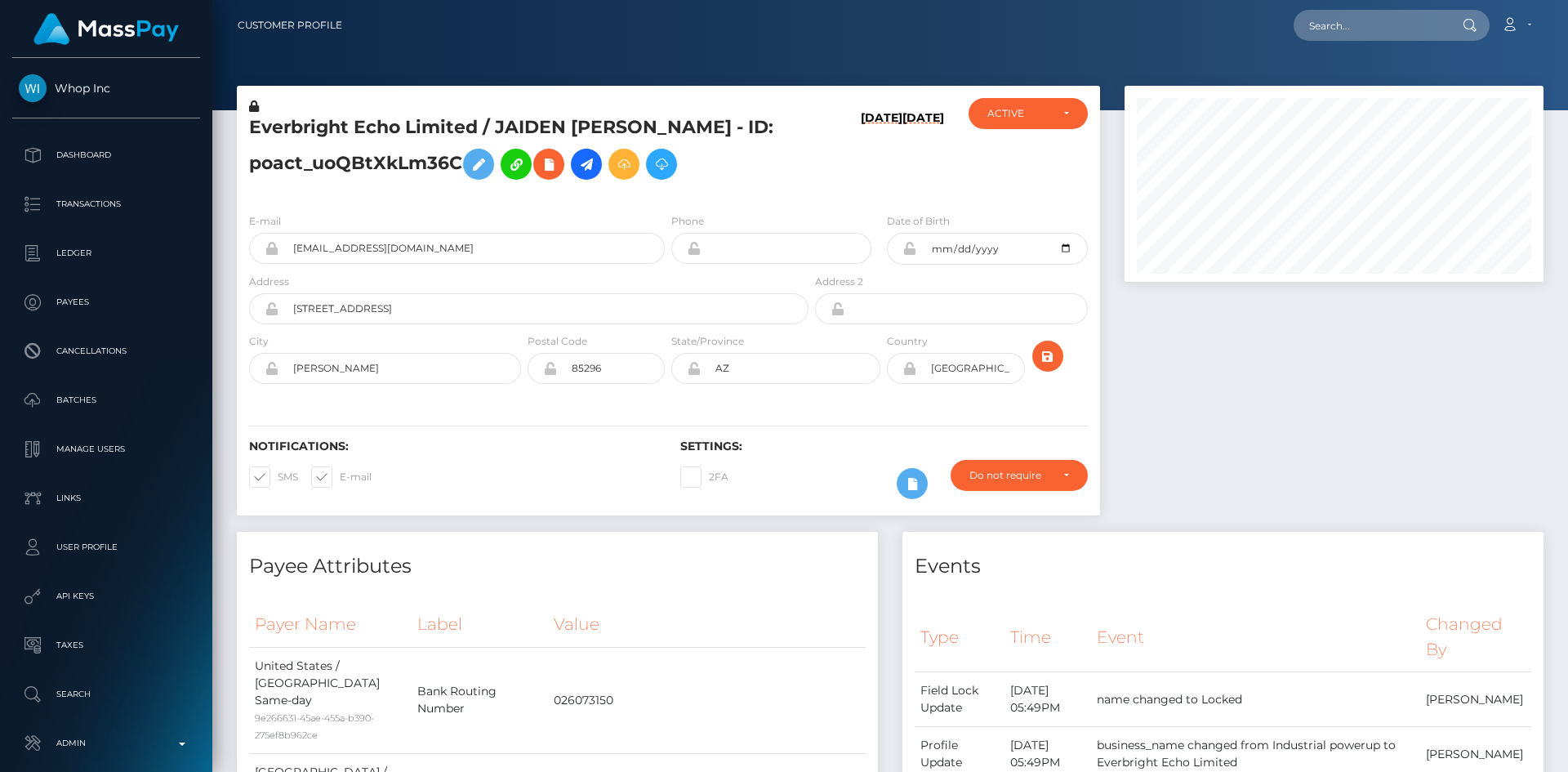
scroll to position [196, 420]
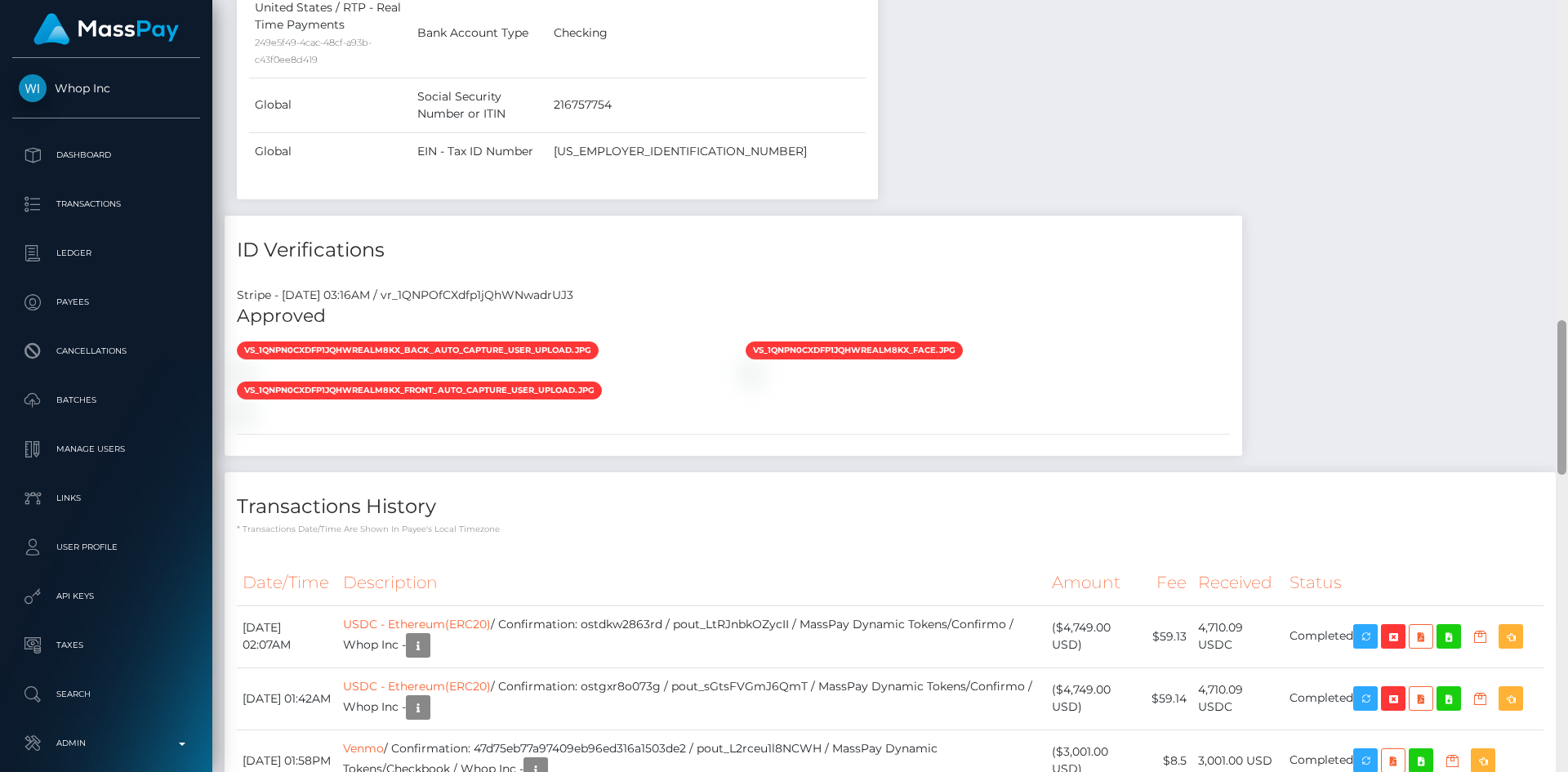
drag, startPoint x: 1560, startPoint y: 146, endPoint x: 1567, endPoint y: 450, distance: 304.1
click at [1567, 450] on div at bounding box center [1561, 386] width 12 height 772
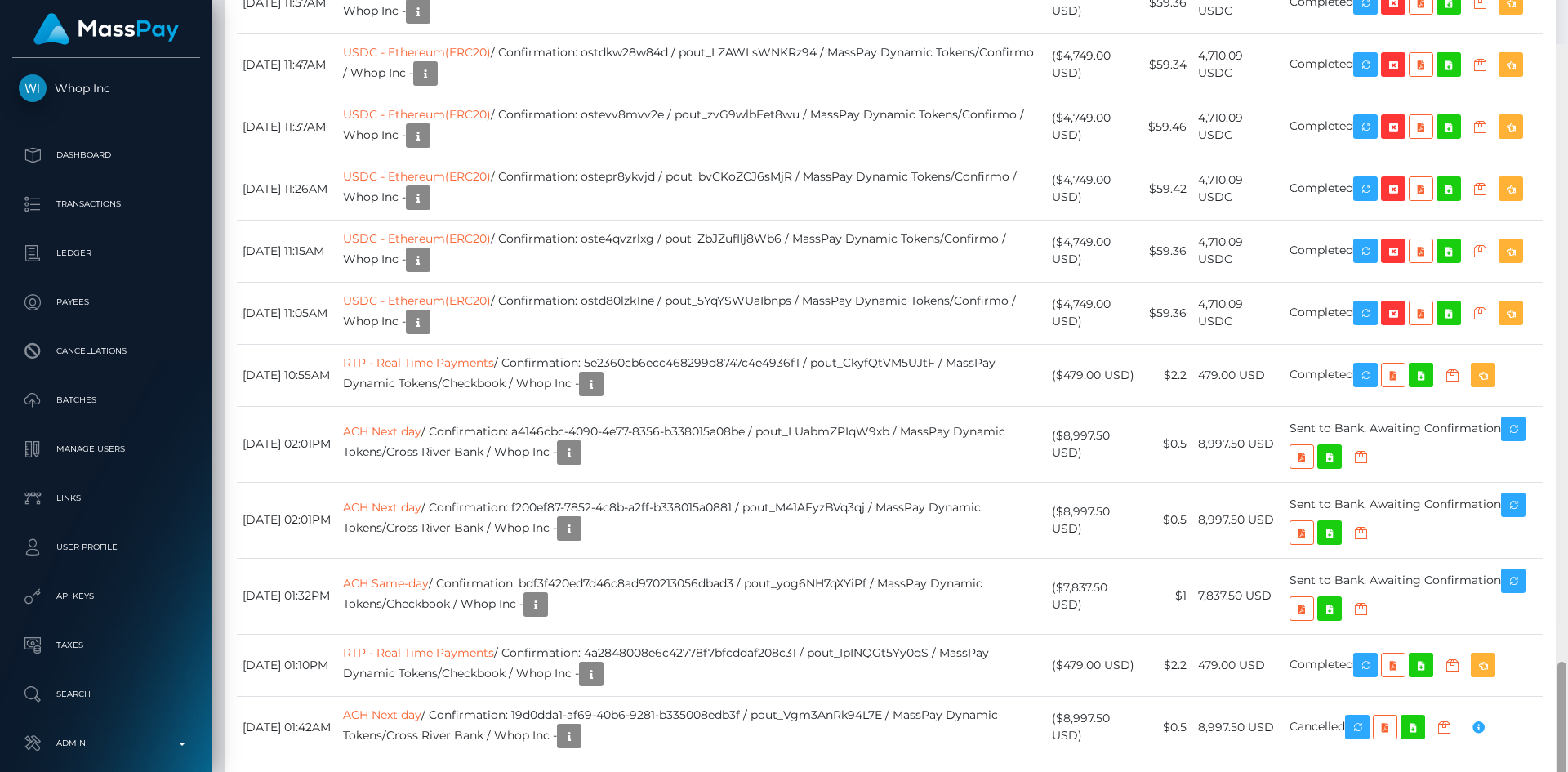
scroll to position [3086, 0]
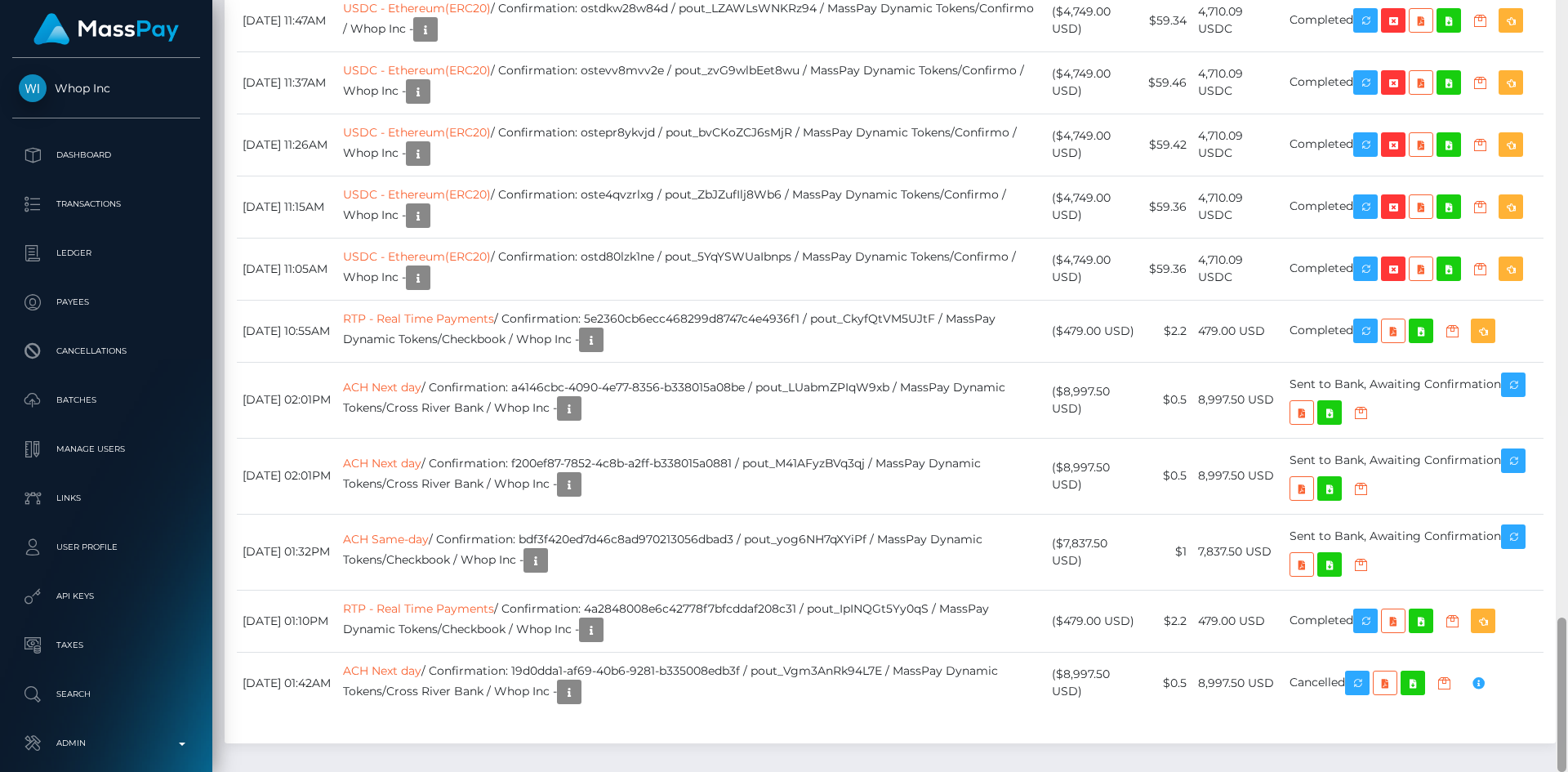
drag, startPoint x: 1563, startPoint y: 343, endPoint x: 1560, endPoint y: 652, distance: 309.0
click at [1560, 652] on div at bounding box center [1561, 695] width 9 height 154
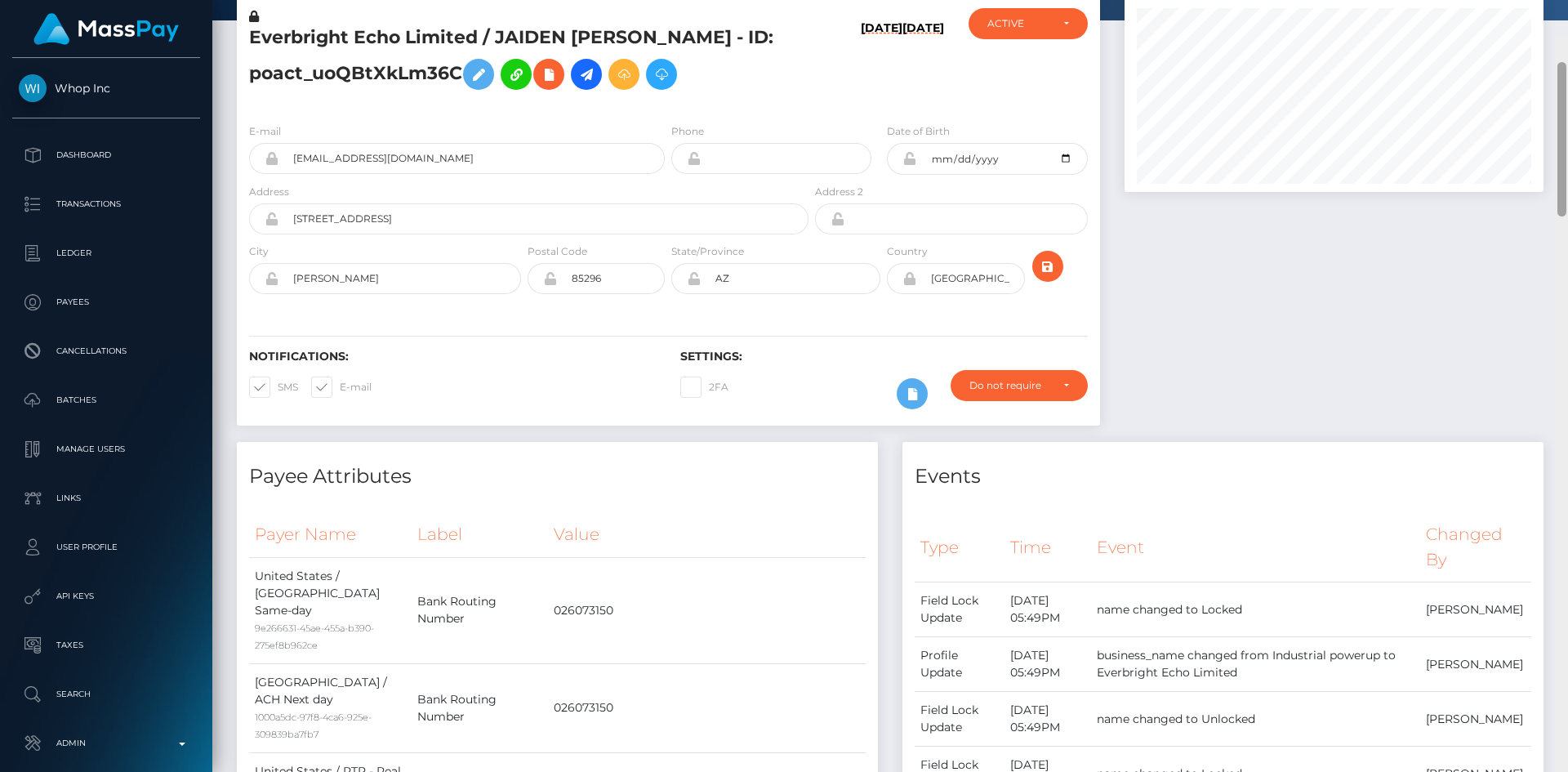
scroll to position [0, 0]
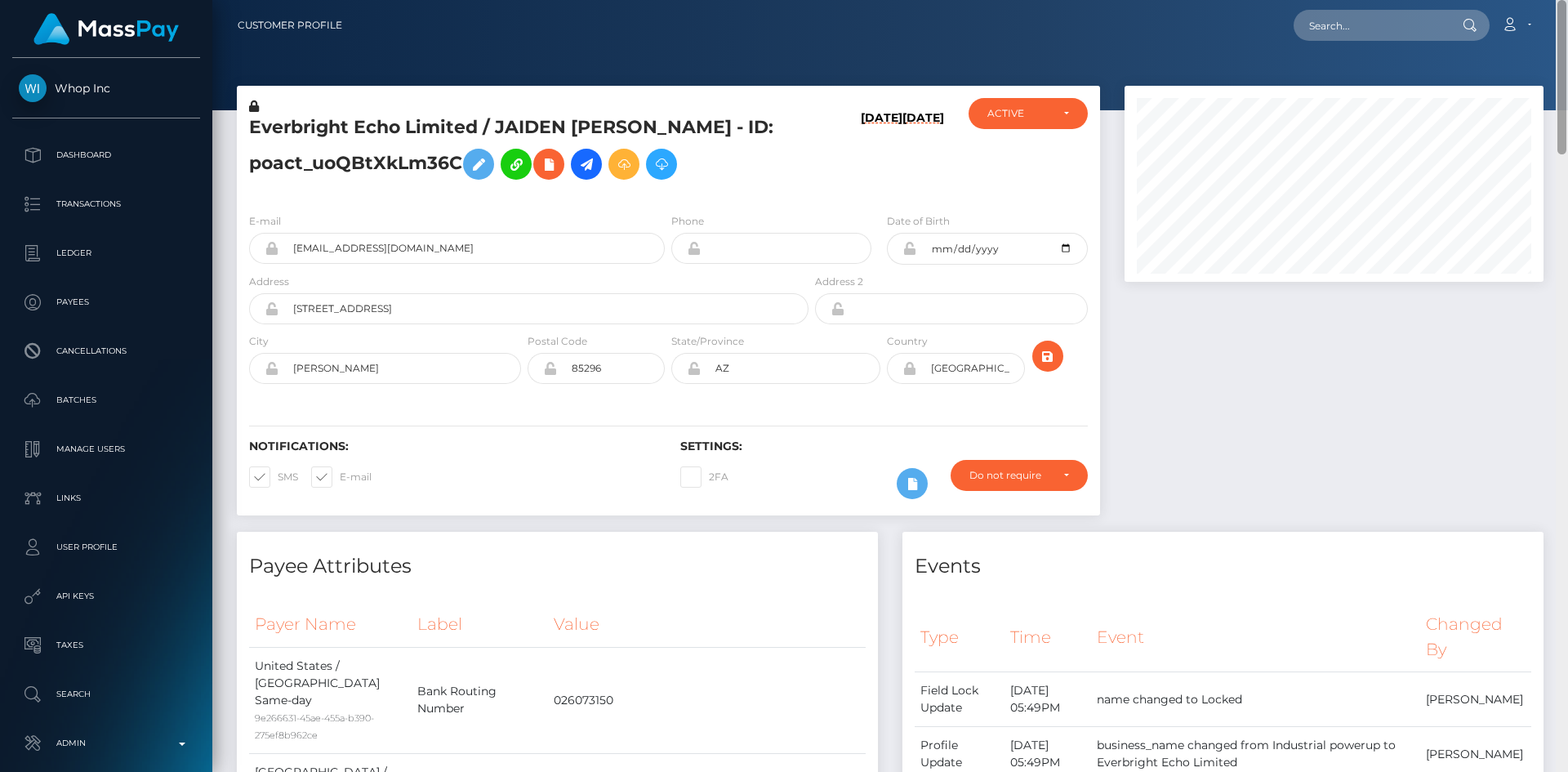
drag, startPoint x: 1565, startPoint y: 647, endPoint x: 1559, endPoint y: -71, distance: 718.0
click at [1559, 0] on html "Whop Inc Dashboard Transactions Ledger Payees Cancellations Links" at bounding box center [784, 386] width 1568 height 772
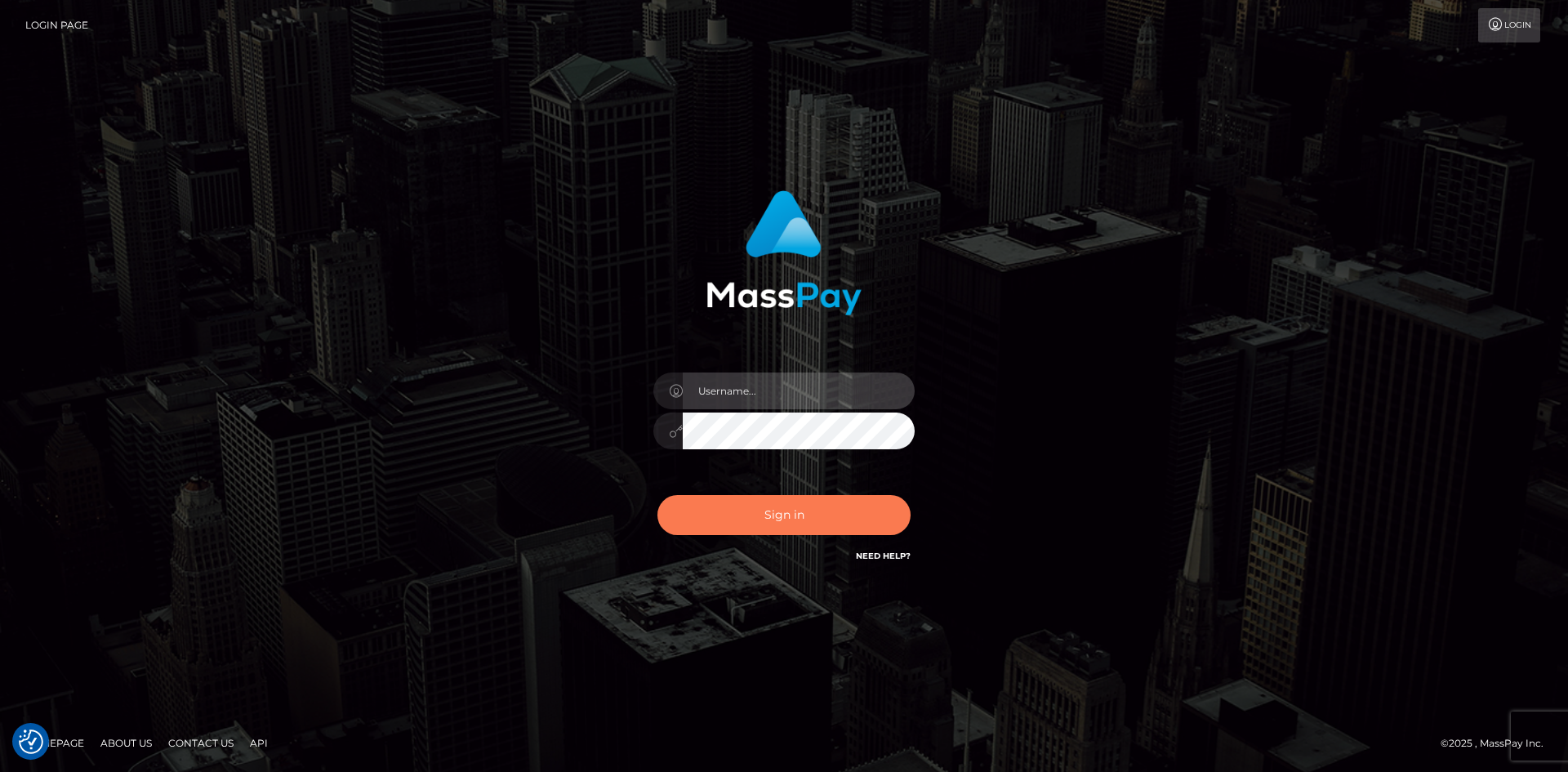
type input "alexstef"
click at [766, 530] on button "Sign in" at bounding box center [784, 515] width 253 height 40
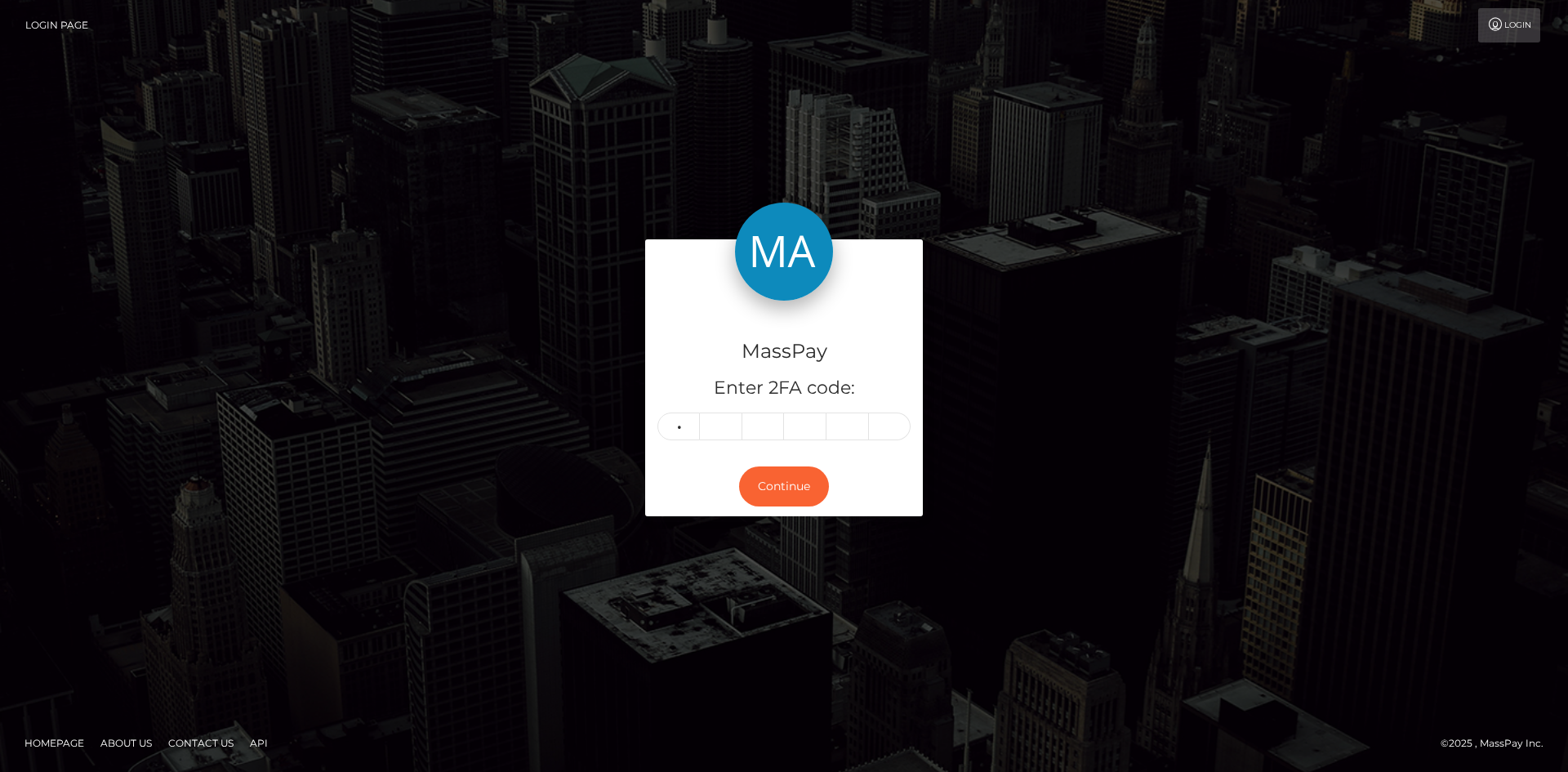
type input "7"
type input "2"
type input "9"
type input "6"
type input "3"
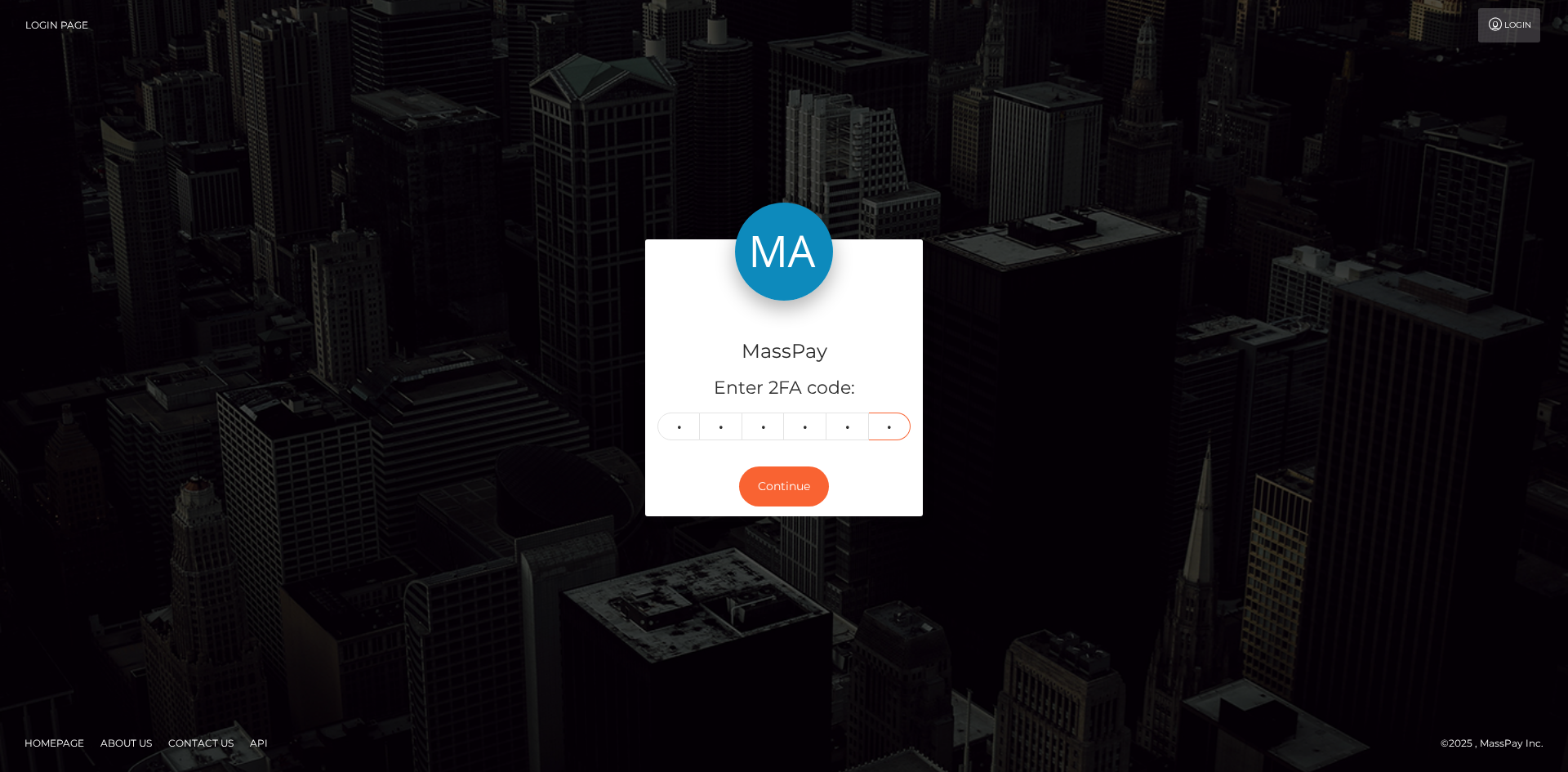
type input "3"
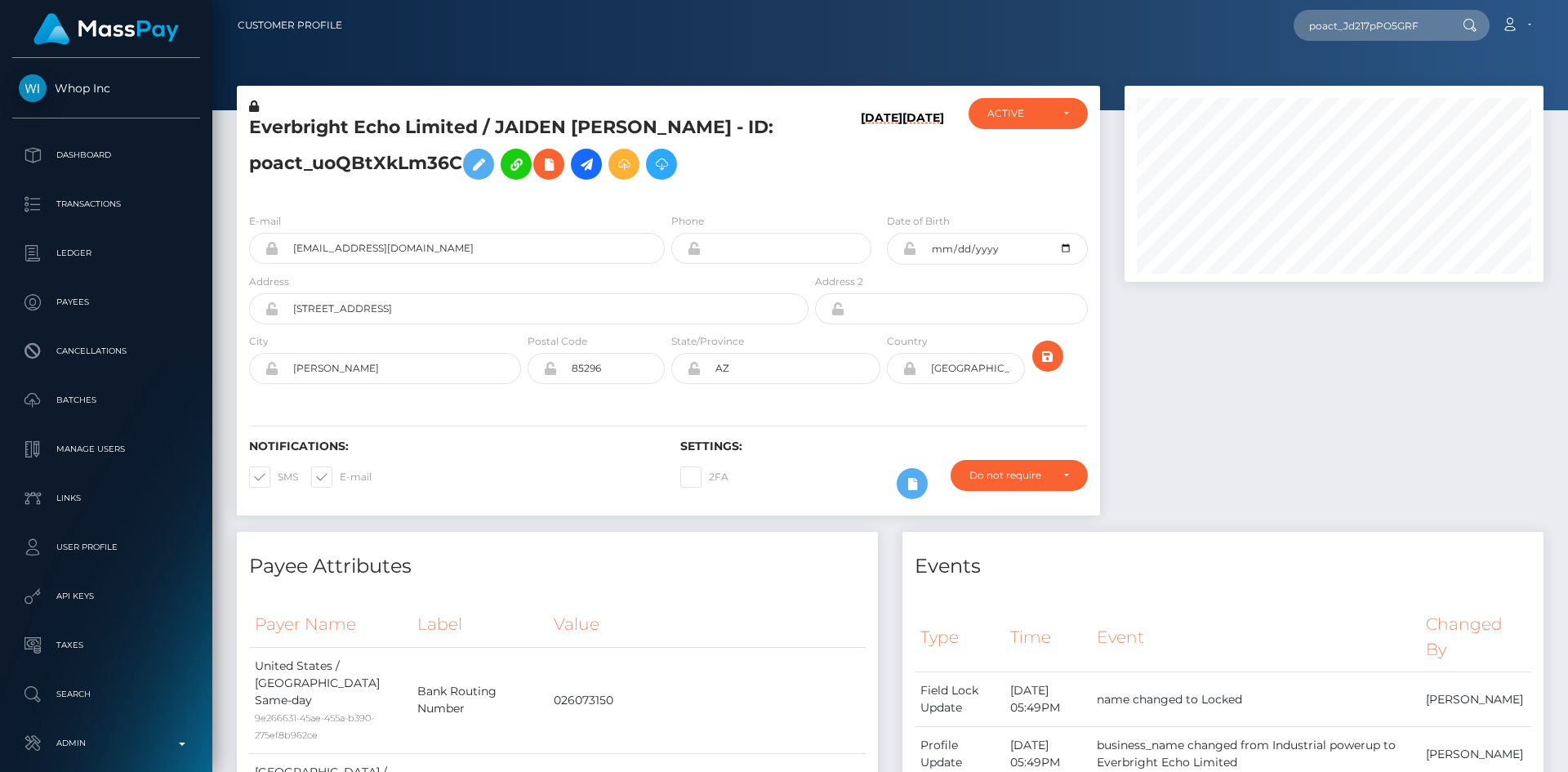
scroll to position [196, 420]
type input "poact_Jd217pPO5GRF"
click at [1373, 82] on link "TYLER MATHIS WRIGHT" at bounding box center [1359, 84] width 130 height 31
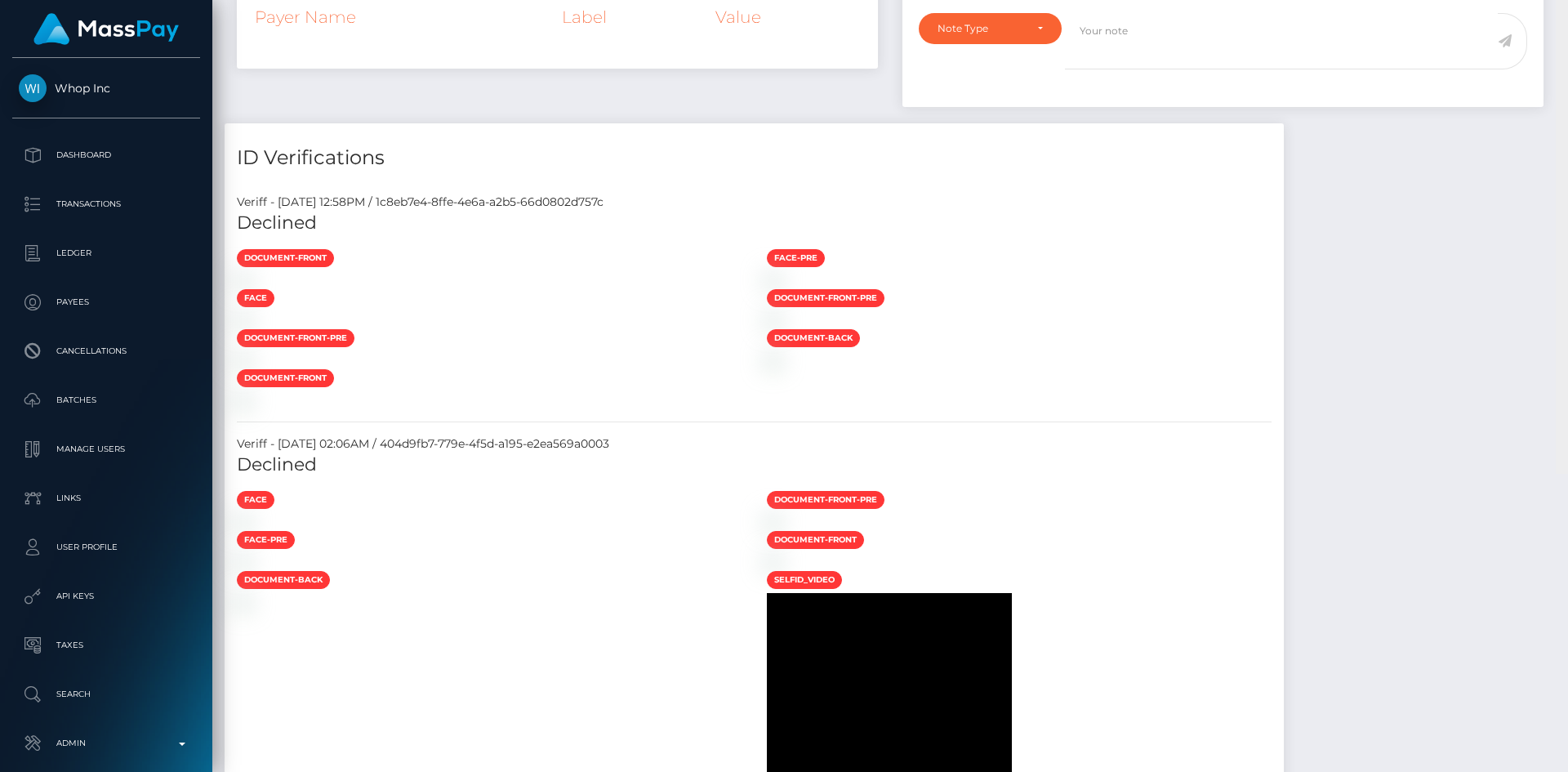
scroll to position [685, 0]
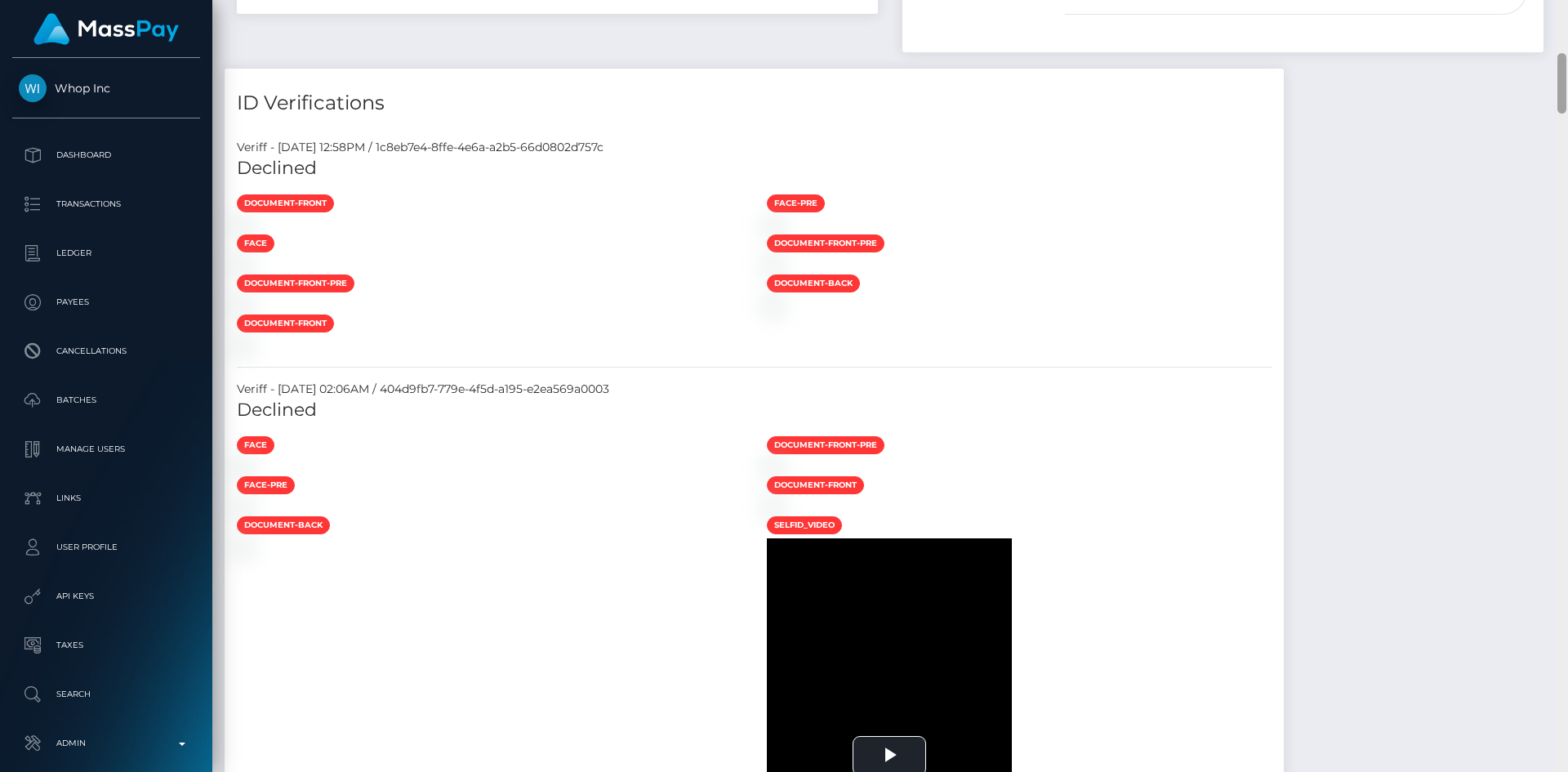
drag, startPoint x: 1563, startPoint y: 91, endPoint x: 1562, endPoint y: 136, distance: 45.0
click at [1562, 136] on div at bounding box center [1561, 386] width 12 height 772
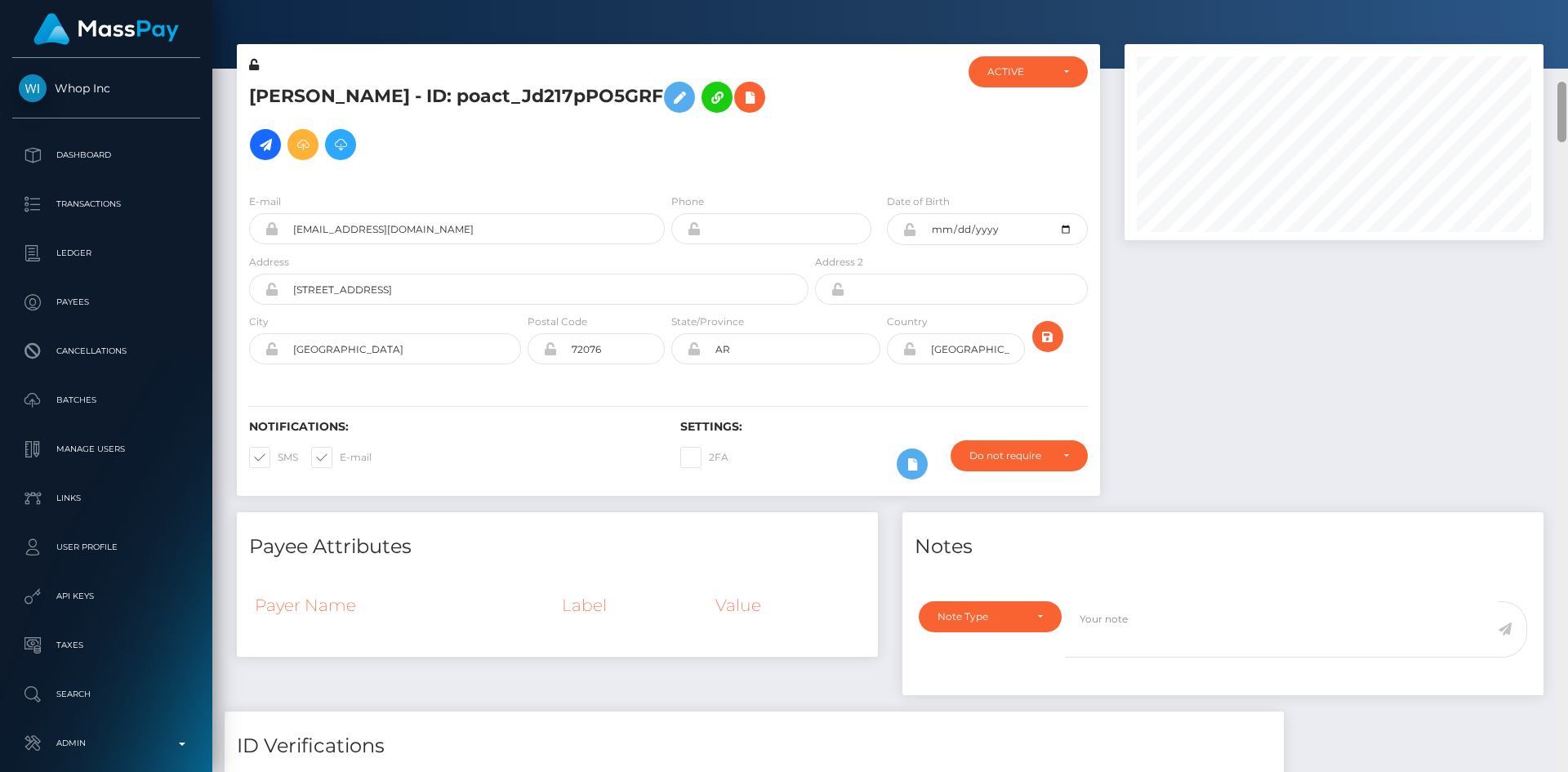
scroll to position [0, 0]
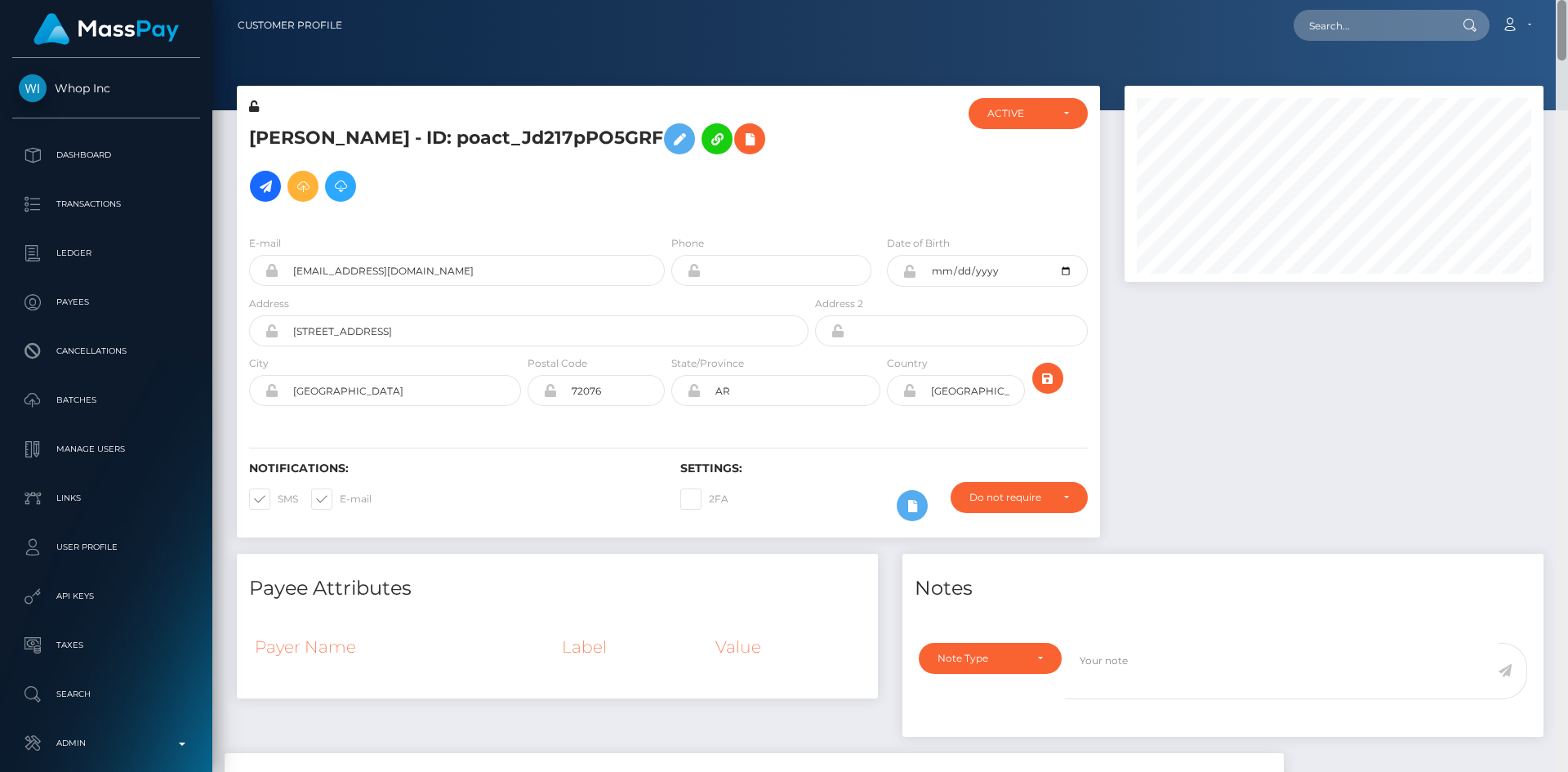
drag, startPoint x: 1564, startPoint y: 101, endPoint x: 1541, endPoint y: 28, distance: 76.5
click at [1541, 28] on div "Customer Profile Loading... Loading..." at bounding box center [890, 386] width 1356 height 772
click at [1328, 22] on input "text" at bounding box center [1369, 25] width 153 height 31
paste input "poact_x7uu3YyRQJ4g"
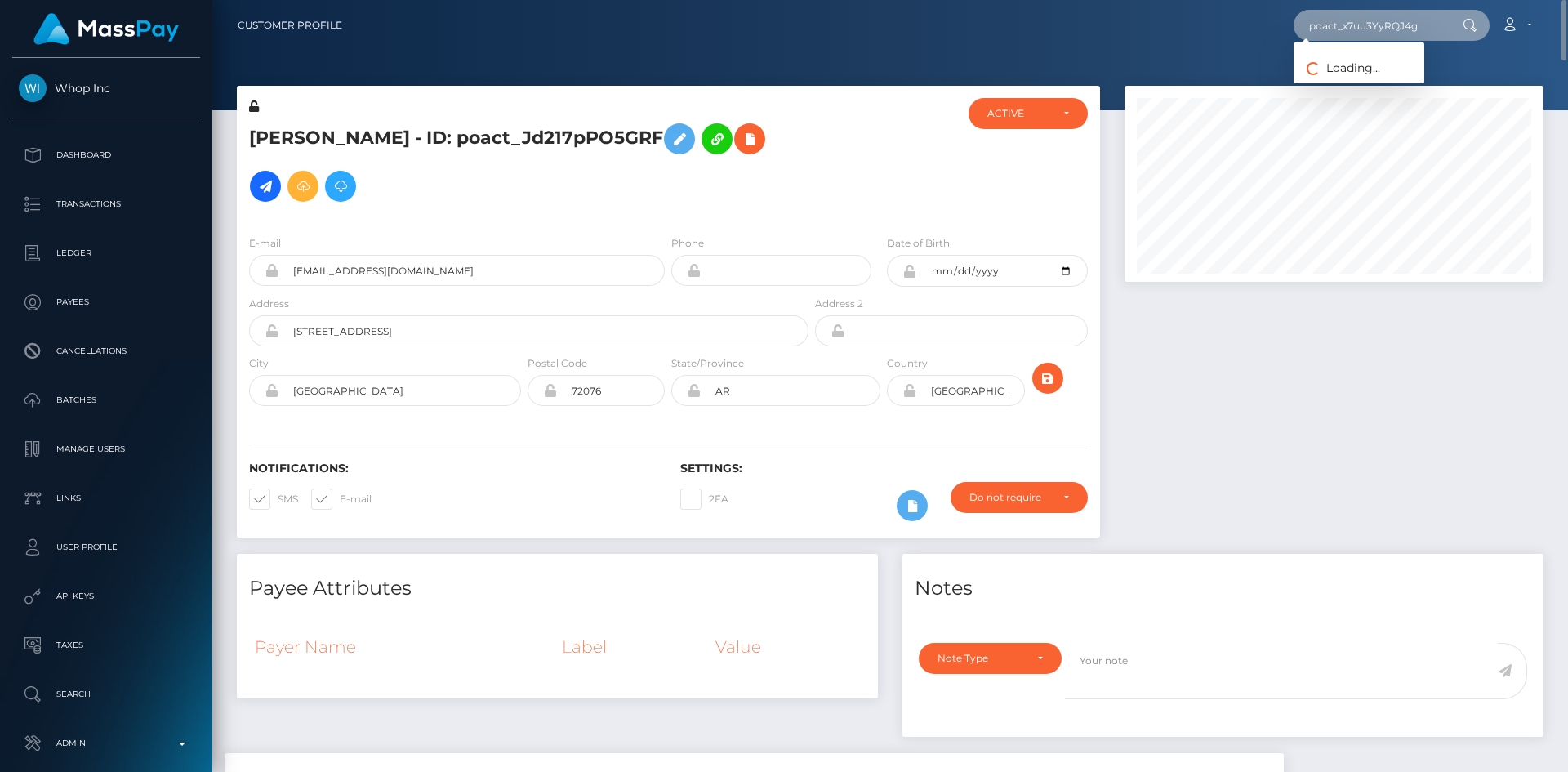
type input "poact_x7uu3YyRQJ4g"
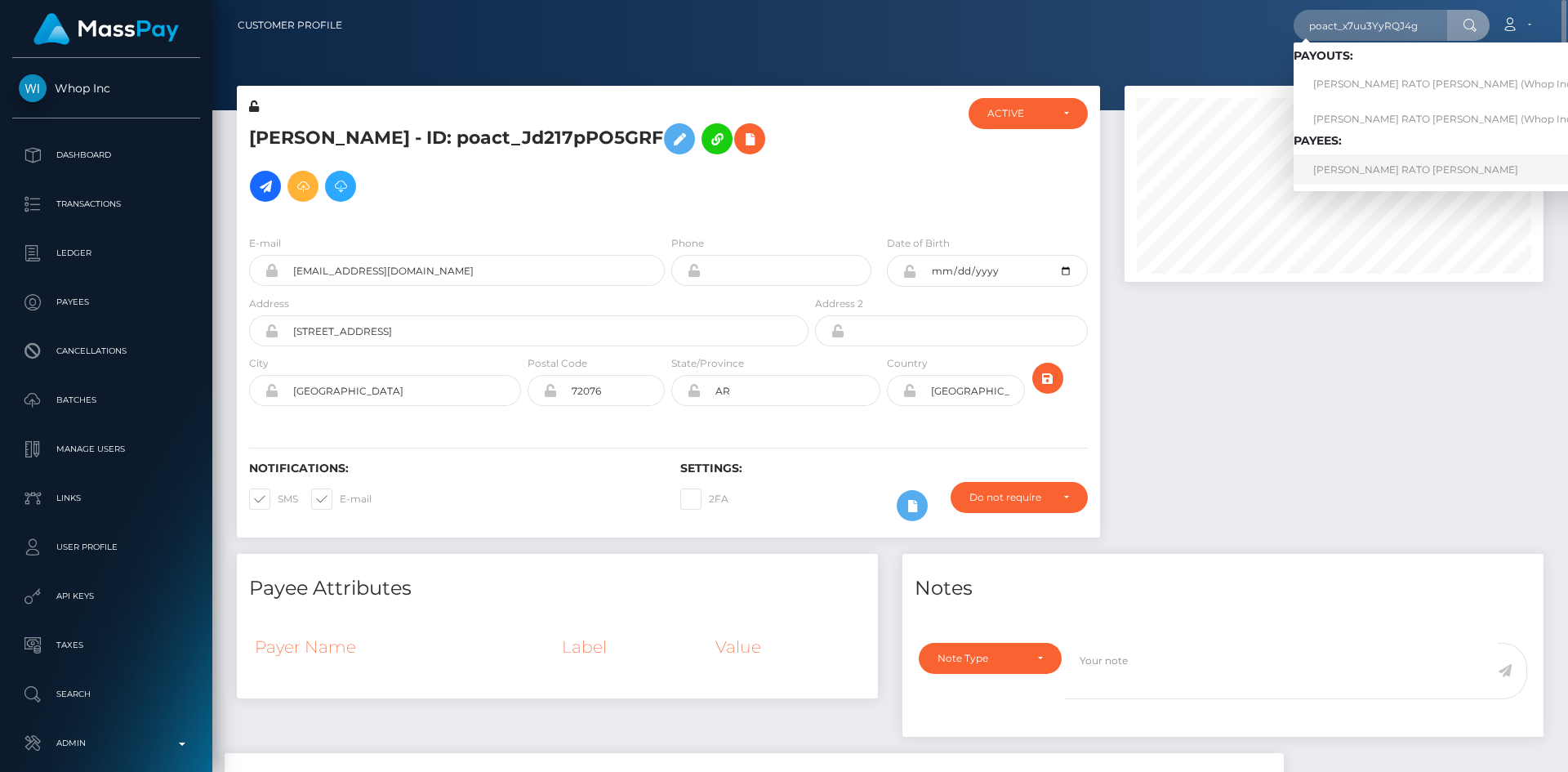
click at [1361, 178] on link "GONÇALO ALEXANDRE RATO DE CARVALHO" at bounding box center [1448, 169] width 310 height 31
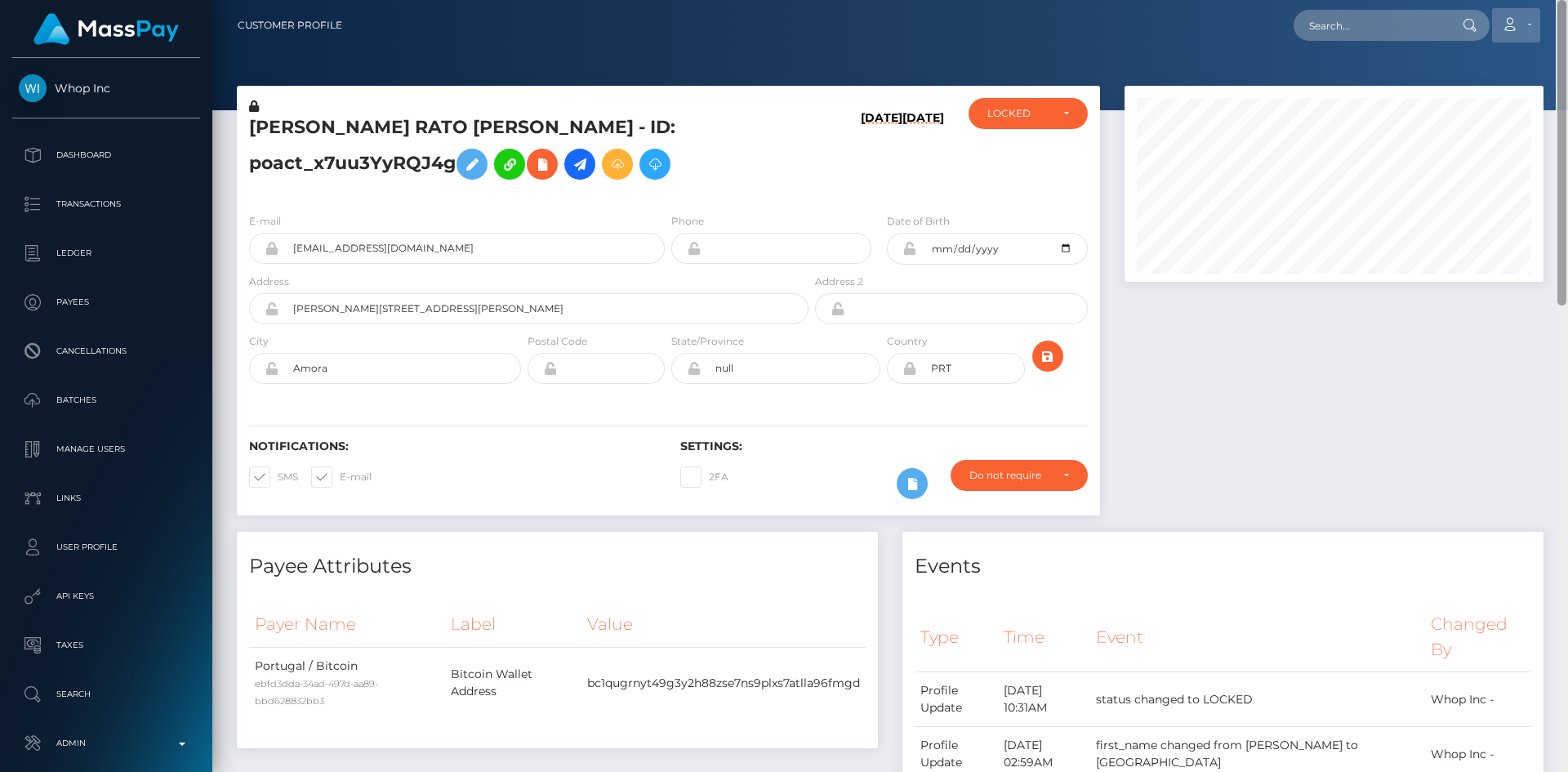
click at [1551, 14] on div "Customer Profile Loading... Loading..." at bounding box center [890, 386] width 1356 height 772
click at [538, 167] on icon at bounding box center [542, 164] width 20 height 21
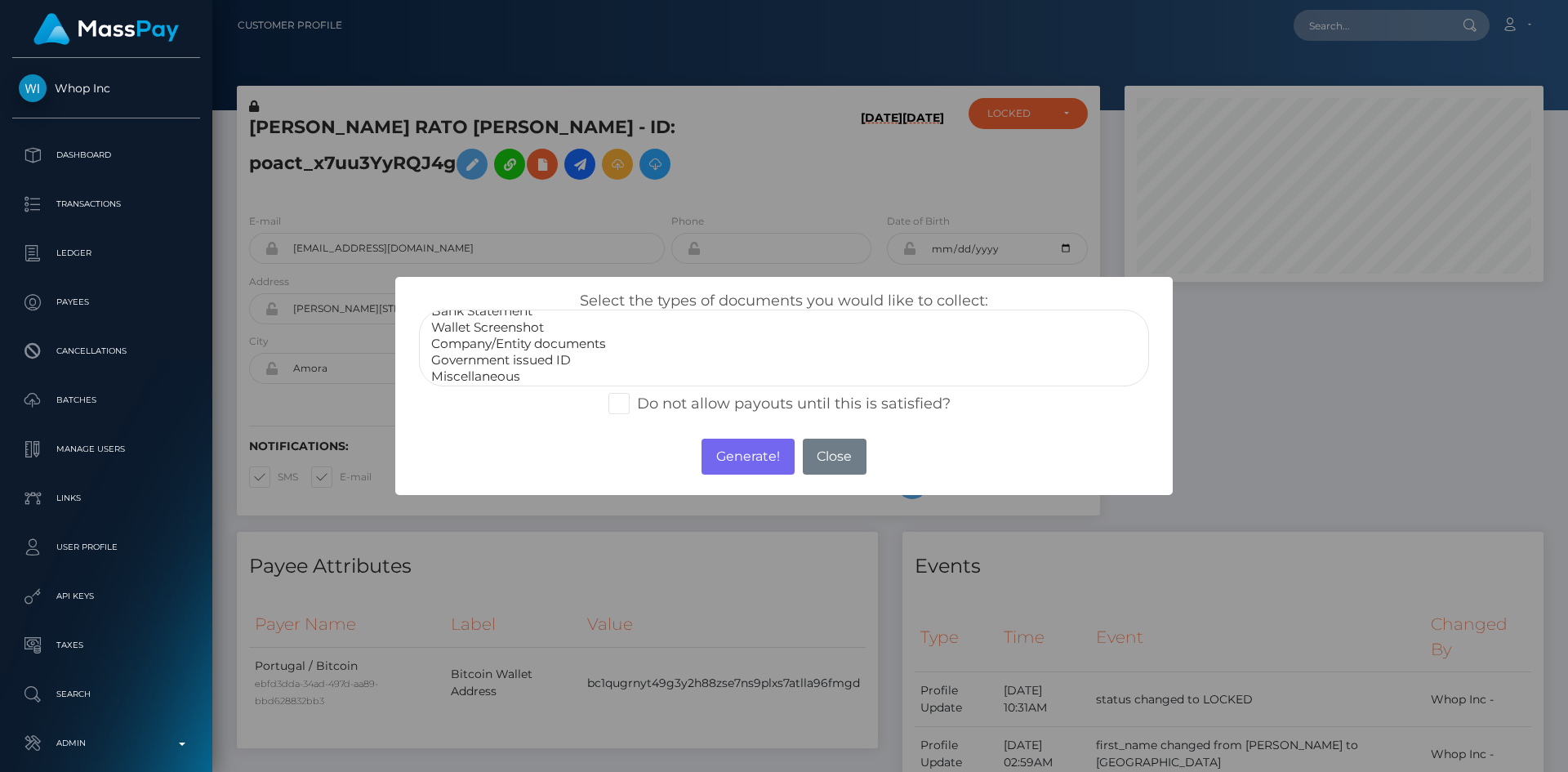
scroll to position [33, 0]
select select "Government issued ID"
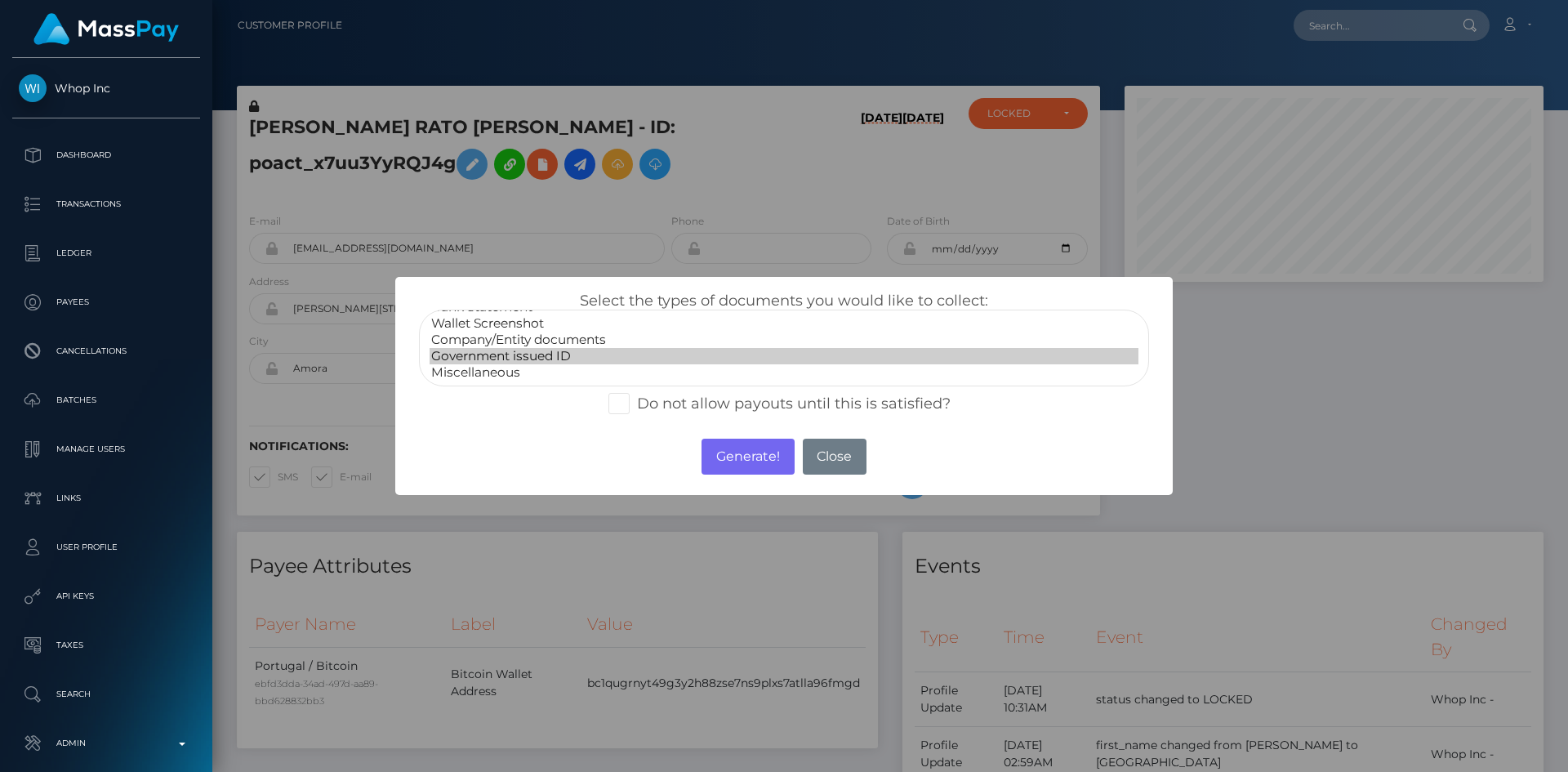
click at [543, 353] on option "Government issued ID" at bounding box center [784, 356] width 708 height 17
click at [727, 455] on button "Generate!" at bounding box center [747, 457] width 92 height 36
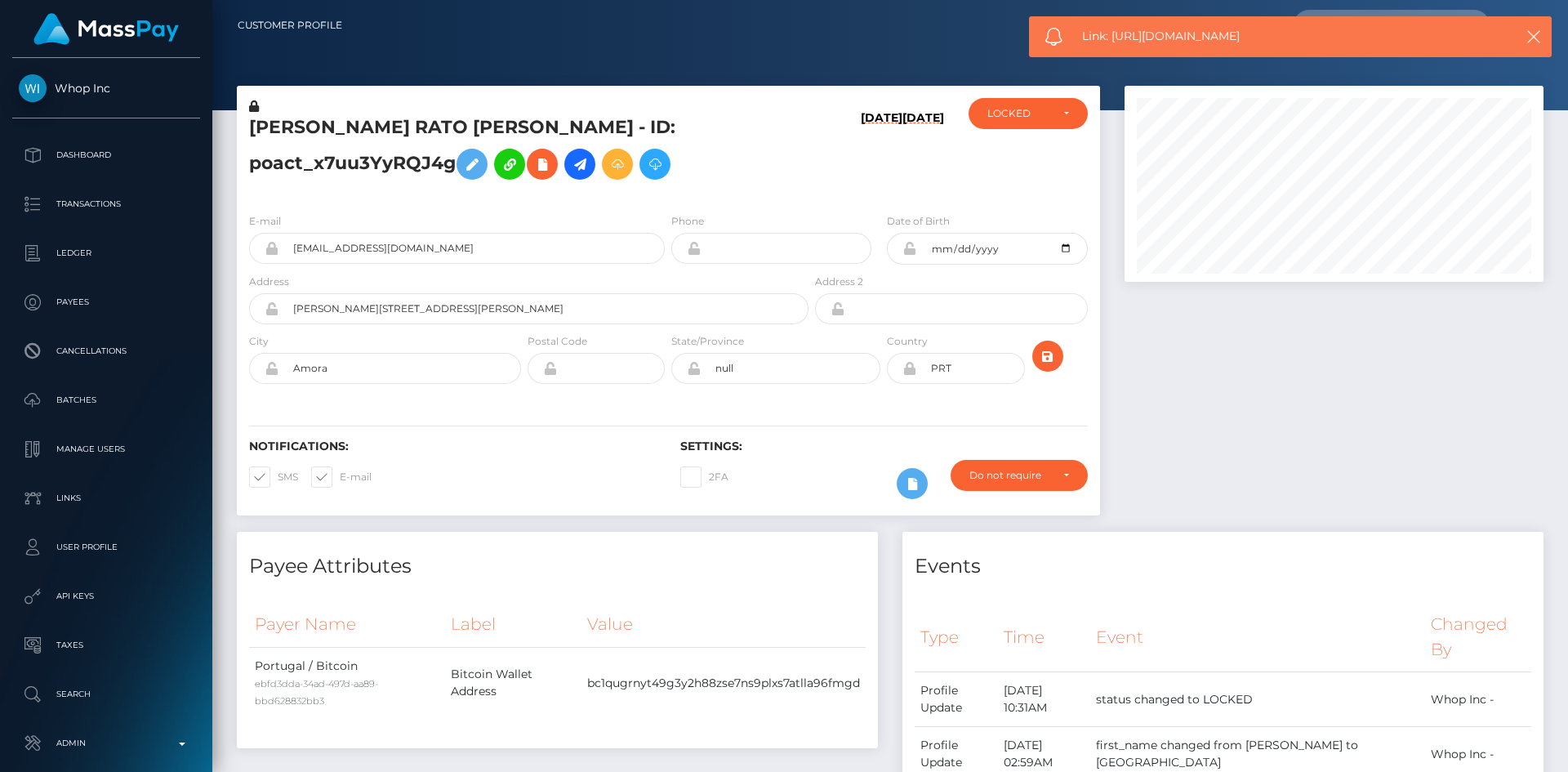
click at [1171, 26] on div "Link: https://l.maspay.io/sgKKW" at bounding box center [1289, 37] width 523 height 41
copy span "Link: https://l.maspay.io/sgKKW"
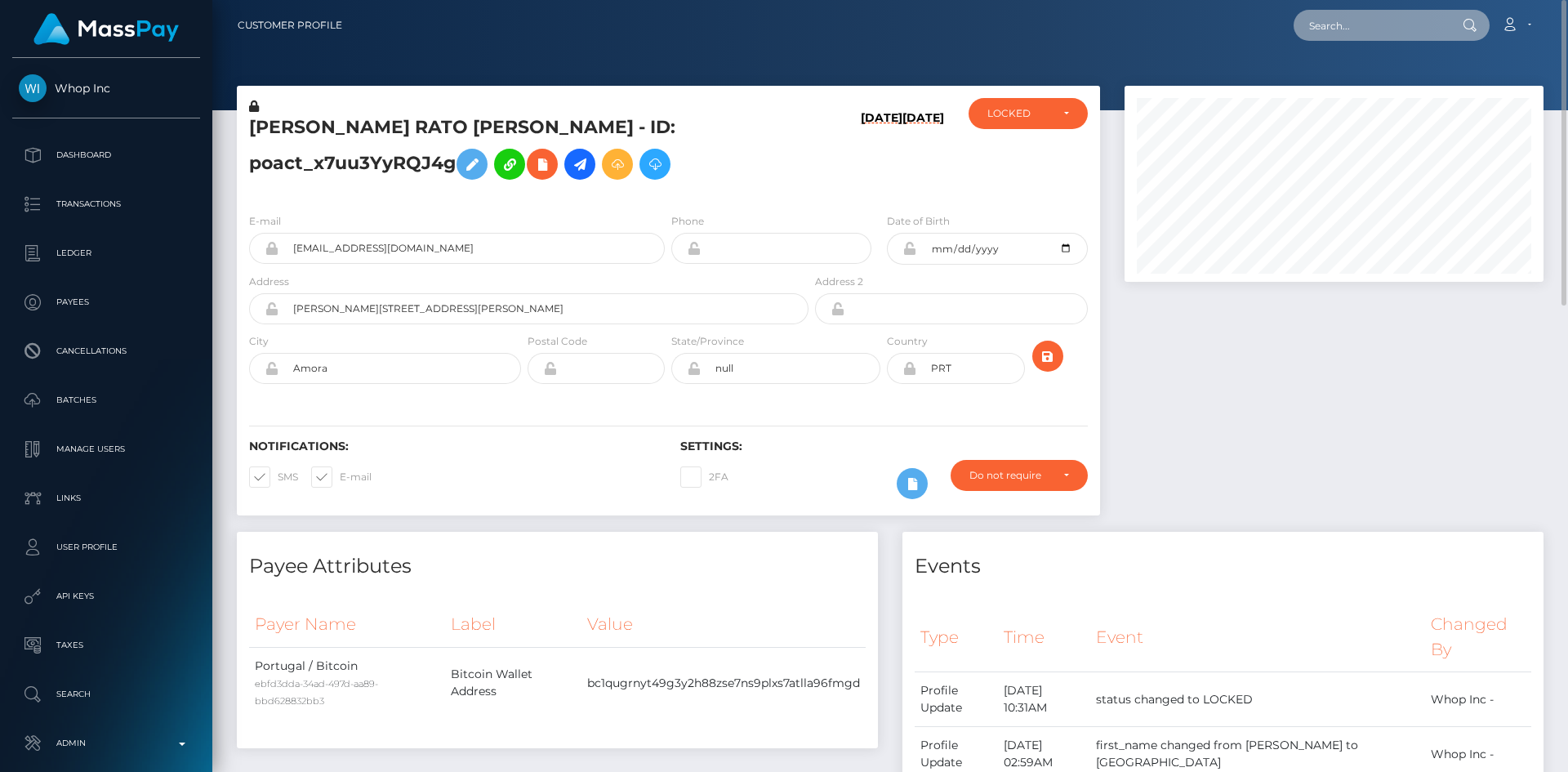
drag, startPoint x: 1369, startPoint y: 22, endPoint x: 1339, endPoint y: 39, distance: 34.5
click at [1369, 22] on input "text" at bounding box center [1369, 25] width 153 height 31
paste input "hillaryhopexx@gmail.com"
type input "hillaryhopexx@gmail.com"
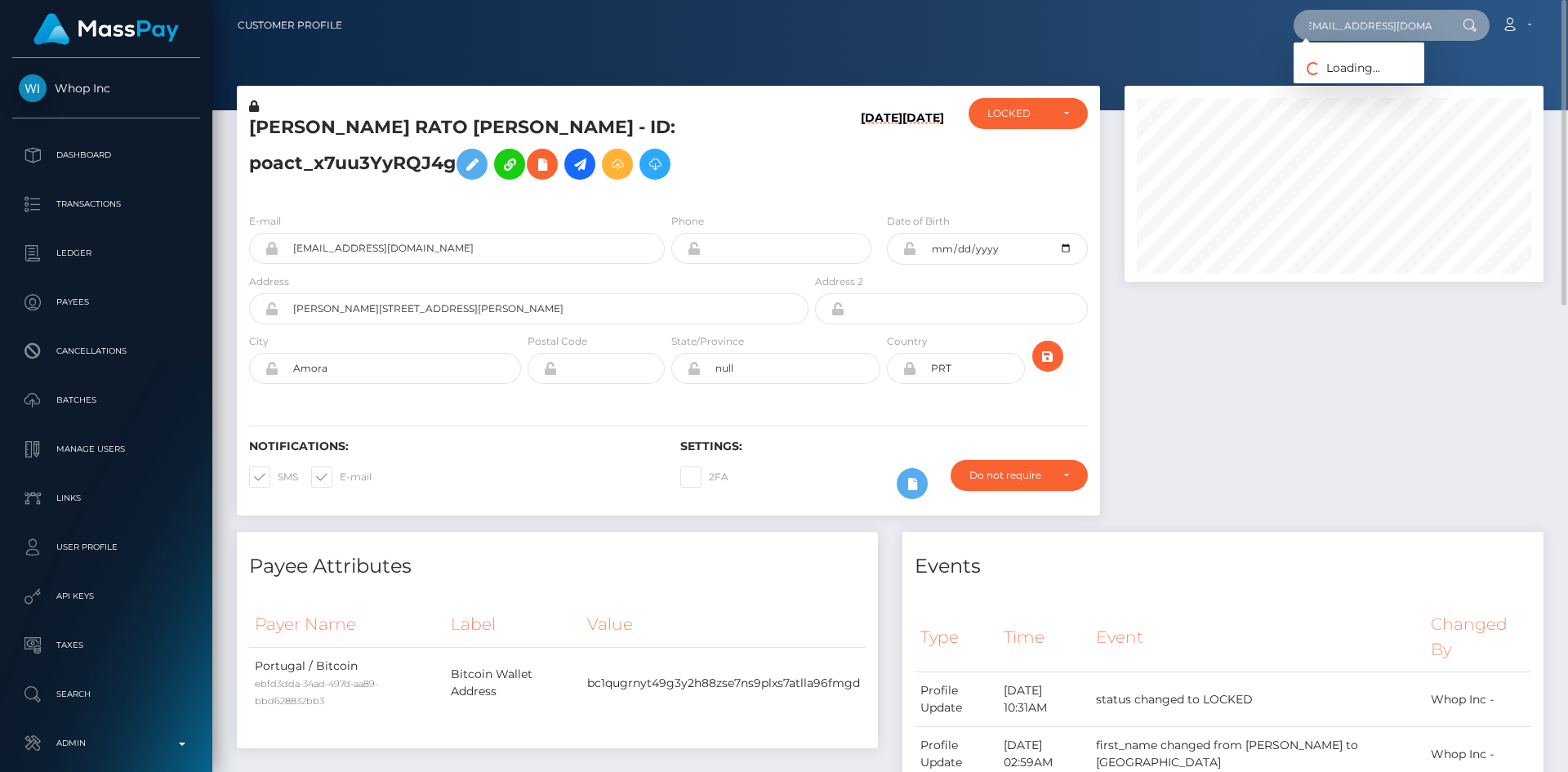
scroll to position [0, 0]
click at [1372, 95] on link "EMILY ELIZABETH PFEIFFER" at bounding box center [1359, 84] width 130 height 31
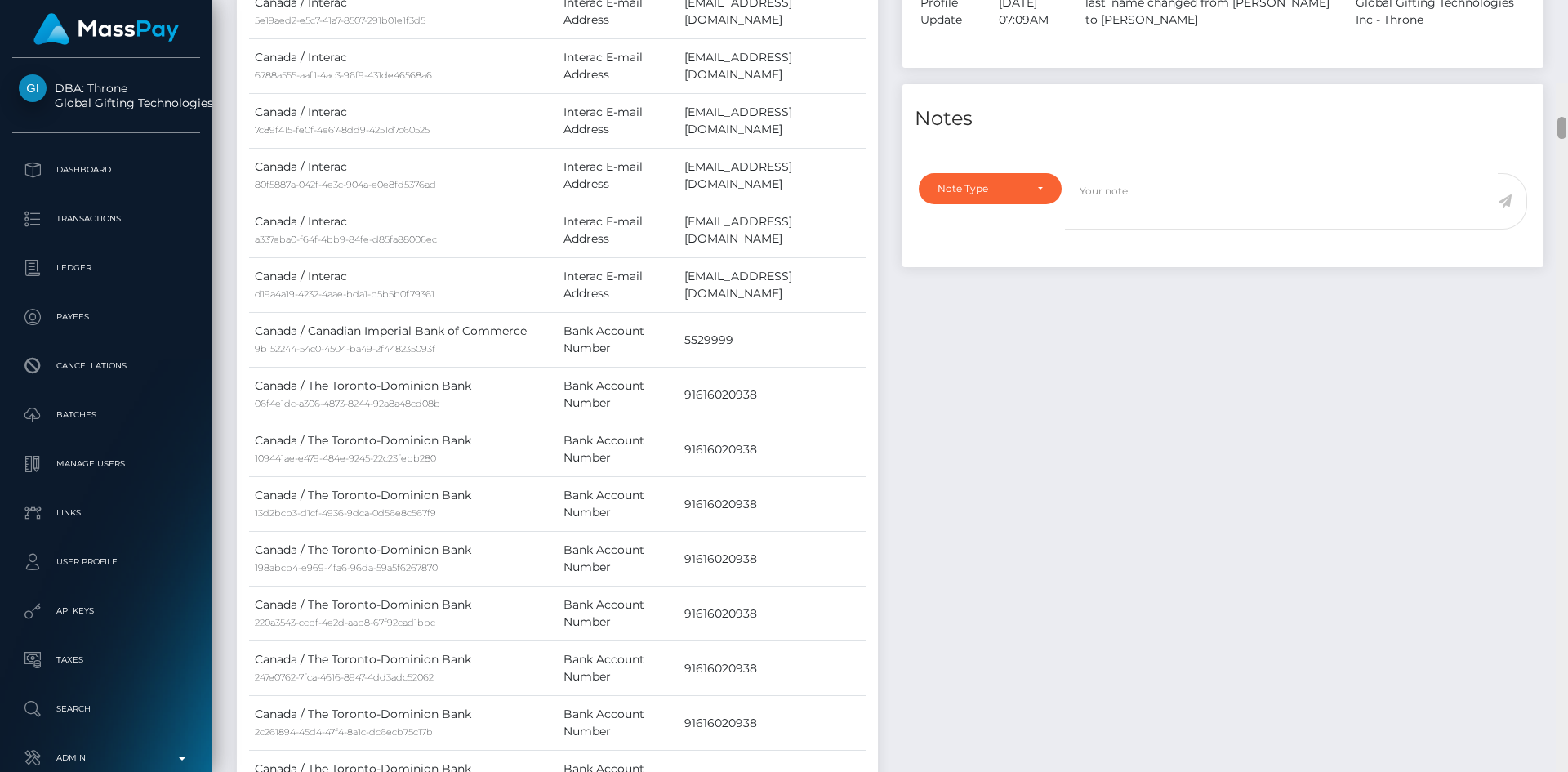
scroll to position [51, 0]
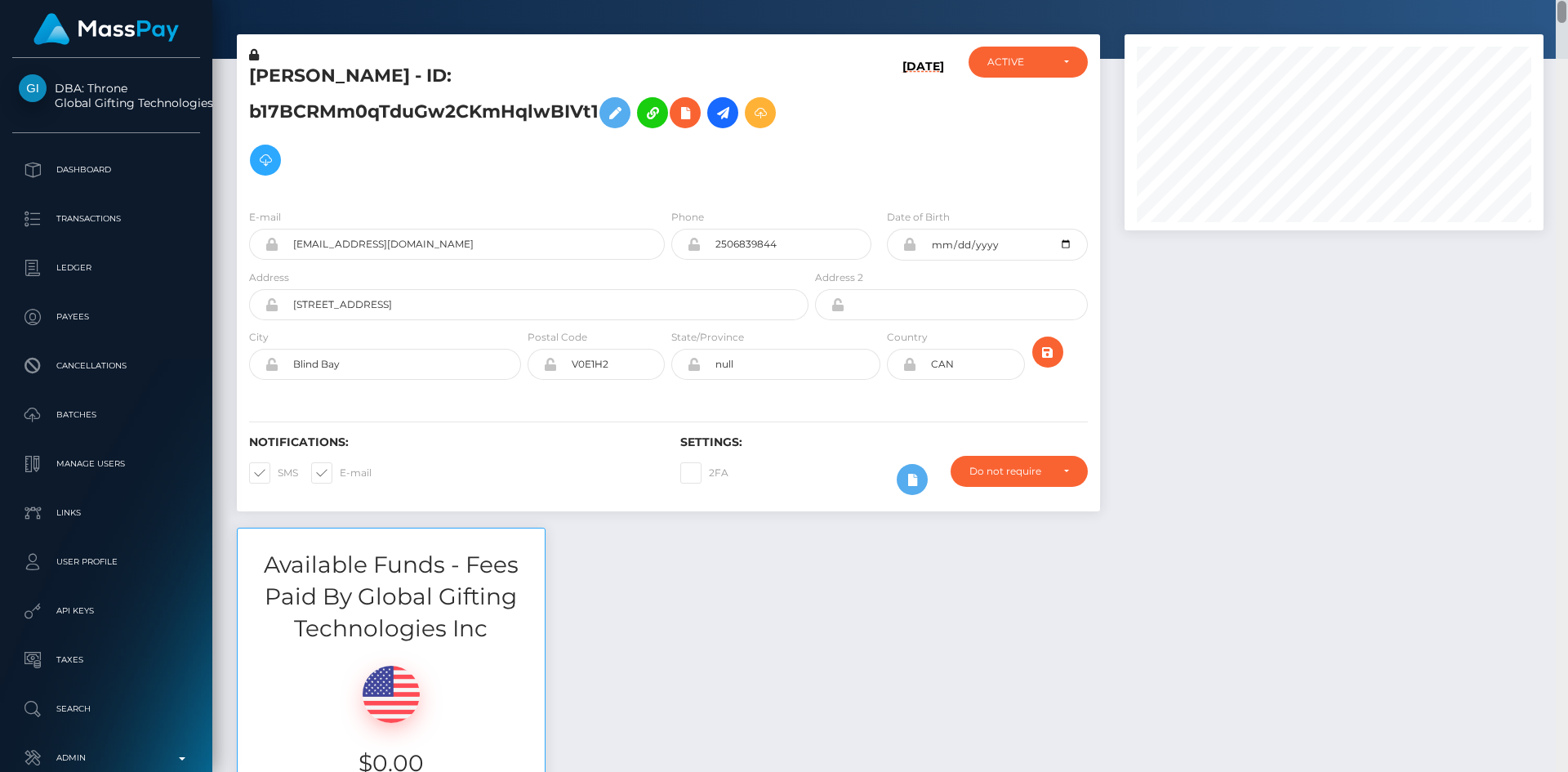
drag, startPoint x: 1561, startPoint y: 21, endPoint x: 1539, endPoint y: 12, distance: 23.8
click at [1539, 12] on div "Customer Profile Loading... Loading..." at bounding box center [890, 386] width 1356 height 772
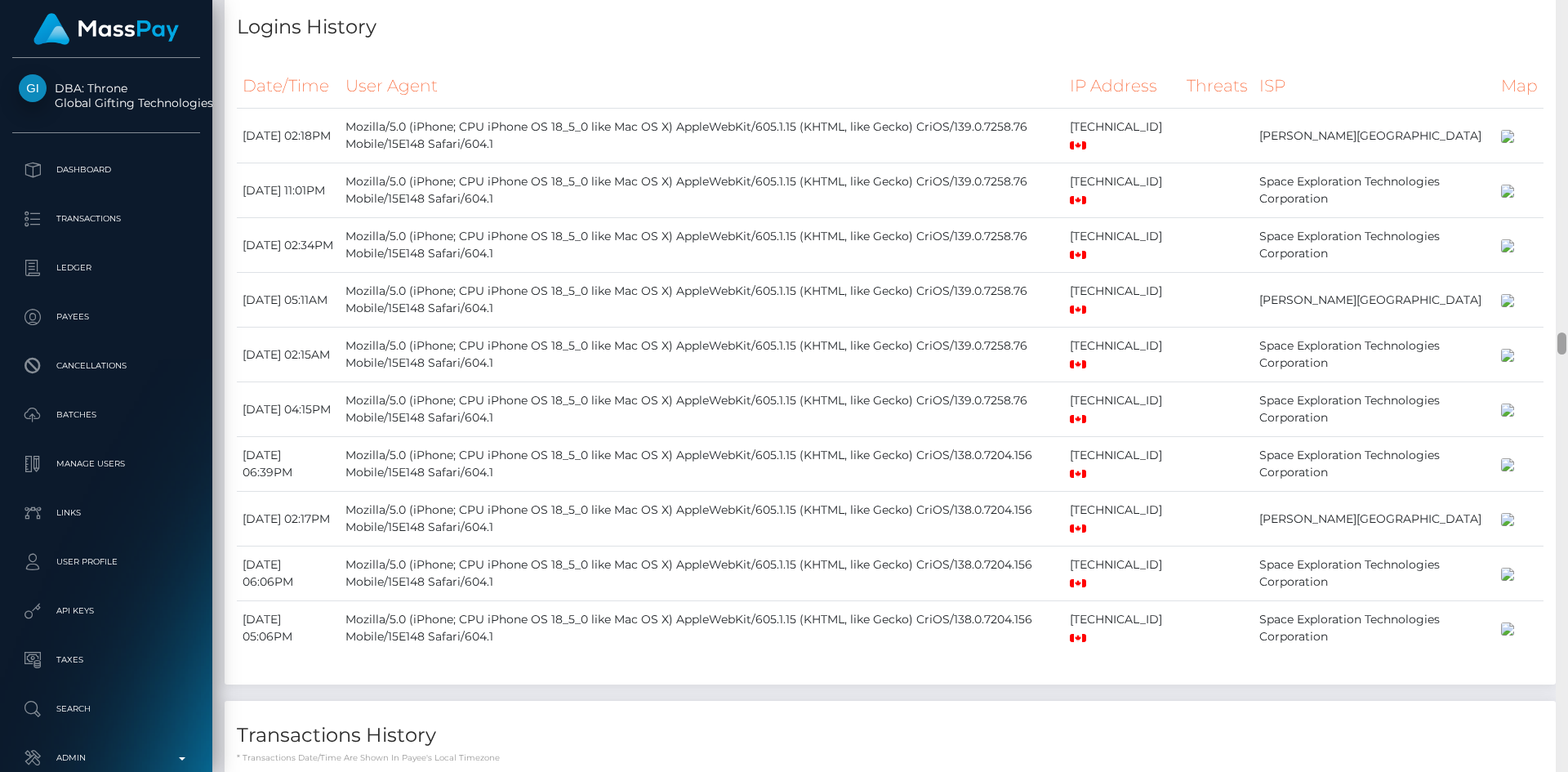
drag, startPoint x: 1561, startPoint y: 17, endPoint x: 1540, endPoint y: 342, distance: 325.7
click at [1541, 345] on div "Customer Profile Loading... Loading..." at bounding box center [890, 386] width 1356 height 772
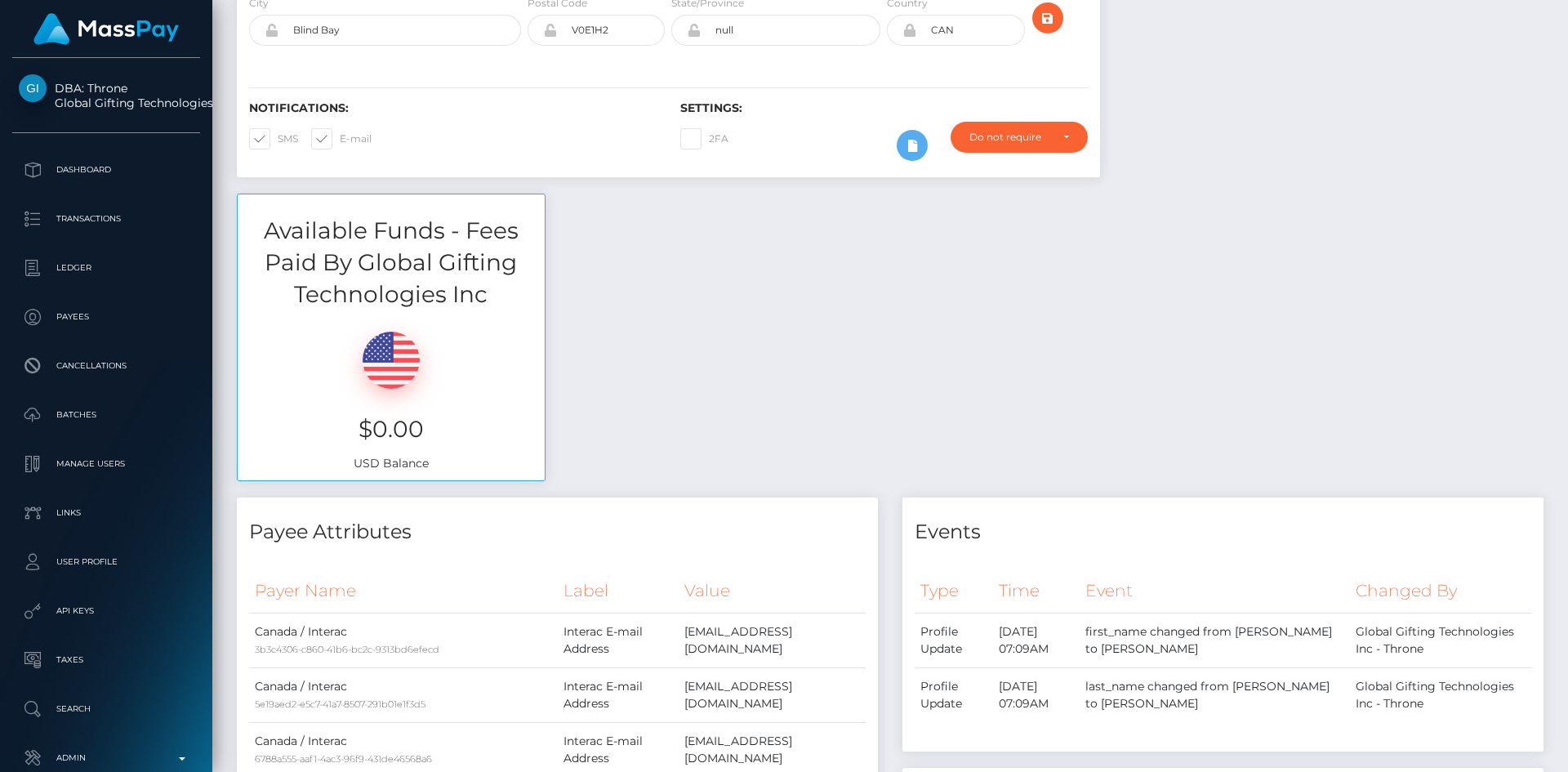
scroll to position [0, 0]
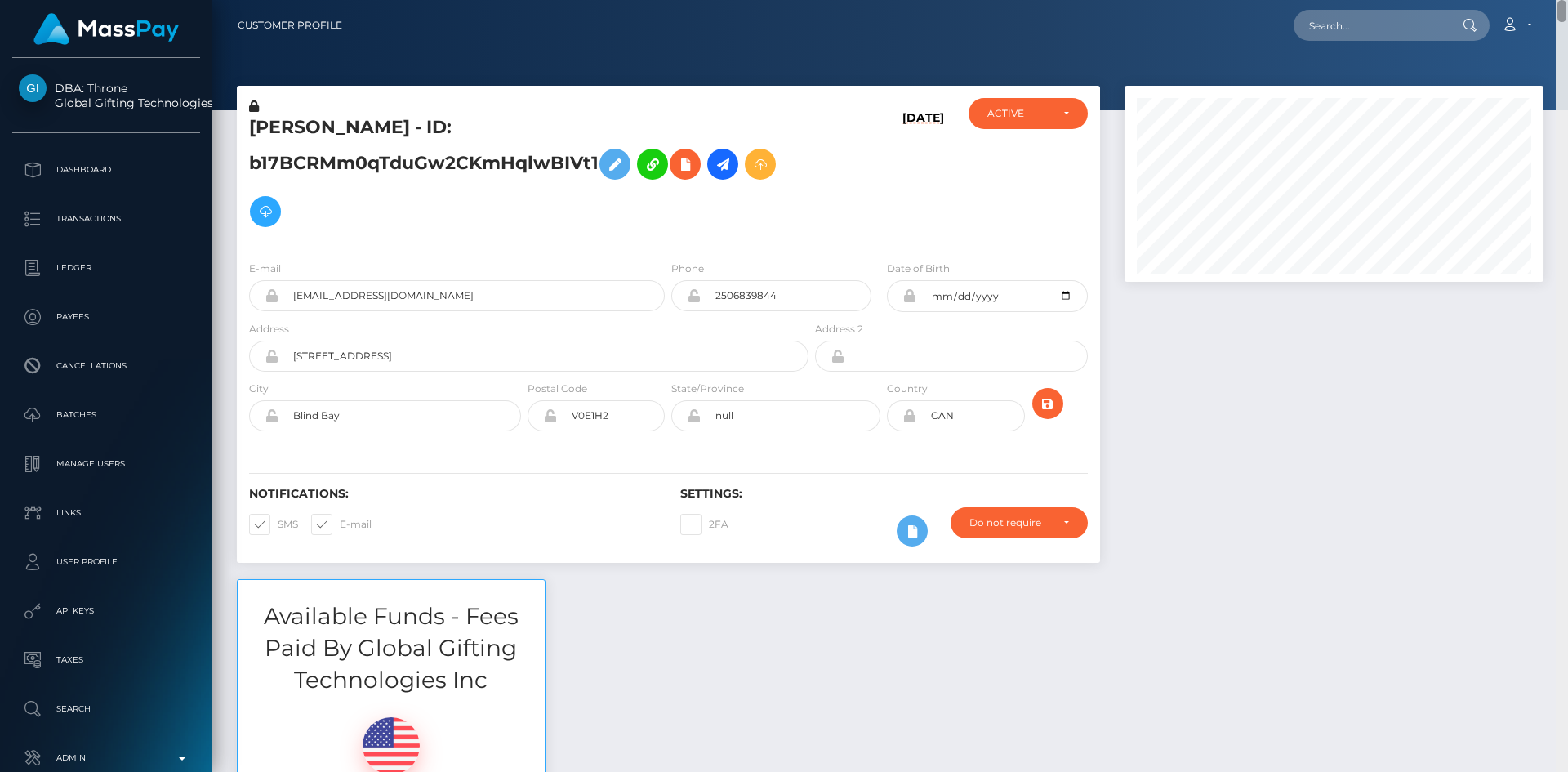
drag, startPoint x: 1561, startPoint y: 342, endPoint x: 1567, endPoint y: -36, distance: 378.0
click at [1567, 0] on html "DBA: Throne Global Gifting Technologies Inc Dashboard Transactions Ledger Payee…" at bounding box center [784, 386] width 1568 height 772
drag, startPoint x: 1339, startPoint y: 15, endPoint x: 1344, endPoint y: 22, distance: 8.6
click at [1343, 21] on input "text" at bounding box center [1369, 25] width 153 height 31
paste input "poact_M9RL7KOuOHw8"
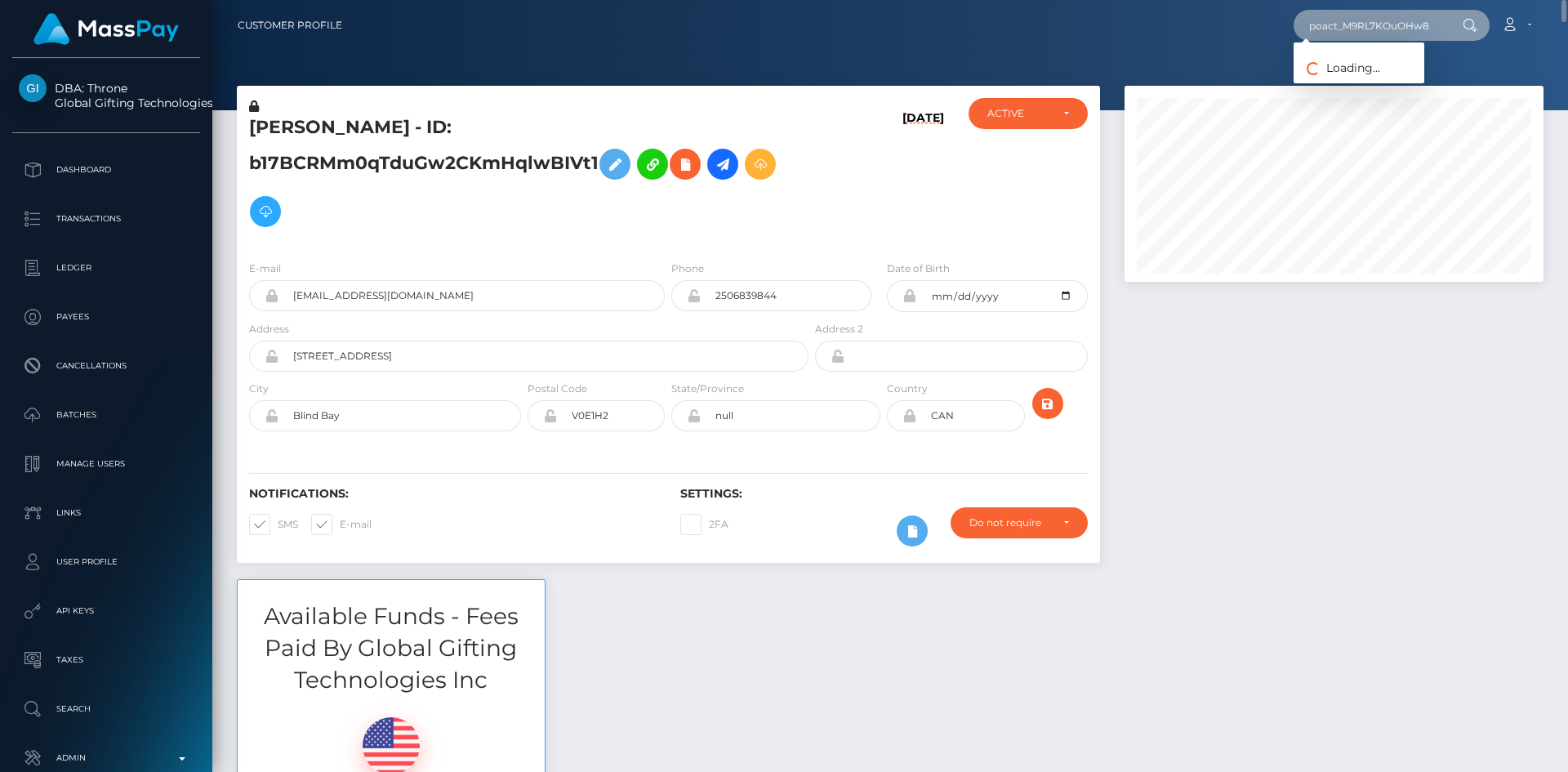
type input "poact_M9RL7KOuOHw8"
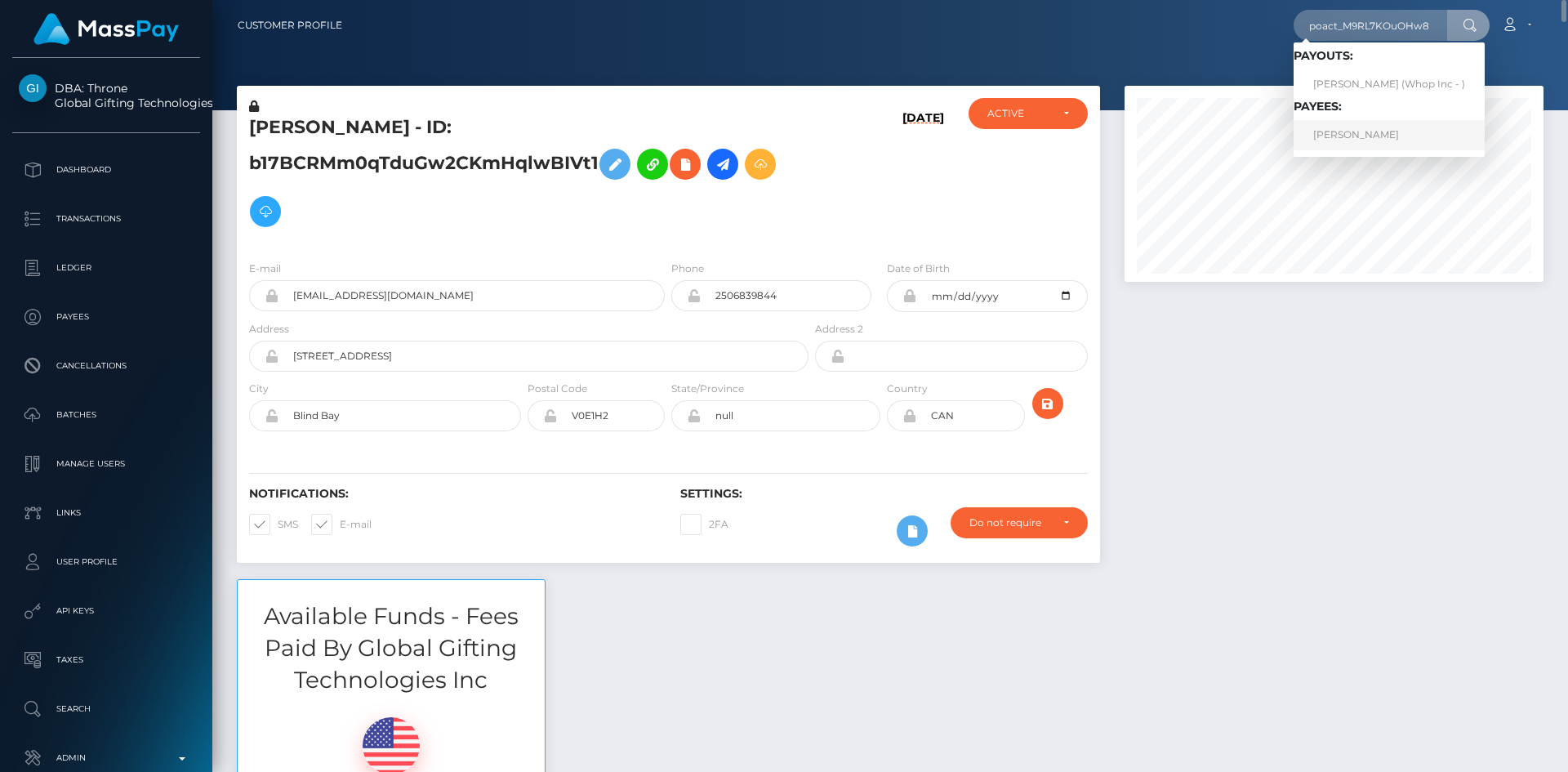
click at [1376, 134] on link "LUIS EMILIO PARREÑO" at bounding box center [1388, 134] width 191 height 31
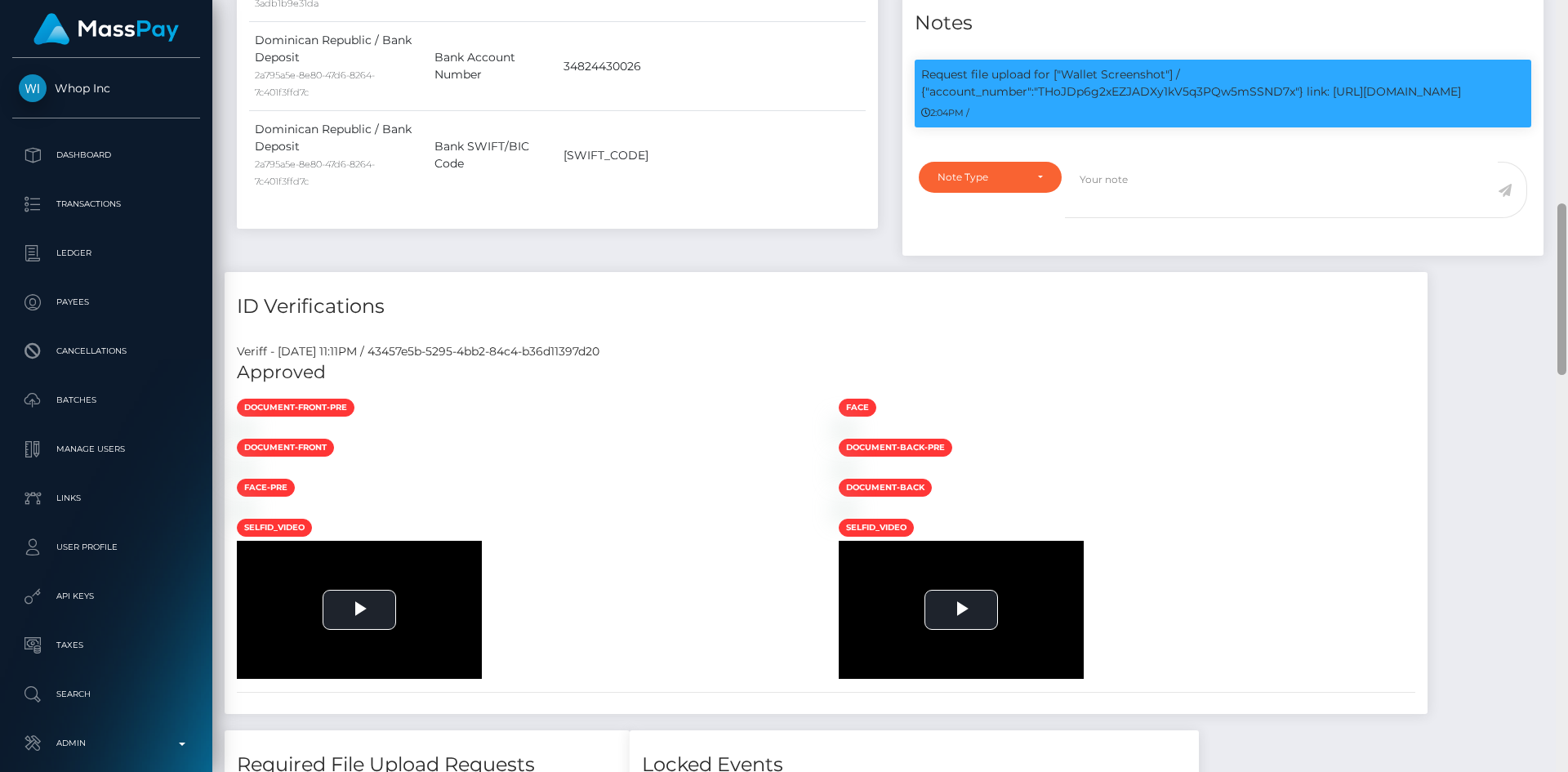
scroll to position [911, 0]
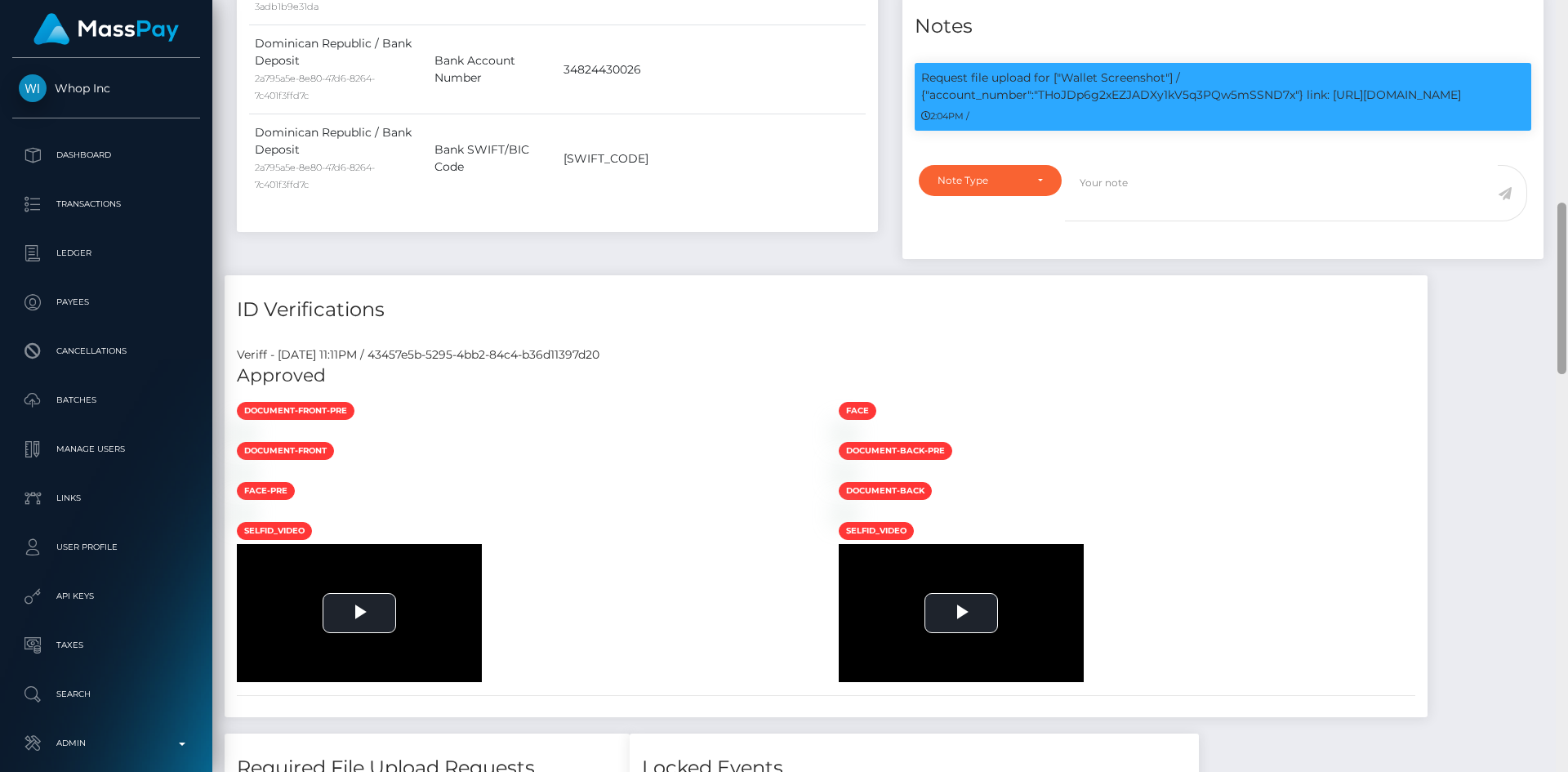
drag, startPoint x: 1563, startPoint y: 116, endPoint x: 1567, endPoint y: 282, distance: 166.0
click at [1567, 282] on div at bounding box center [1561, 386] width 12 height 772
drag, startPoint x: 1041, startPoint y: 92, endPoint x: 1494, endPoint y: 100, distance: 453.1
click at [1494, 100] on p "Request file upload for ["Wallet Screenshot"] / {"account_number":"THoJDp6g2xEZ…" at bounding box center [1222, 86] width 604 height 35
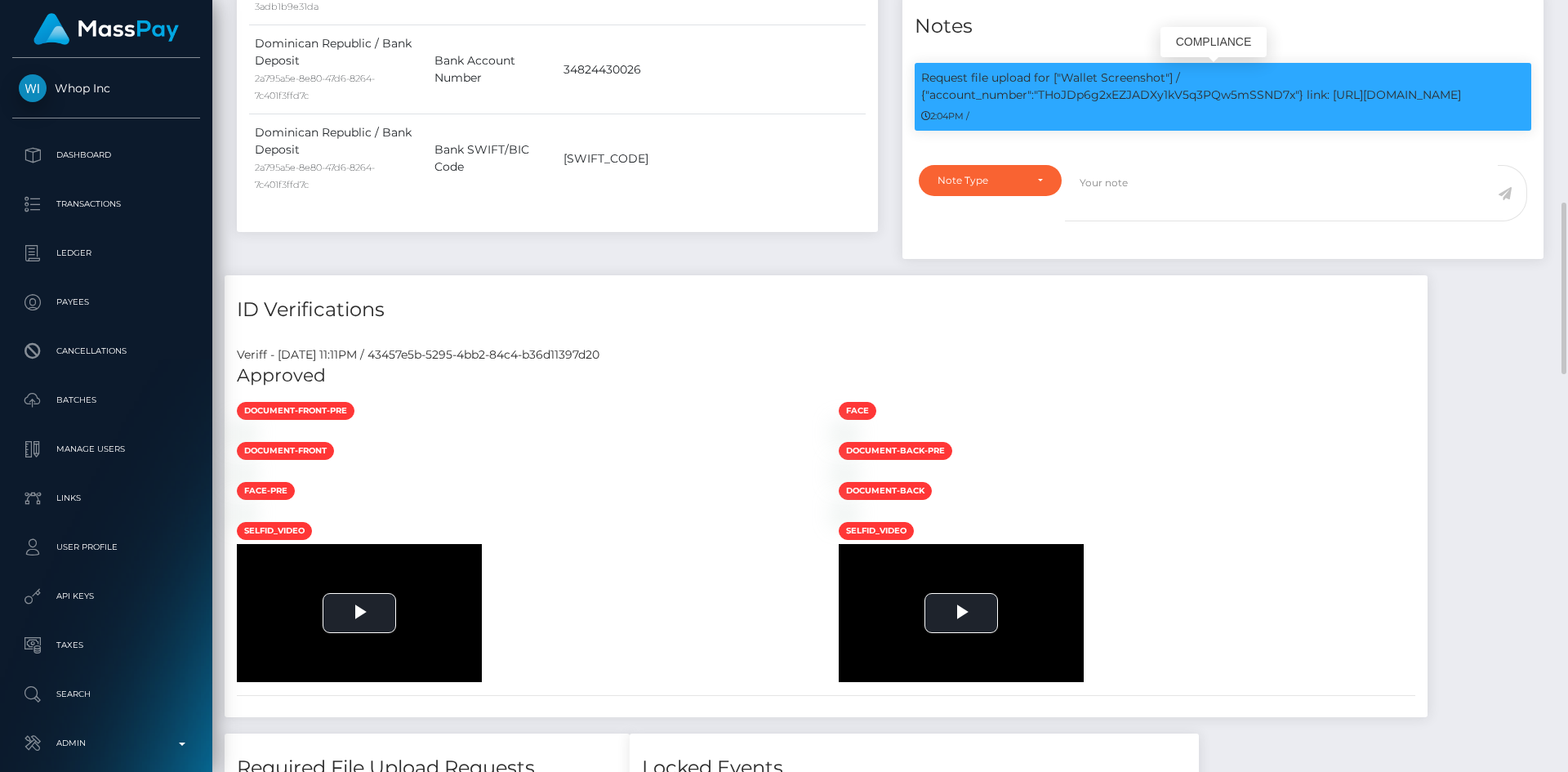
copy p "THoJDp6g2xEZJADXy1kV5q3PQw5mSSND7x"} link: https://l.maspay.io/vgKAK"
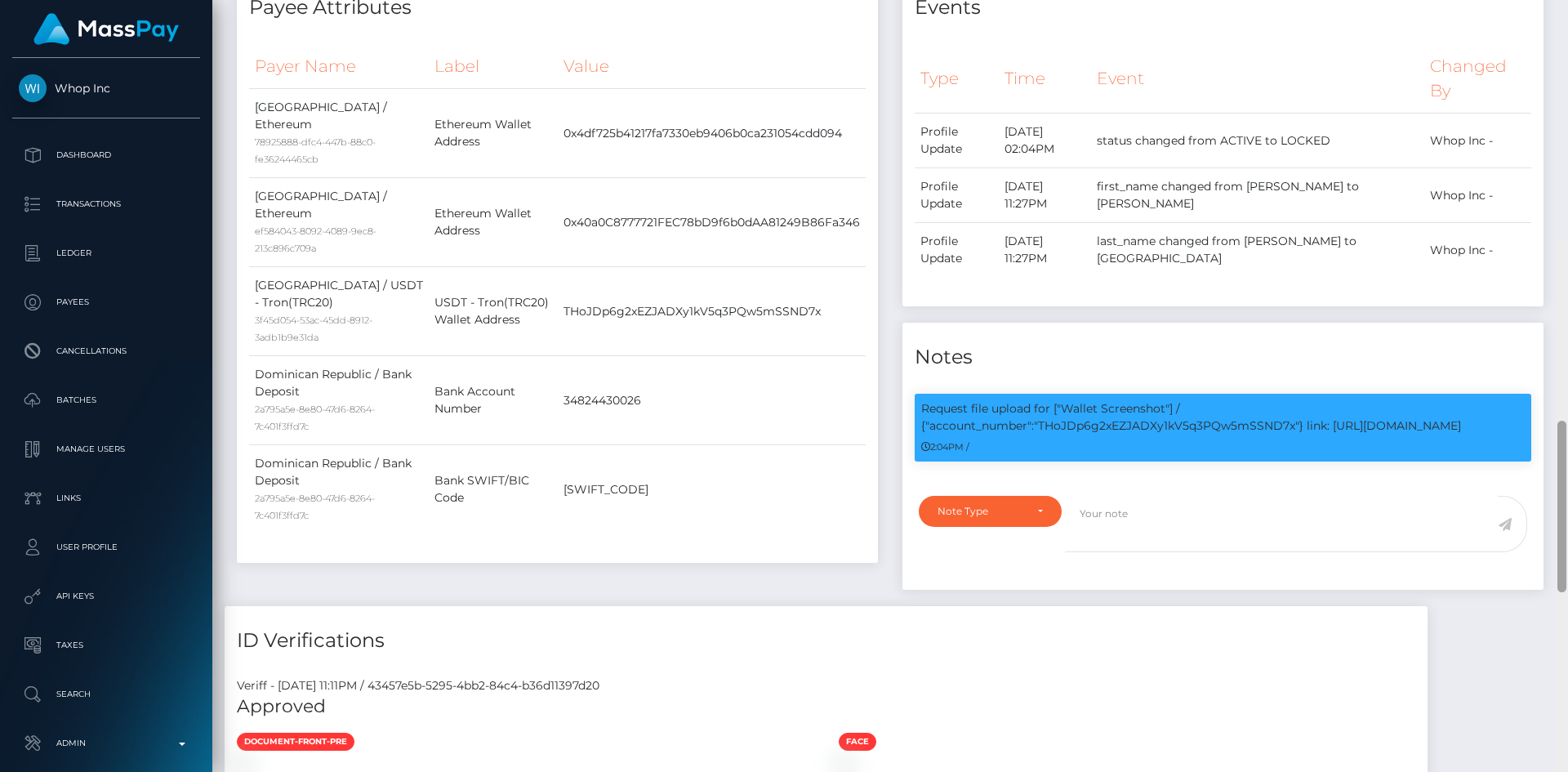
scroll to position [0, 0]
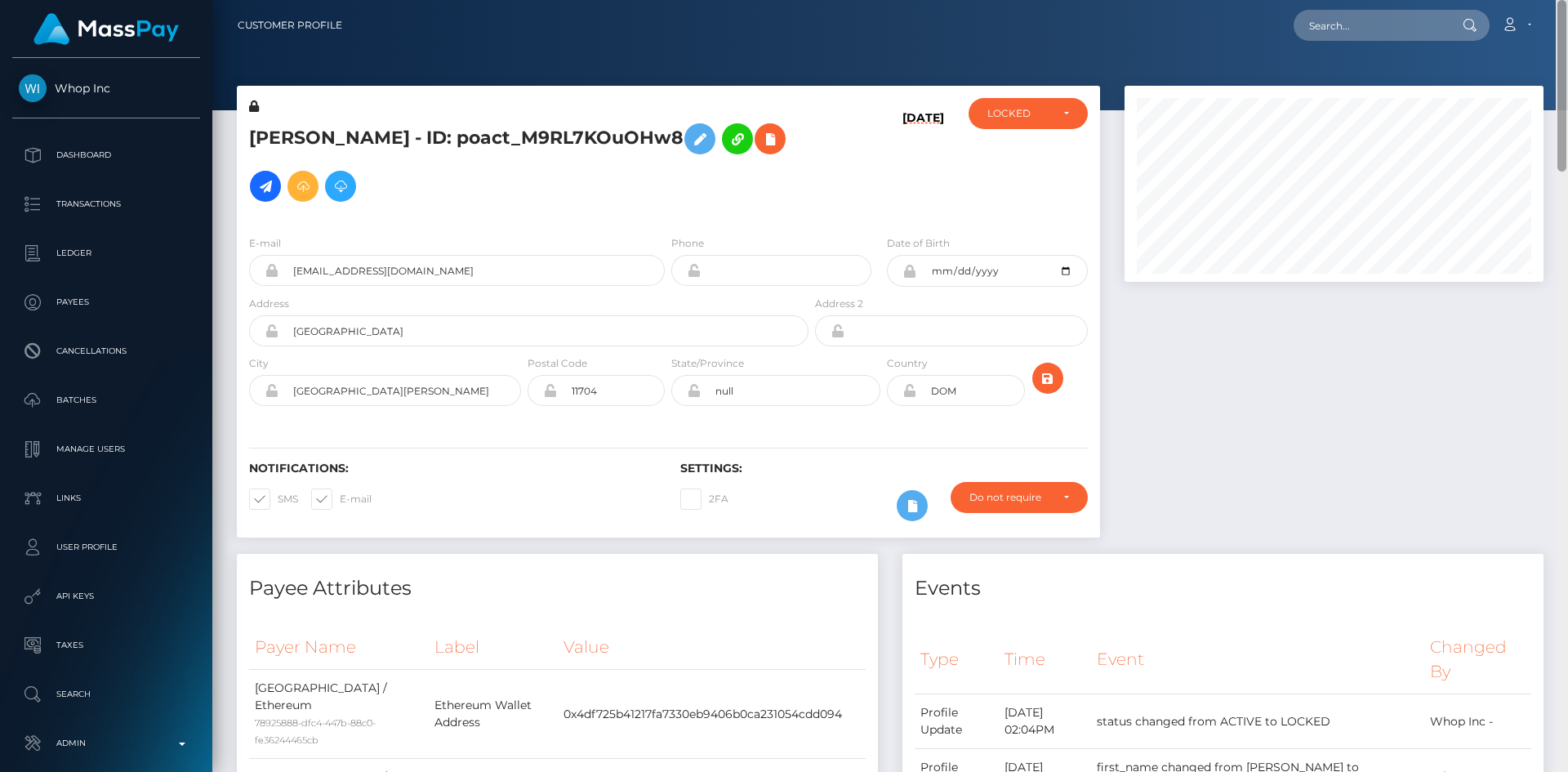
drag, startPoint x: 1560, startPoint y: 408, endPoint x: 1541, endPoint y: 61, distance: 347.5
click at [1567, 41] on div "Customer Profile Loading... Loading..." at bounding box center [890, 386] width 1356 height 772
click at [1304, 376] on div at bounding box center [1334, 320] width 444 height 469
click at [525, 139] on h5 "LUIS EMILIO PARREÑO - ID: poact_M9RL7KOuOHw8" at bounding box center [524, 163] width 550 height 95
drag, startPoint x: 1391, startPoint y: 21, endPoint x: 1366, endPoint y: 26, distance: 25.5
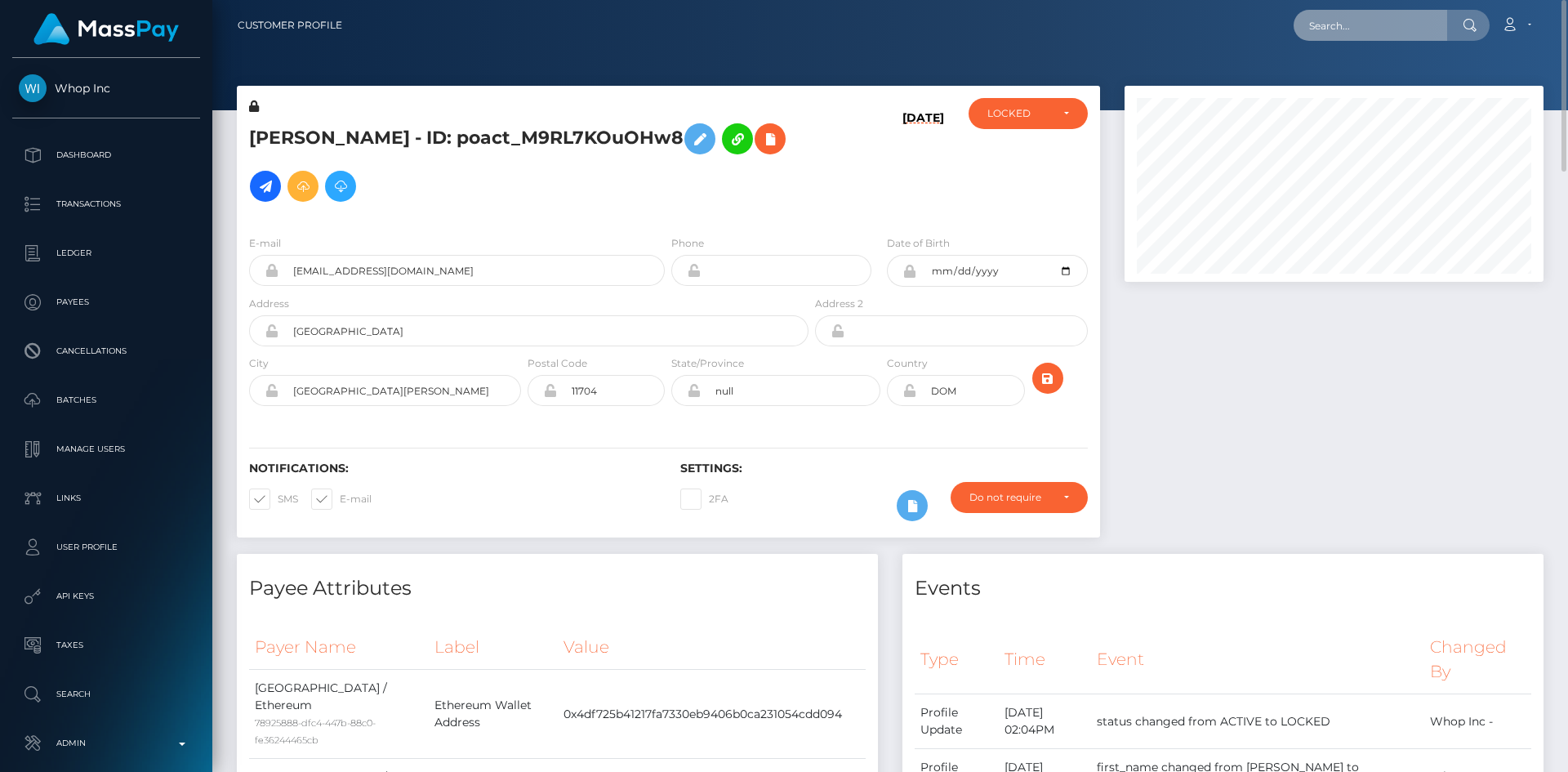
click at [1391, 21] on input "text" at bounding box center [1369, 25] width 153 height 31
paste input "poact_sAzKpP6wOdFC"
type input "poact_sAzKpP6wOdFC"
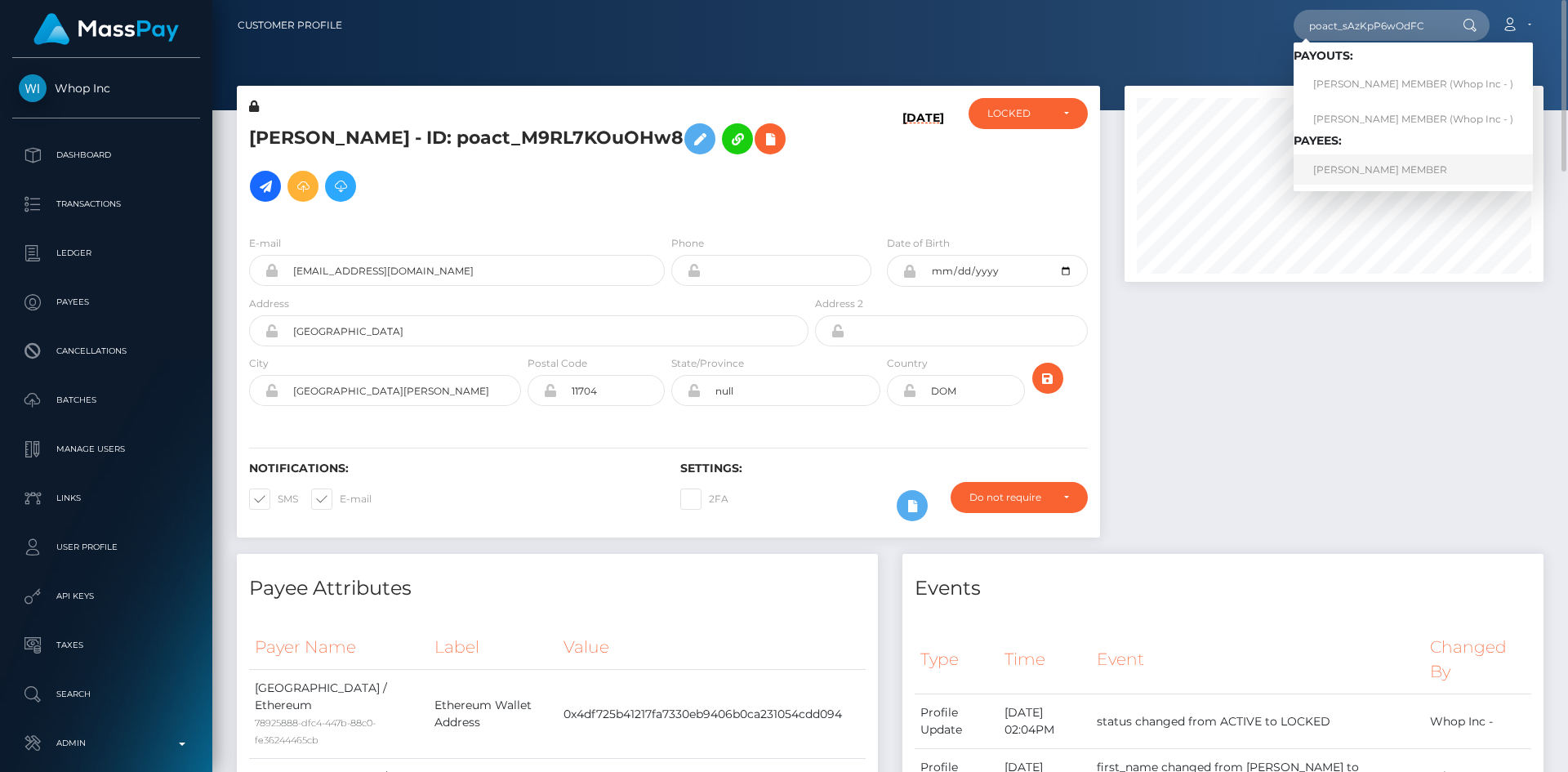
click at [1402, 175] on link "MISS KAUSAR MAJID MEMBER" at bounding box center [1413, 169] width 239 height 31
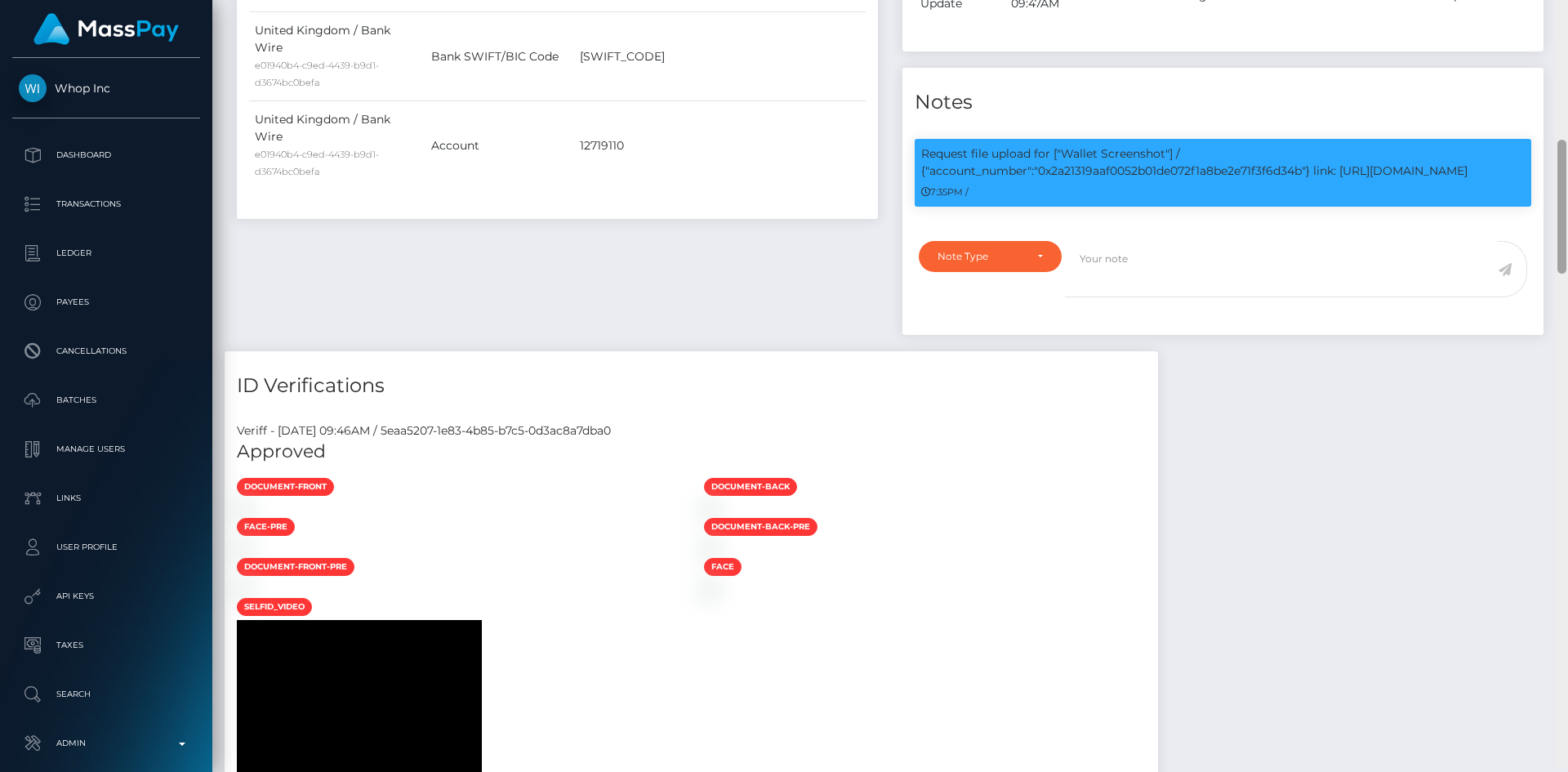
scroll to position [831, 0]
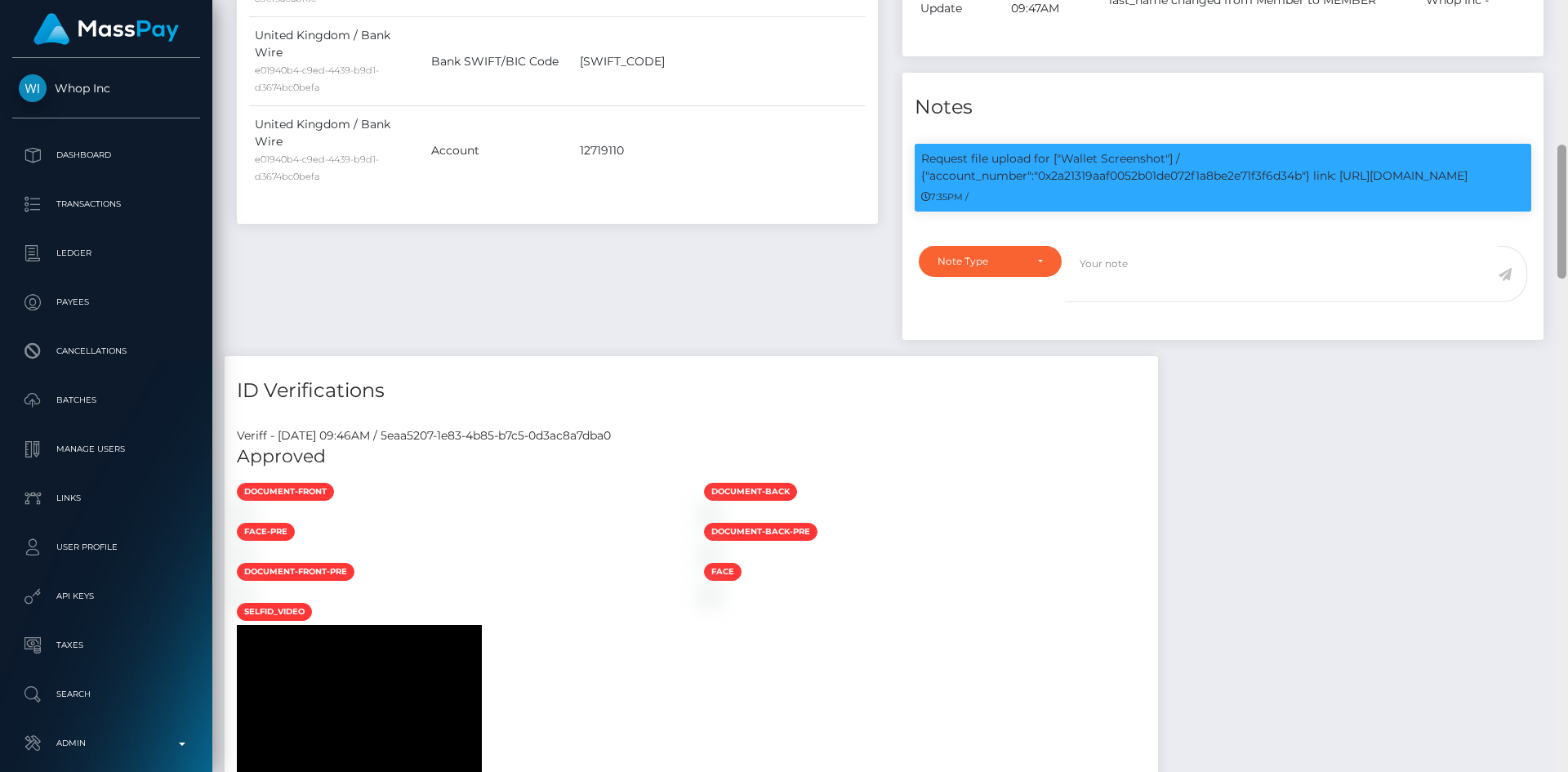
drag, startPoint x: 1561, startPoint y: 136, endPoint x: 1567, endPoint y: 237, distance: 101.2
click at [1567, 237] on div at bounding box center [1561, 386] width 12 height 772
drag, startPoint x: 1040, startPoint y: 156, endPoint x: 1534, endPoint y: 171, distance: 494.2
click at [1505, 163] on div "Request file upload for ["Wallet Screenshot"] / {"account_number":"0x2a21319aaf…" at bounding box center [1223, 177] width 617 height 68
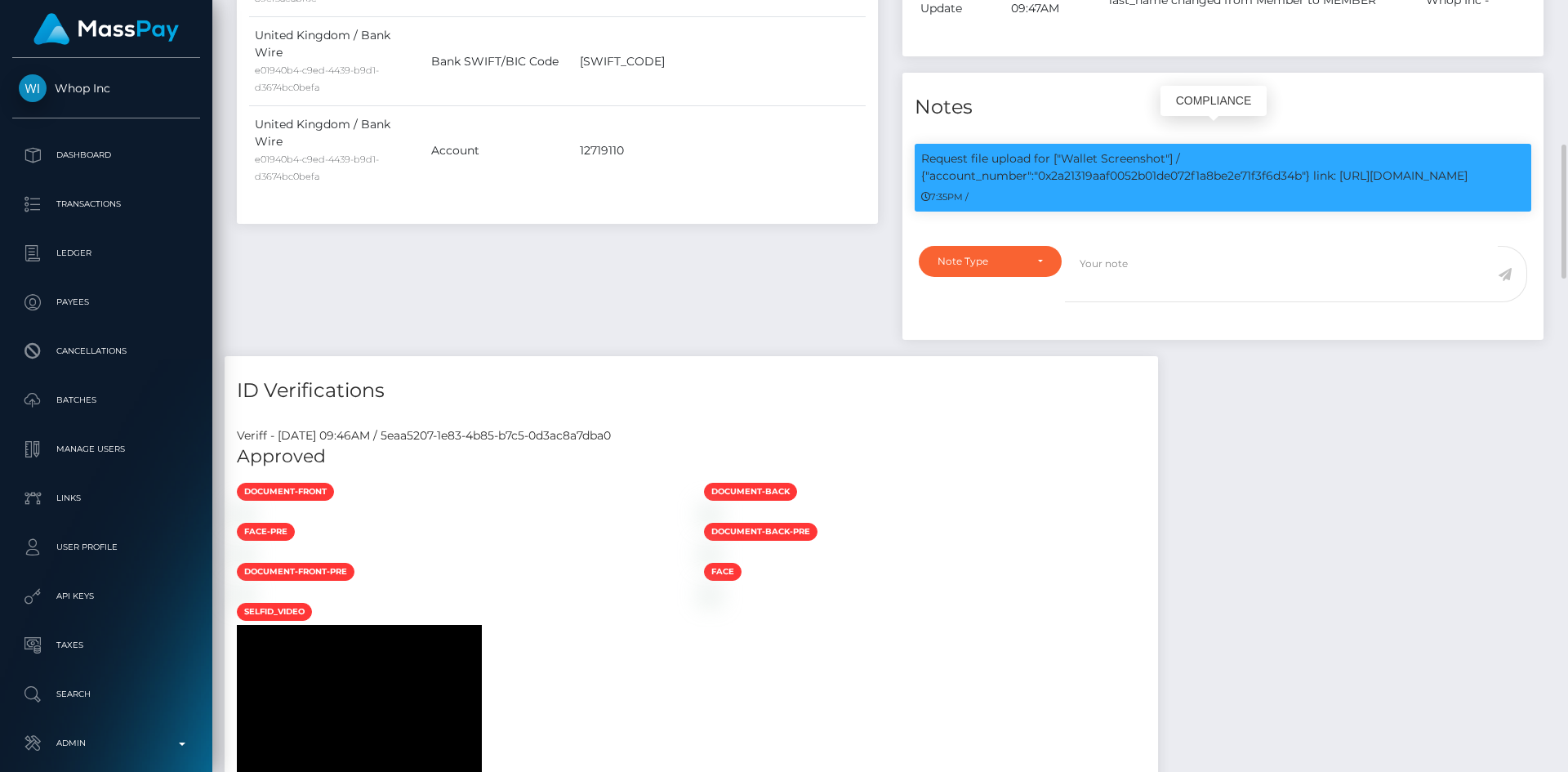
copy div "0x2a21319aaf0052b01de072f1a8be2e71f3f6d34b"} link: [URL][DOMAIN_NAME] 7:35PM /"
click at [1166, 150] on p "Request file upload for ["Wallet Screenshot"] / {"account_number":"0x2a21319aaf…" at bounding box center [1222, 167] width 604 height 35
drag, startPoint x: 1041, startPoint y: 156, endPoint x: 1489, endPoint y: 152, distance: 448.0
click at [1489, 152] on p "Request file upload for ["Wallet Screenshot"] / {"account_number":"0x2a21319aaf…" at bounding box center [1222, 167] width 604 height 35
copy p "0x2a21319aaf0052b01de072f1a8be2e71f3f6d34b"} link: [URL][DOMAIN_NAME]"
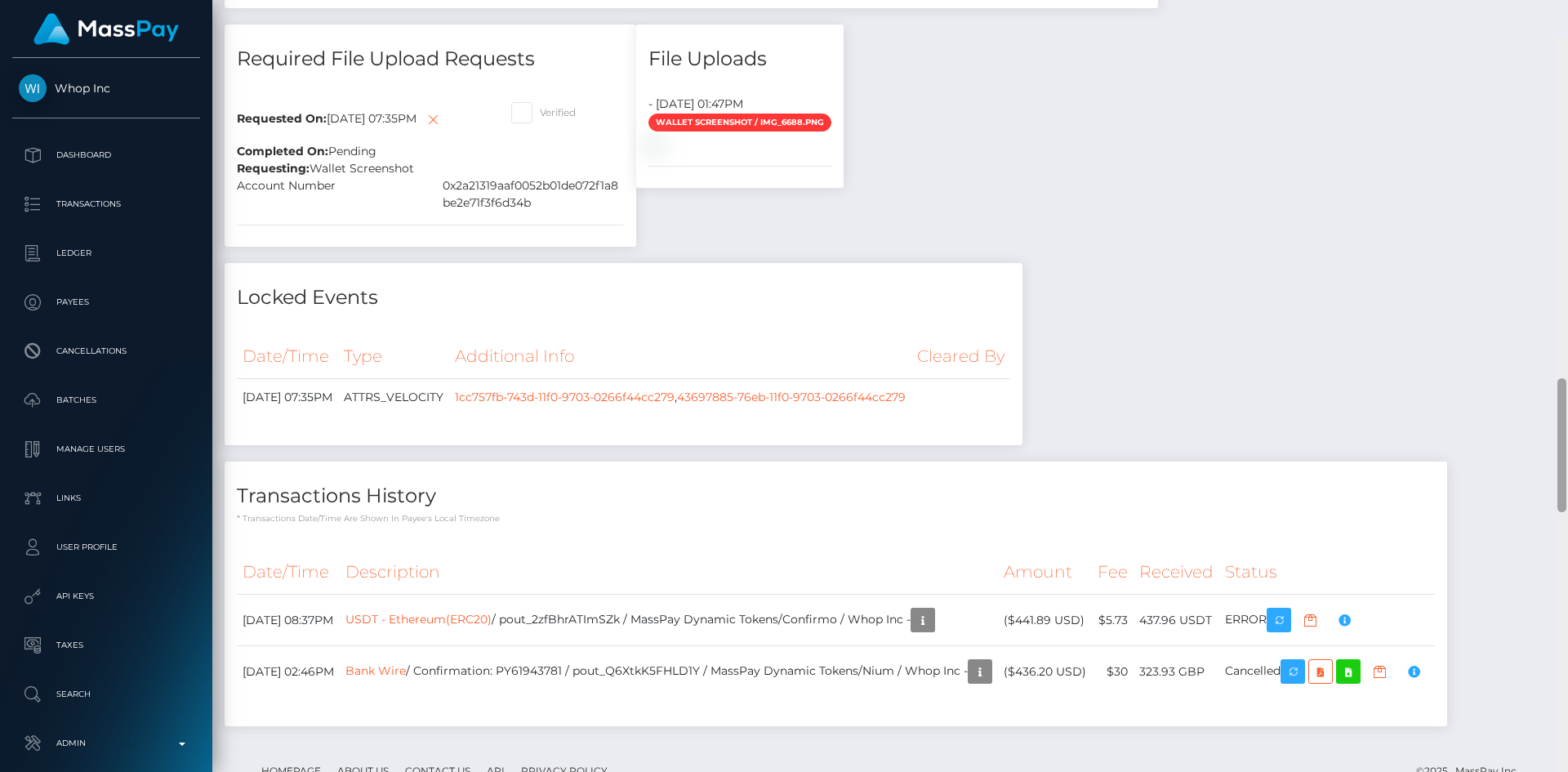
scroll to position [1905, 0]
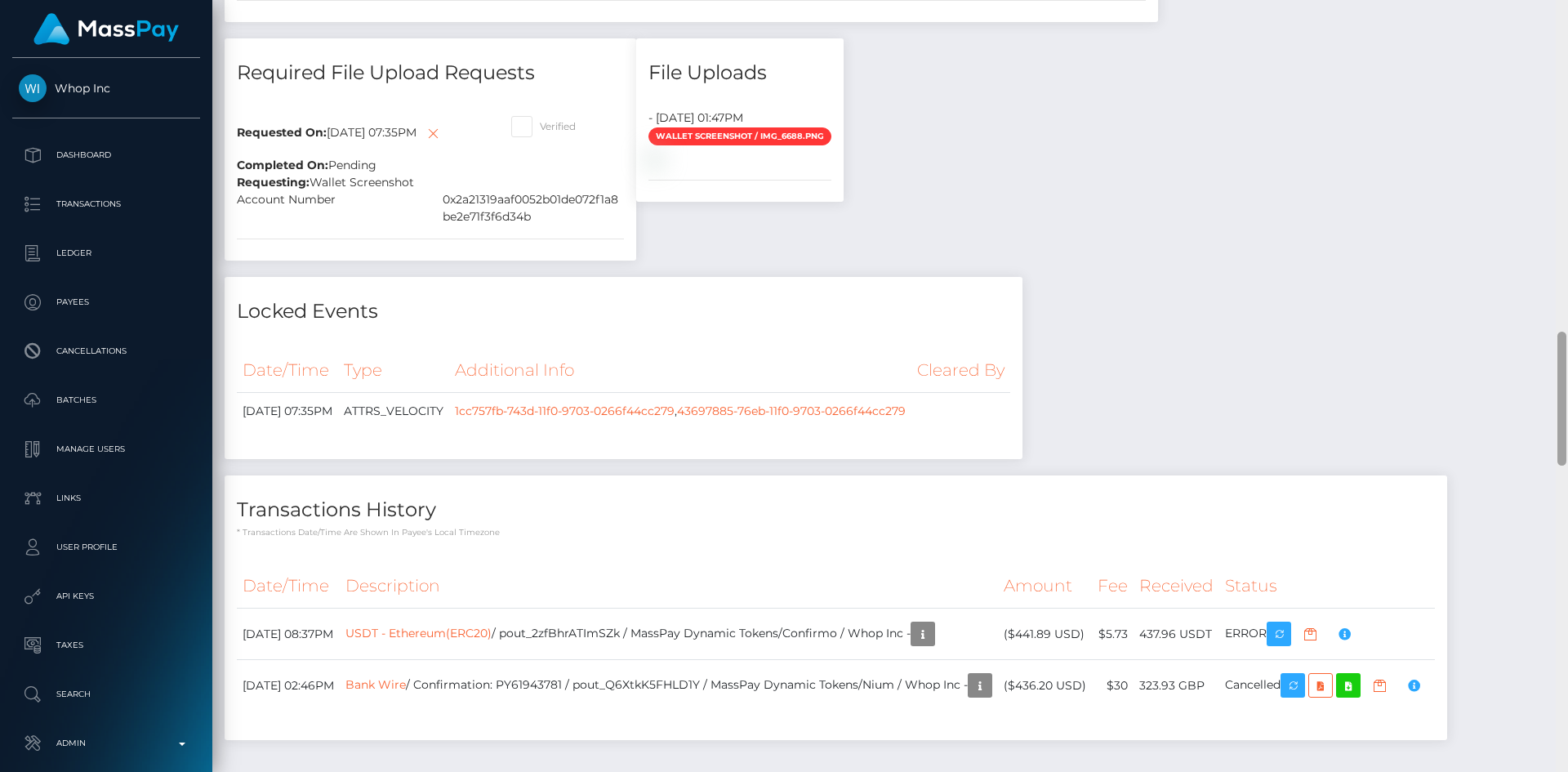
drag, startPoint x: 1562, startPoint y: 241, endPoint x: 1567, endPoint y: 428, distance: 187.1
click at [1567, 428] on div at bounding box center [1561, 386] width 12 height 772
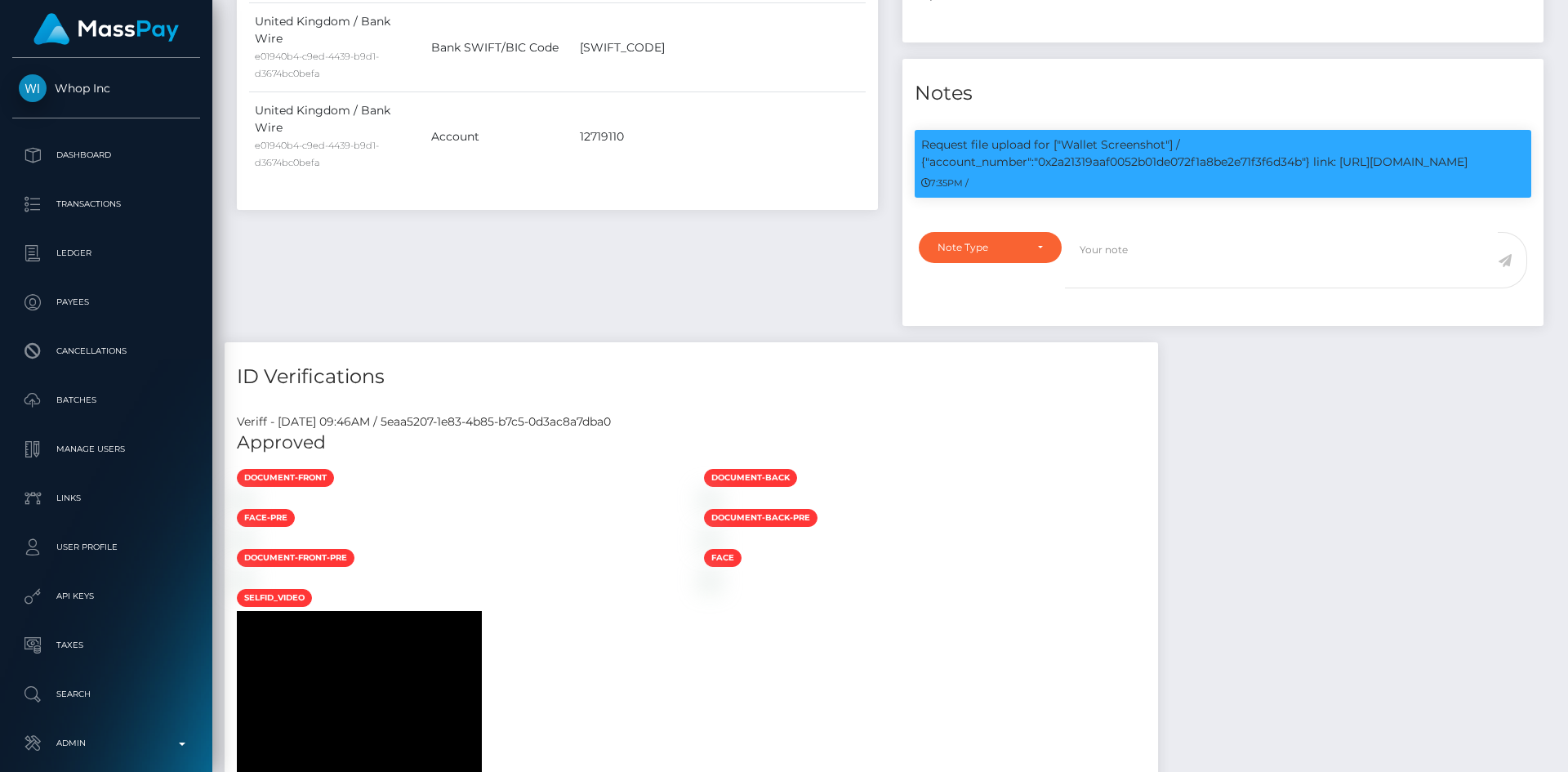
scroll to position [0, 0]
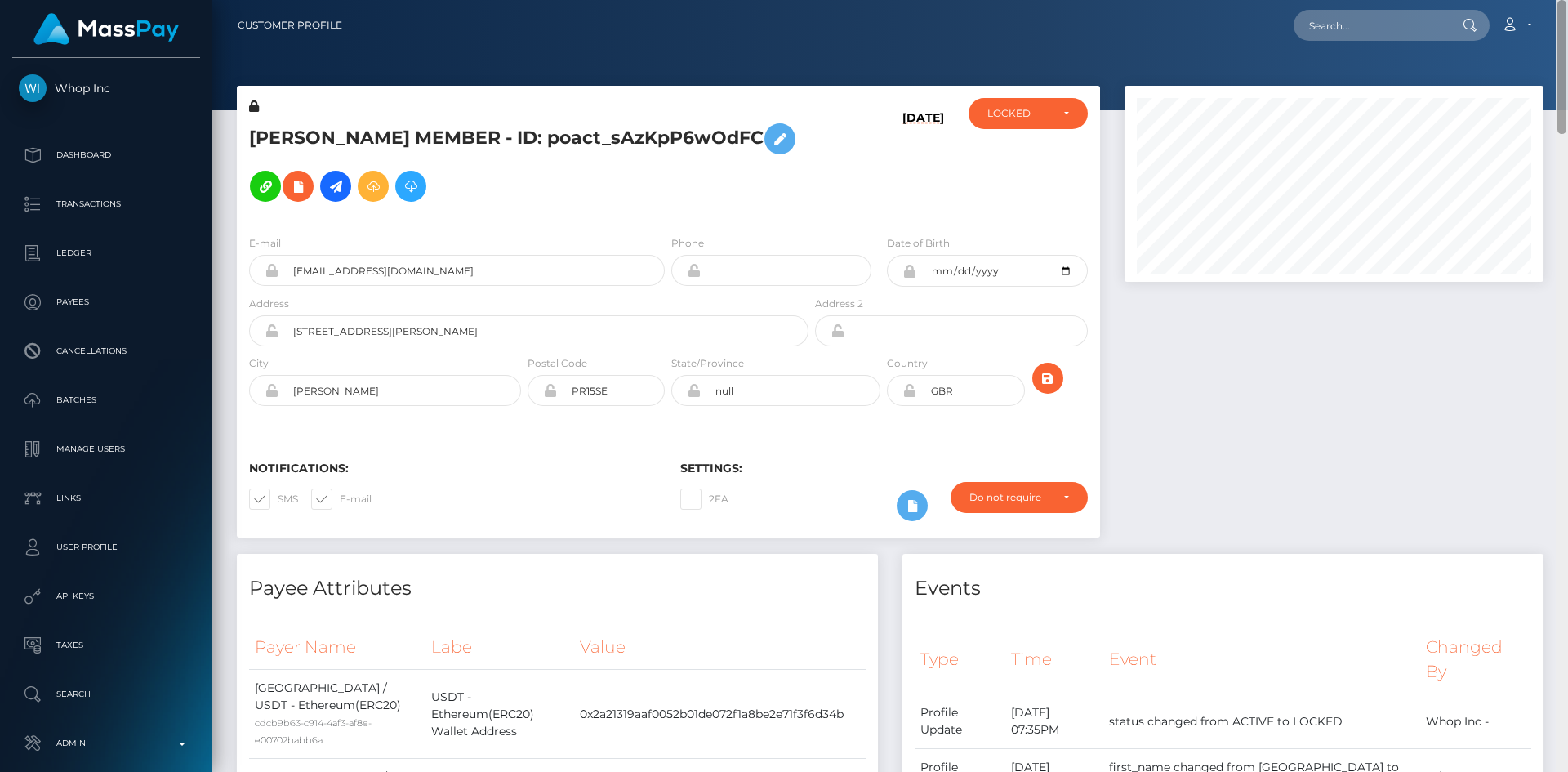
drag, startPoint x: 1560, startPoint y: 386, endPoint x: 1567, endPoint y: -20, distance: 406.1
click at [1567, 0] on html "Whop Inc Dashboard Transactions Ledger Payees Cancellations Links" at bounding box center [784, 386] width 1568 height 772
click at [487, 255] on input "[EMAIL_ADDRESS][DOMAIN_NAME]" at bounding box center [471, 270] width 386 height 31
click at [1334, 7] on nav "Customer Profile Loading... Loading... Account" at bounding box center [890, 25] width 1356 height 50
click at [1362, 25] on input "text" at bounding box center [1369, 25] width 153 height 31
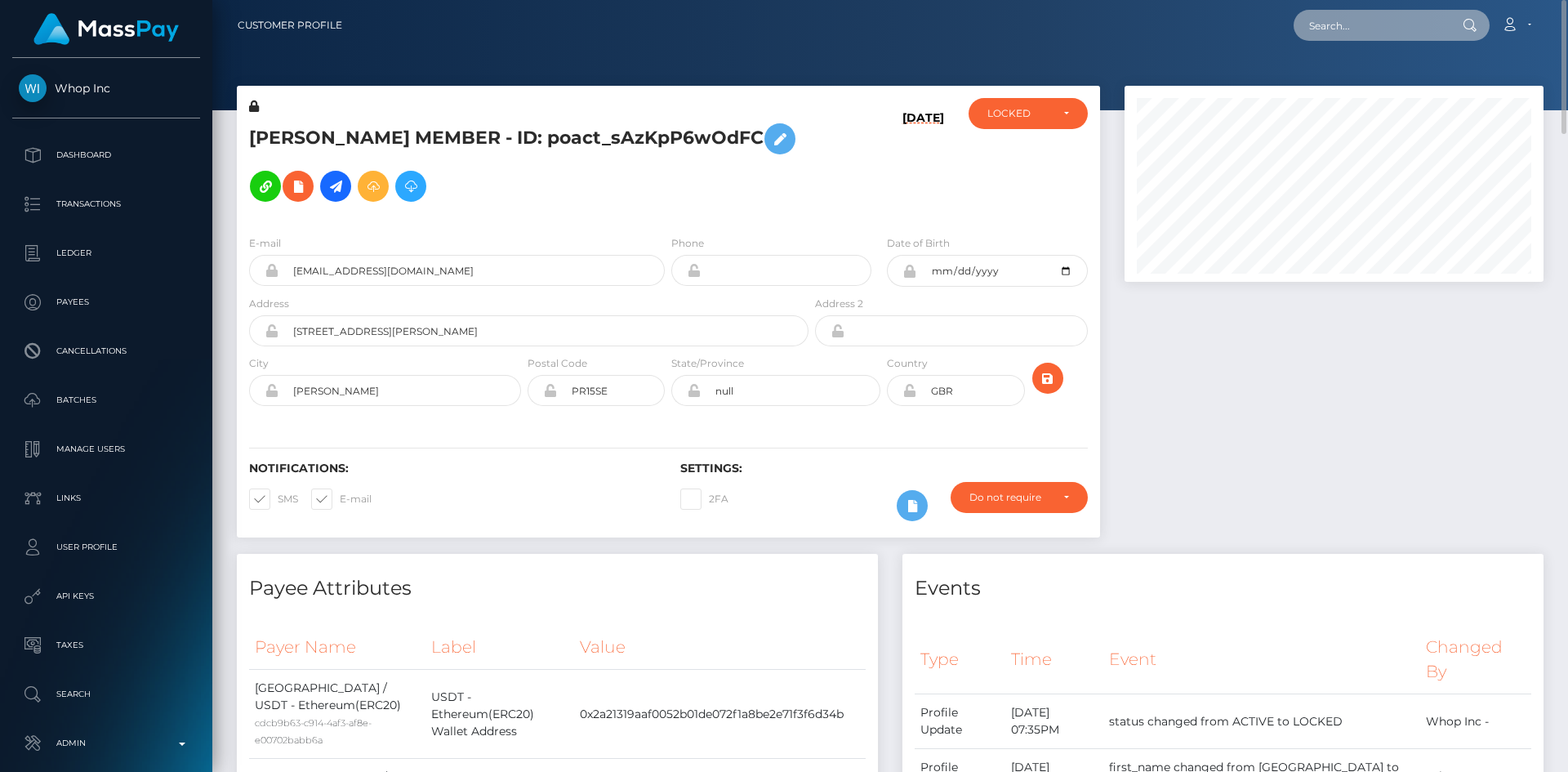
paste input "239725f1-683b-11f0-a026-06178c1a380f"
type input "239725f1-683b-11f0-a026-06178c1a380f"
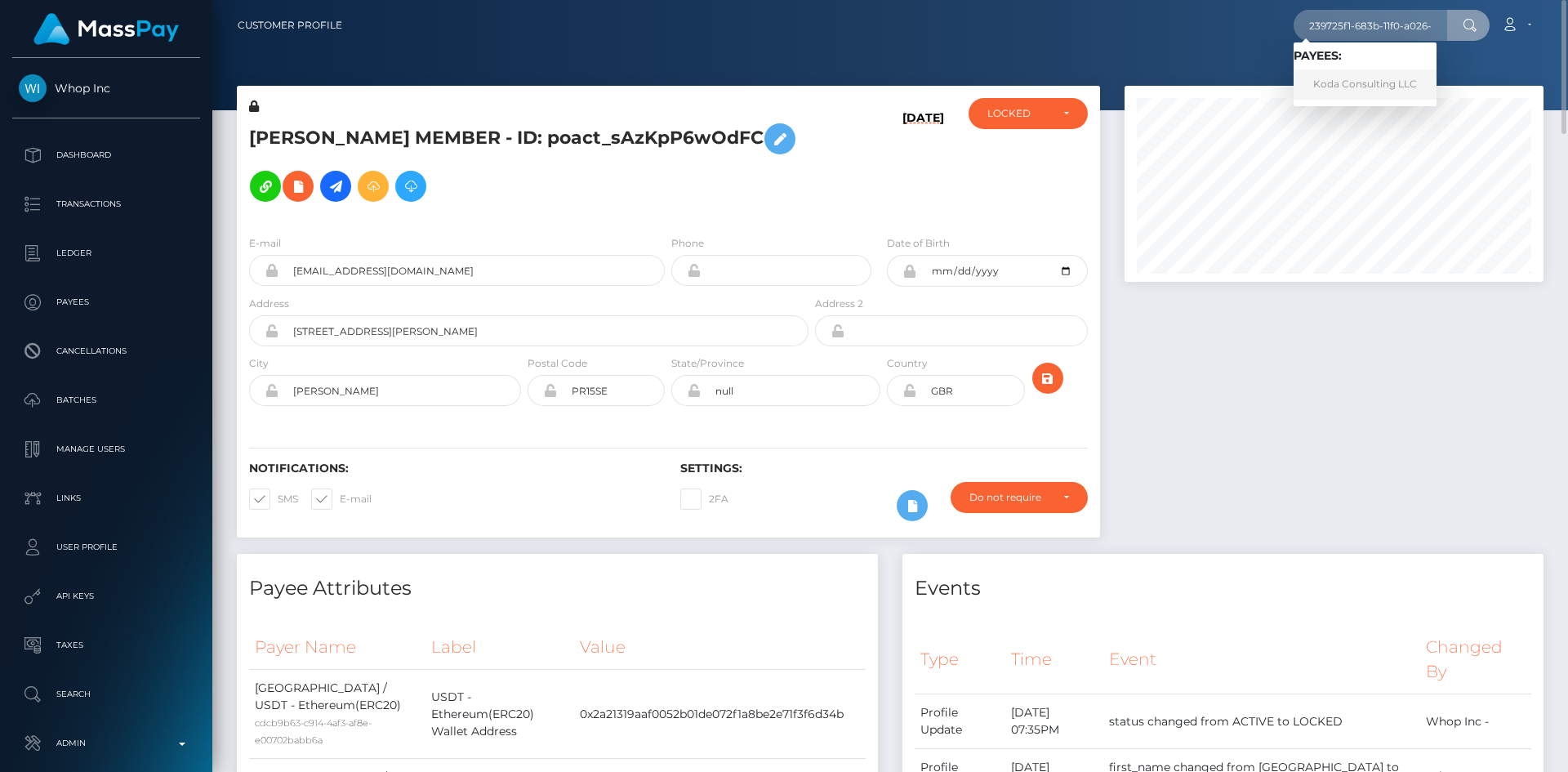
click at [1351, 83] on link "Koda Consulting LLC" at bounding box center [1364, 84] width 143 height 31
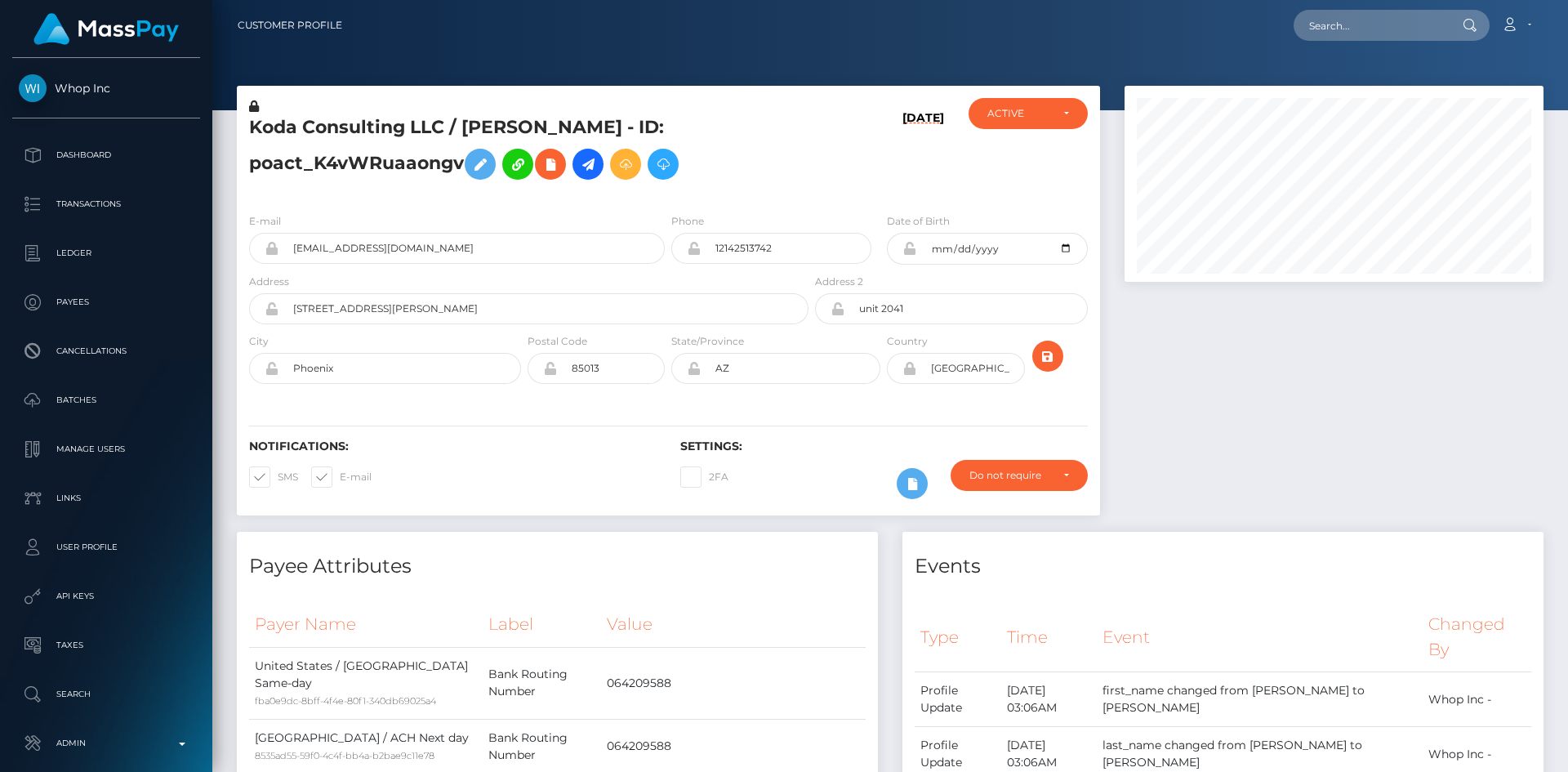
scroll to position [196, 420]
click at [1421, 29] on input "text" at bounding box center [1369, 25] width 153 height 31
paste input "grembowski@englewood.oh.us"
click at [1360, 28] on input "grembowski@englewood.oh.us" at bounding box center [1369, 25] width 153 height 31
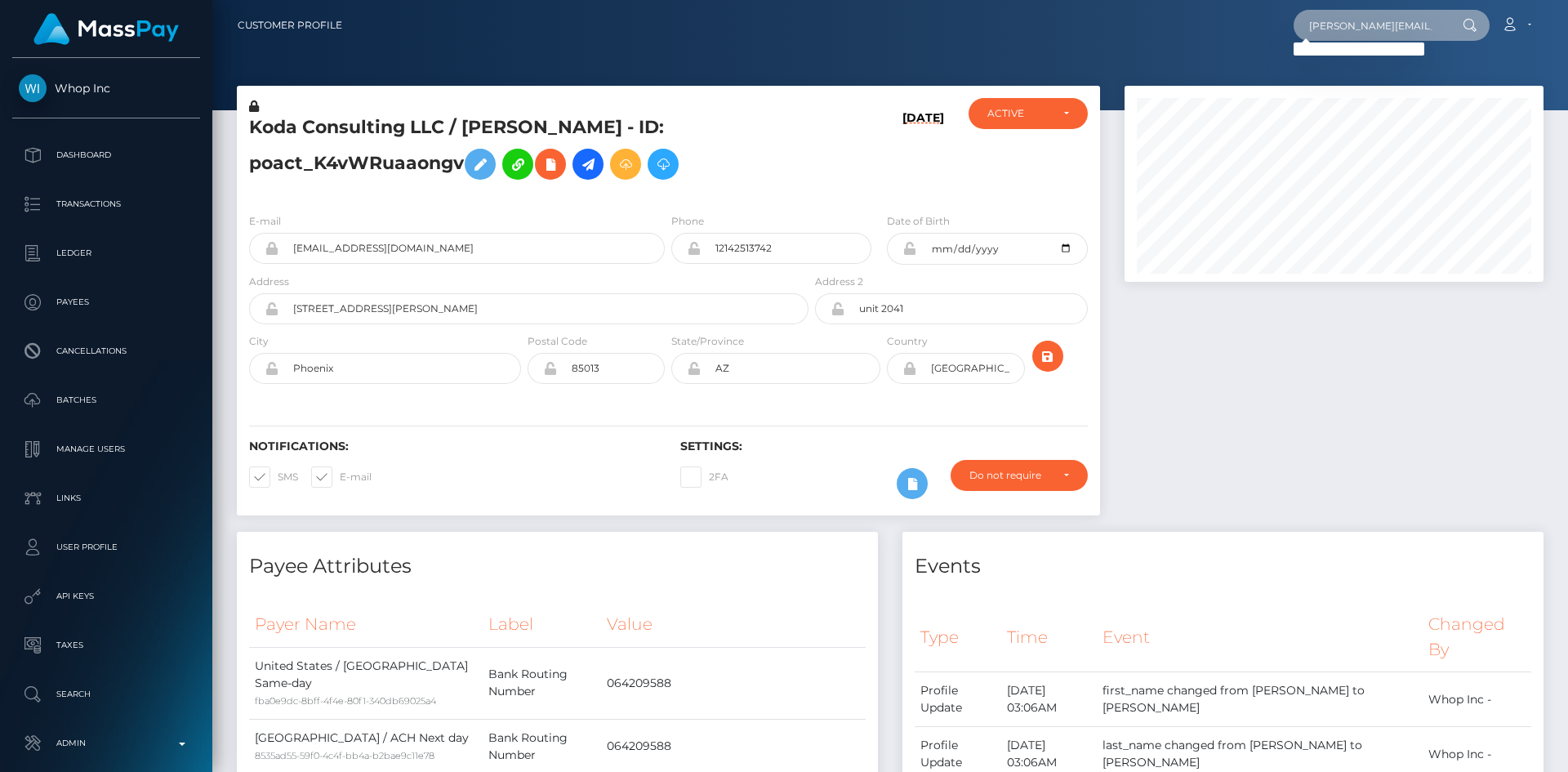
paste input "Katie Grembowski"
click at [1325, 28] on input "Katie Grembowski" at bounding box center [1369, 25] width 153 height 31
type input "Grembowski"
click at [1402, 30] on input "text" at bounding box center [1369, 25] width 153 height 31
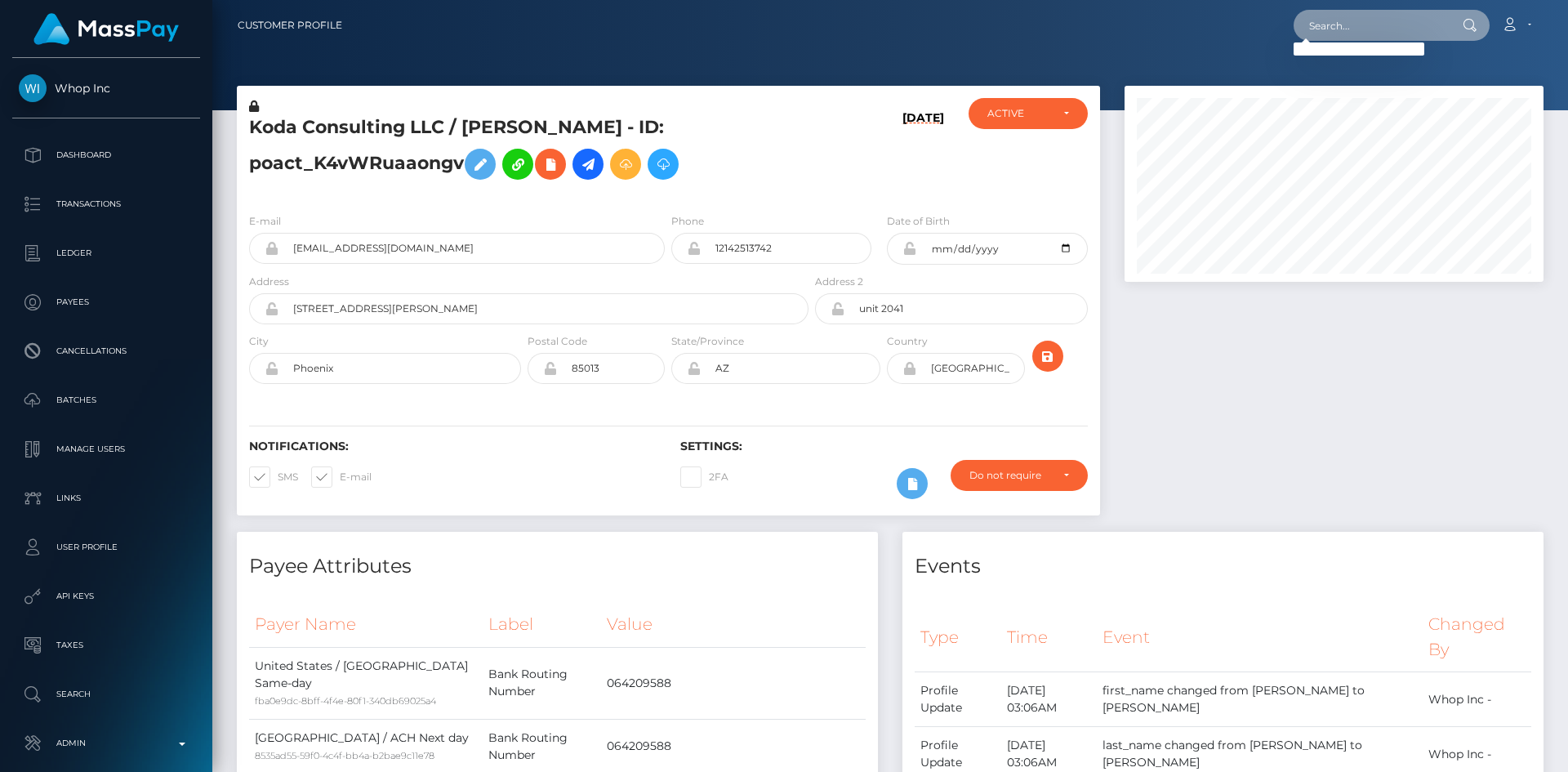
paste input "sam.xo@live.fr"
type input "sam.xo@live.fr"
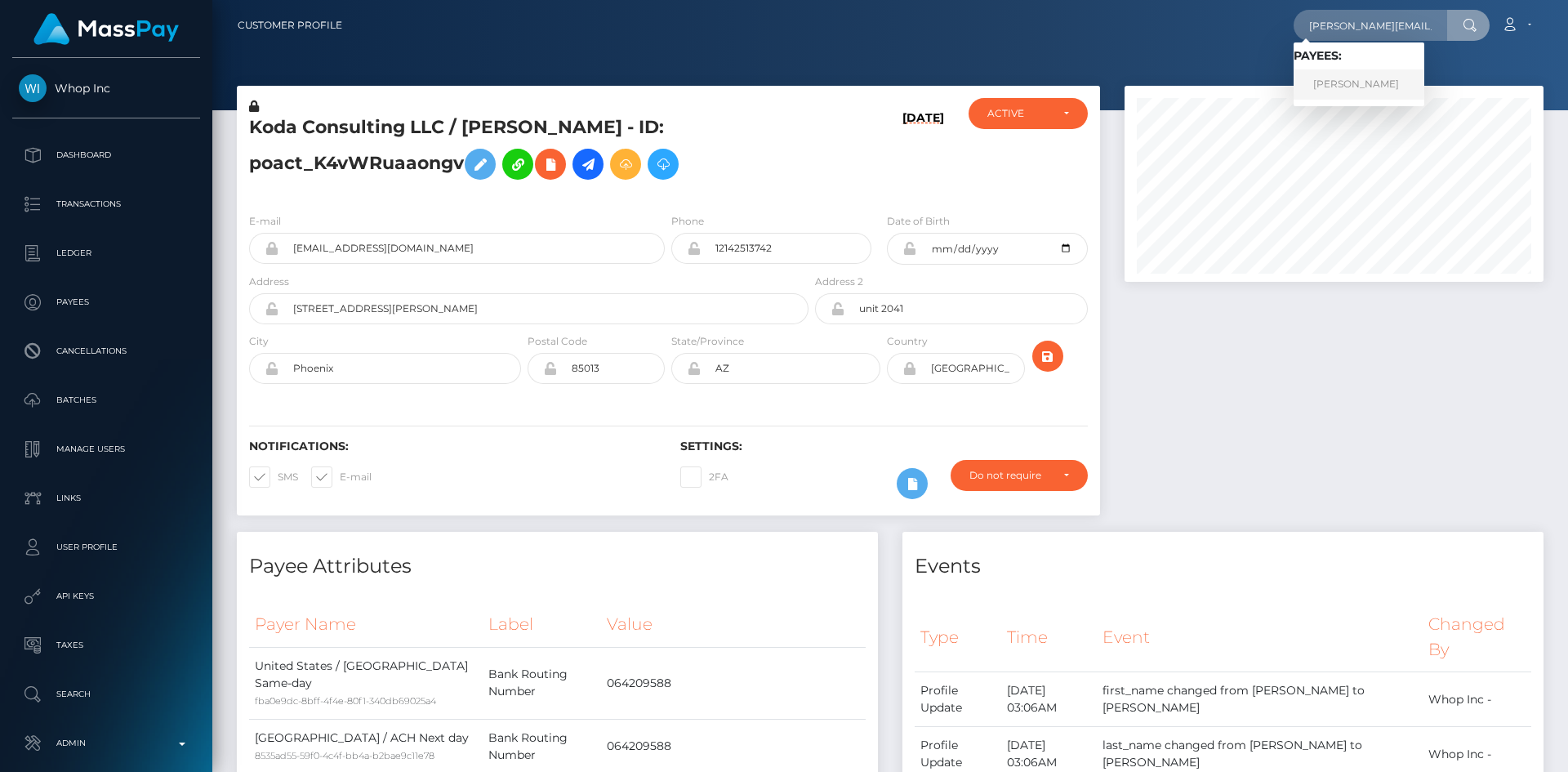
click at [1362, 81] on link "Samantha Belliveau" at bounding box center [1359, 84] width 130 height 31
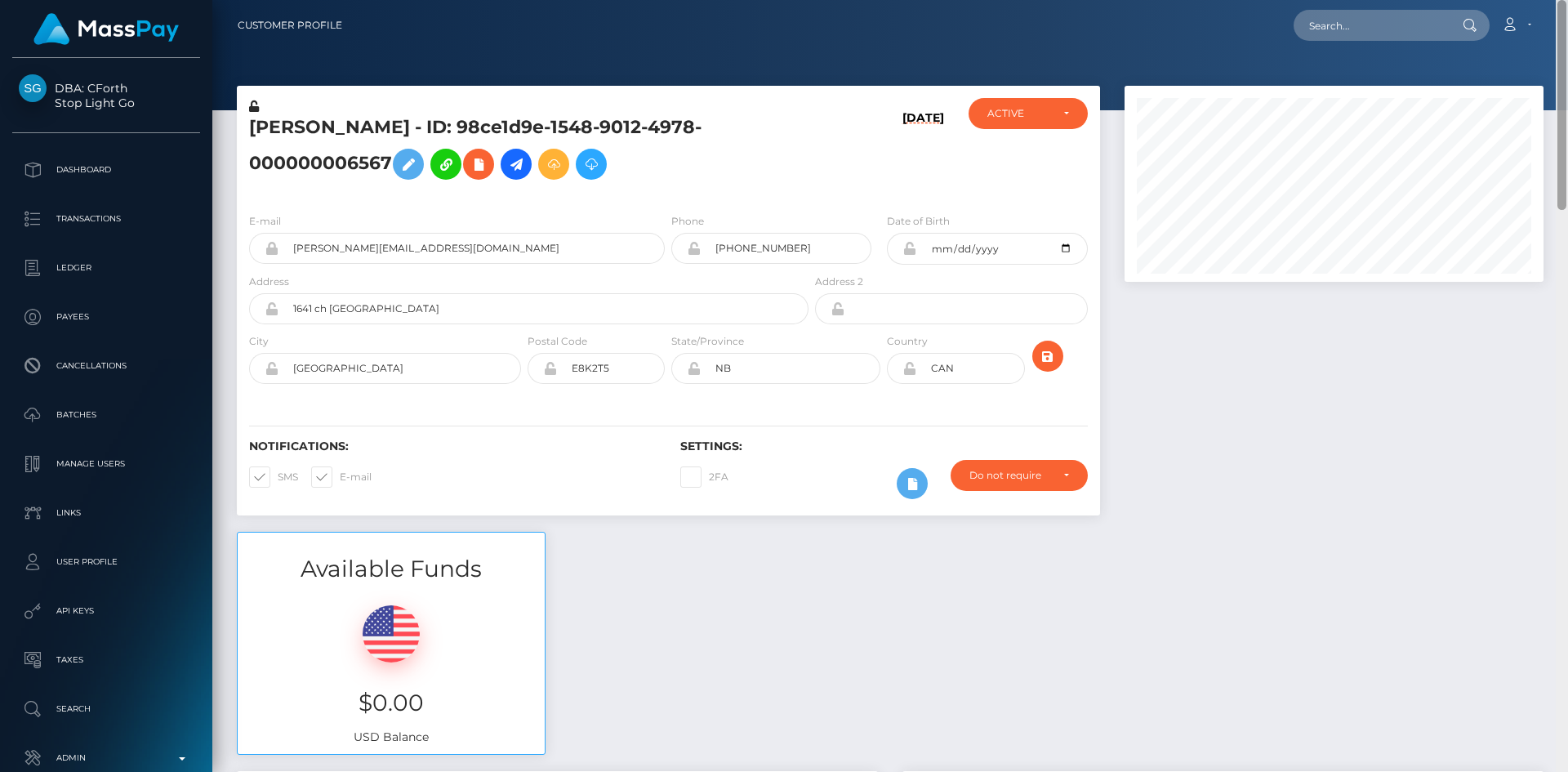
drag, startPoint x: 1560, startPoint y: 104, endPoint x: 1567, endPoint y: -15, distance: 119.2
click at [1567, 0] on html "DBA: CForth Stop Light Go Dashboard Transactions Ledger Payees Links" at bounding box center [784, 386] width 1568 height 772
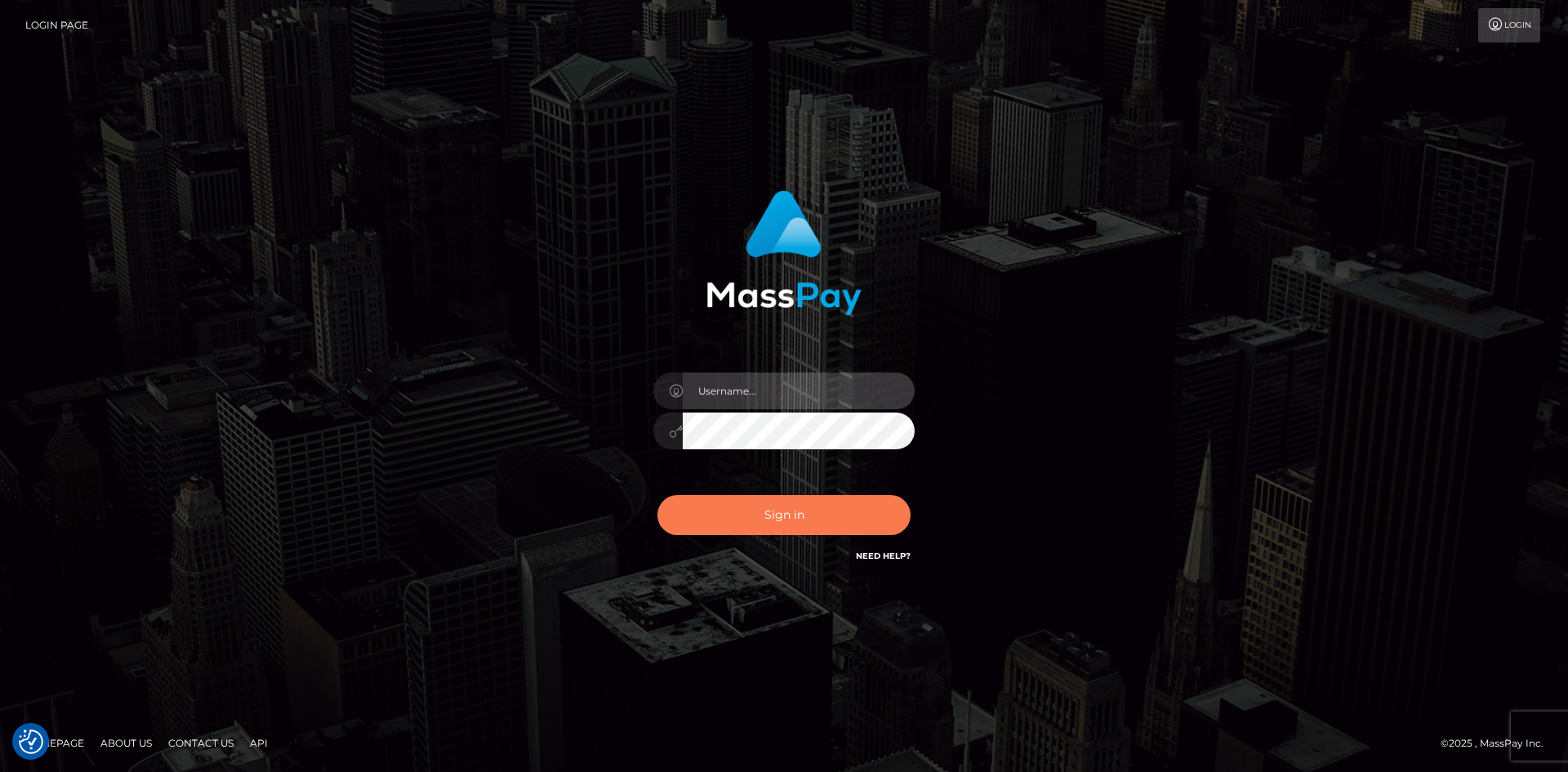
type input "alexstef"
click at [753, 516] on button "Sign in" at bounding box center [784, 515] width 253 height 40
type input "alexstef"
click at [744, 517] on button "Sign in" at bounding box center [784, 515] width 253 height 40
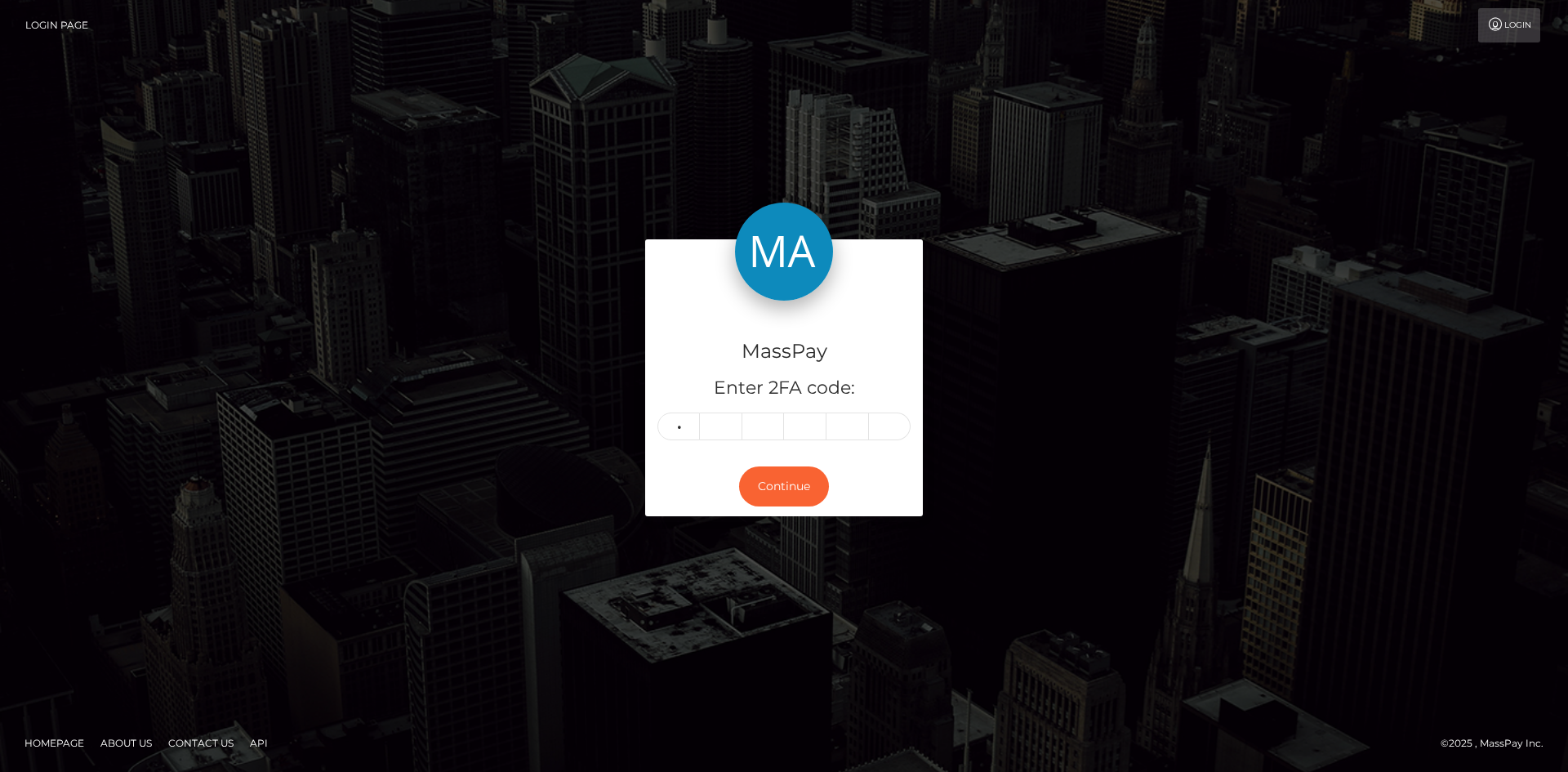
type input "7"
type input "1"
type input "8"
type input "9"
type input "0"
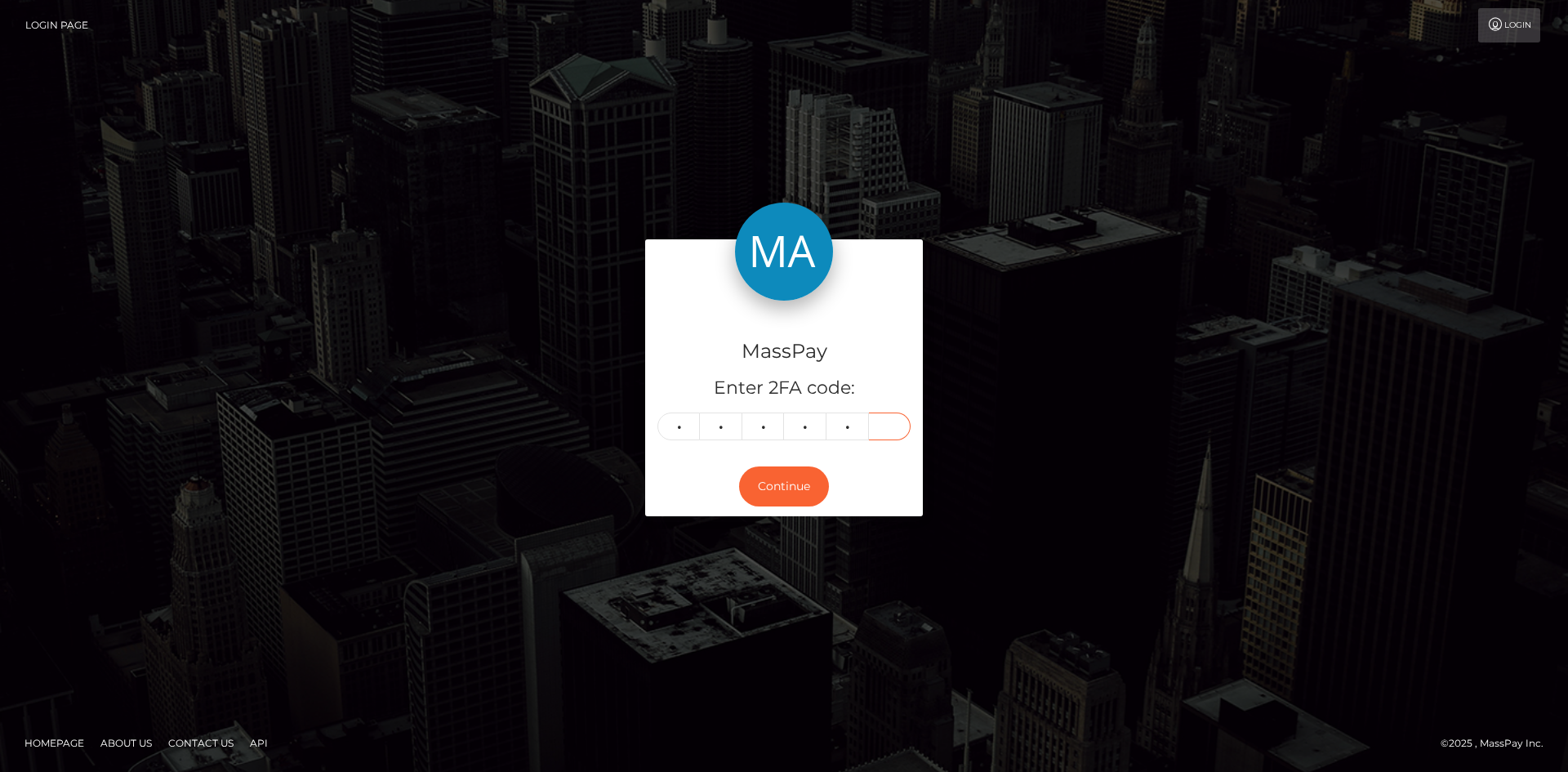
type input "0"
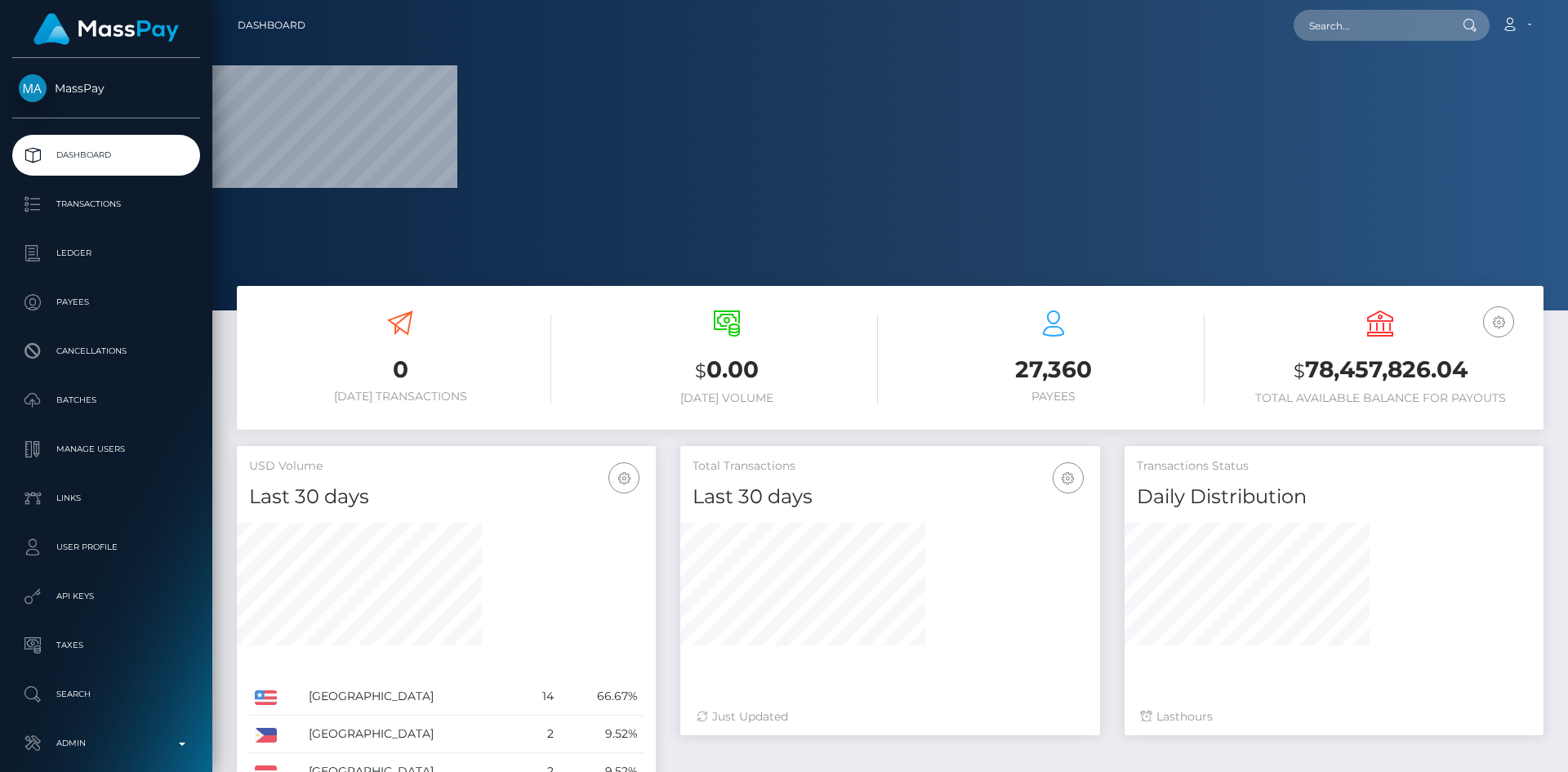
click at [1347, 43] on nav "Dashboard Loading... Loading... Account Edit Profile" at bounding box center [890, 25] width 1356 height 50
click at [1346, 37] on input "text" at bounding box center [1369, 25] width 153 height 31
paste input "[EMAIL_ADDRESS][PERSON_NAME][DOMAIN_NAME]"
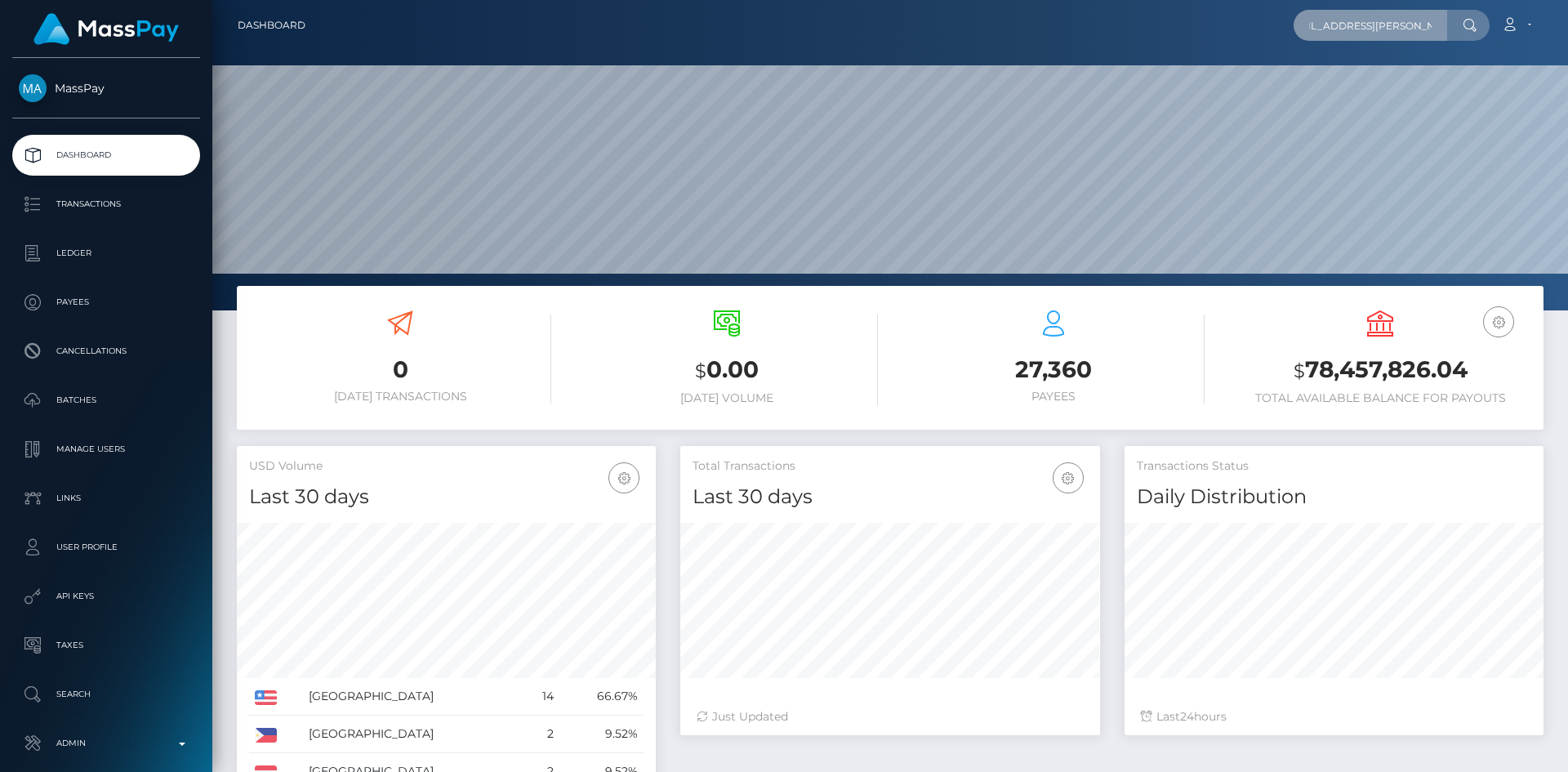
scroll to position [290, 420]
type input "[EMAIL_ADDRESS][PERSON_NAME][DOMAIN_NAME]"
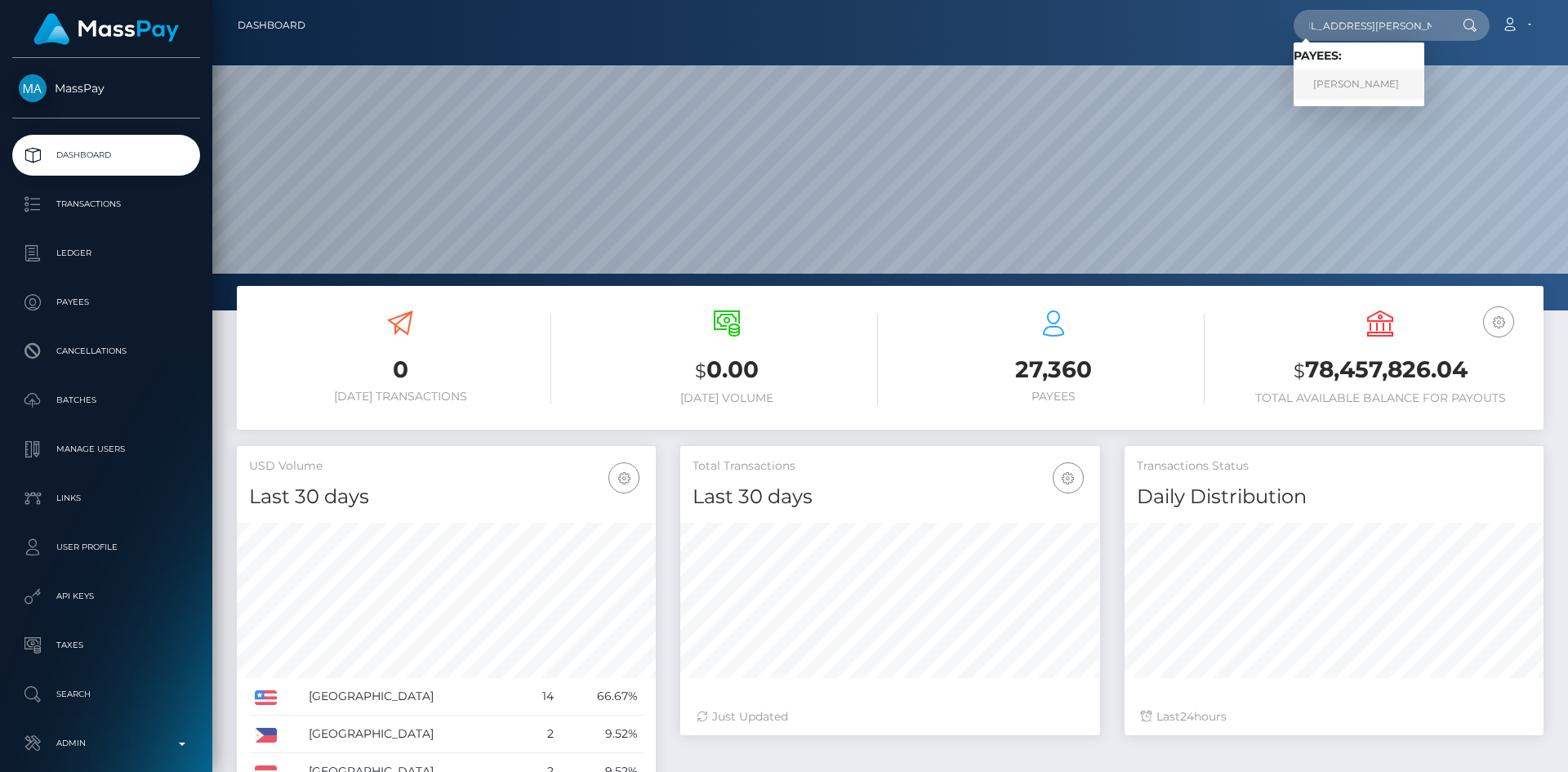
scroll to position [0, 0]
click at [1330, 80] on link "Georg Wiedenmann" at bounding box center [1359, 84] width 130 height 31
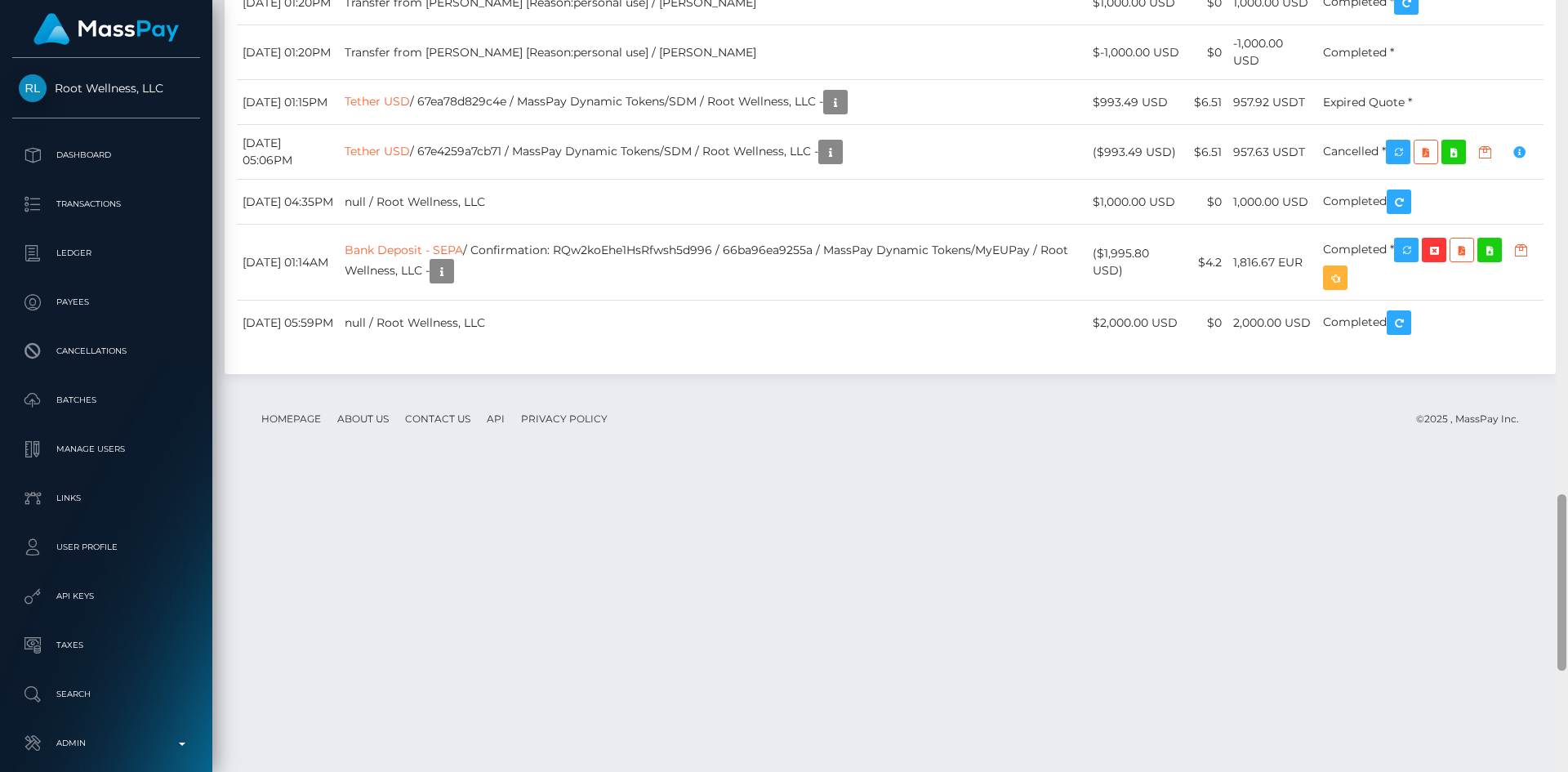
scroll to position [2164, 0]
drag, startPoint x: 1559, startPoint y: 93, endPoint x: 1551, endPoint y: 569, distance: 476.1
click at [1551, 569] on div "Customer Profile Loading... Loading..." at bounding box center [890, 386] width 1356 height 772
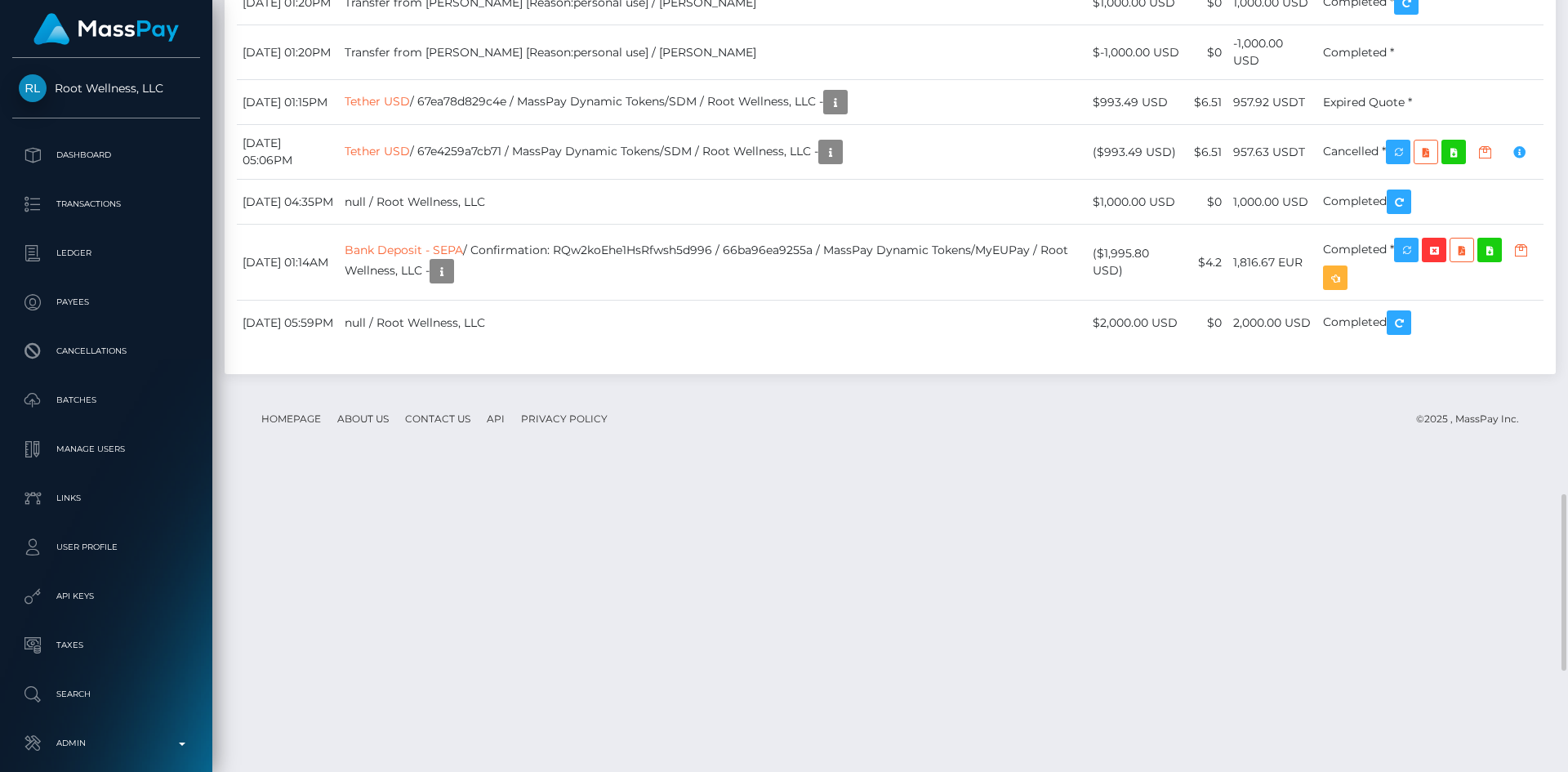
copy tr "Tether USD / 688ba09a3de0f / MassPay Dynamic Tokens/SDM / Root Wellness, LLC -"
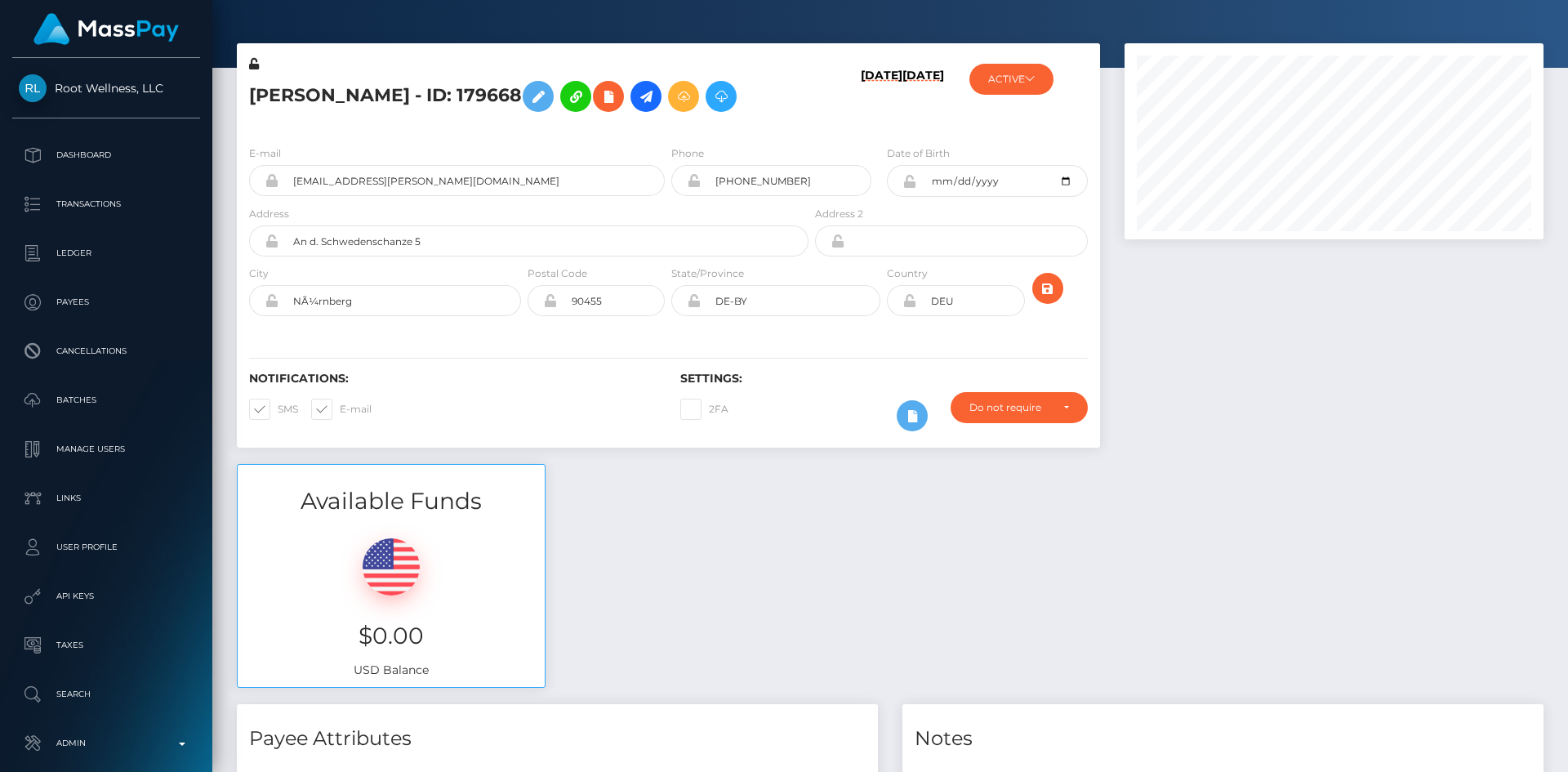
scroll to position [0, 0]
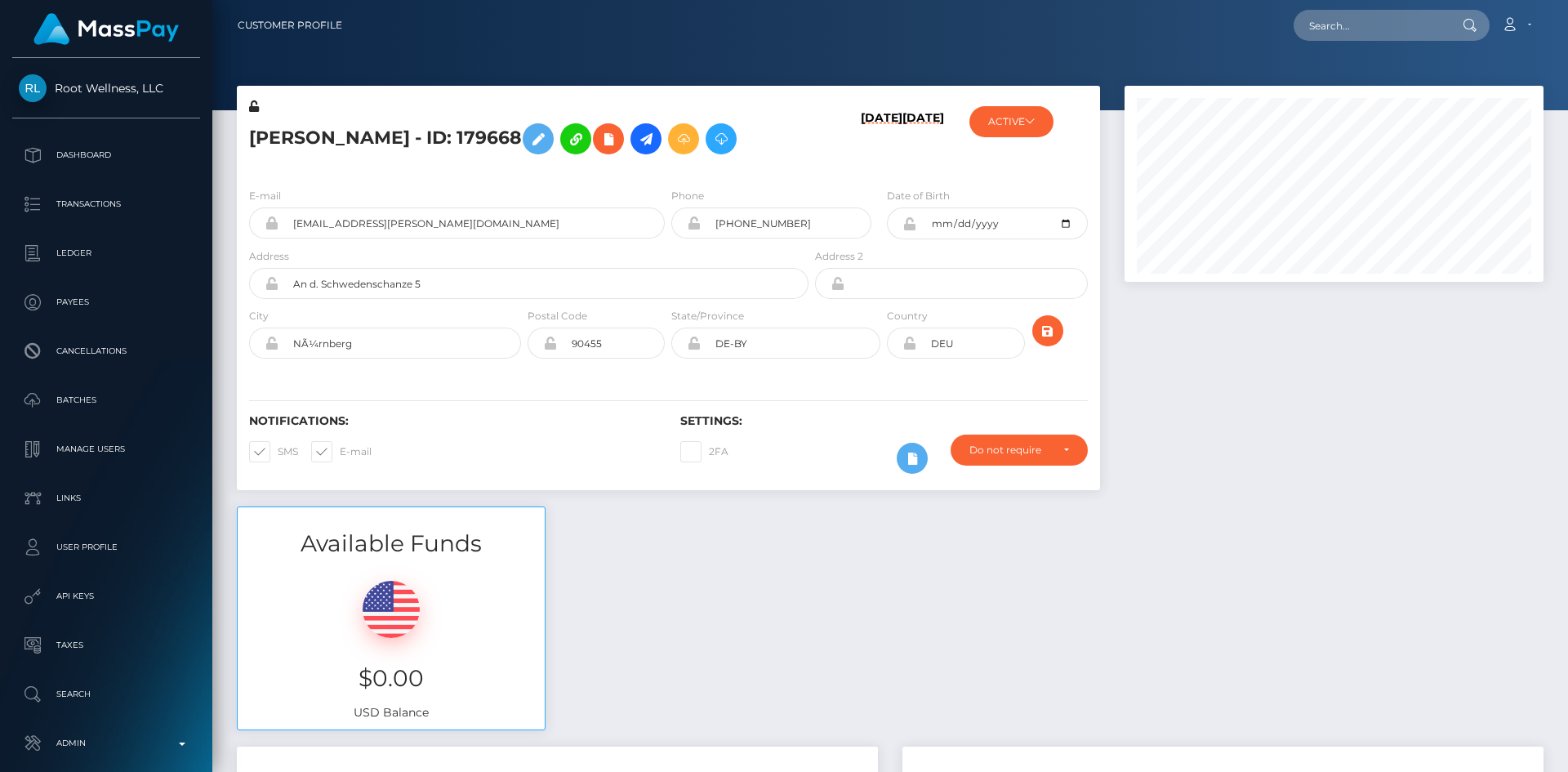
drag, startPoint x: 1560, startPoint y: 510, endPoint x: 1554, endPoint y: 12, distance: 498.0
click at [1567, 7] on div "Customer Profile Loading... Loading..." at bounding box center [890, 386] width 1356 height 772
click at [1367, 9] on div "Loading... Loading... Account Edit Profile Logout" at bounding box center [949, 25] width 1188 height 35
click at [1371, 35] on input "text" at bounding box center [1369, 25] width 153 height 31
paste input "1253893021"
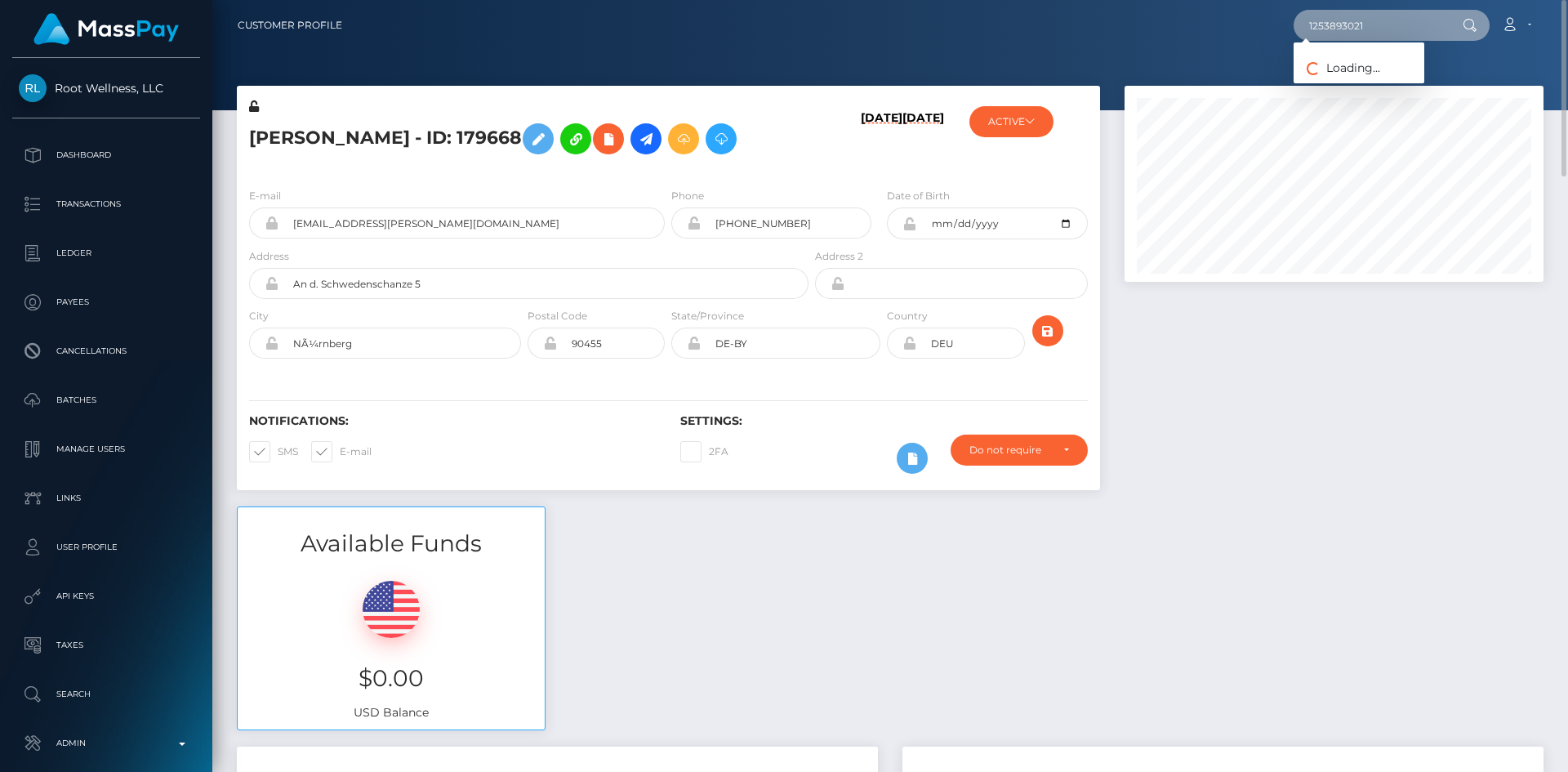
type input "1253893021"
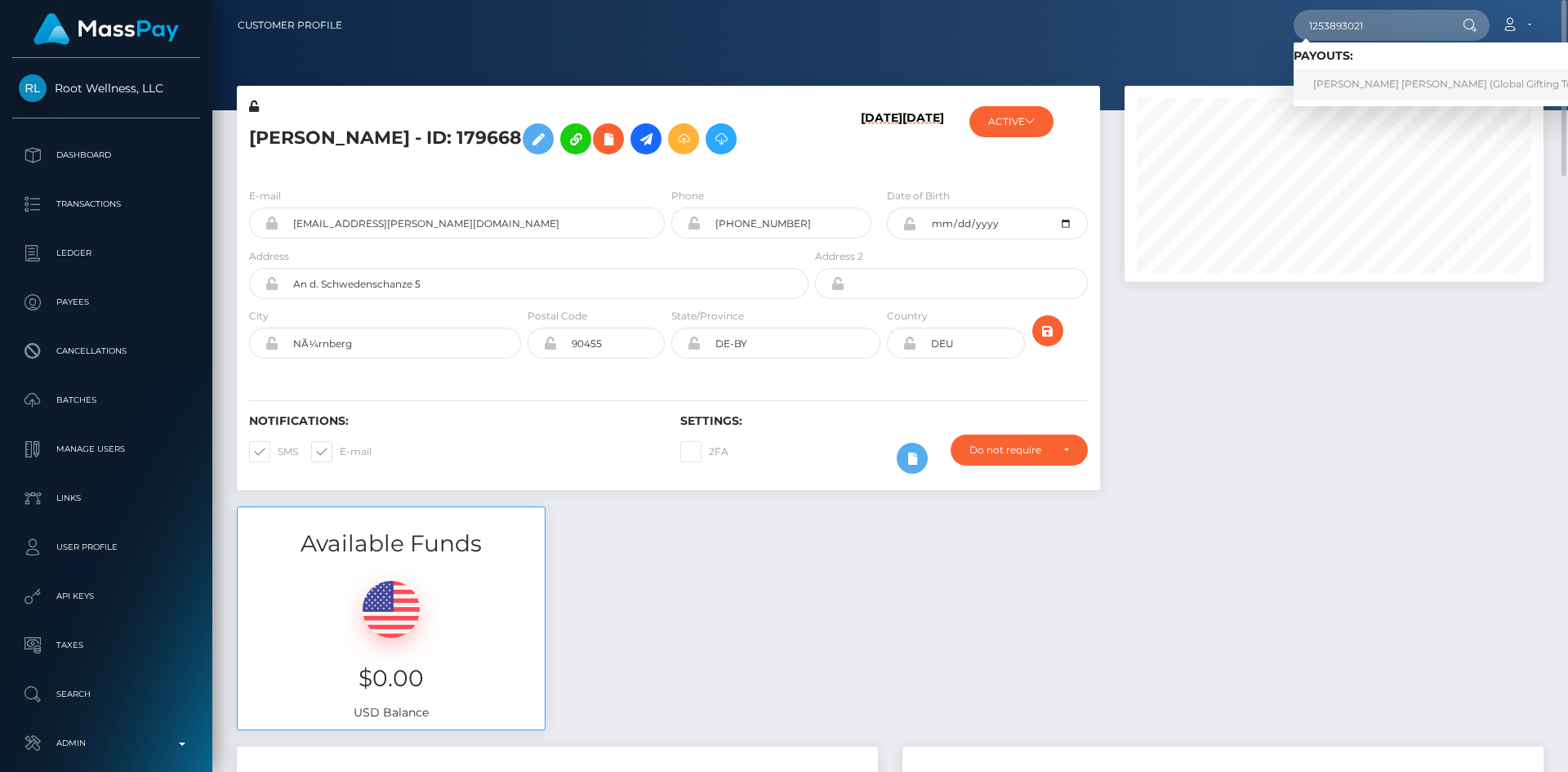
click at [1346, 76] on link "SHARNA-KAY CHRISTINA LAWRENCE (Global Gifting Technologies Inc - Throne)" at bounding box center [1502, 84] width 417 height 31
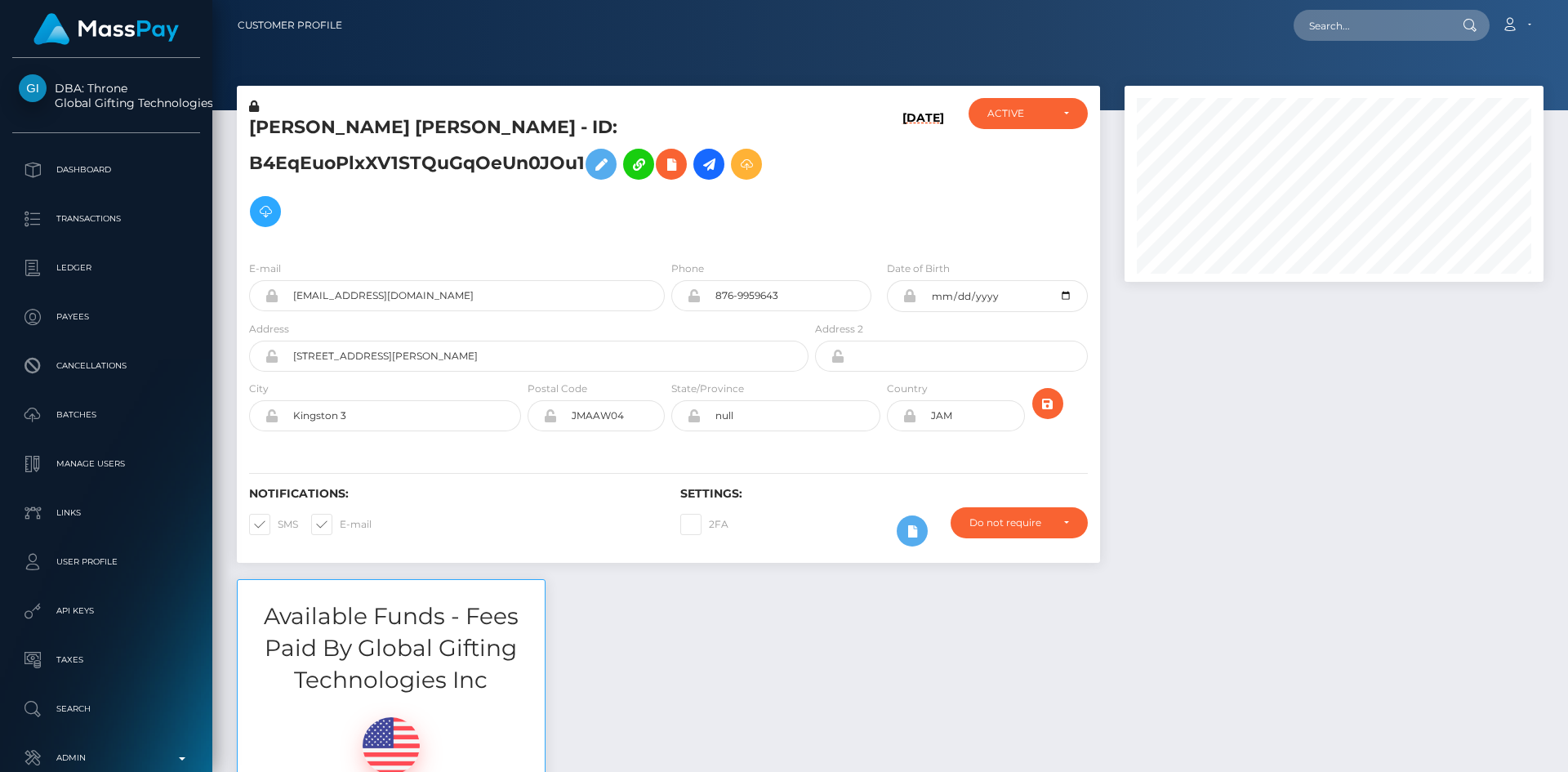
scroll to position [196, 420]
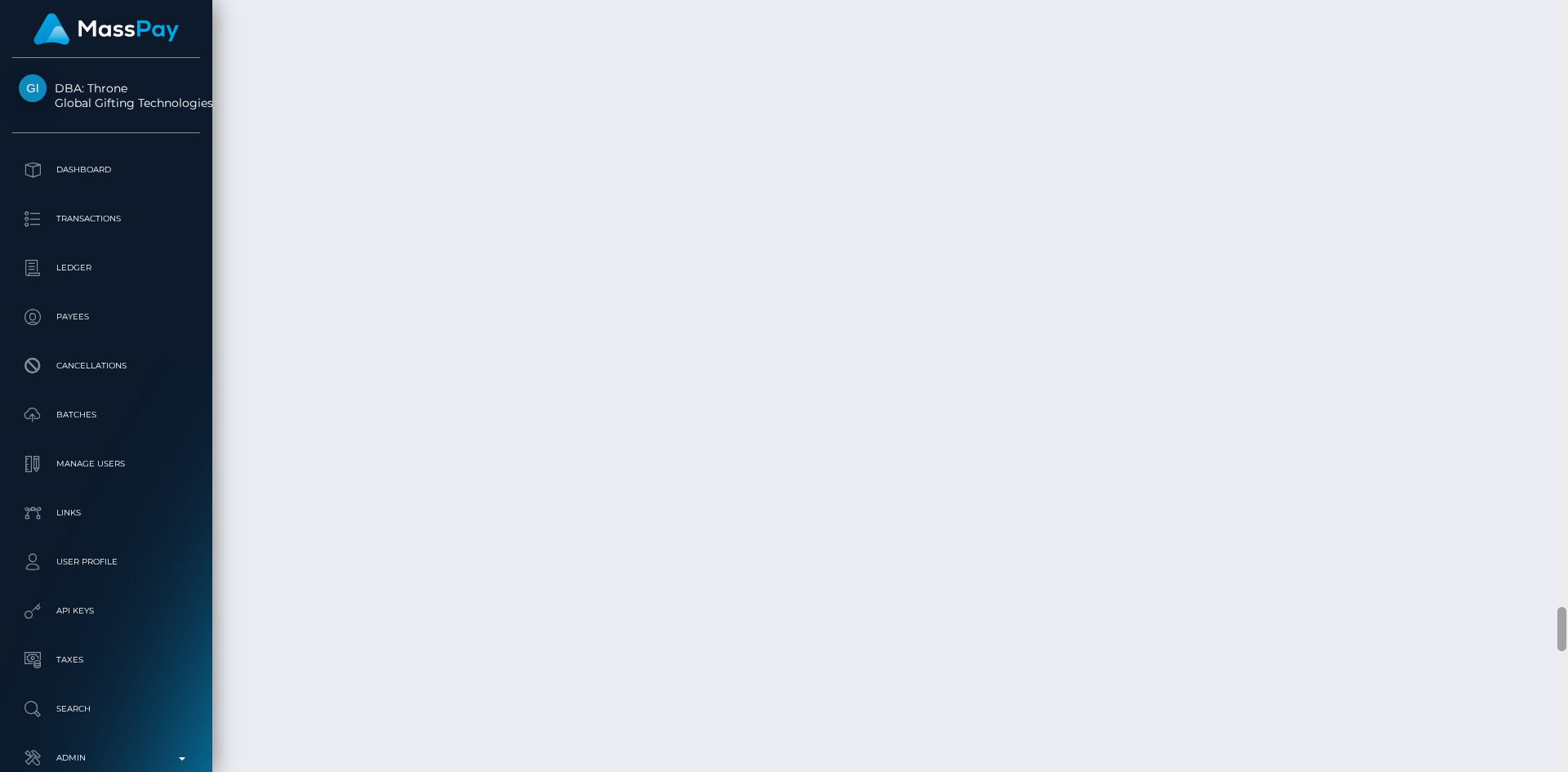
click at [1551, 771] on html "DBA: Throne Global Gifting Technologies Inc Dashboard Transactions Ledger Payee…" at bounding box center [784, 386] width 1568 height 772
